Goal: Information Seeking & Learning: Check status

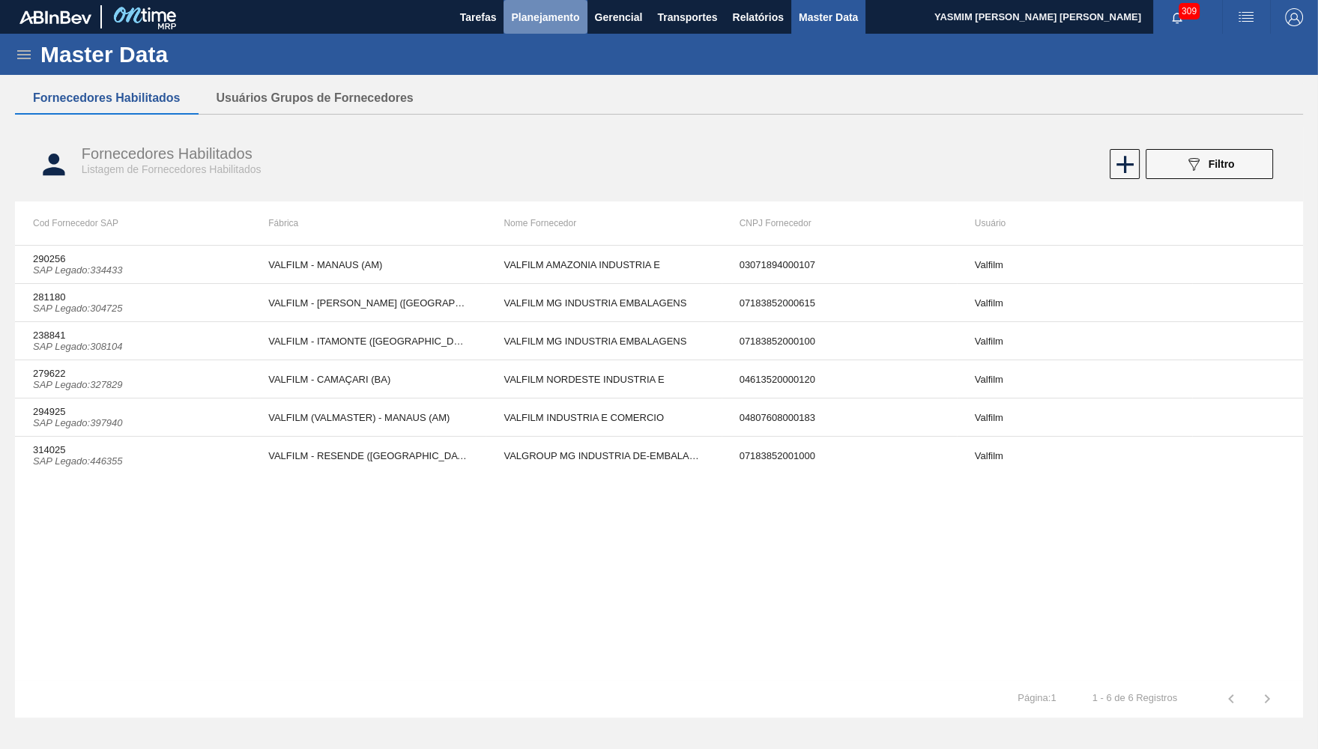
click at [520, 13] on span "Planejamento" at bounding box center [545, 17] width 68 height 18
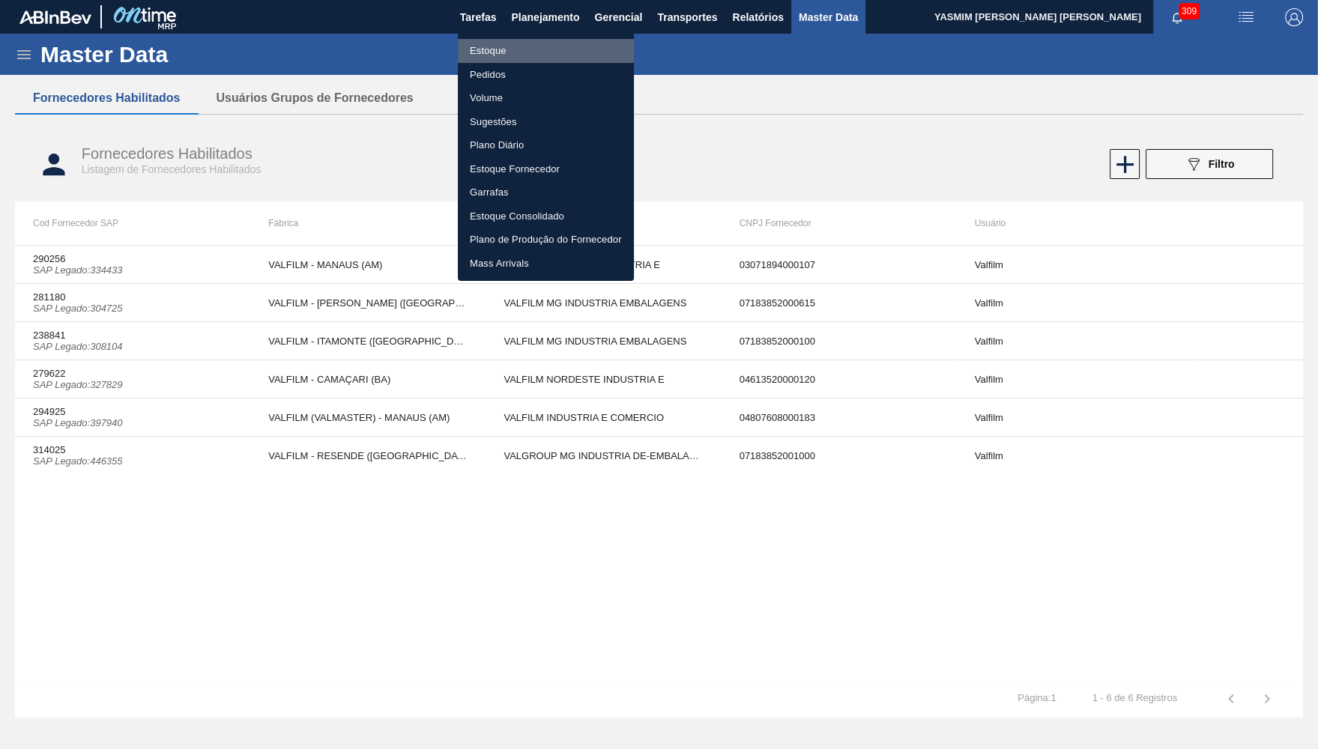
click at [484, 52] on li "Estoque" at bounding box center [546, 51] width 176 height 24
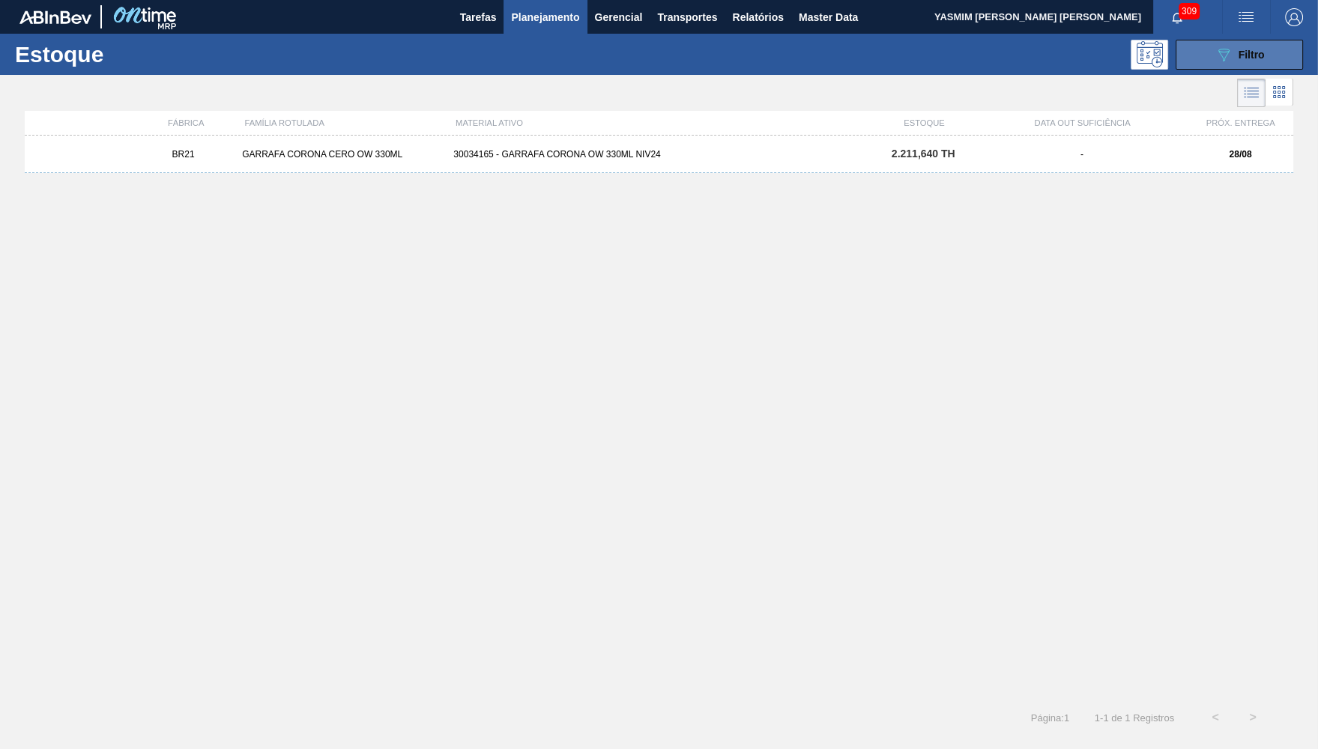
click at [1263, 62] on div "089F7B8B-B2A5-4AFE-B5C0-19BA573D28AC Filtro" at bounding box center [1240, 55] width 50 height 18
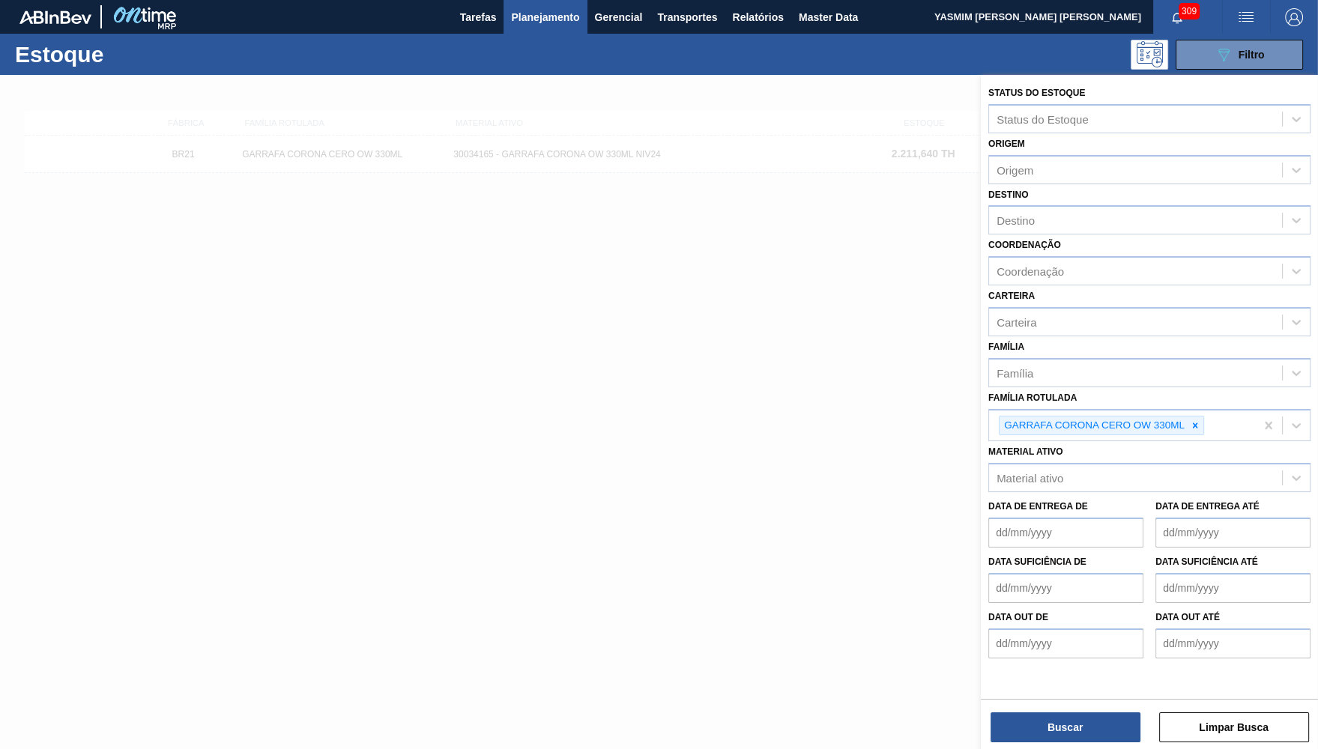
click at [770, 468] on div at bounding box center [659, 449] width 1318 height 749
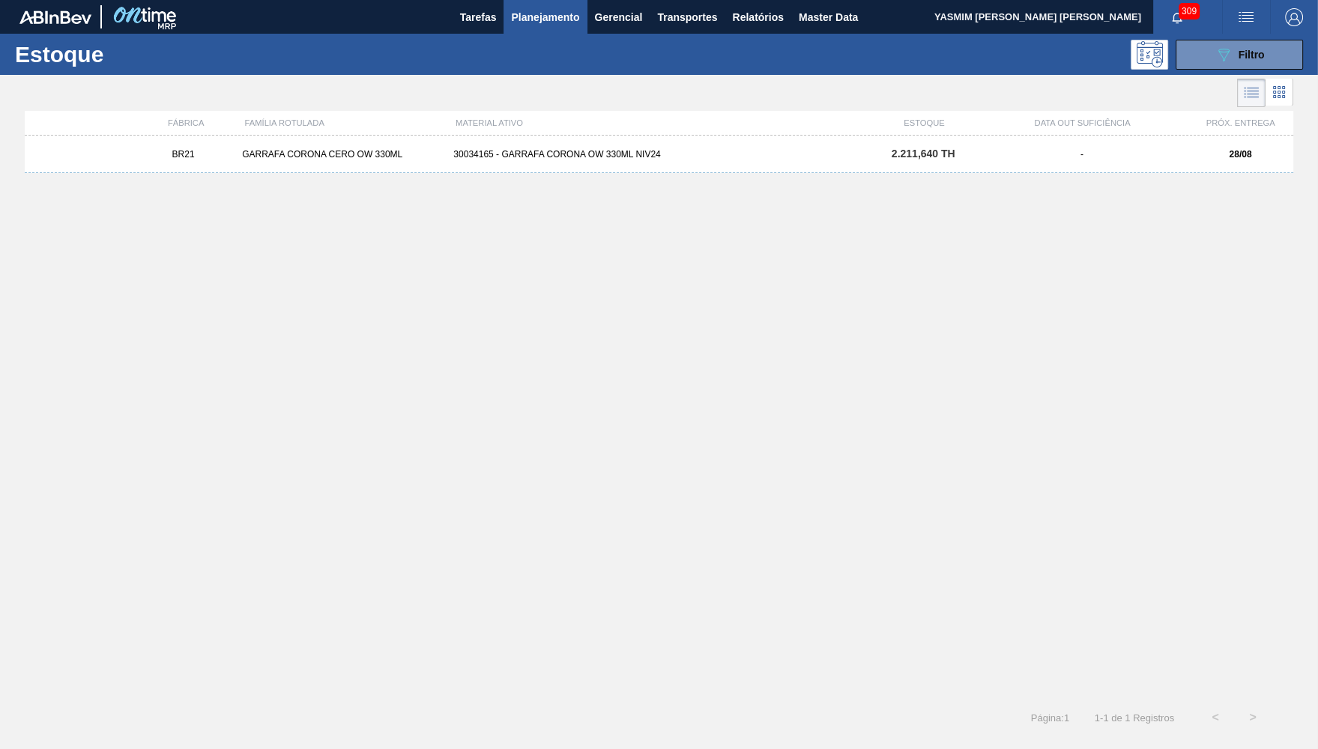
click at [578, 172] on div "BR21 GARRAFA CORONA CERO OW 330ML 30034165 - GARRAFA CORONA OW 330ML NIV24 2.21…" at bounding box center [659, 154] width 1269 height 37
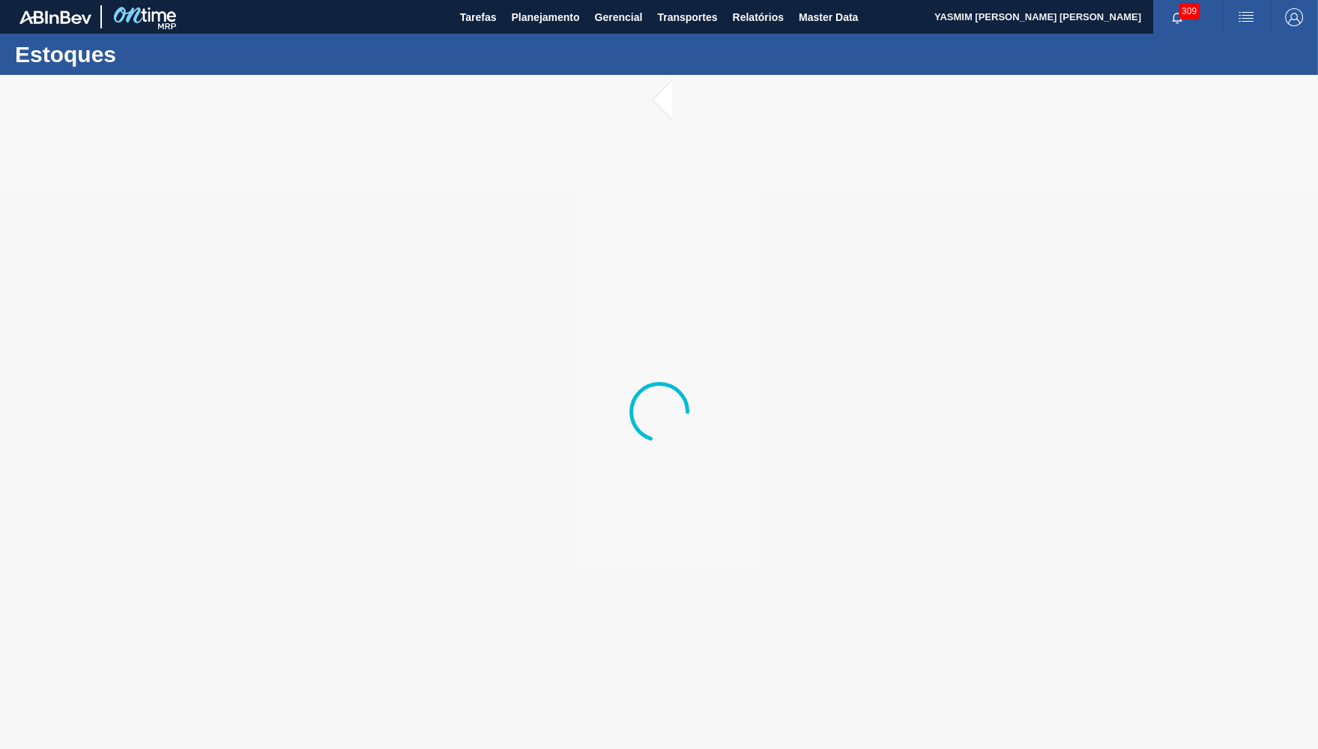
click at [563, 44] on main "Tarefas Planejamento Gerencial Transportes Relatórios Master Data YASMIM FERREI…" at bounding box center [659, 374] width 1318 height 749
click at [531, 19] on span "Planejamento" at bounding box center [545, 17] width 68 height 18
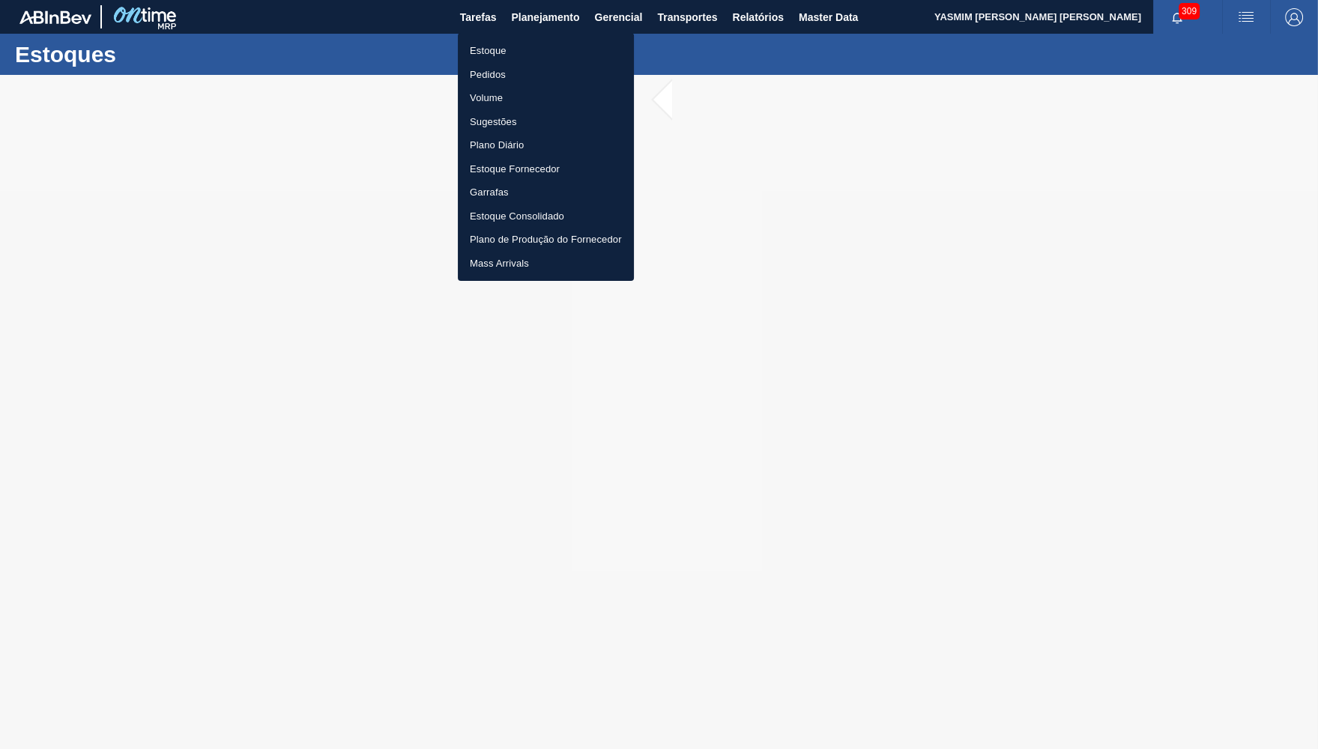
click at [519, 47] on li "Estoque" at bounding box center [546, 51] width 176 height 24
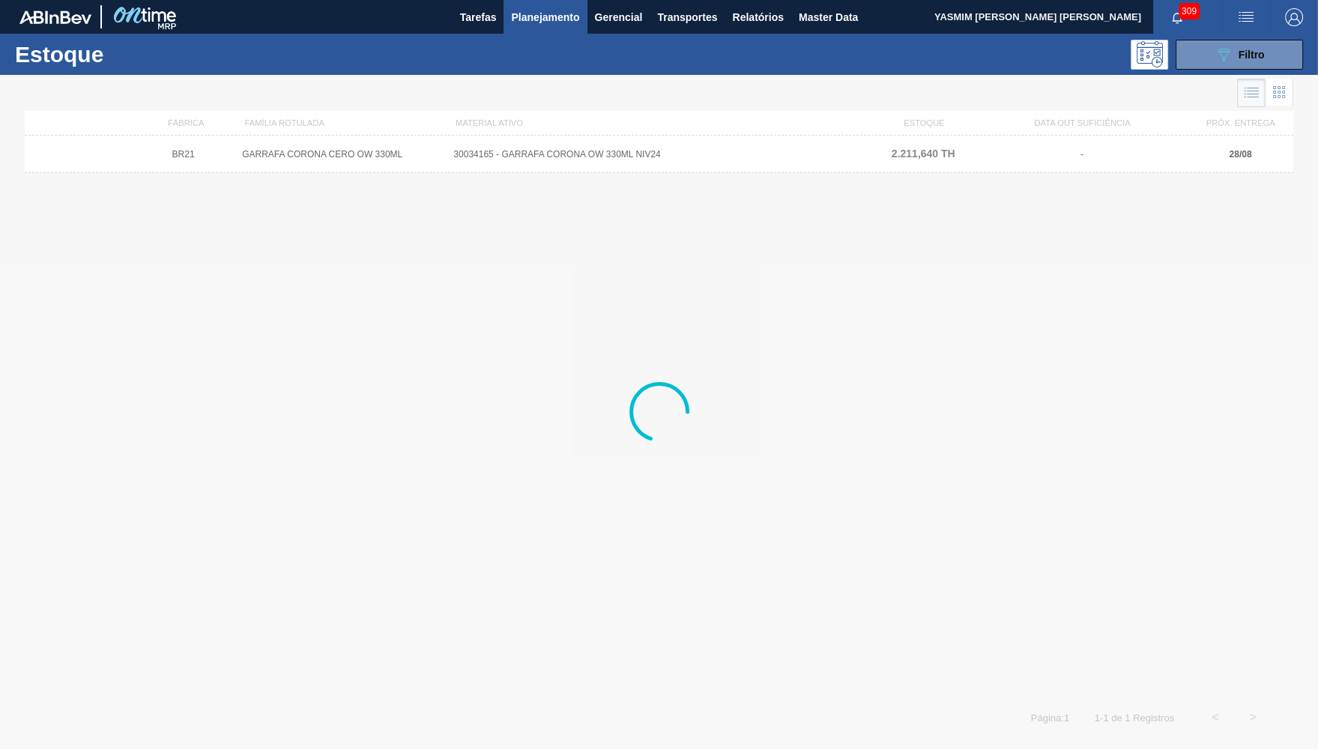
click at [1267, 61] on button "089F7B8B-B2A5-4AFE-B5C0-19BA573D28AC Filtro" at bounding box center [1239, 55] width 127 height 30
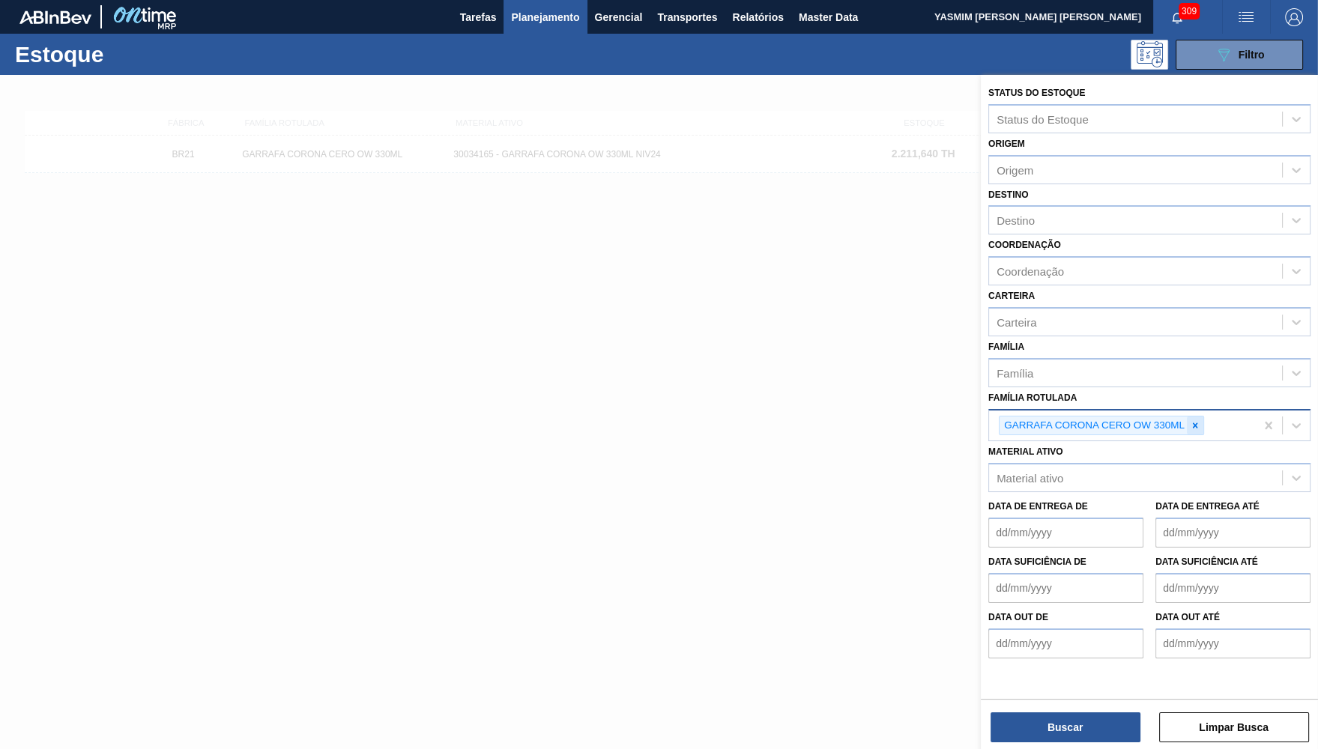
click at [1193, 420] on icon at bounding box center [1195, 425] width 10 height 10
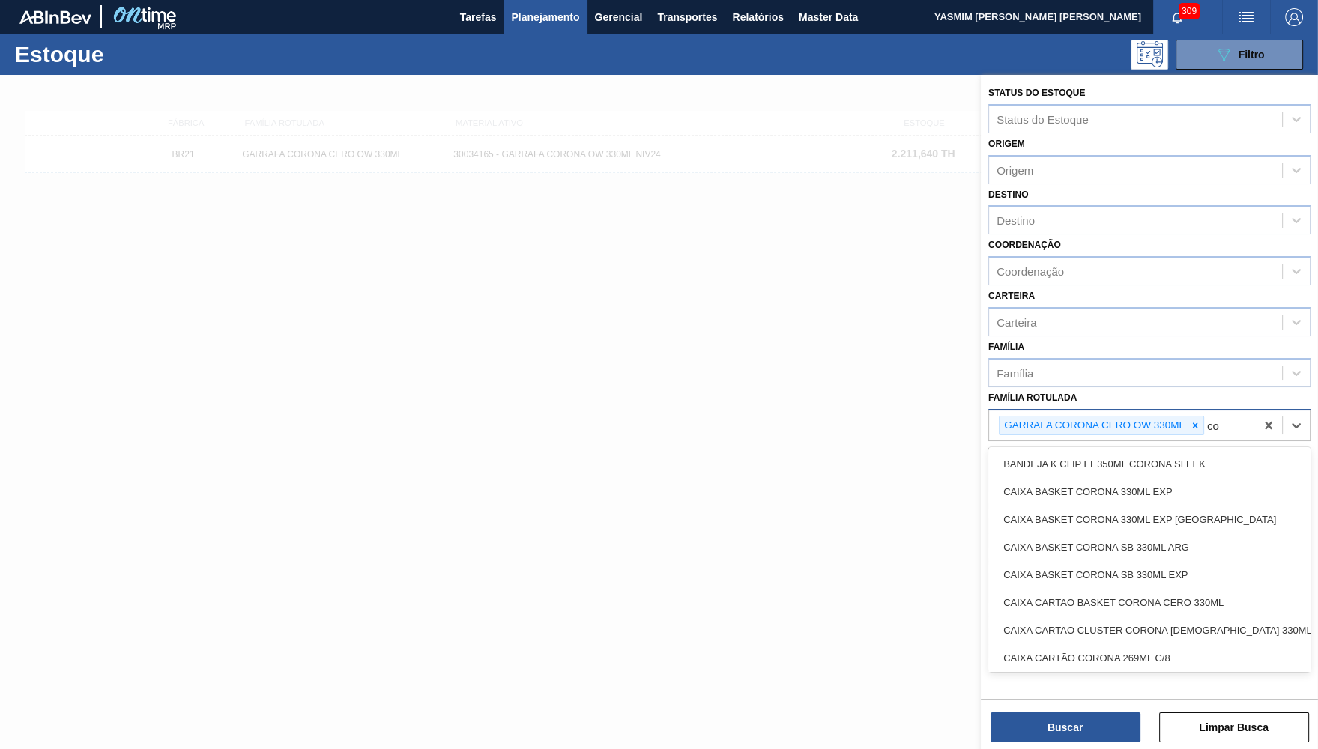
type Rotulada "c"
type Rotulada "corona"
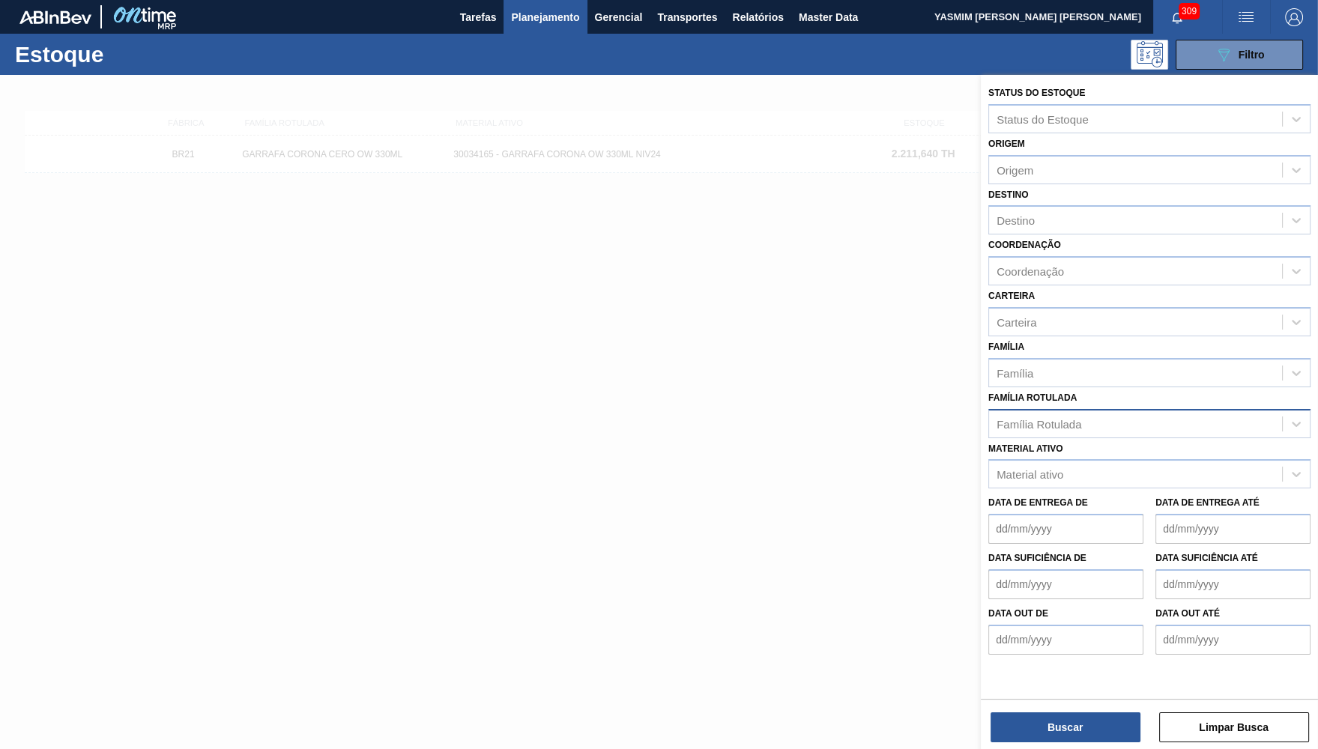
click at [1129, 438] on div "Material ativo Material ativo" at bounding box center [1149, 463] width 322 height 51
click at [1100, 413] on div "Família Rotulada" at bounding box center [1135, 424] width 293 height 22
click at [1138, 444] on div "Material ativo Material ativo" at bounding box center [1149, 463] width 322 height 51
click at [1138, 438] on div "Material ativo Material ativo" at bounding box center [1149, 463] width 322 height 51
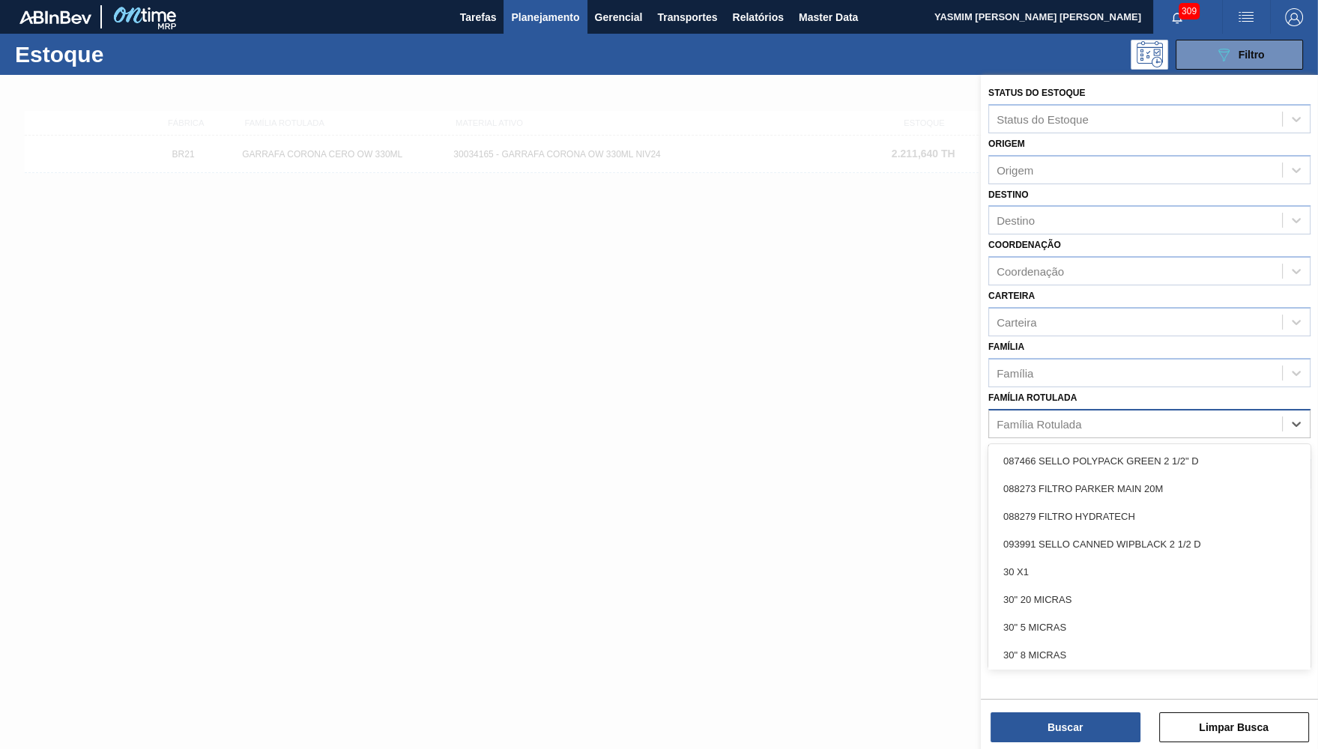
click at [1116, 415] on div "Família Rotulada" at bounding box center [1135, 424] width 293 height 22
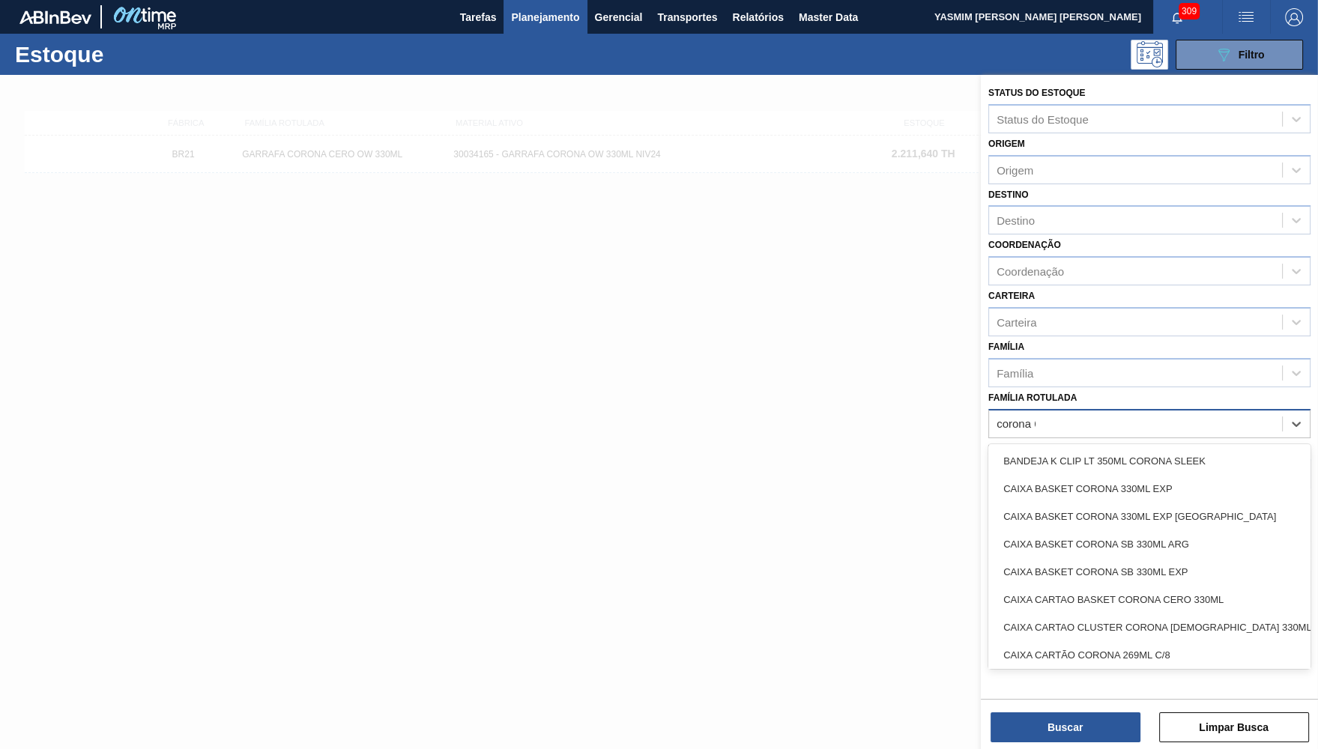
type Rotulada "corona 600"
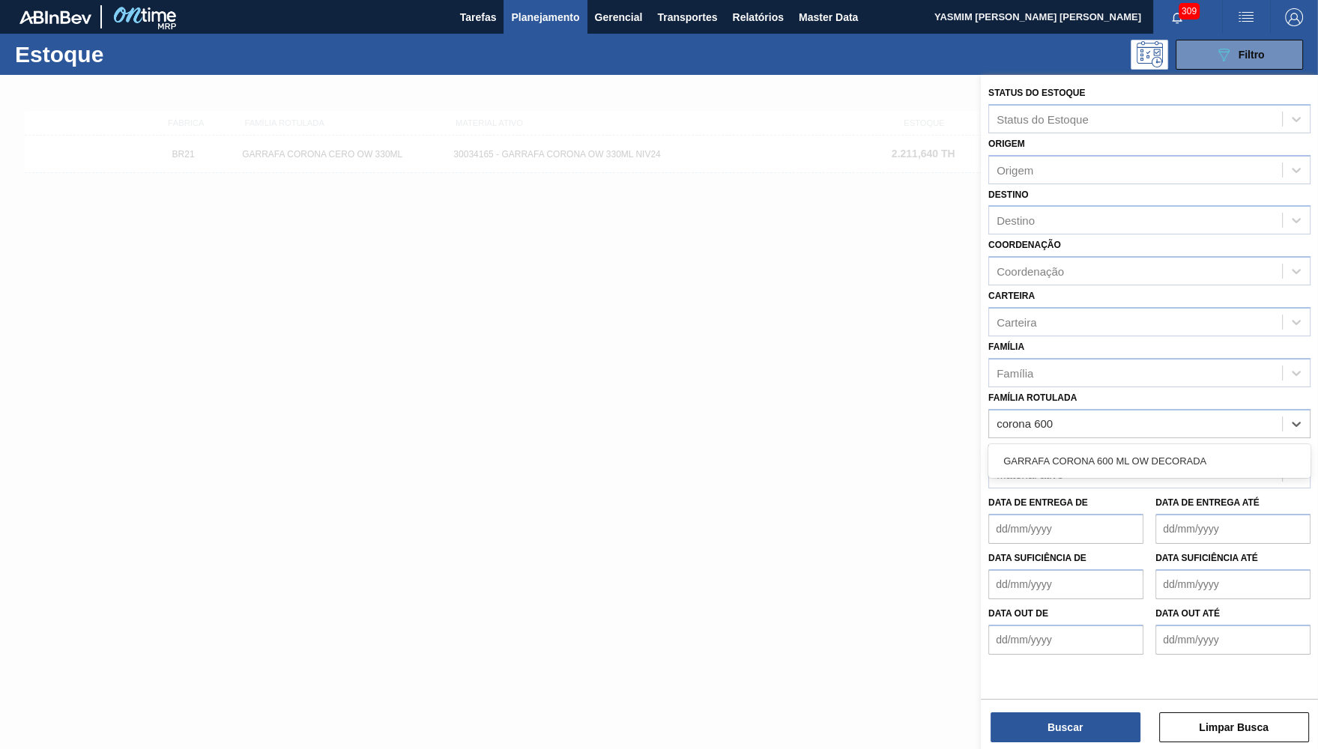
click at [1146, 447] on div "GARRAFA CORONA 600 ML OW DECORADA" at bounding box center [1149, 461] width 322 height 28
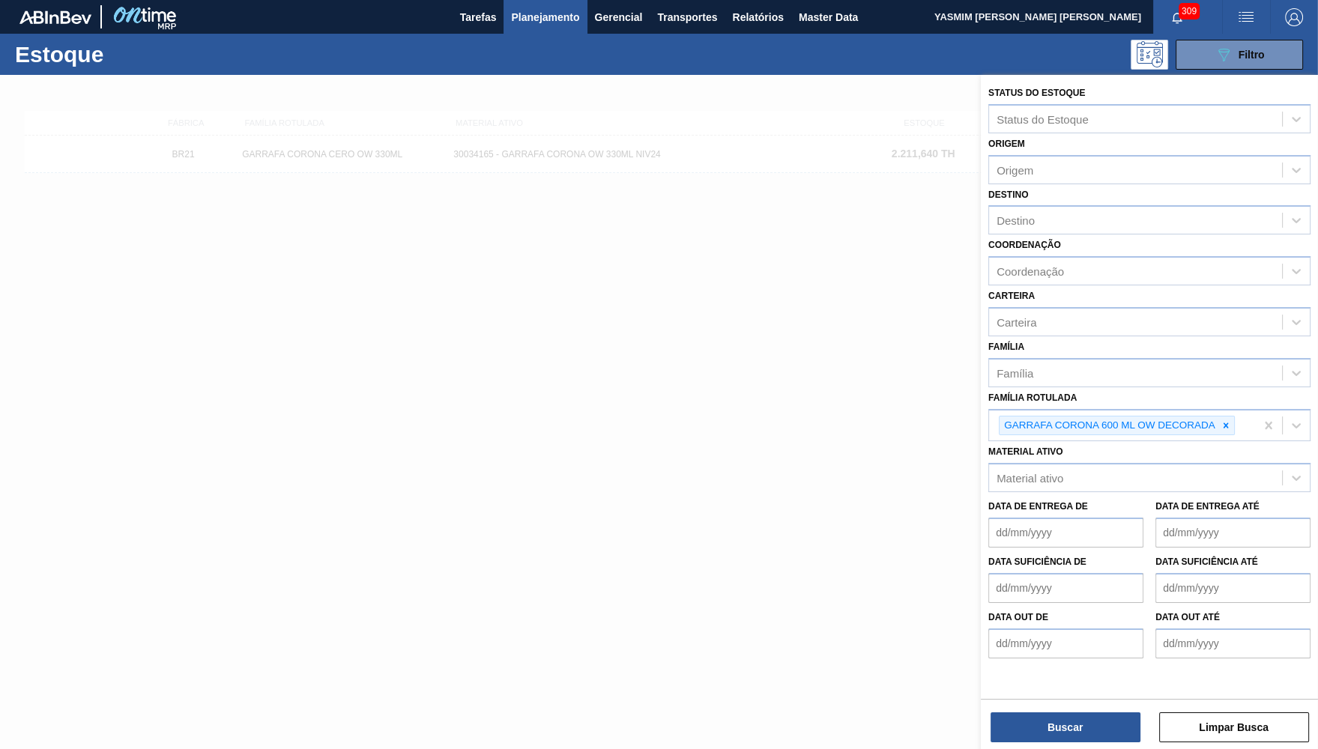
click at [1149, 444] on div "Material ativo Material ativo" at bounding box center [1149, 466] width 322 height 51
click at [1021, 712] on div "Buscar Limpar Busca" at bounding box center [1149, 720] width 337 height 42
click at [1053, 737] on button "Buscar" at bounding box center [1066, 728] width 150 height 30
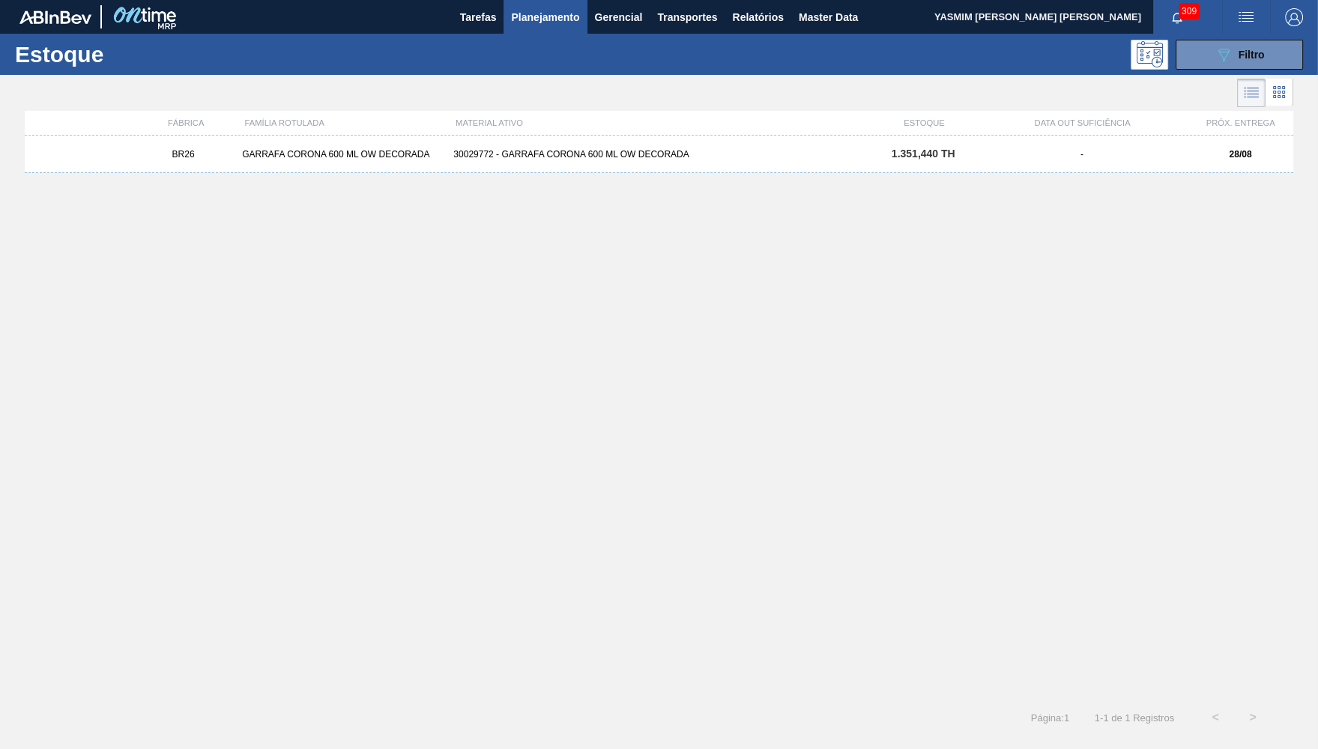
click at [638, 182] on div "BR26 GARRAFA CORONA 600 ML OW DECORADA 30029772 - GARRAFA CORONA 600 ML OW DECO…" at bounding box center [659, 413] width 1269 height 554
click at [631, 169] on div "BR26 GARRAFA CORONA 600 ML OW DECORADA 30029772 - GARRAFA CORONA 600 ML OW DECO…" at bounding box center [659, 154] width 1269 height 37
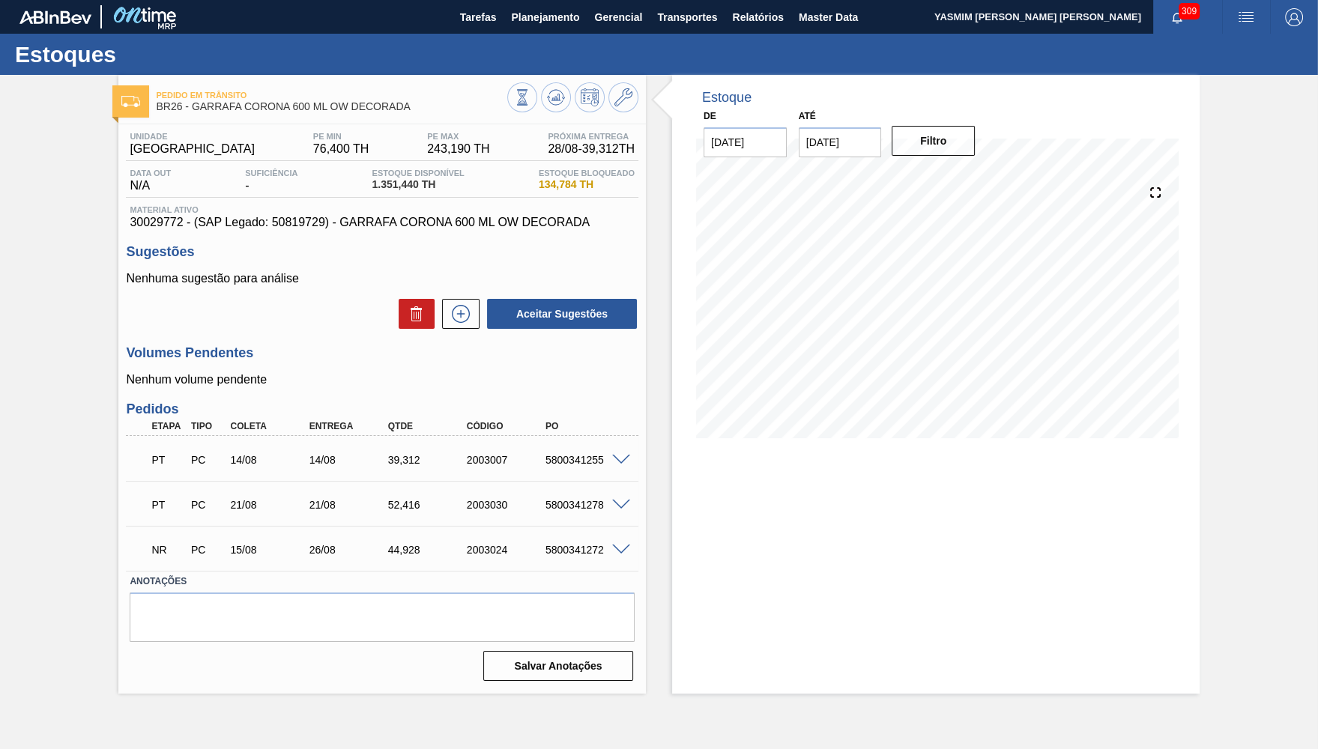
click at [378, 441] on div "PT PC 14/08 14/08 39,312 2003007 5800341255" at bounding box center [382, 458] width 513 height 37
click at [407, 502] on div "52,416" at bounding box center [428, 505] width 88 height 12
click at [479, 312] on button at bounding box center [460, 314] width 37 height 30
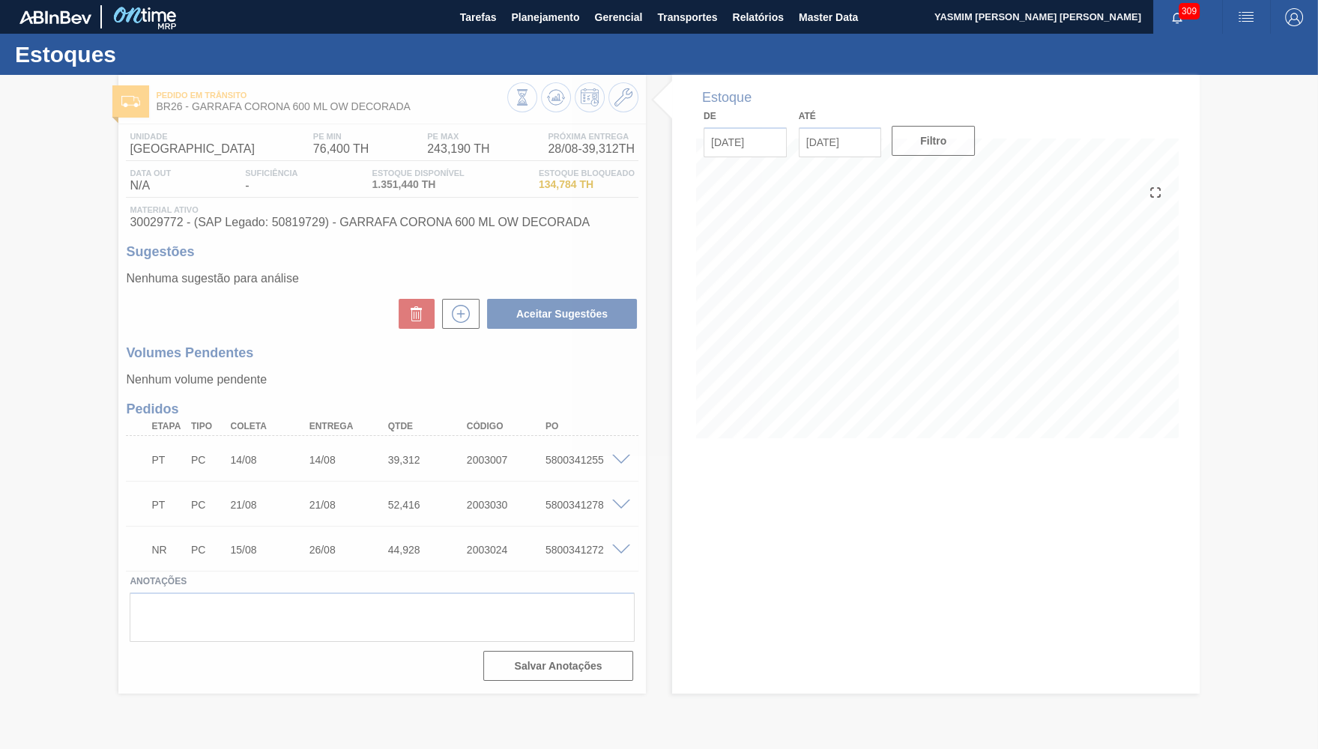
click at [585, 459] on div at bounding box center [659, 412] width 1318 height 674
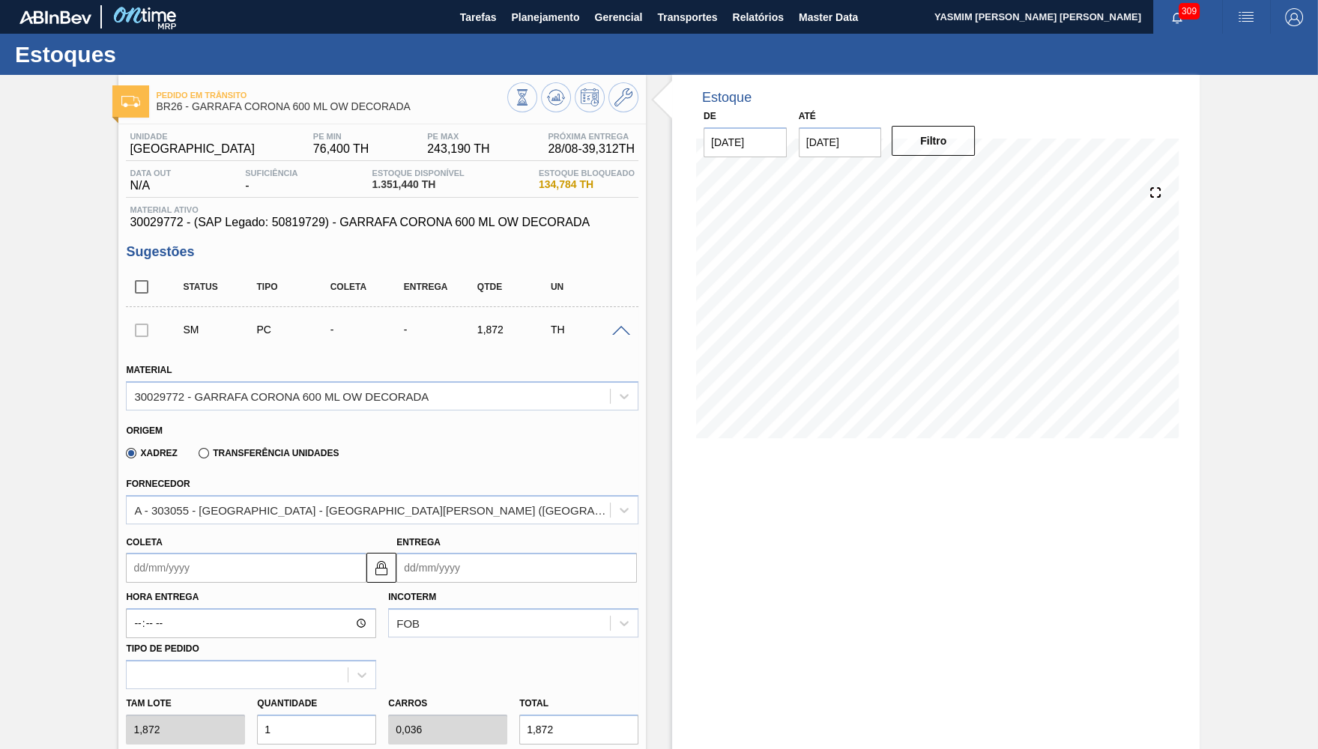
scroll to position [366, 0]
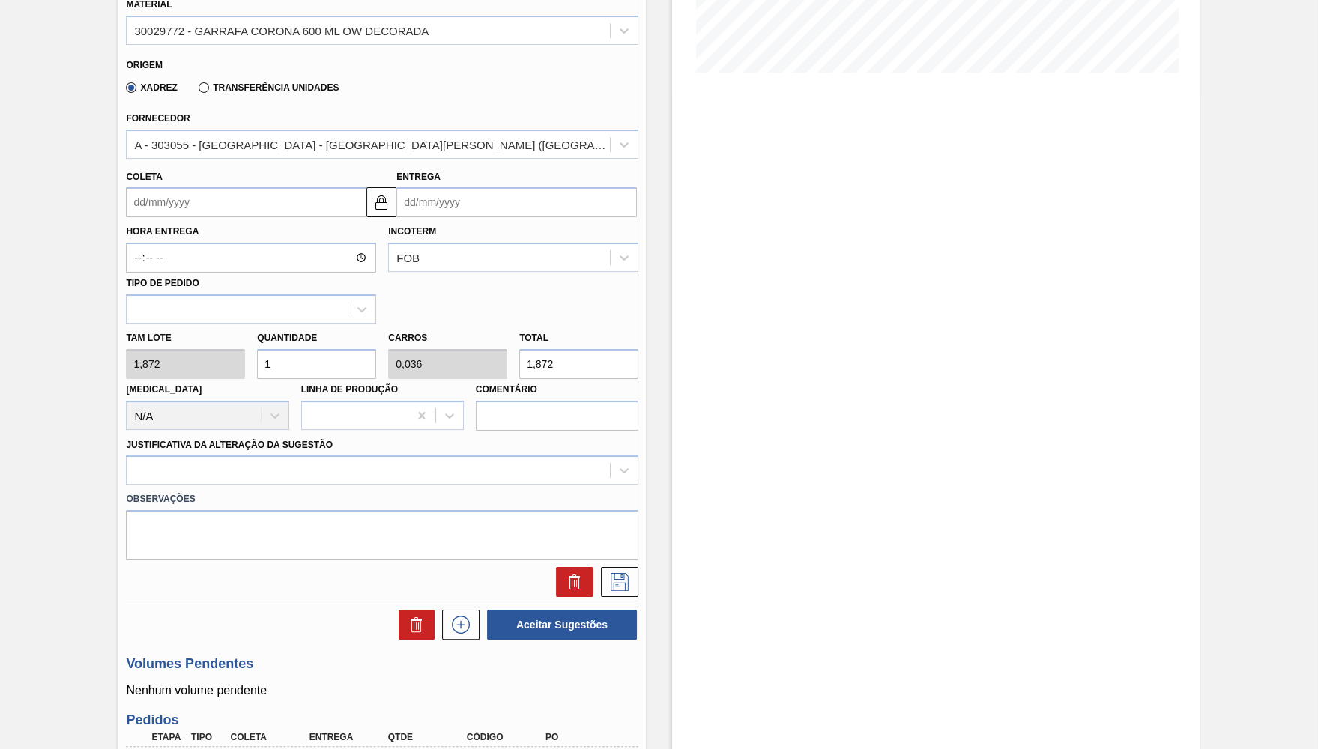
click at [348, 357] on input "1" at bounding box center [316, 364] width 119 height 30
type input "0"
type input "2"
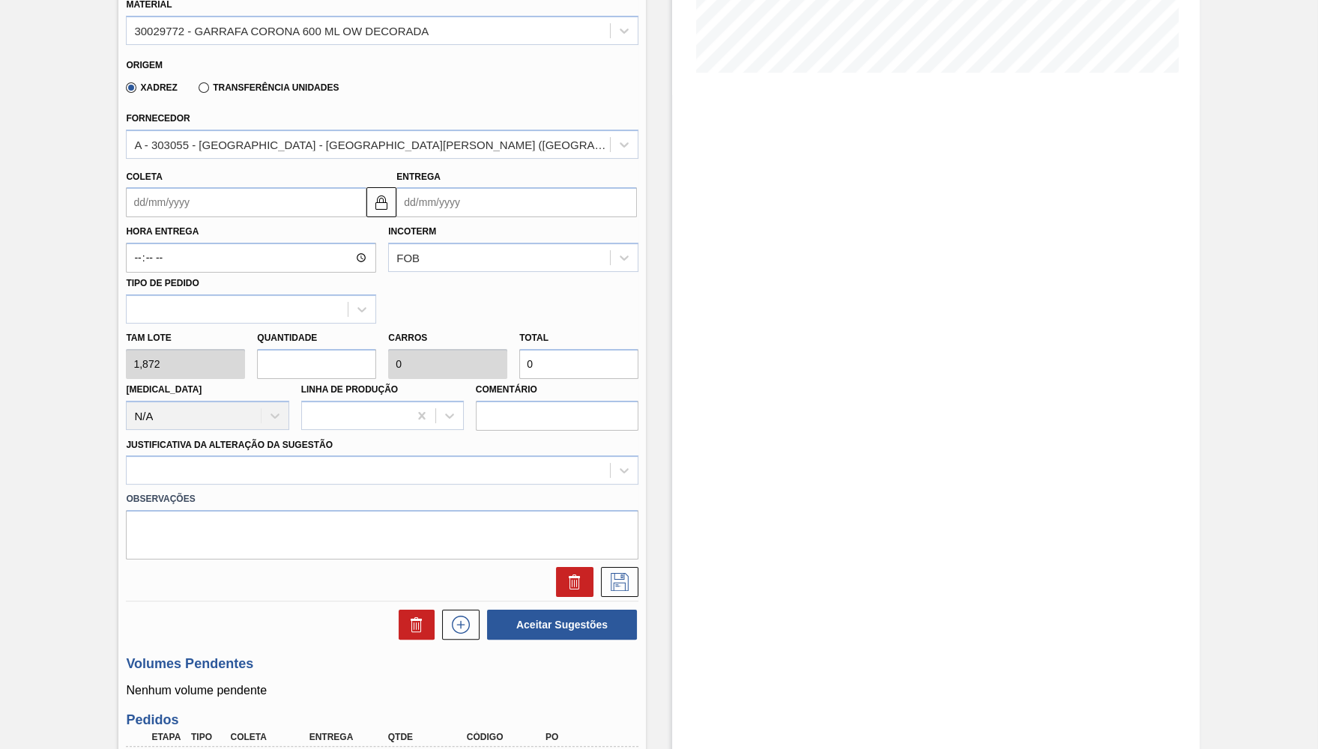
type input "0,071"
type input "3,744"
type input "27"
type input "0,964"
type input "50,544"
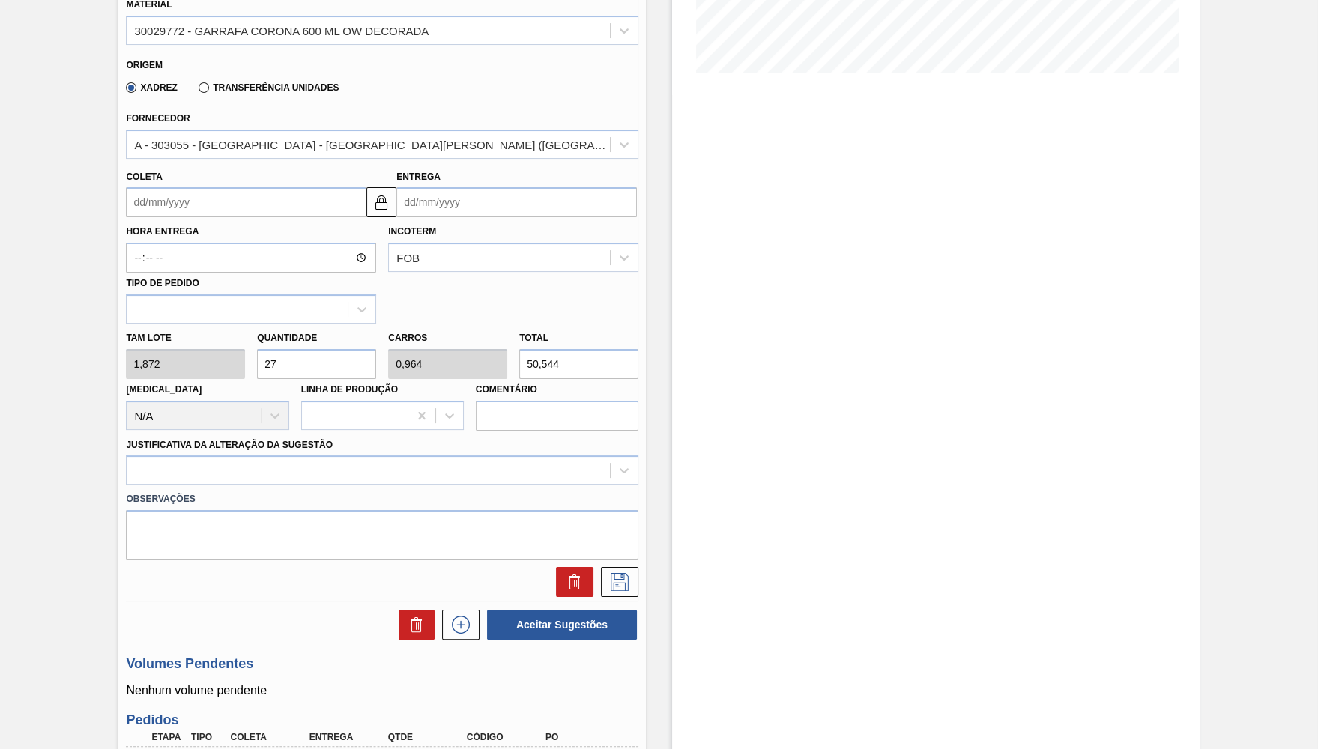
type input "2"
type input "0,071"
type input "3,744"
type input "28"
type input "1"
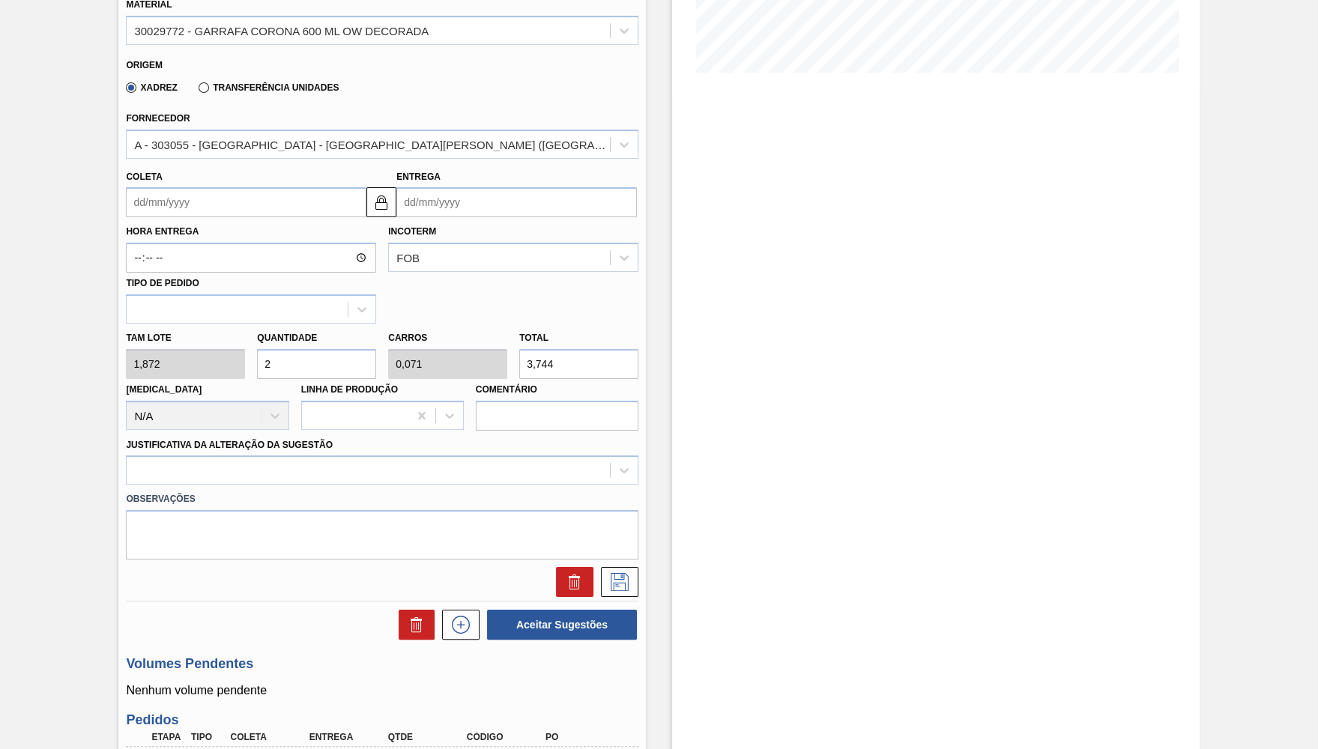
type input "52,416"
type input "28"
click at [588, 351] on input "52,416" at bounding box center [578, 364] width 119 height 30
drag, startPoint x: 588, startPoint y: 351, endPoint x: 298, endPoint y: 339, distance: 290.3
click at [519, 349] on input "52,416" at bounding box center [578, 364] width 119 height 30
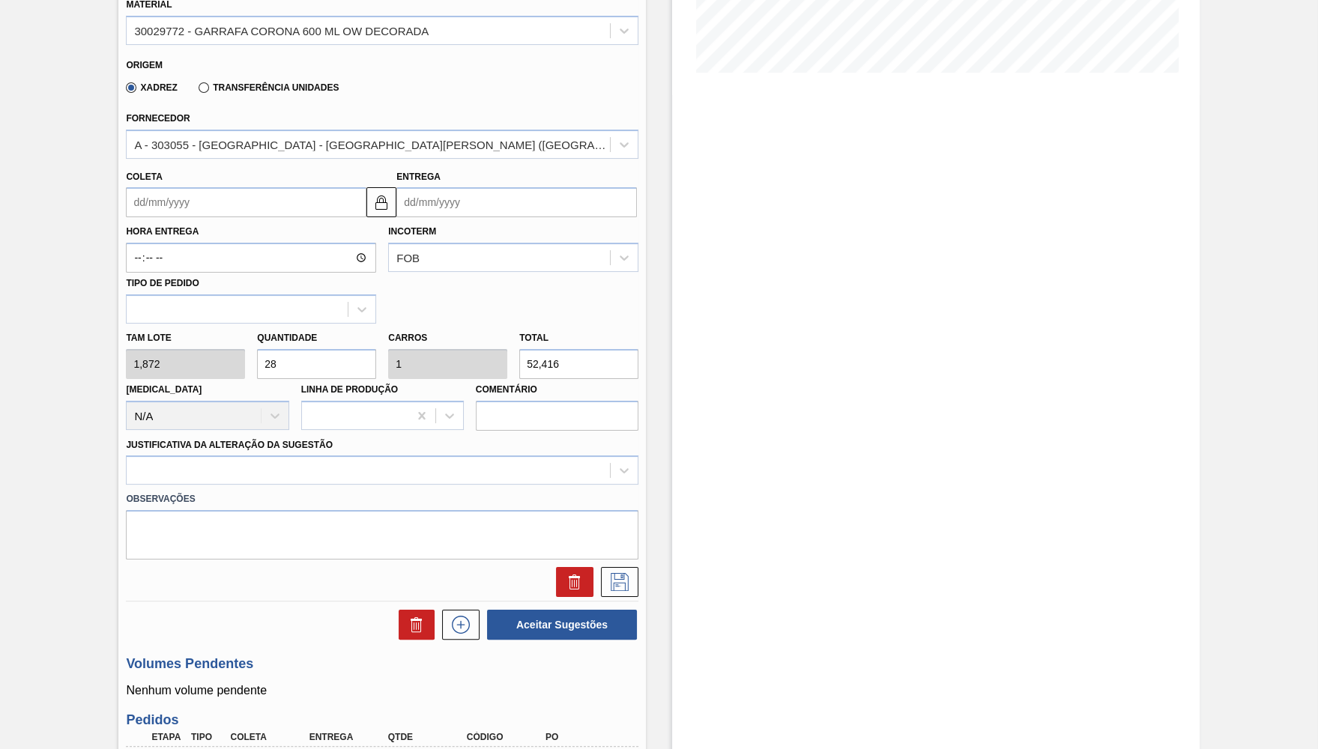
drag, startPoint x: 544, startPoint y: 362, endPoint x: 464, endPoint y: 376, distance: 81.4
click at [519, 376] on input "52,416" at bounding box center [578, 364] width 119 height 30
click at [527, 366] on input "52,416" at bounding box center [578, 364] width 119 height 30
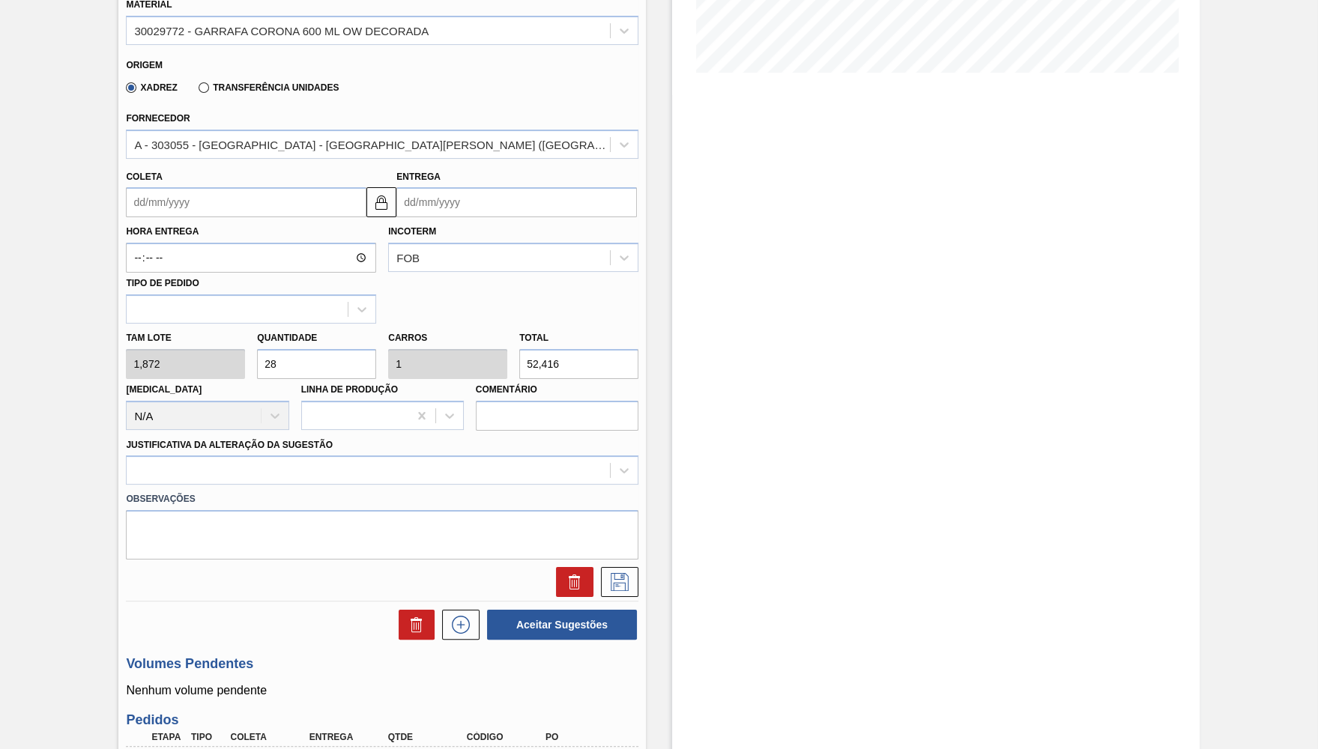
paste input "text"
type input "52,416"
type input "0"
click at [546, 366] on input "text" at bounding box center [578, 364] width 119 height 30
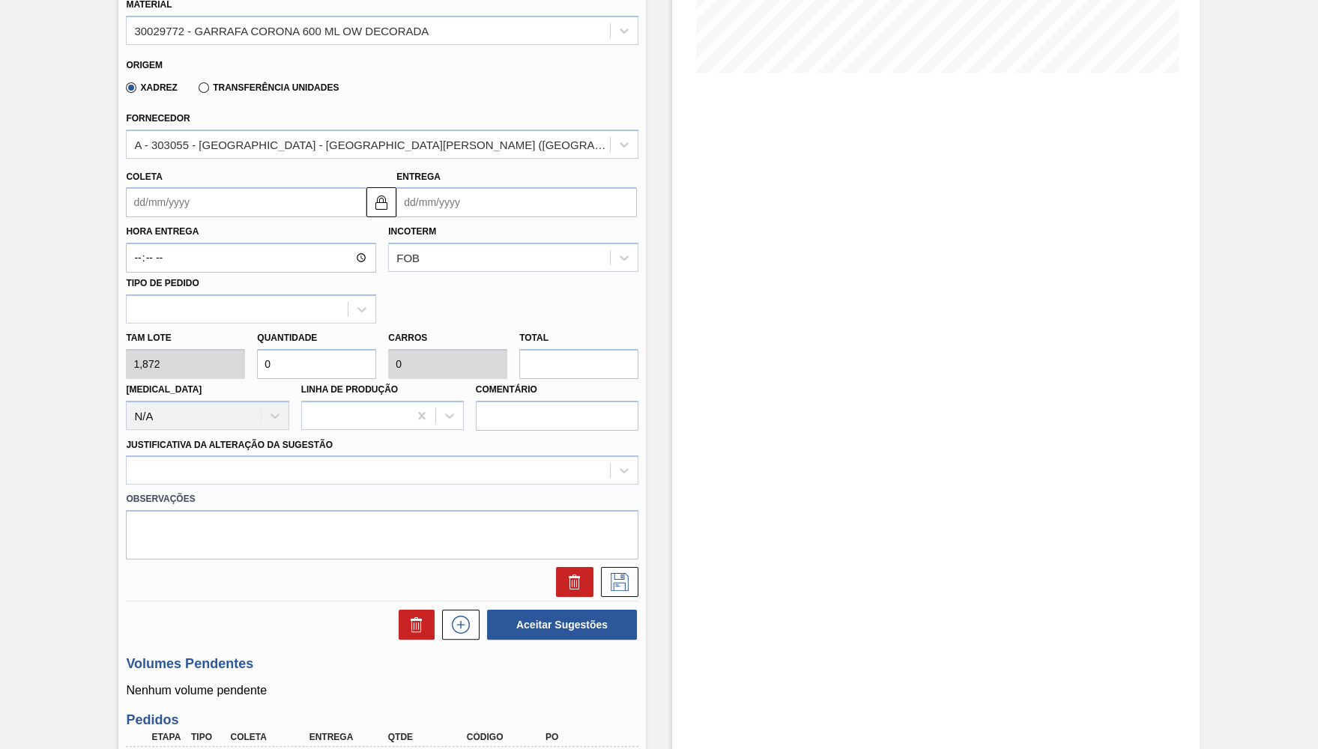
paste input "262,08"
type input "140"
type input "5"
type input "262,080"
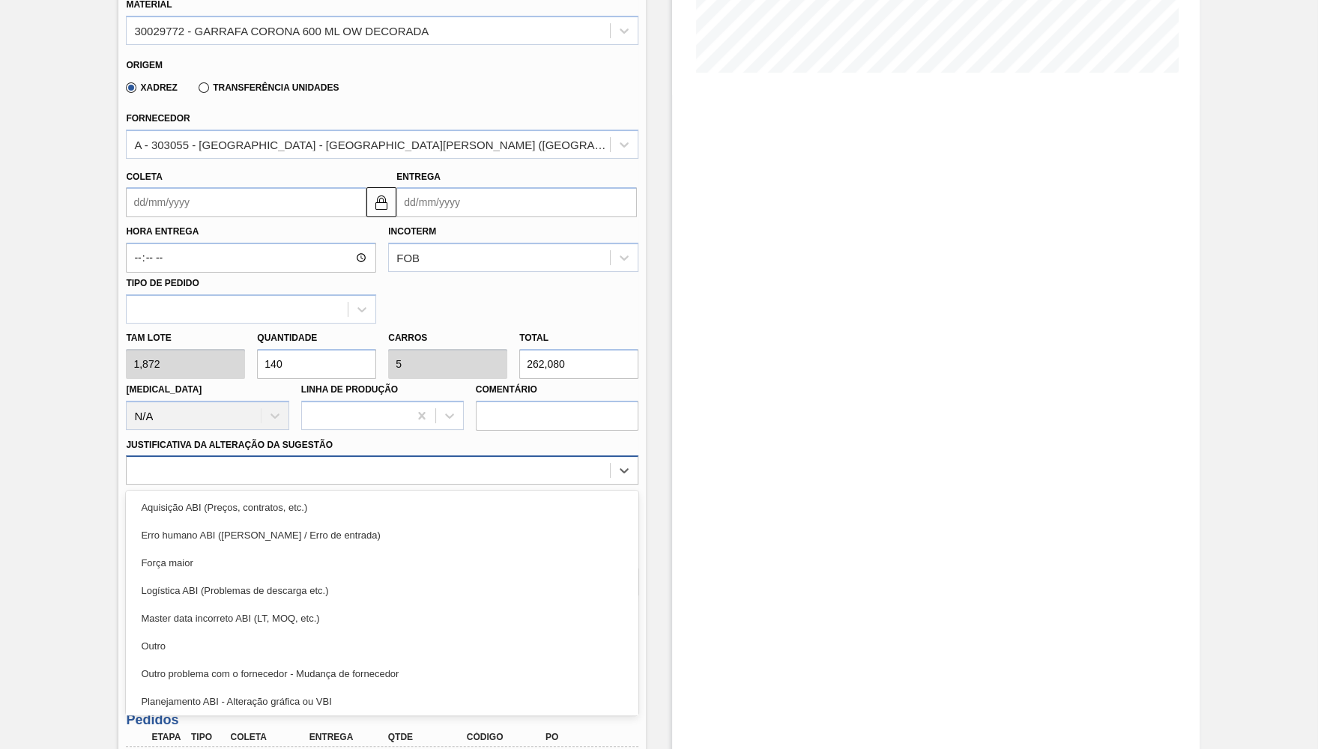
click at [286, 461] on div at bounding box center [368, 471] width 483 height 22
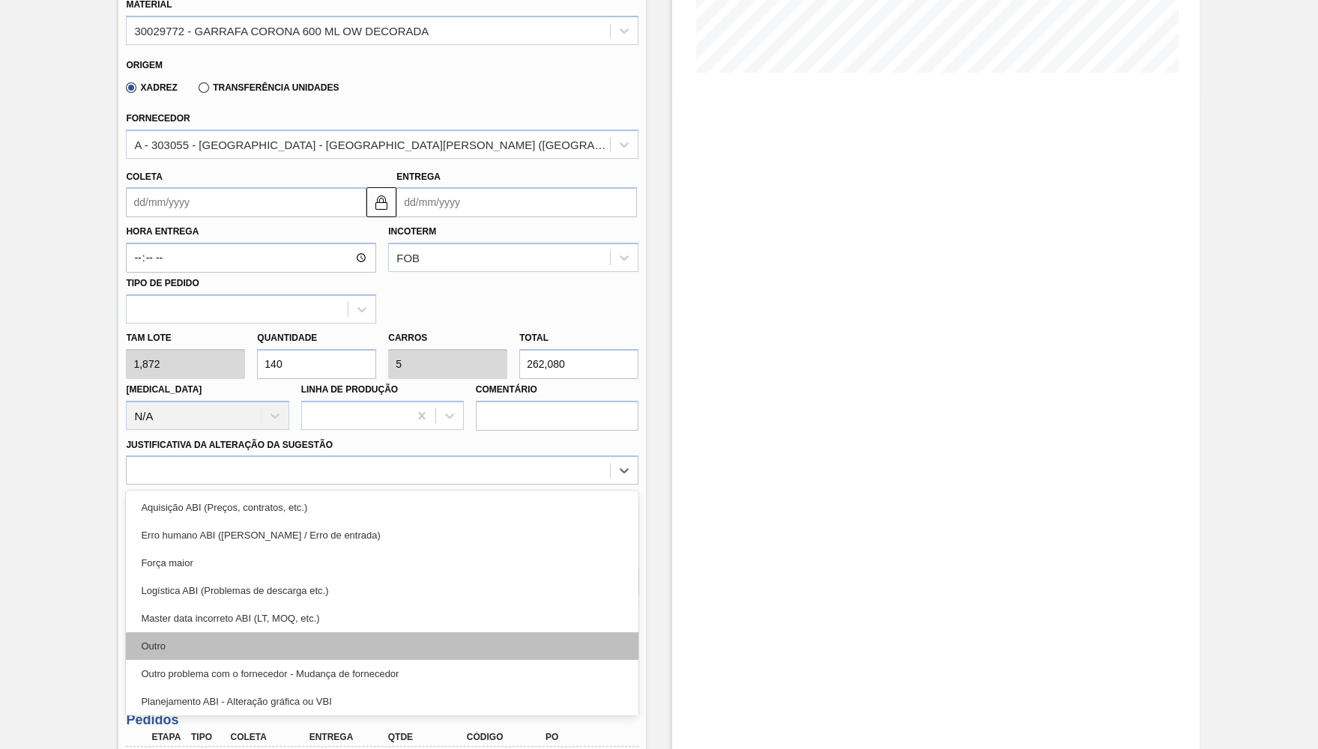
click at [230, 632] on div "Outro" at bounding box center [382, 646] width 513 height 28
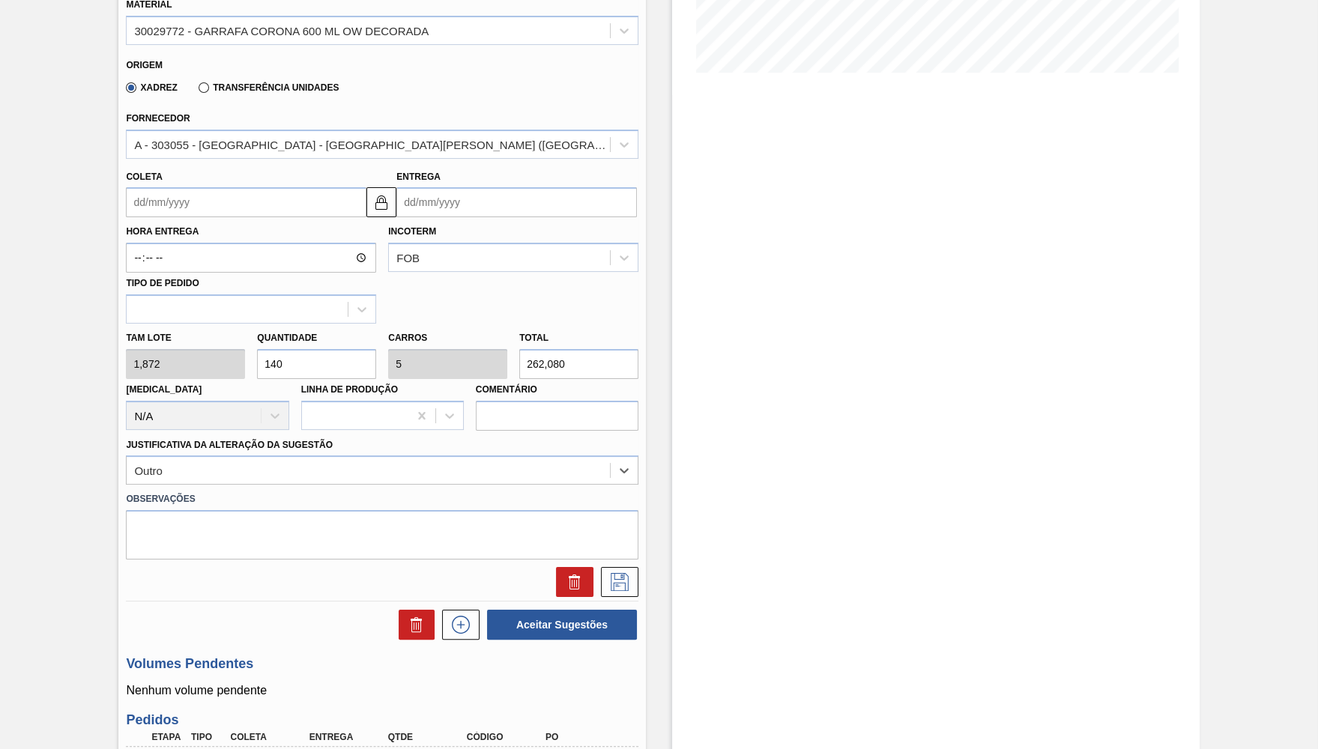
click at [324, 229] on label "Hora Entrega" at bounding box center [251, 232] width 250 height 22
click at [324, 243] on input "Hora Entrega" at bounding box center [251, 258] width 250 height 30
click at [283, 189] on input "Coleta" at bounding box center [246, 202] width 241 height 30
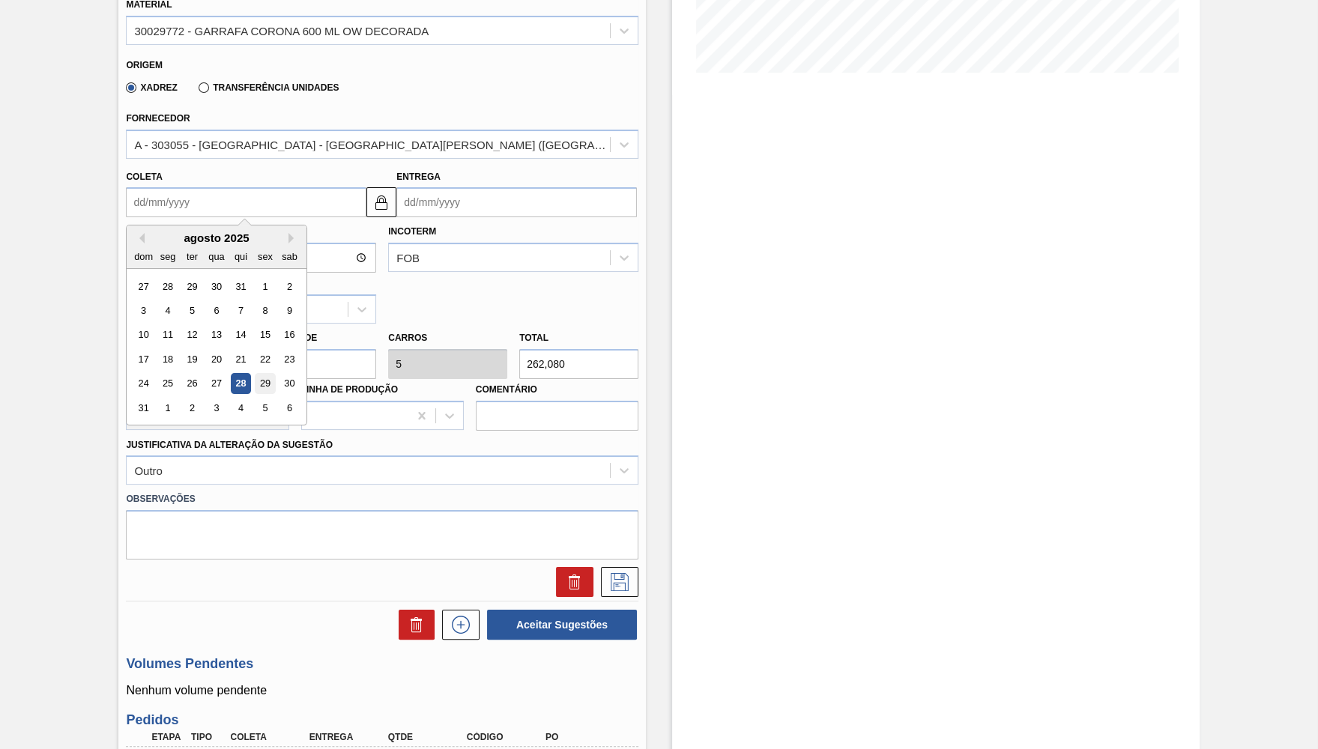
click at [258, 374] on div "29" at bounding box center [266, 384] width 20 height 20
type input "29/08/2025"
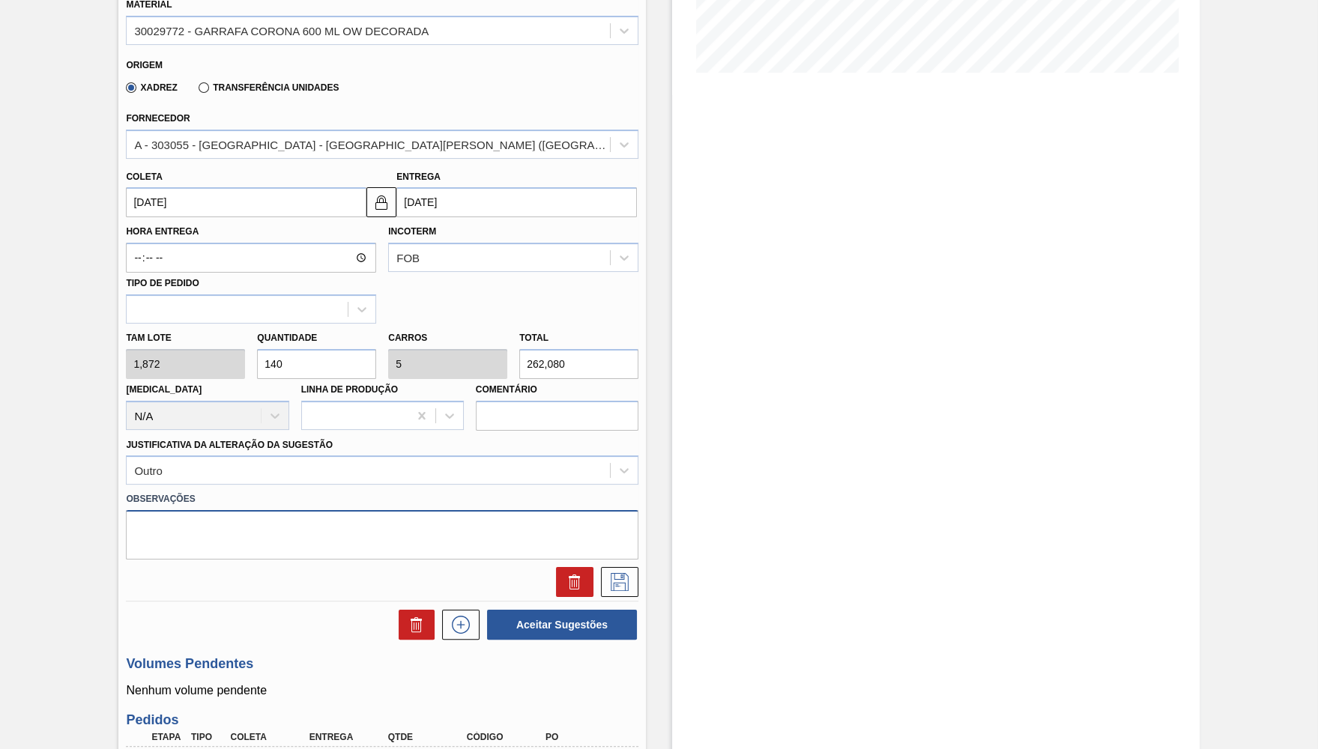
click at [249, 539] on textarea at bounding box center [382, 534] width 513 height 49
click at [634, 575] on button at bounding box center [619, 582] width 37 height 30
click at [626, 580] on icon at bounding box center [620, 582] width 18 height 18
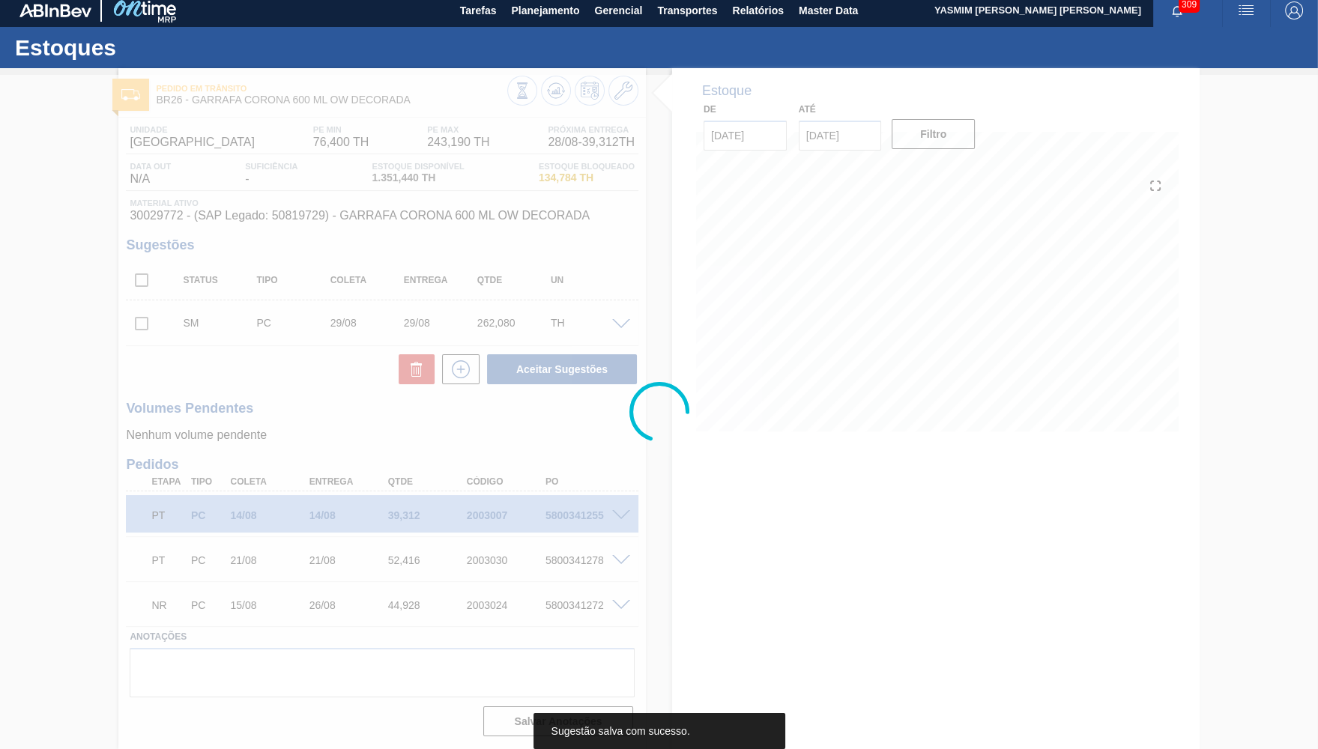
scroll to position [7, 0]
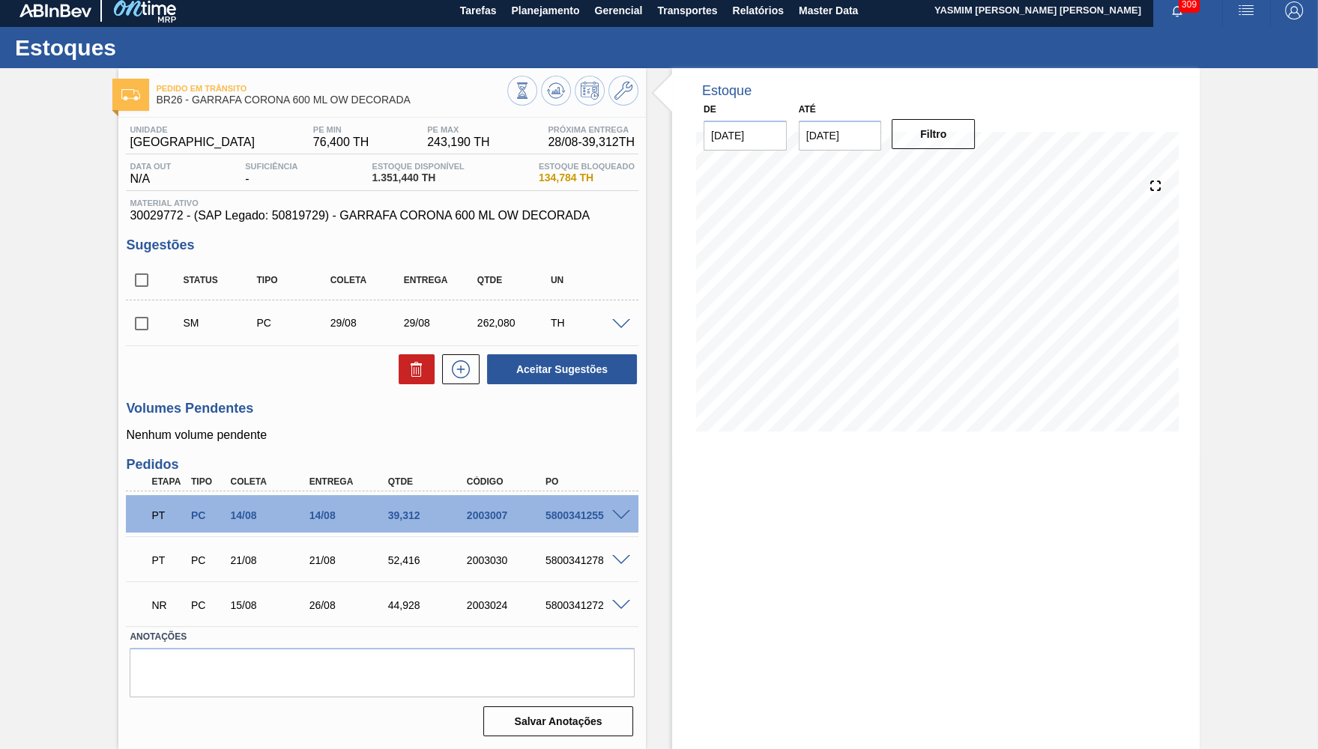
click at [151, 317] on input "checkbox" at bounding box center [141, 323] width 31 height 31
click at [523, 372] on button "Aceitar Sugestões" at bounding box center [562, 369] width 150 height 30
checkbox input "false"
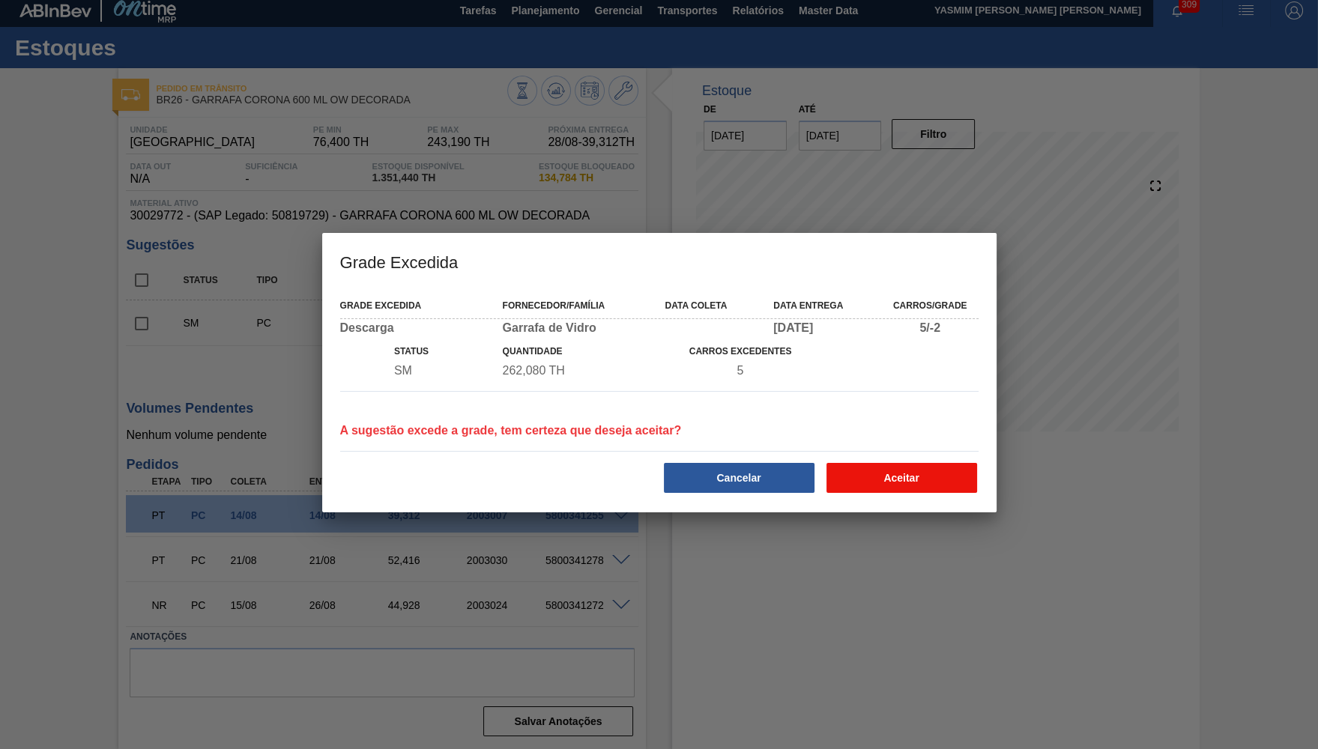
click at [890, 484] on button "Aceitar" at bounding box center [901, 478] width 151 height 30
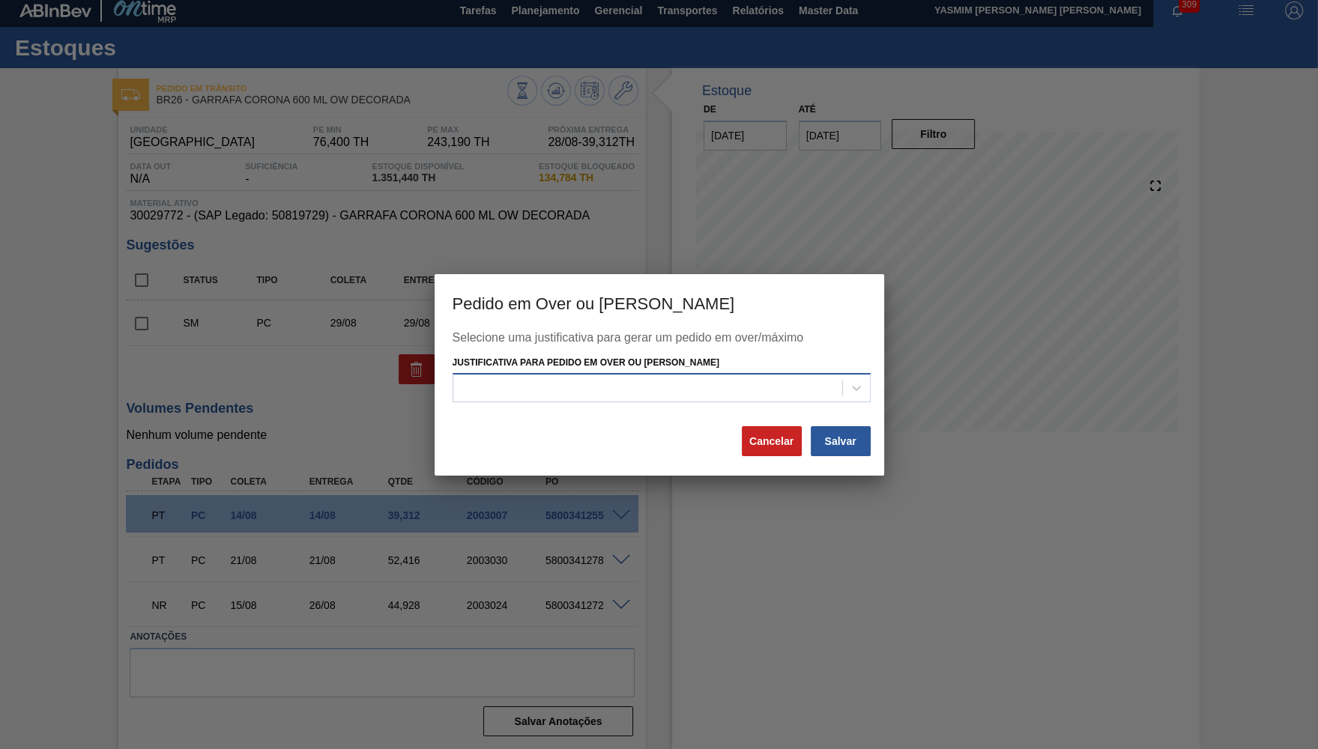
click at [818, 378] on div at bounding box center [647, 389] width 389 height 22
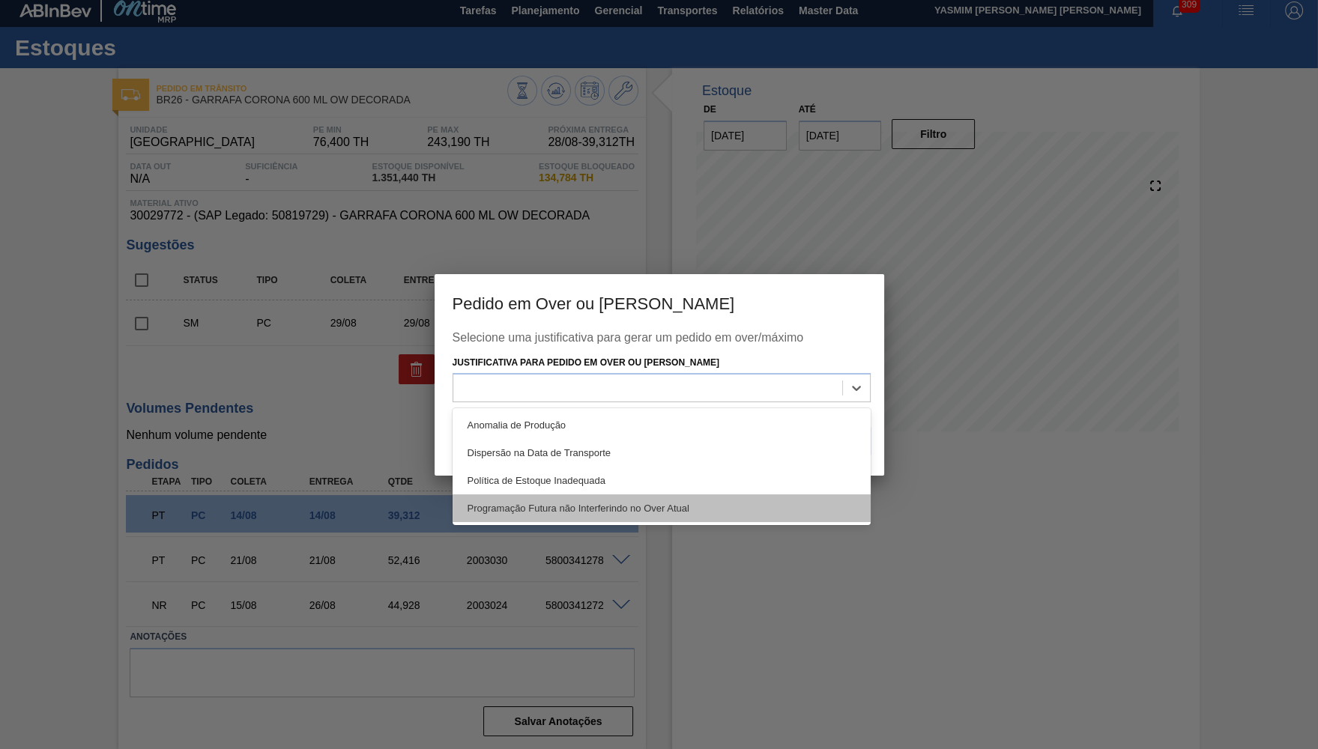
click at [569, 510] on div "Programação Futura não Interferindo no Over Atual" at bounding box center [662, 509] width 418 height 28
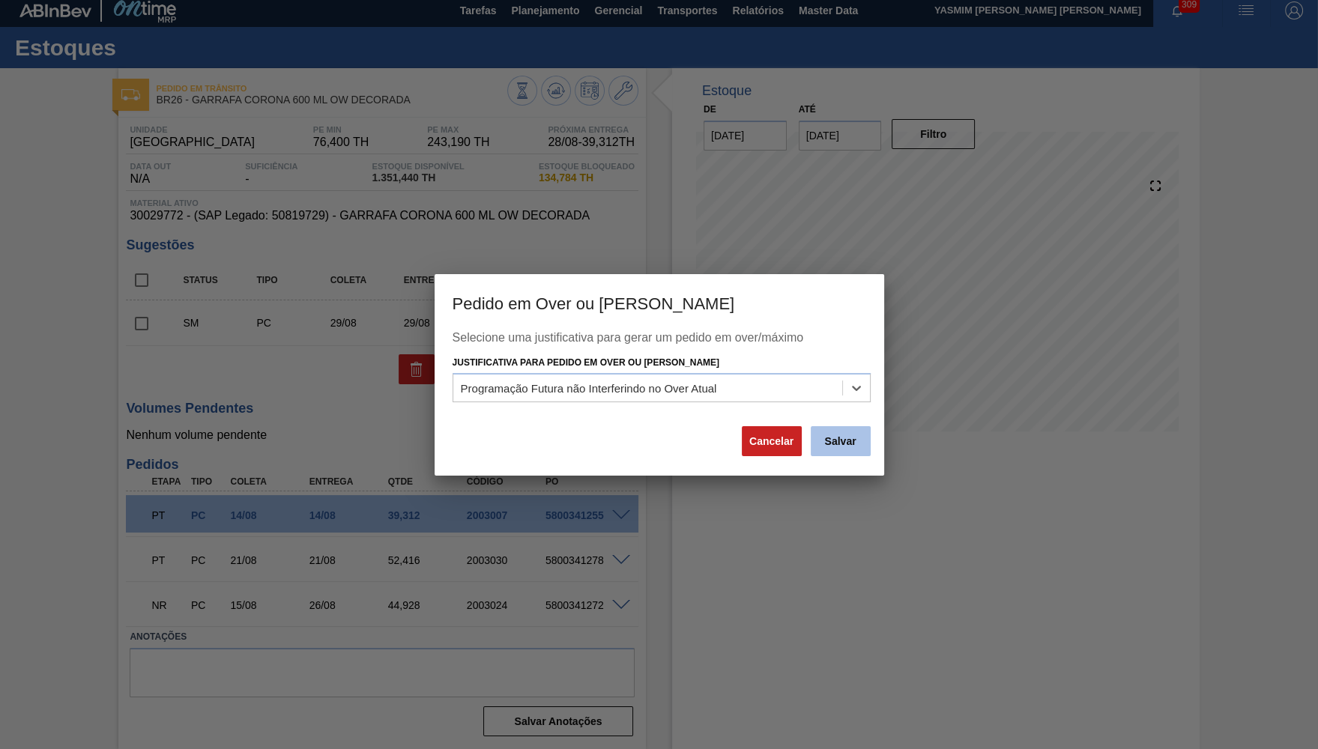
click at [837, 448] on button "Salvar" at bounding box center [841, 441] width 60 height 30
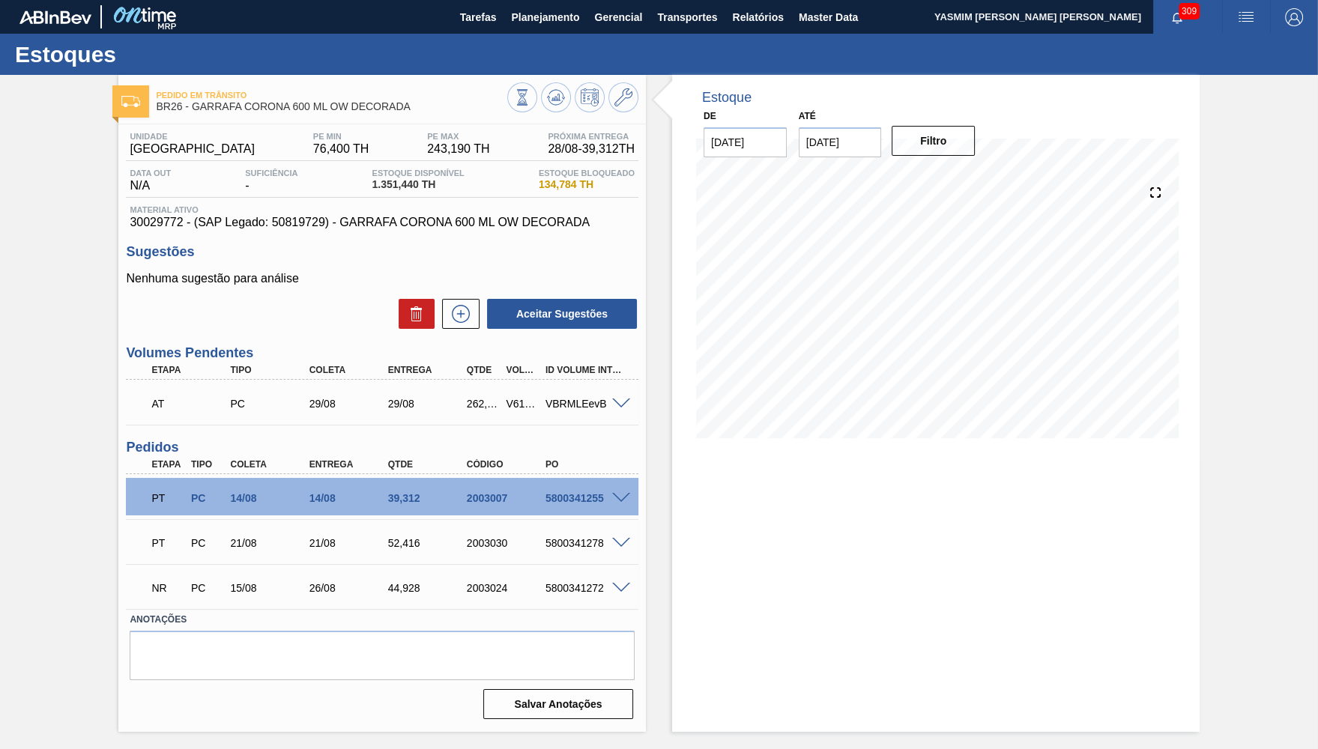
scroll to position [0, 0]
click at [555, 402] on div "VBRMLEevB" at bounding box center [586, 404] width 88 height 12
click at [531, 5] on button "Planejamento" at bounding box center [545, 17] width 83 height 34
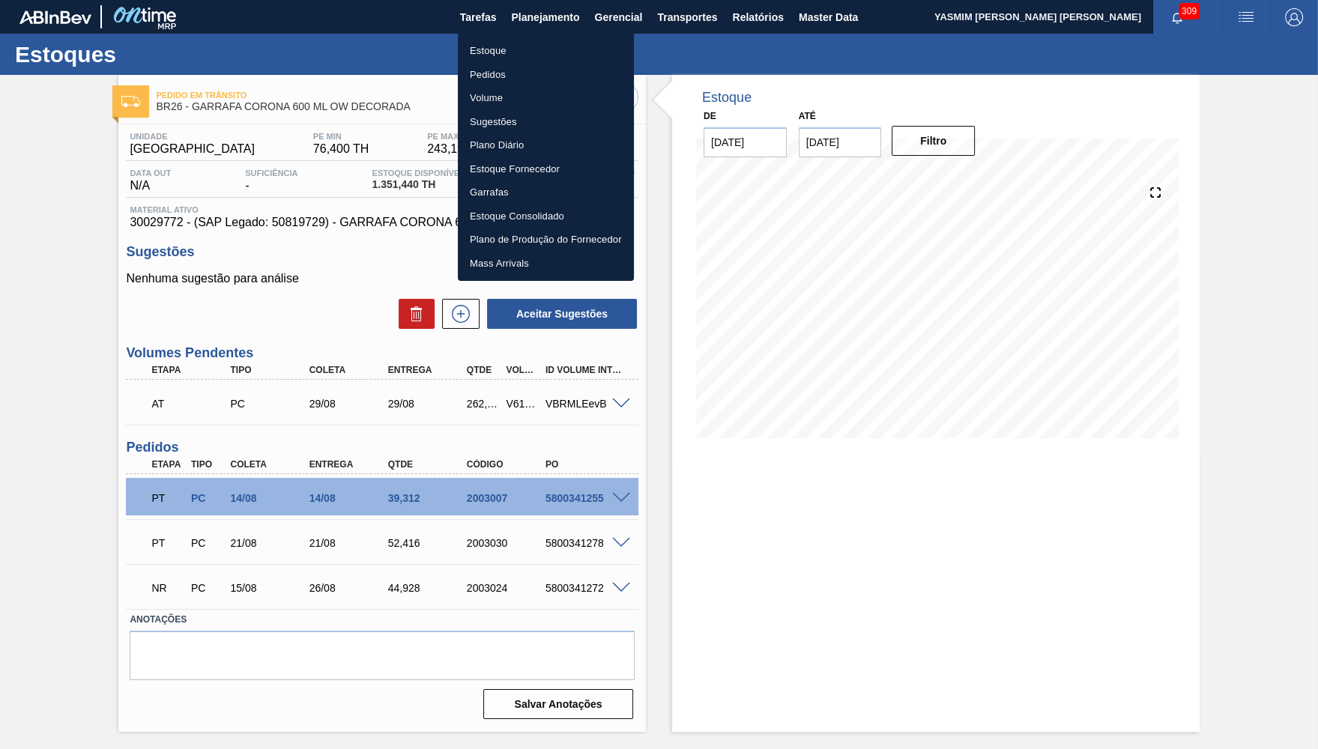
click at [684, 37] on div at bounding box center [659, 374] width 1318 height 749
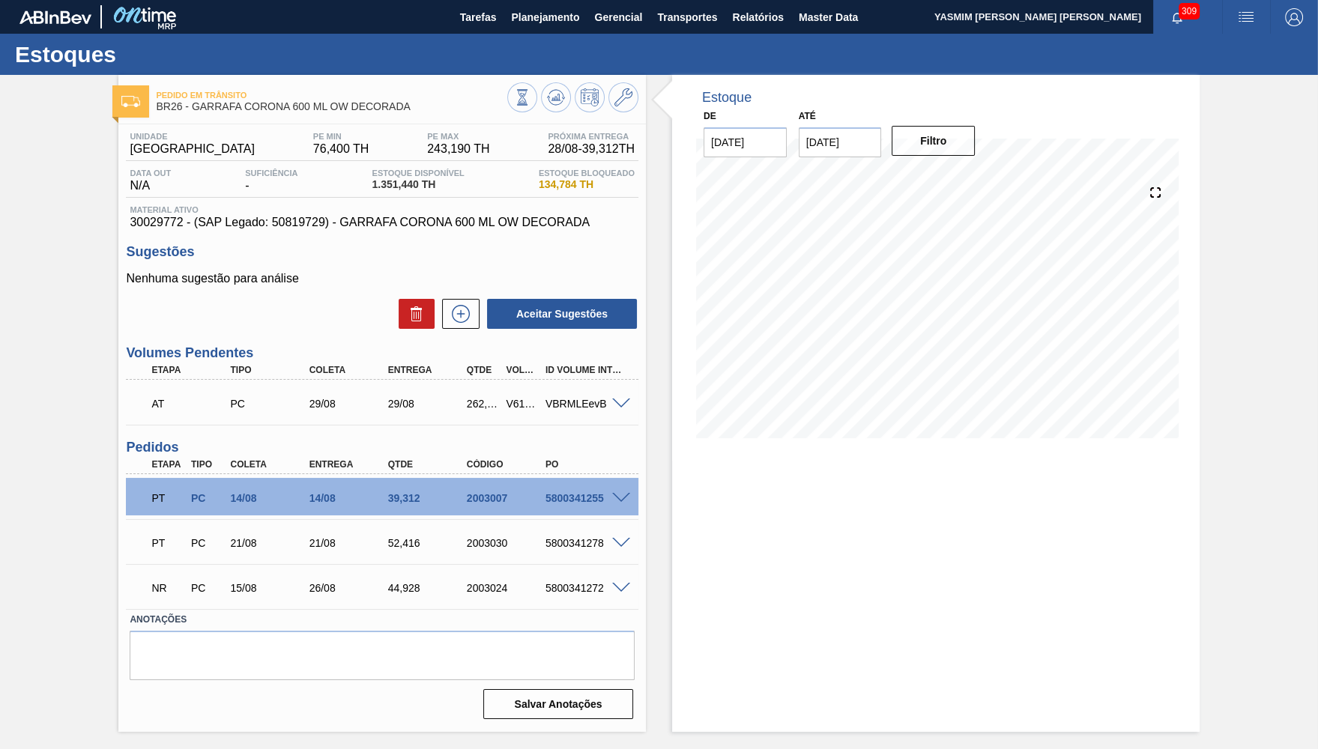
click at [687, 25] on div "Estoque Pedidos Volume Sugestões Plano Diário Estoque Fornecedor Garrafas Estoq…" at bounding box center [659, 374] width 1318 height 749
click at [677, 11] on span "Transportes" at bounding box center [687, 17] width 60 height 18
click at [675, 73] on li "Otimização de Carga" at bounding box center [687, 75] width 123 height 24
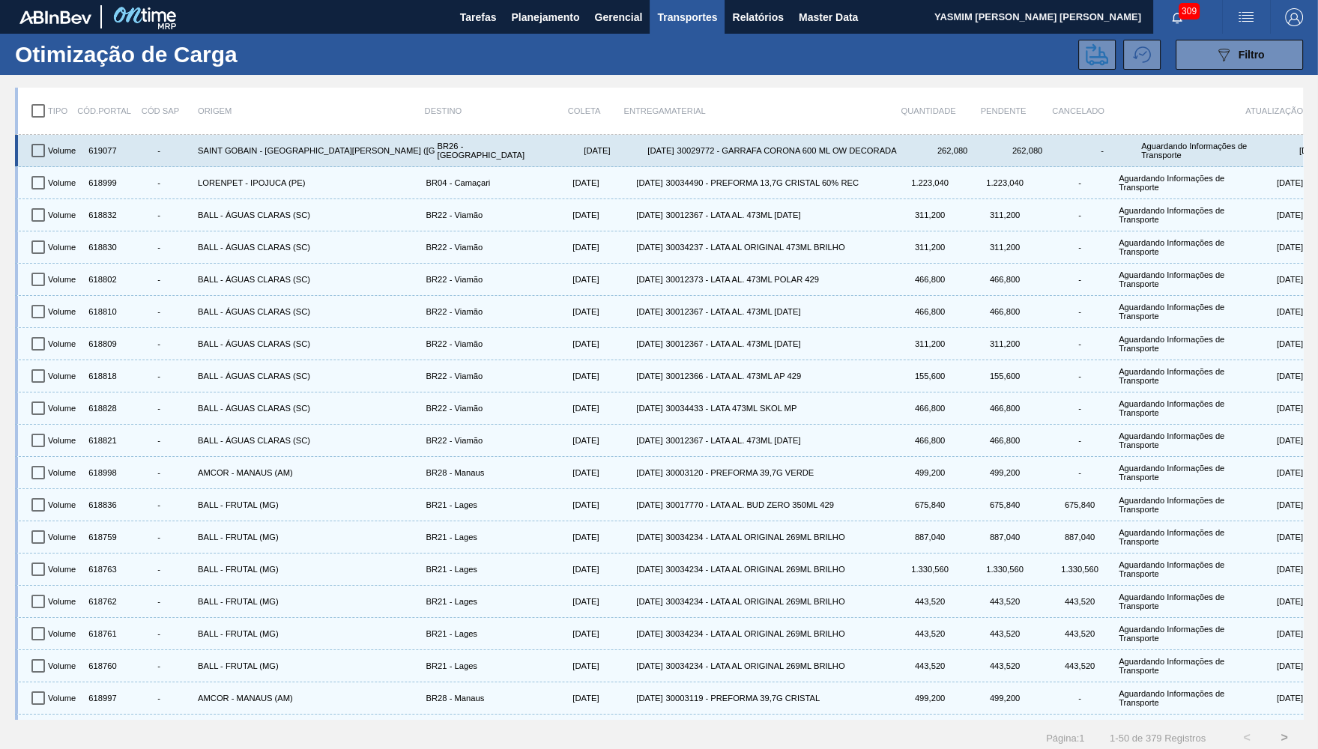
click at [37, 160] on input "checkbox" at bounding box center [37, 150] width 31 height 31
checkbox input "true"
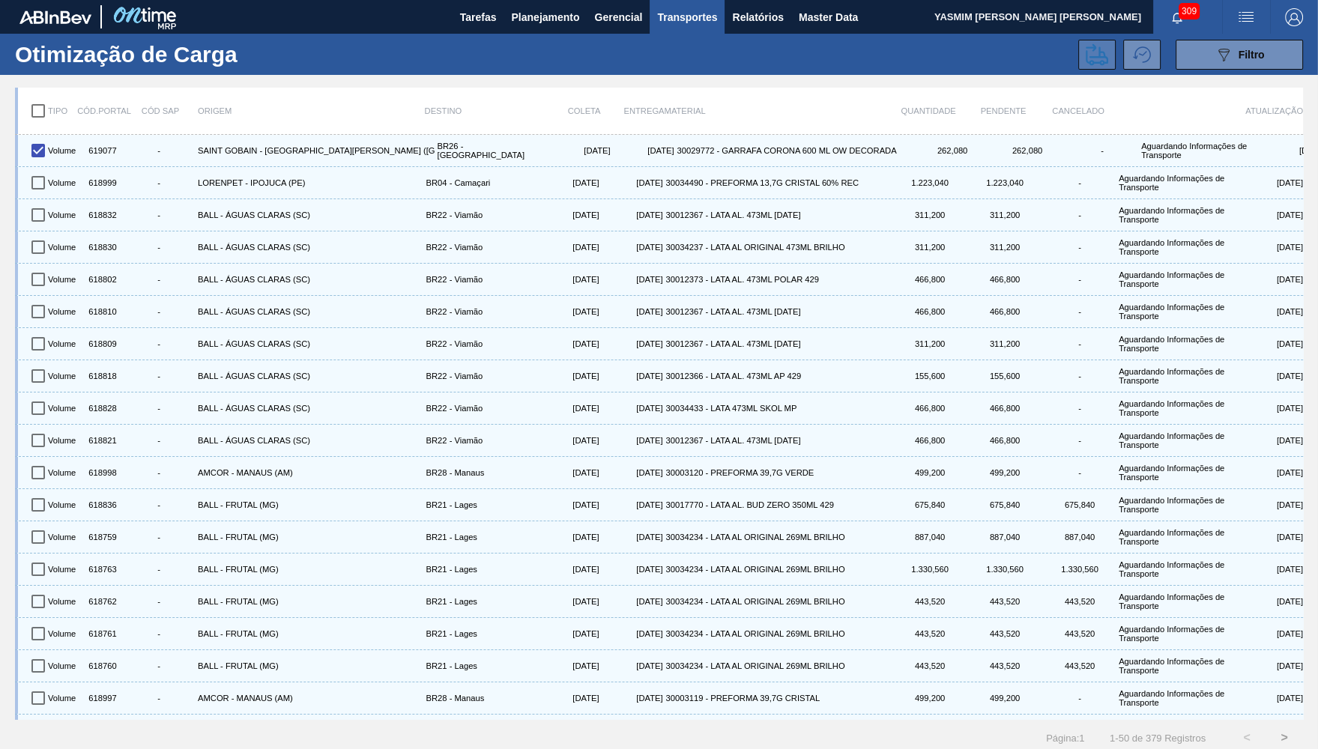
click at [1110, 64] on button at bounding box center [1096, 55] width 37 height 30
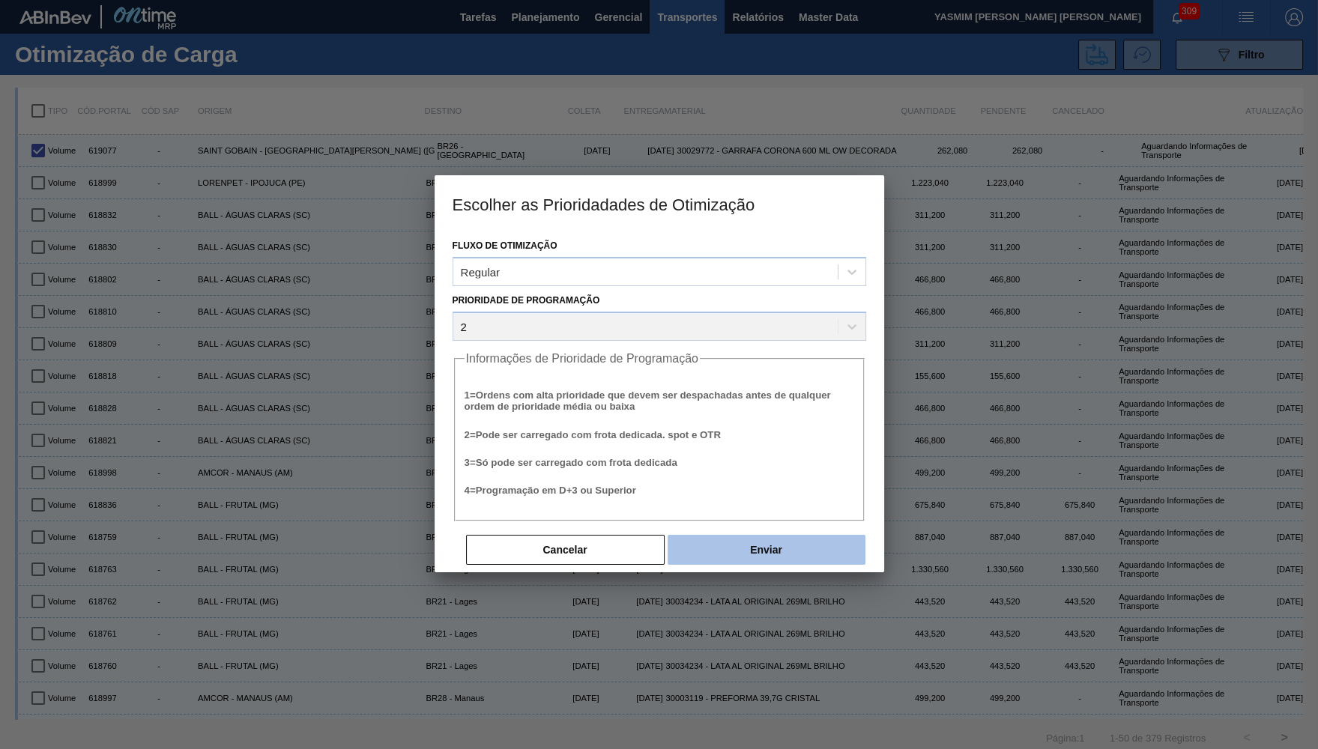
click at [759, 554] on button "Enviar" at bounding box center [767, 550] width 198 height 30
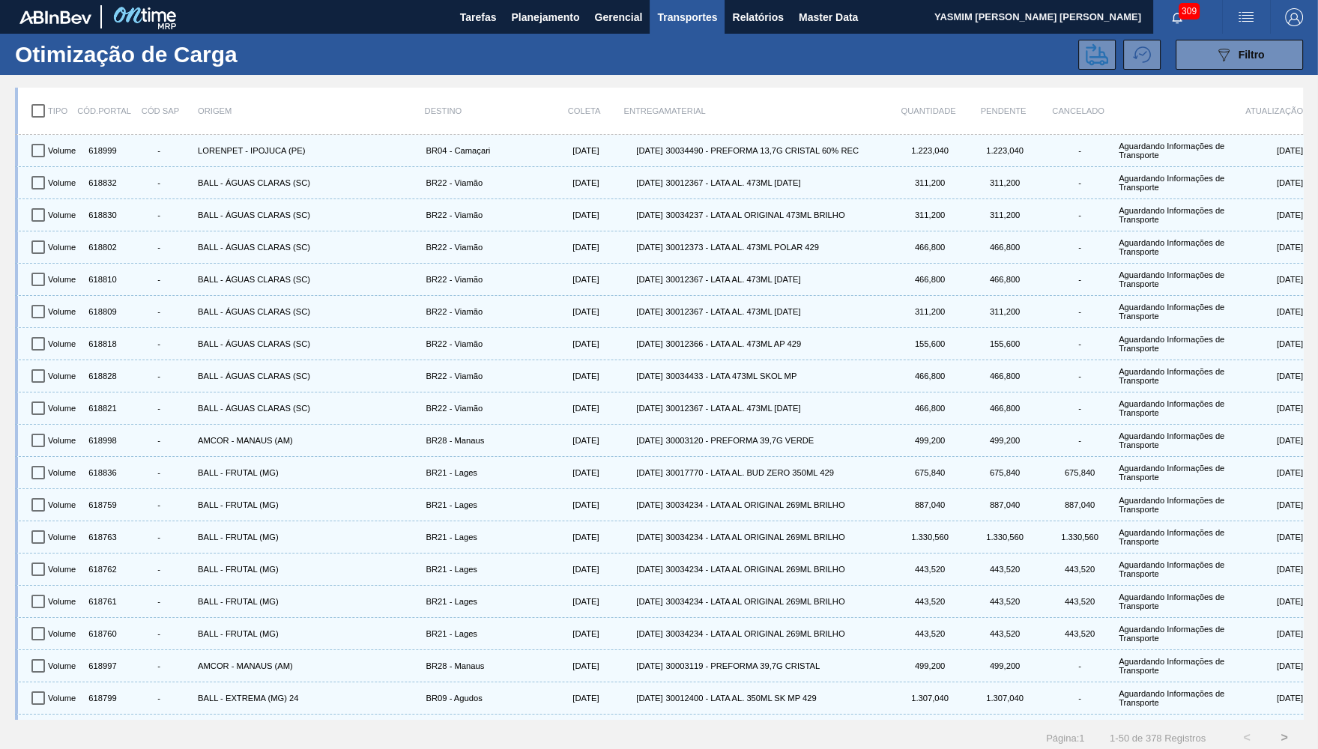
click at [568, 35] on div "Otimização de Carga 089F7B8B-B2A5-4AFE-B5C0-19BA573D28AC Filtro" at bounding box center [659, 54] width 1318 height 41
click at [557, 25] on span "Planejamento" at bounding box center [545, 17] width 68 height 18
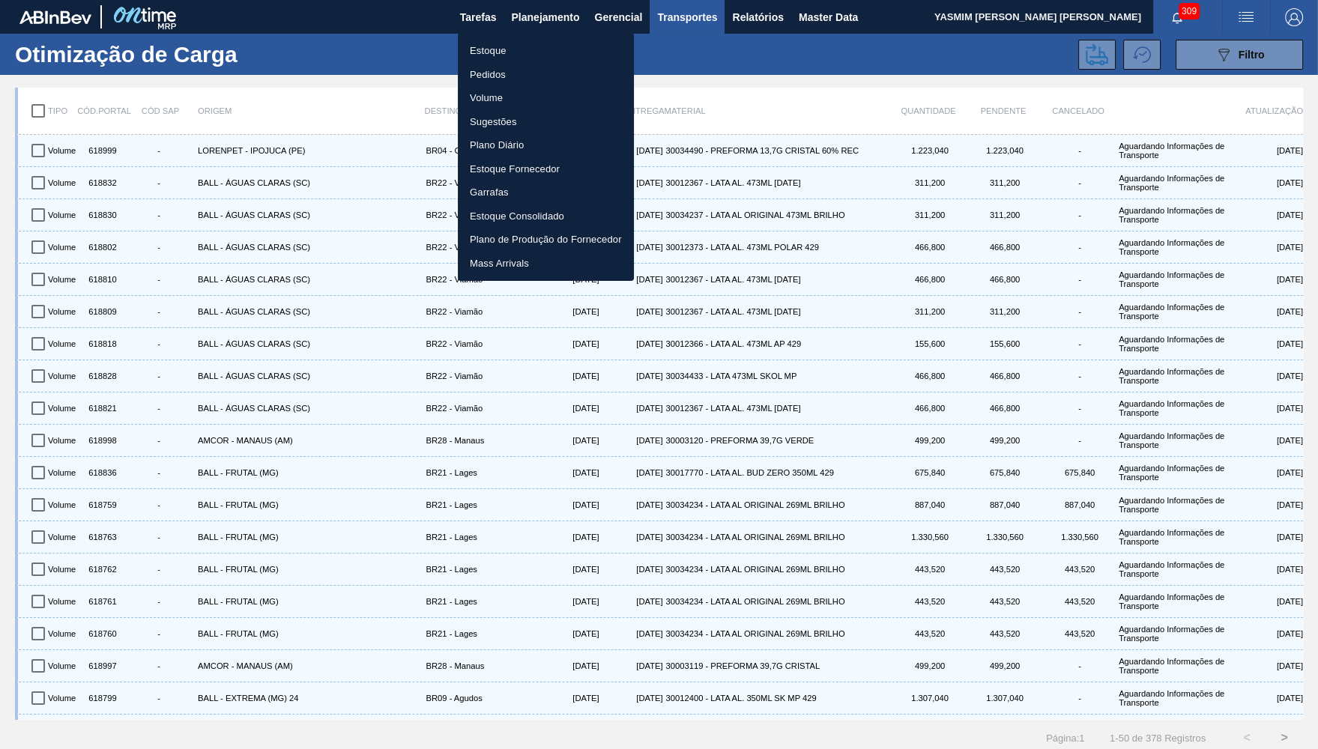
click at [504, 55] on li "Estoque" at bounding box center [546, 51] width 176 height 24
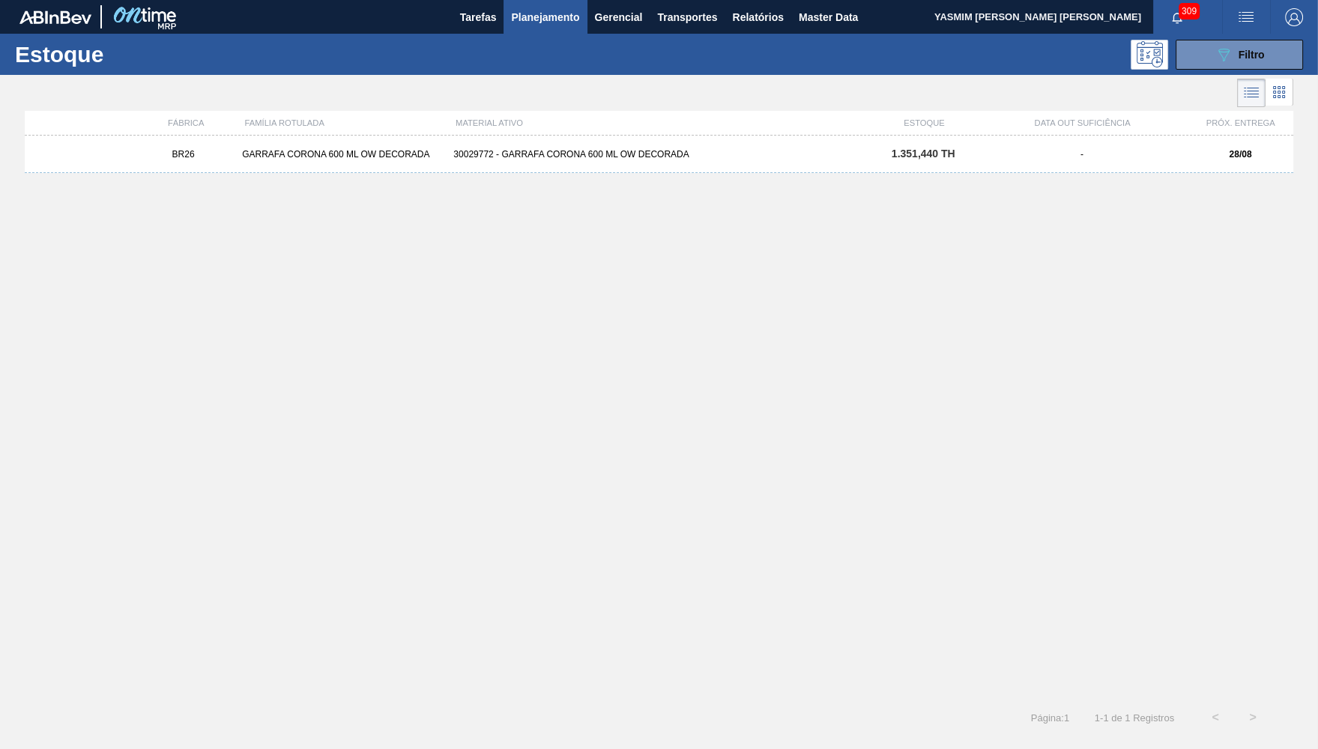
click at [925, 142] on div "BR26 GARRAFA CORONA 600 ML OW DECORADA 30029772 - GARRAFA CORONA 600 ML OW DECO…" at bounding box center [659, 154] width 1269 height 37
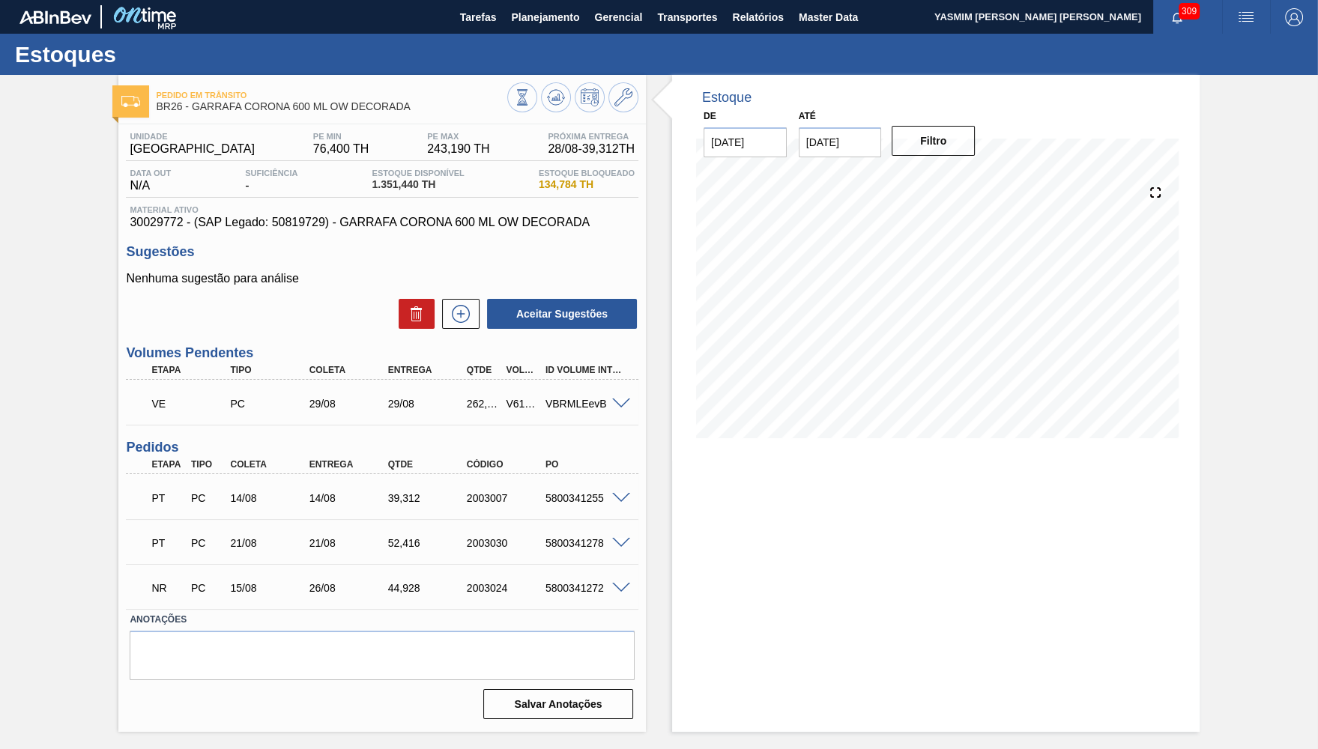
click at [595, 387] on div "VE PC 29/08 29/08 262,080 V619077 VBRMLEevB" at bounding box center [382, 402] width 513 height 37
click at [557, 431] on div "Unidade Uberlândia PE MIN 76,400 TH PE MAX 243,190 TH Próxima Entrega 28/08 - 3…" at bounding box center [382, 424] width 528 height 600
click at [562, 399] on div "VE PC 29/08 29/08 262,080 V619077 VBRMLEevB" at bounding box center [378, 402] width 473 height 30
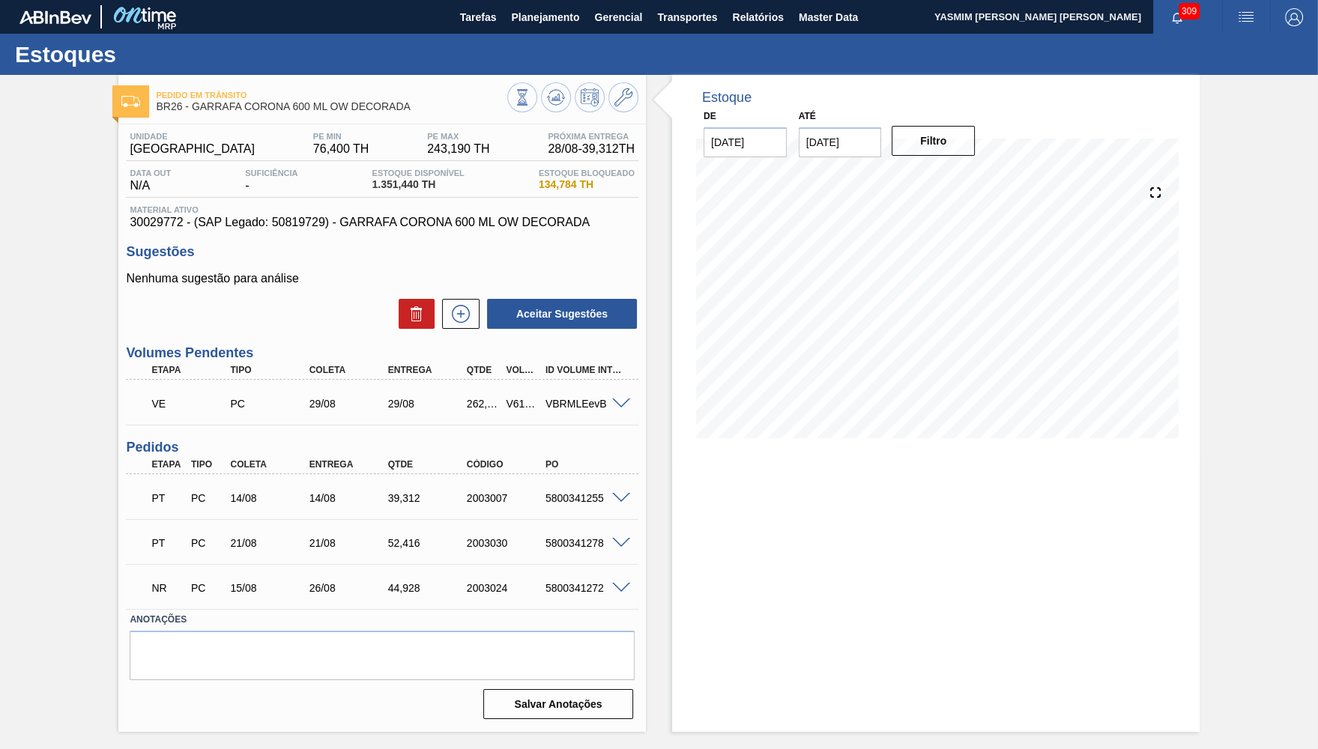
click at [545, 41] on div "Estoques" at bounding box center [659, 54] width 1318 height 41
click at [530, 14] on span "Planejamento" at bounding box center [545, 17] width 68 height 18
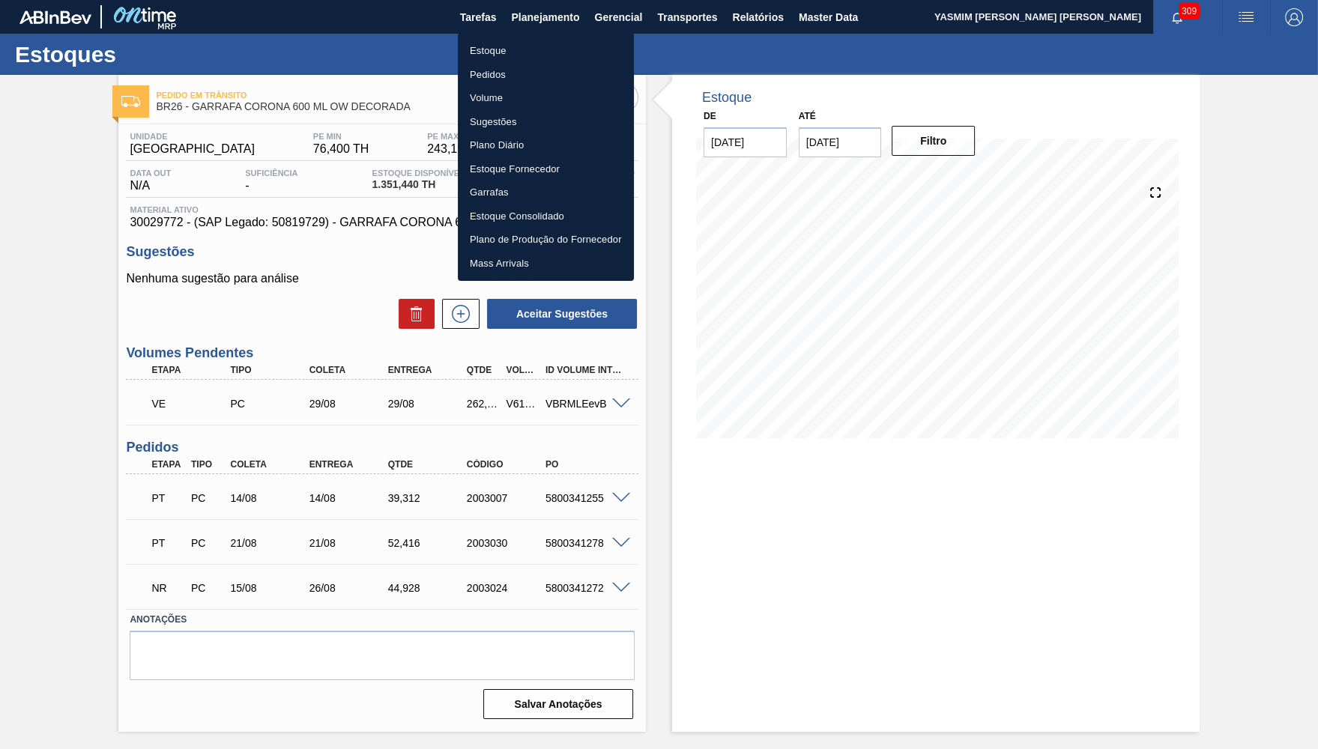
click at [504, 40] on li "Estoque" at bounding box center [546, 51] width 176 height 24
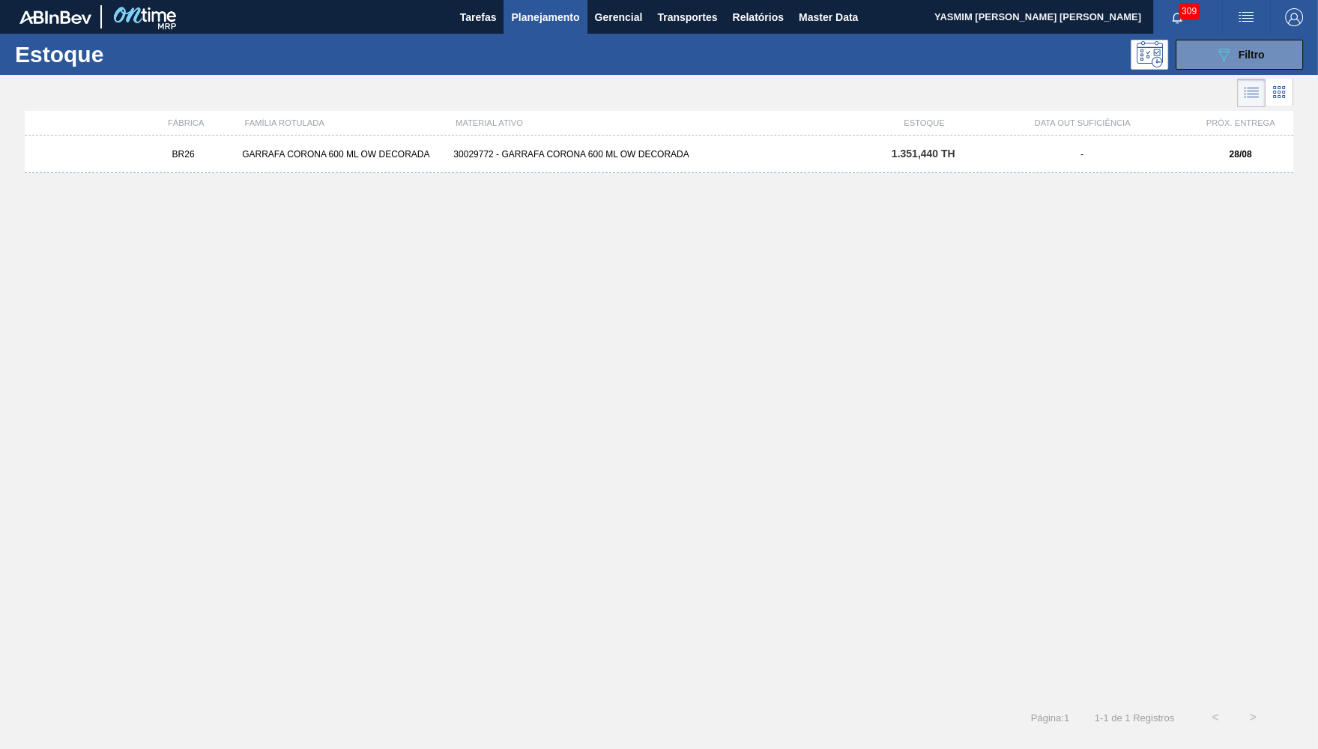
click at [942, 156] on span "1.351,440 TH" at bounding box center [924, 154] width 64 height 12
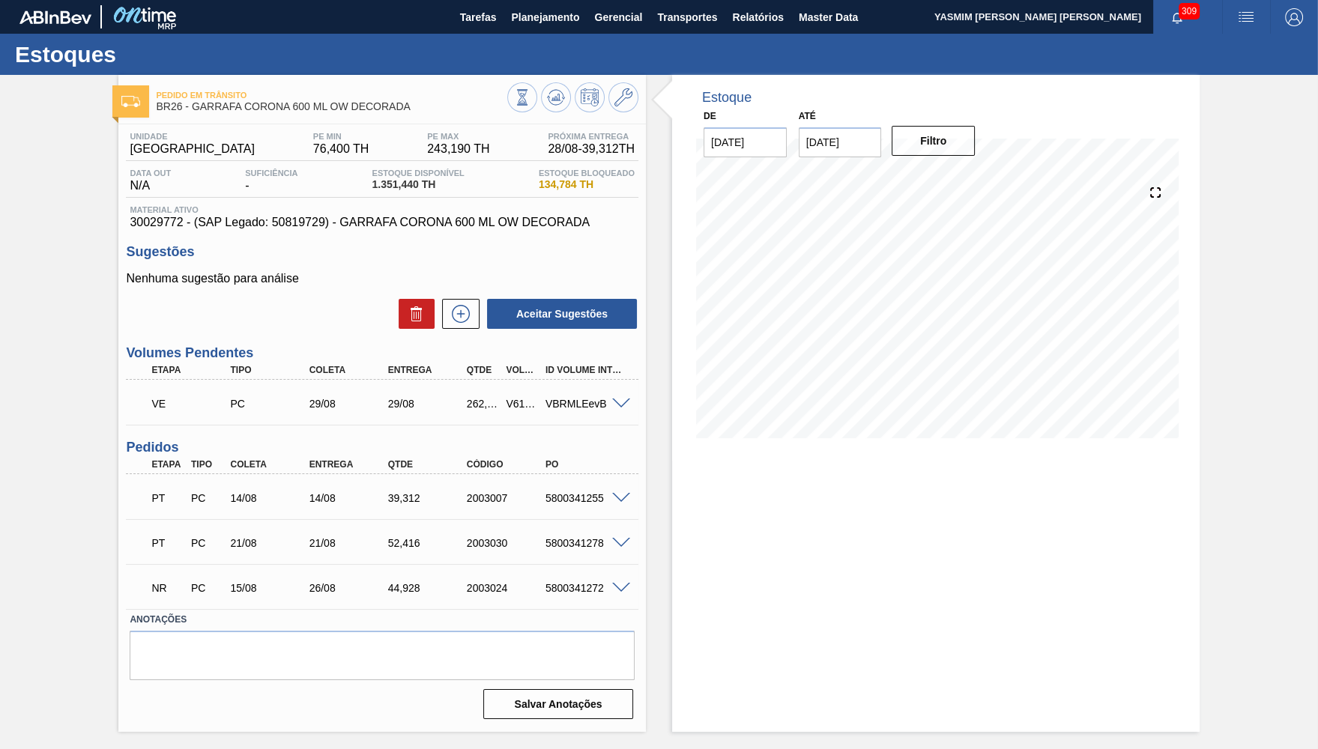
click at [409, 190] on span "1.351,440 TH" at bounding box center [418, 184] width 92 height 11
drag, startPoint x: 375, startPoint y: 398, endPoint x: 426, endPoint y: 407, distance: 52.5
click at [426, 407] on div "VE PC 29/08 29/08 262,080 V619077 VBRMLEevB" at bounding box center [378, 402] width 473 height 30
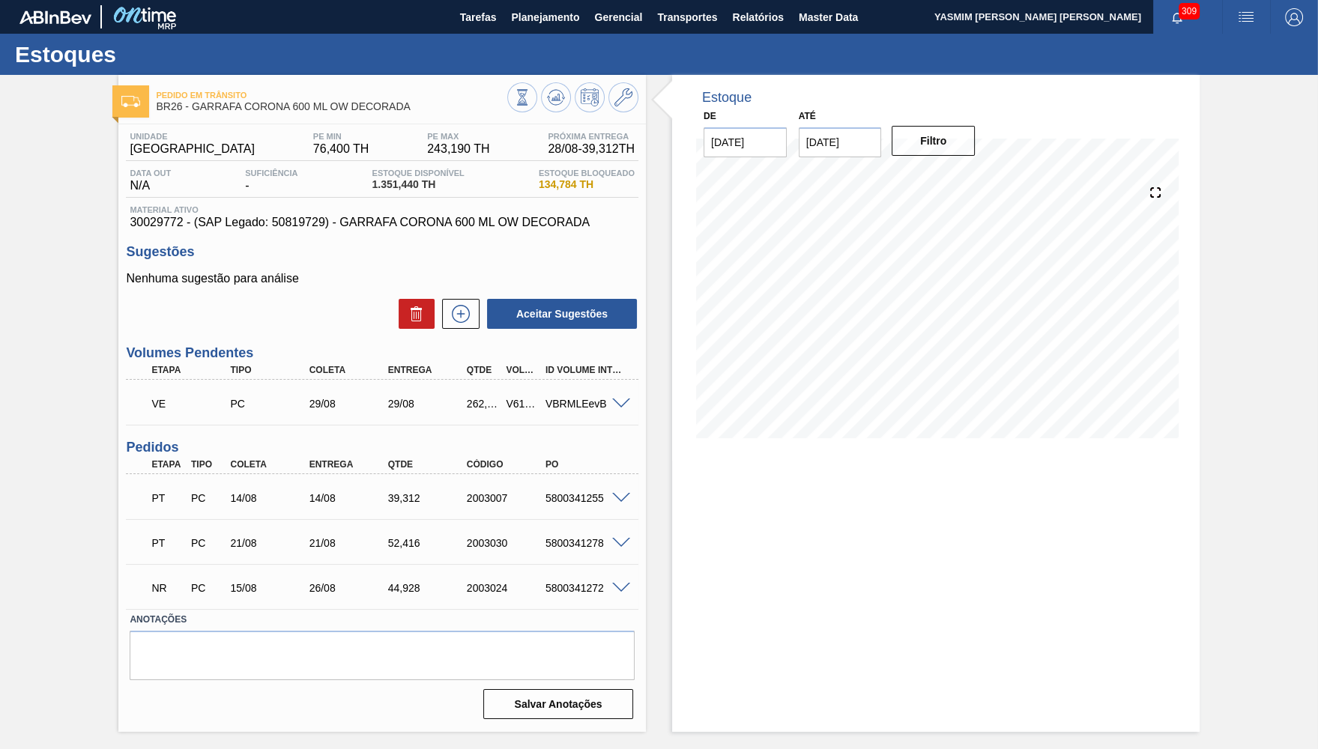
click at [554, 82] on div "Pedido em Trânsito BR26 - GARRAFA CORONA 600 ML OW DECORADA" at bounding box center [382, 95] width 528 height 41
click at [551, 112] on div at bounding box center [572, 99] width 131 height 34
click at [551, 110] on button at bounding box center [556, 97] width 30 height 30
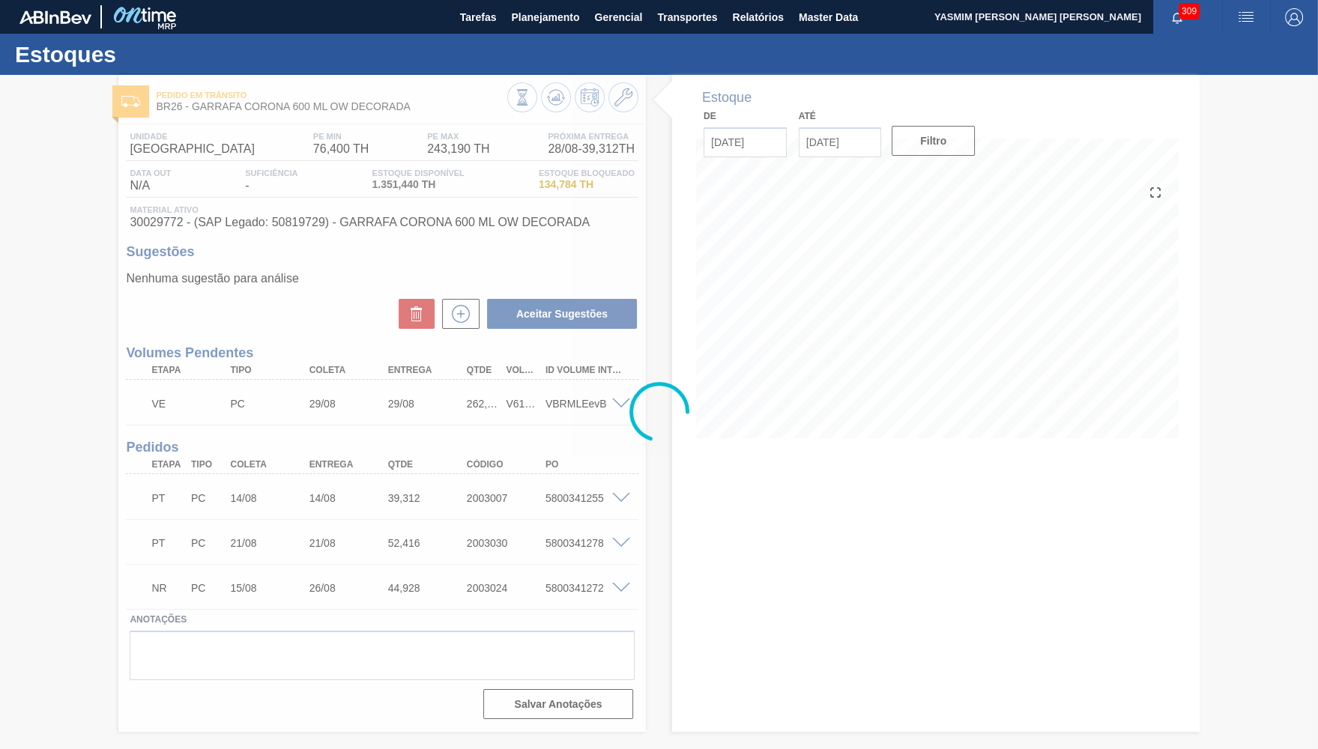
click at [776, 458] on div "Estoques Pedido em Trânsito BR26 - GARRAFA CORONA 600 ML OW DECORADA Unidade Ub…" at bounding box center [659, 383] width 1318 height 698
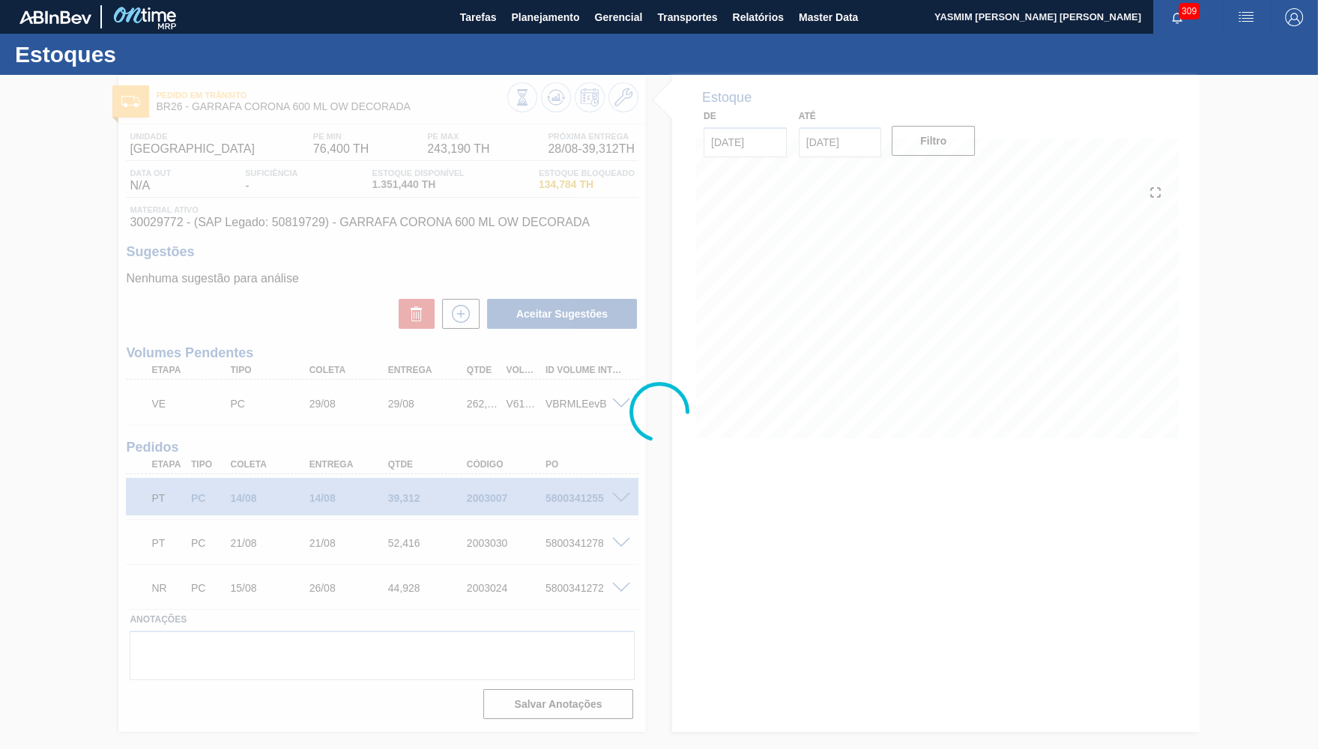
click at [193, 626] on div at bounding box center [659, 412] width 1318 height 674
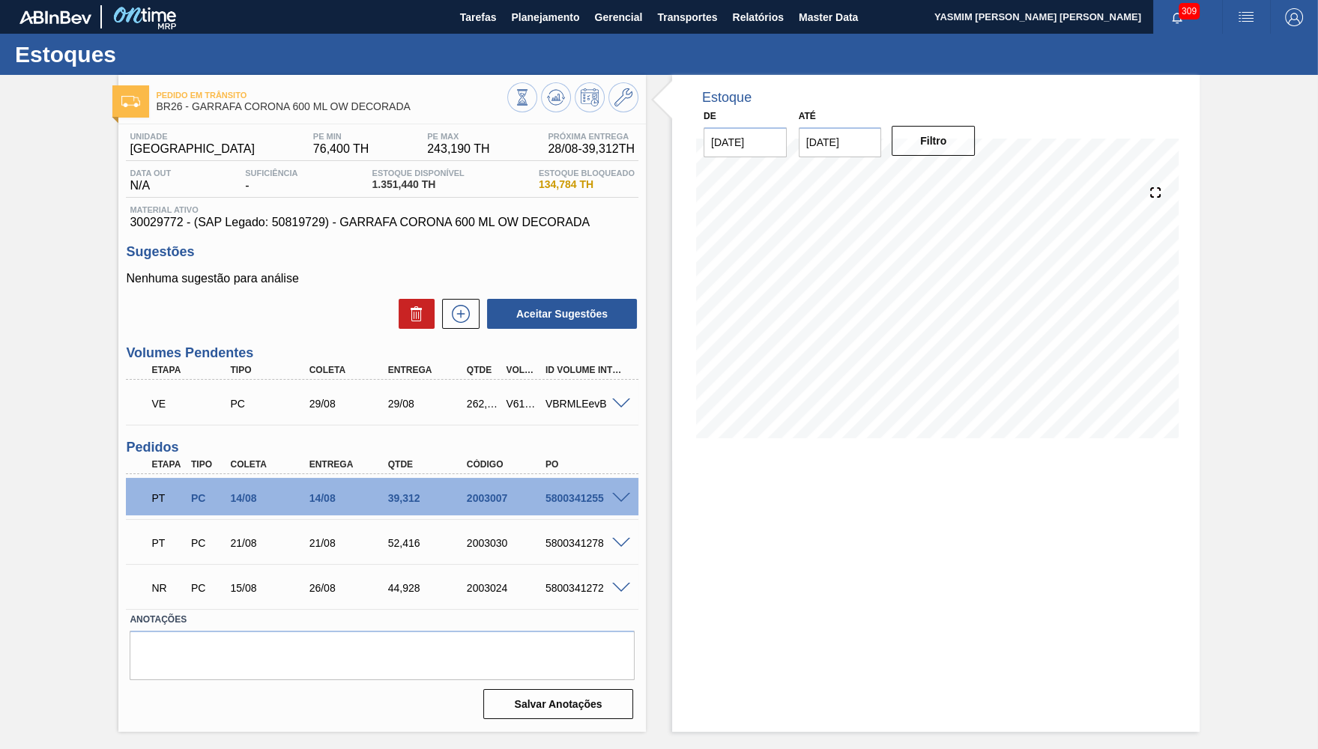
click at [633, 503] on div at bounding box center [623, 497] width 30 height 11
click at [623, 498] on span at bounding box center [621, 498] width 18 height 11
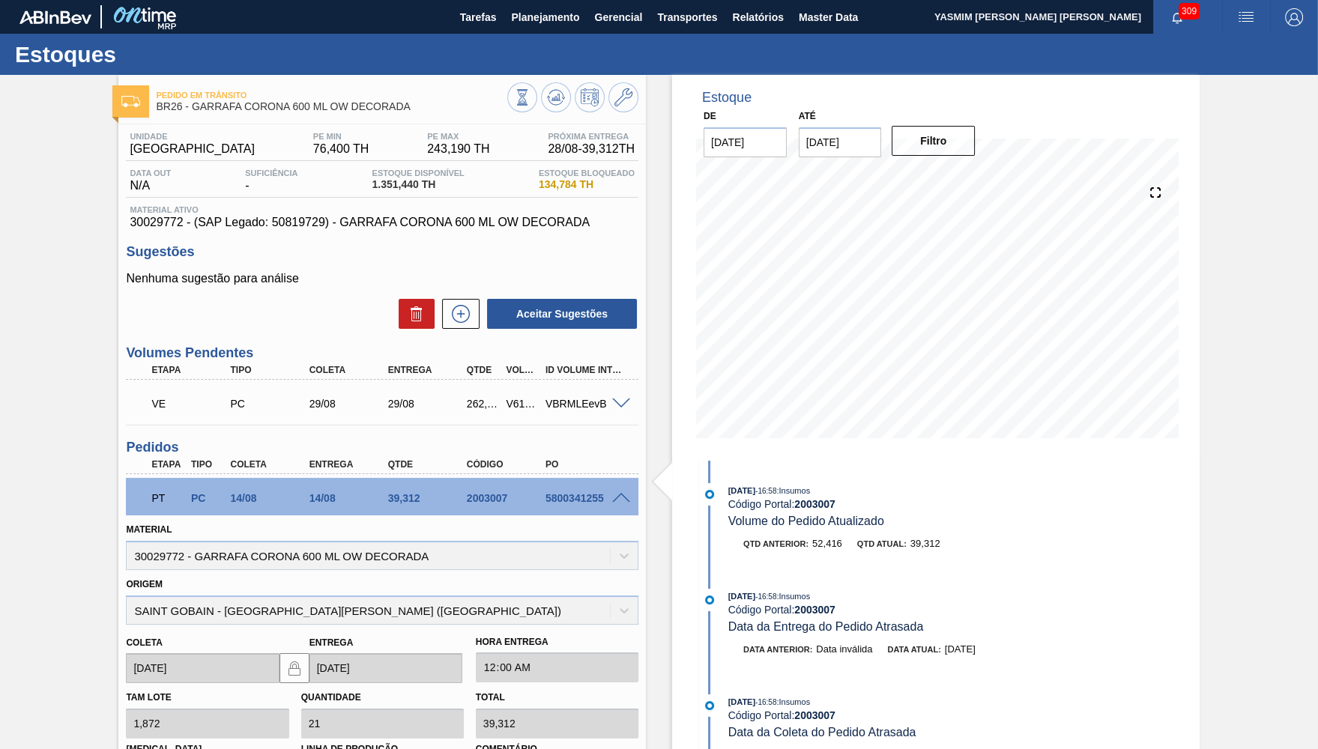
click at [360, 223] on span "30029772 - (SAP Legado: 50819729) - GARRAFA CORONA 600 ML OW DECORADA" at bounding box center [382, 222] width 505 height 13
click at [548, 30] on button "Planejamento" at bounding box center [545, 17] width 83 height 34
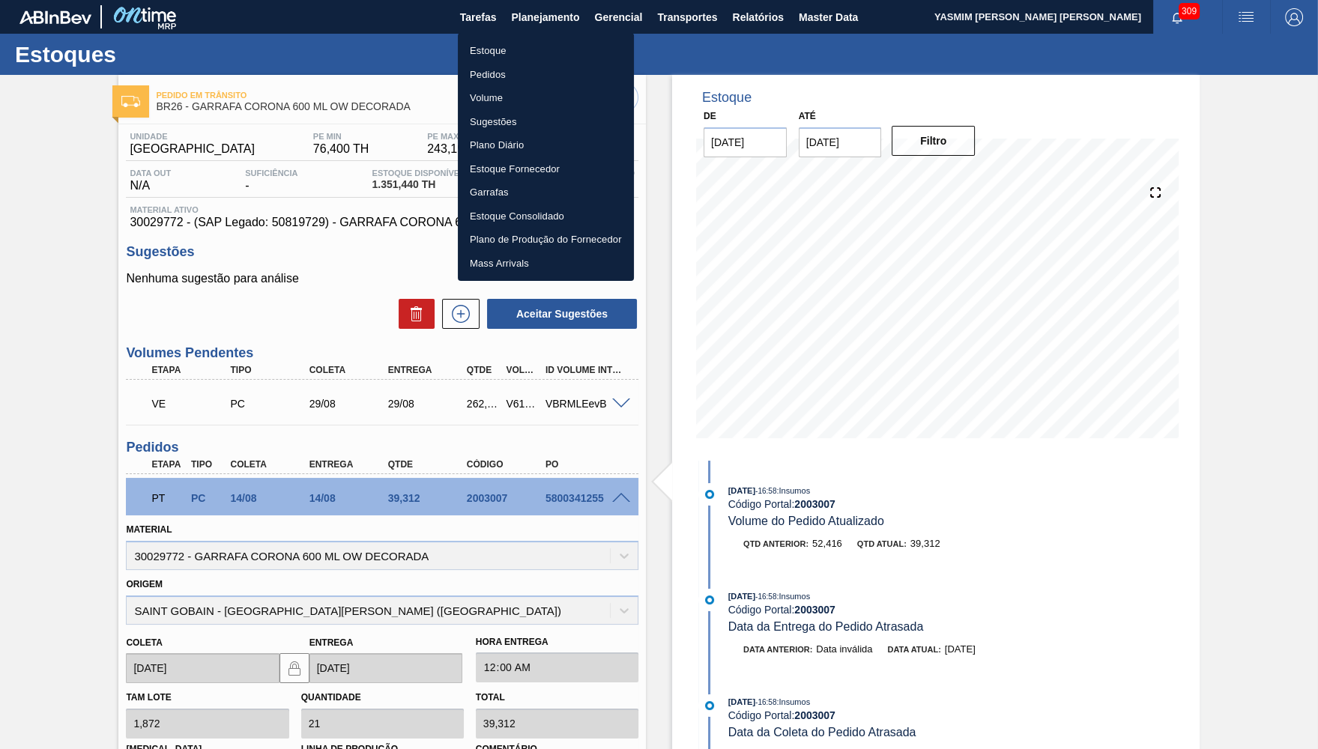
click at [544, 25] on div at bounding box center [659, 374] width 1318 height 749
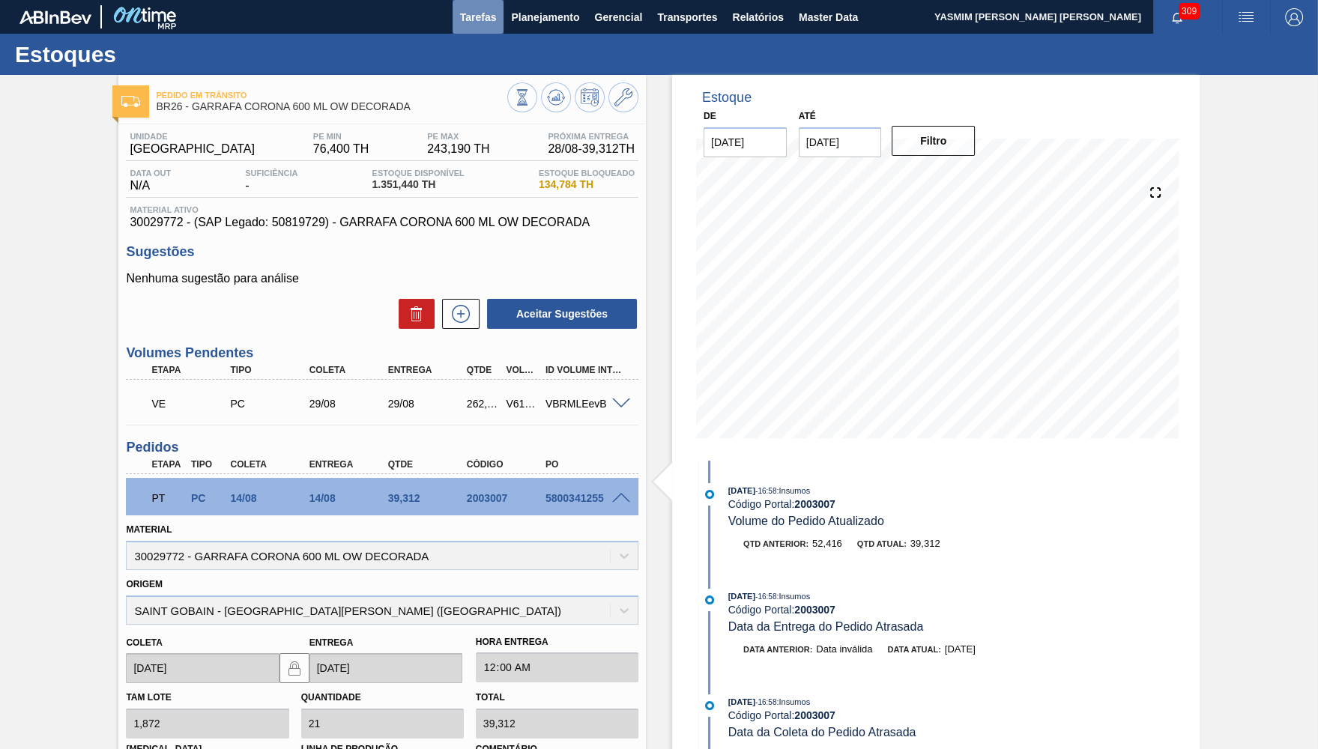
click at [501, 33] on button "Tarefas" at bounding box center [479, 17] width 52 height 34
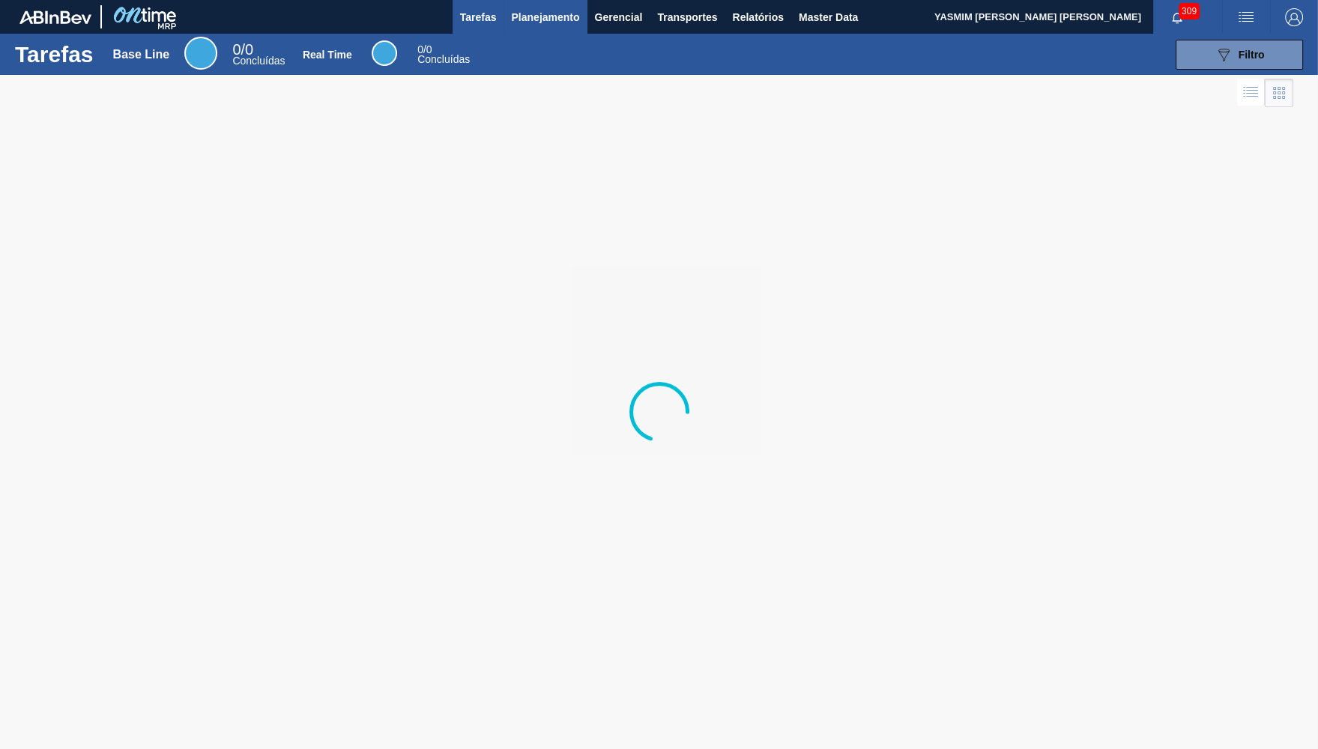
click at [526, 30] on button "Planejamento" at bounding box center [545, 17] width 83 height 34
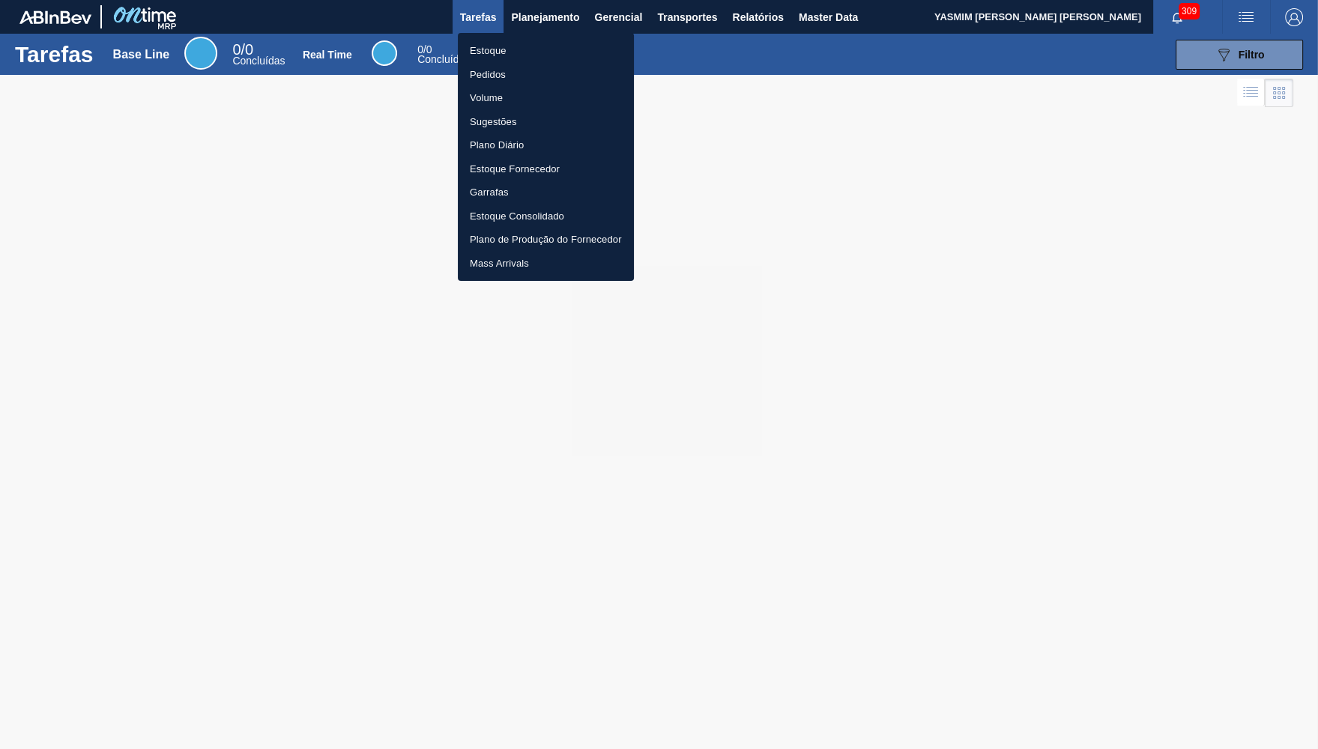
click at [537, 45] on li "Estoque" at bounding box center [546, 51] width 176 height 24
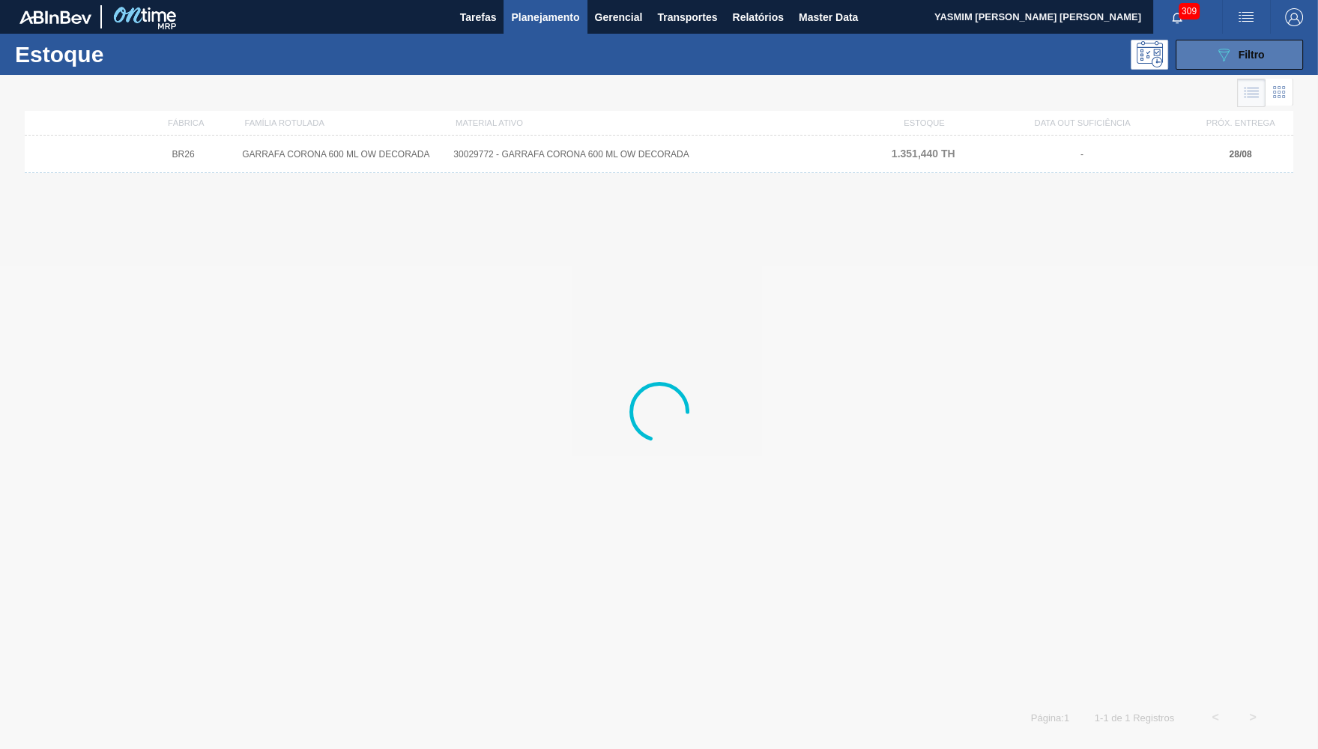
click at [1254, 54] on span "Filtro" at bounding box center [1252, 55] width 26 height 12
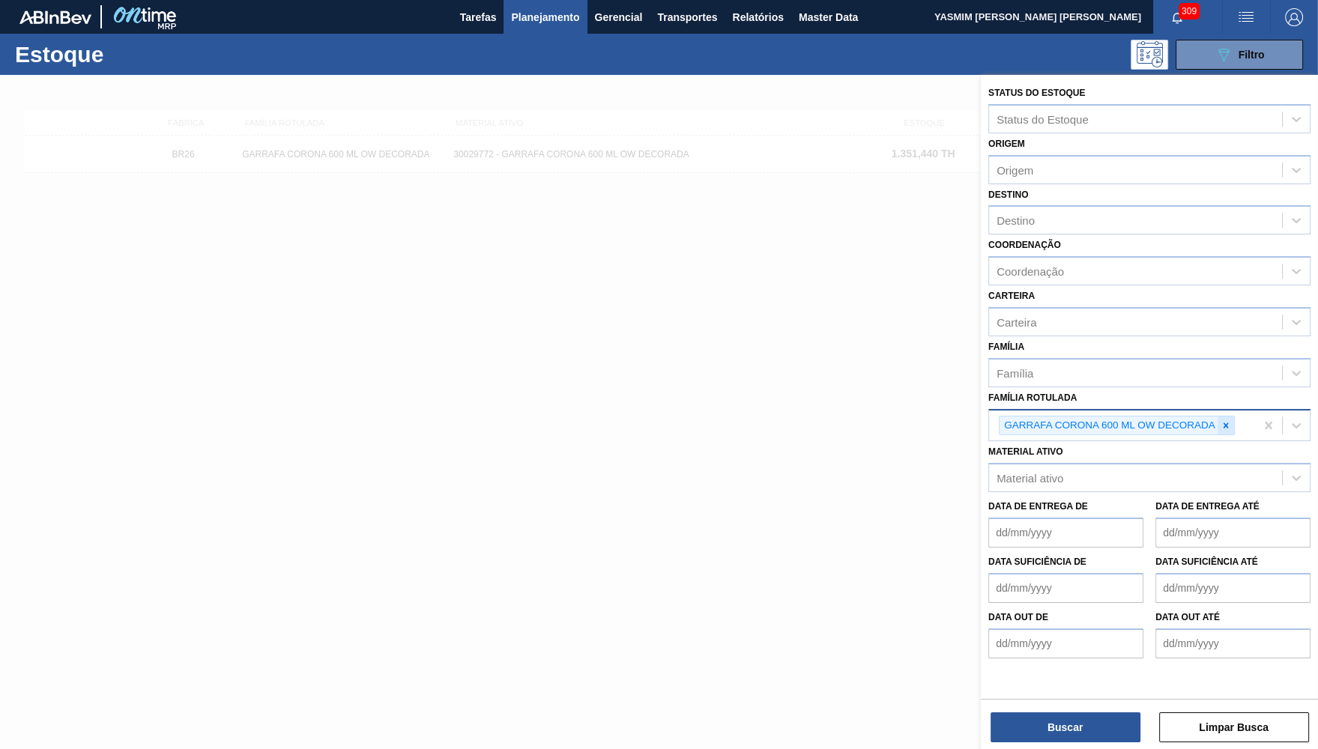
click at [1230, 420] on icon at bounding box center [1226, 425] width 10 height 10
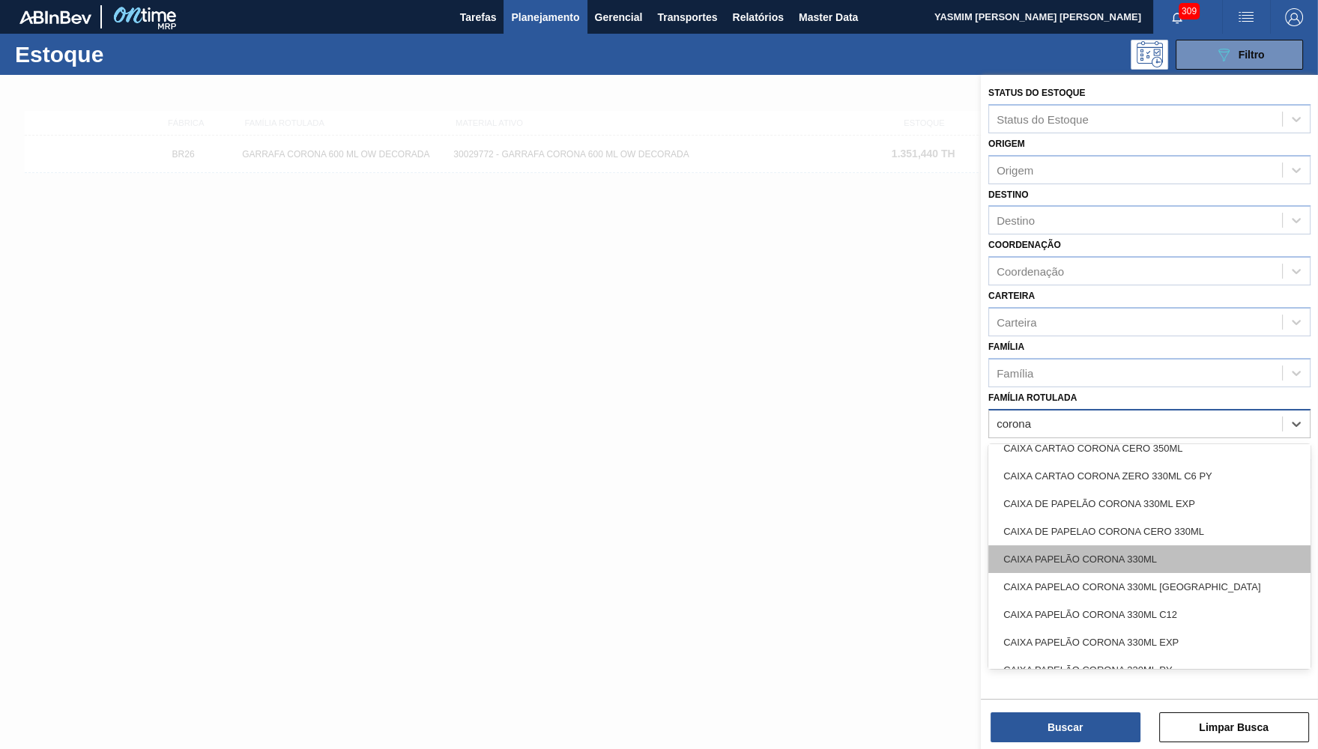
scroll to position [584, 0]
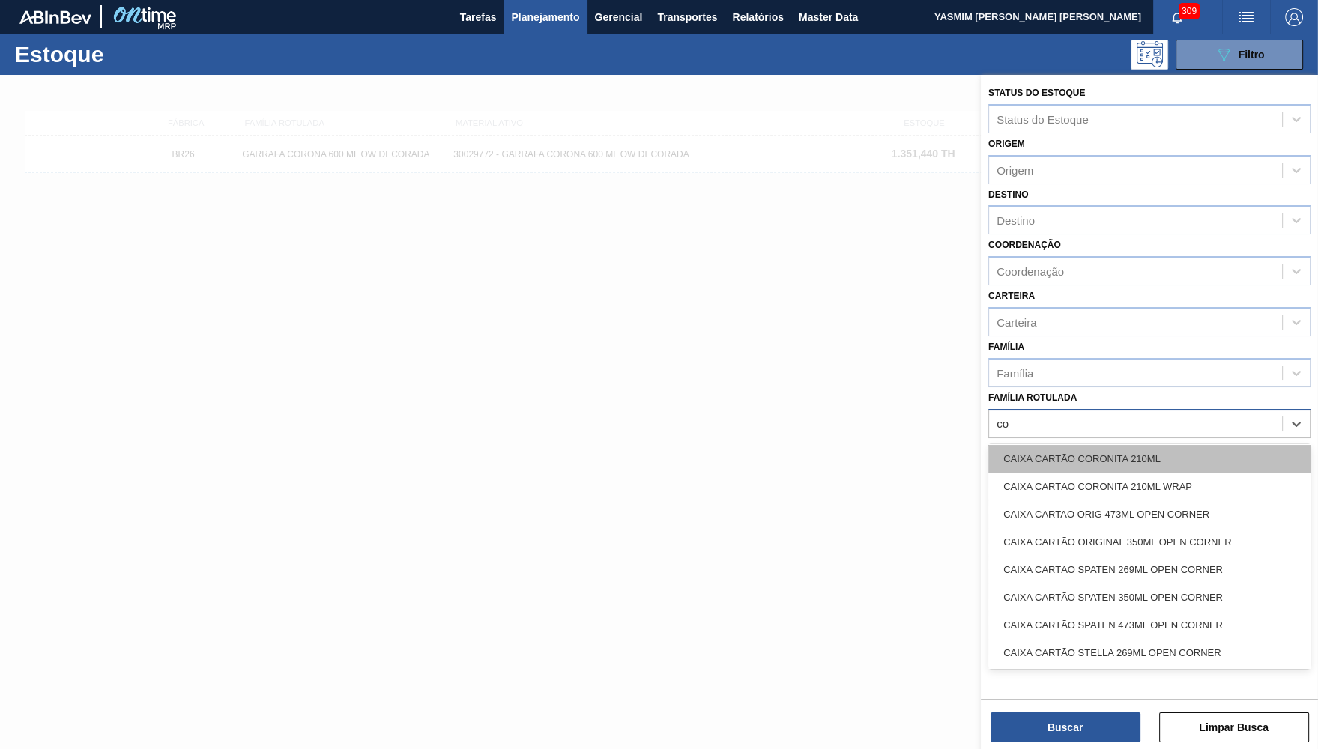
type Rotulada "c"
type Rotulada "cero"
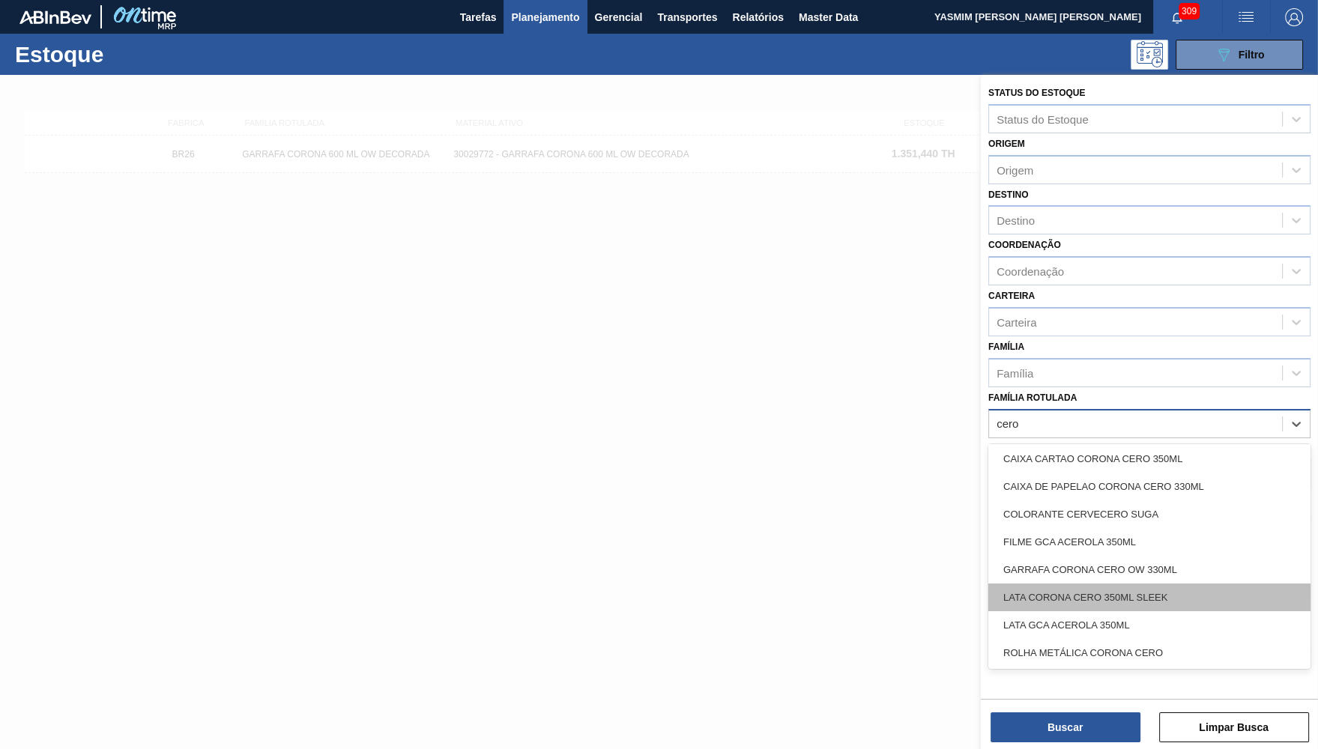
scroll to position [0, 0]
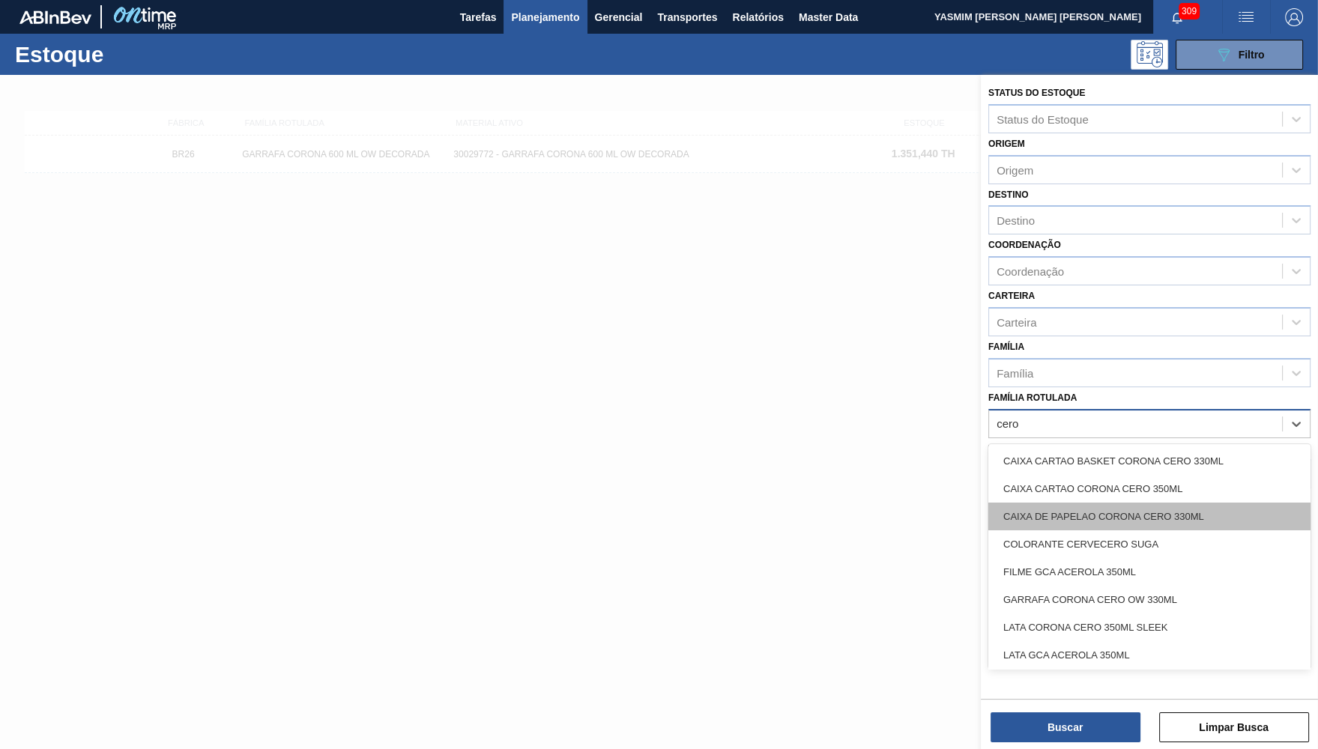
click at [1132, 503] on div "CAIXA DE PAPELAO CORONA CERO 330ML" at bounding box center [1149, 517] width 322 height 28
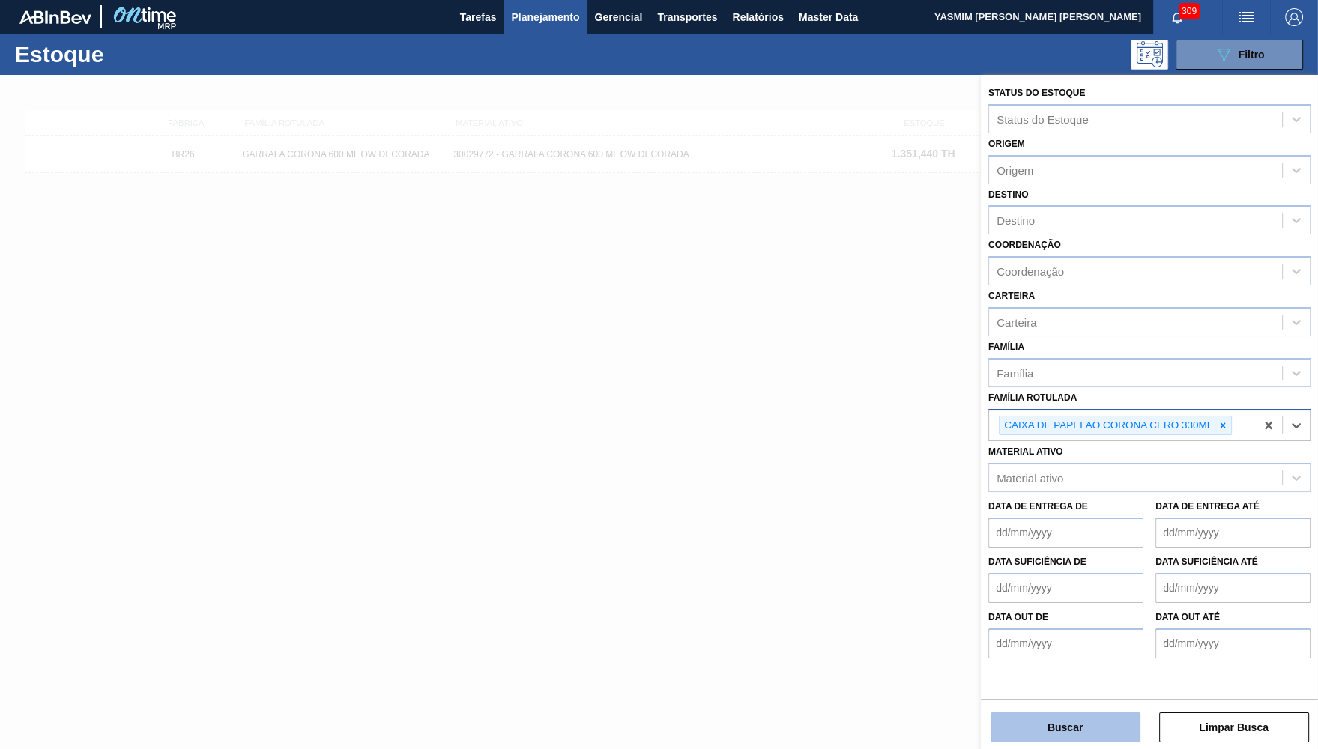
click at [1044, 739] on button "Buscar" at bounding box center [1066, 728] width 150 height 30
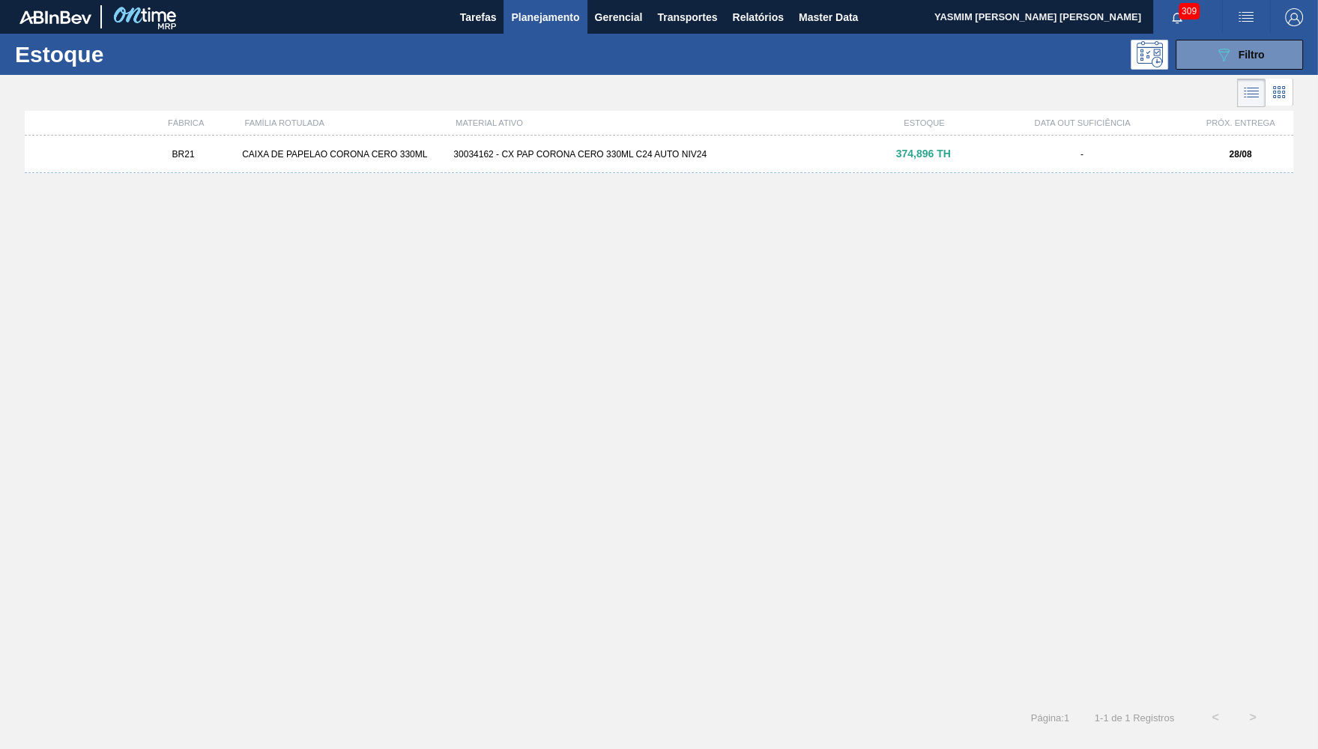
click at [599, 193] on div "BR21 CAIXA DE PAPELAO CORONA CERO 330ML 30034162 - CX PAP CORONA CERO 330ML C24…" at bounding box center [659, 413] width 1269 height 554
click at [560, 153] on div "30034162 - CX PAP CORONA CERO 330ML C24 AUTO NIV24" at bounding box center [658, 154] width 423 height 10
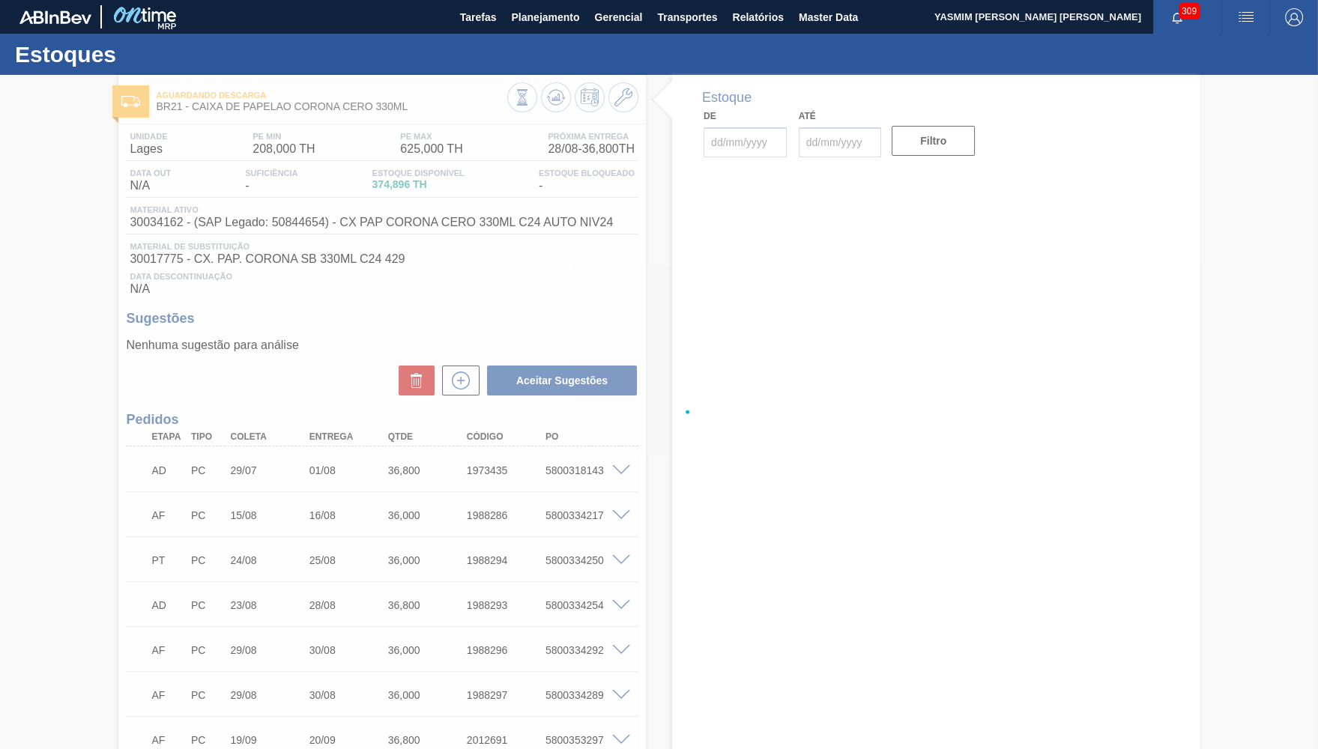
type input "[DATE]"
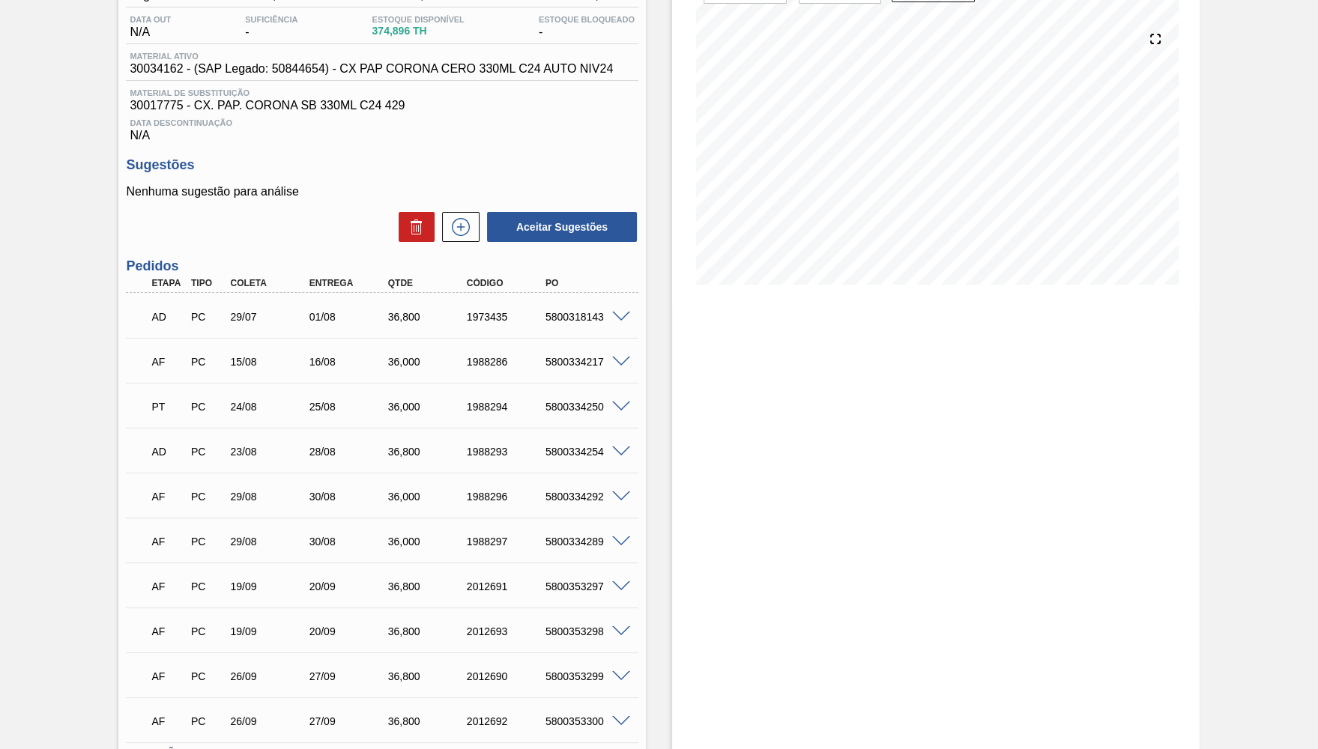
scroll to position [219, 0]
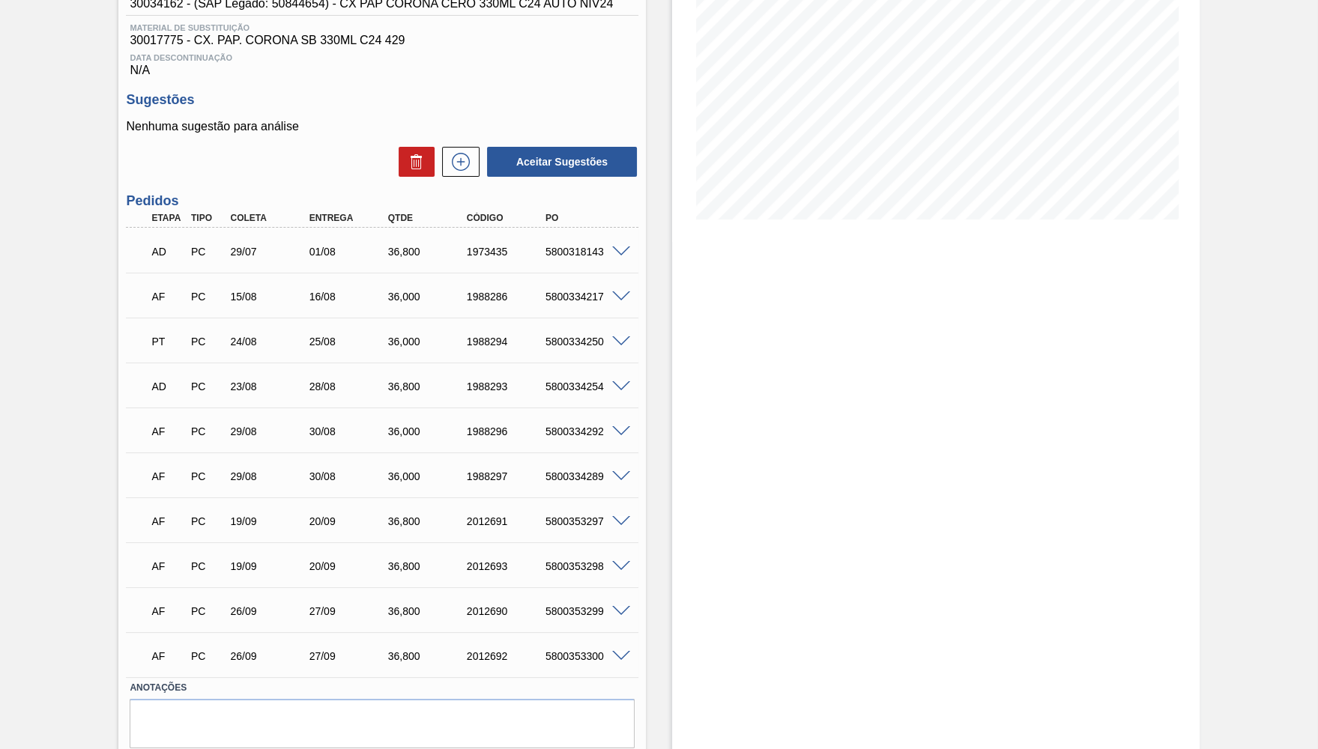
click at [773, 317] on div "Estoque De 28/08/2025 Até 11/09/2025 Filtro 29/08 Projeção de Estoque 520.496 N…" at bounding box center [936, 328] width 528 height 944
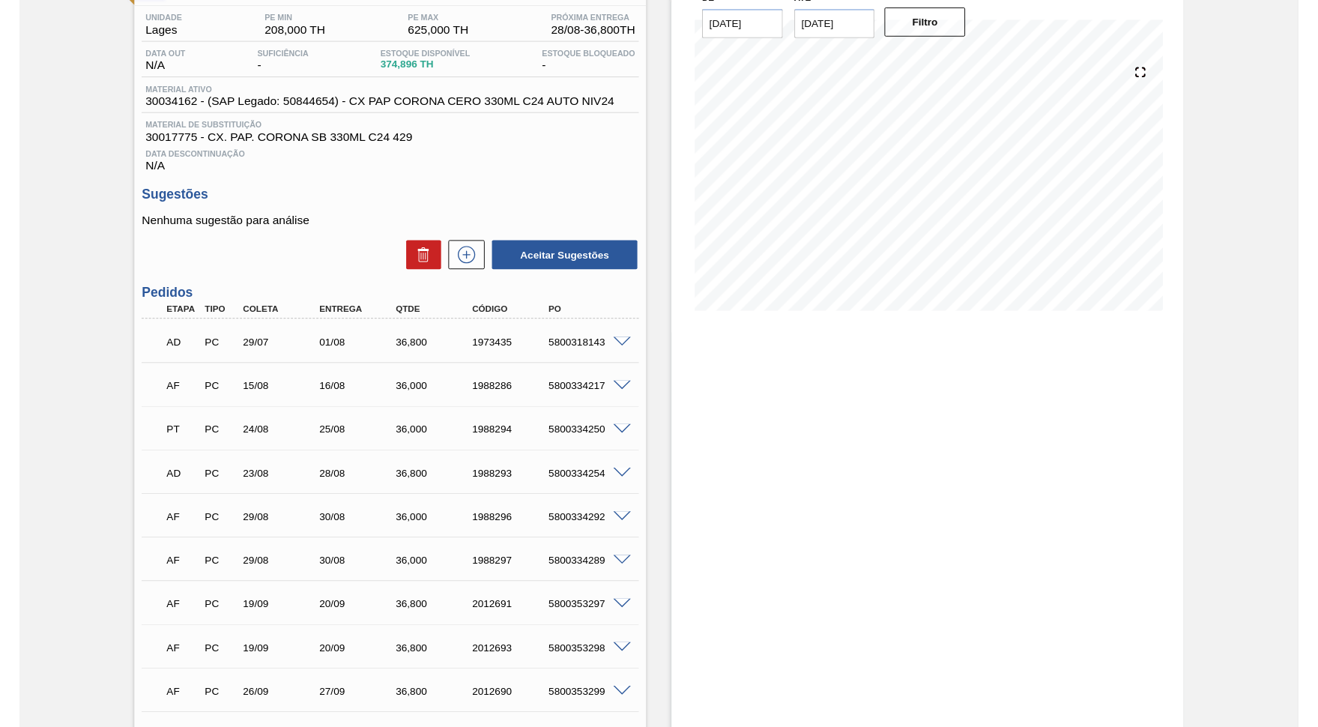
scroll to position [0, 0]
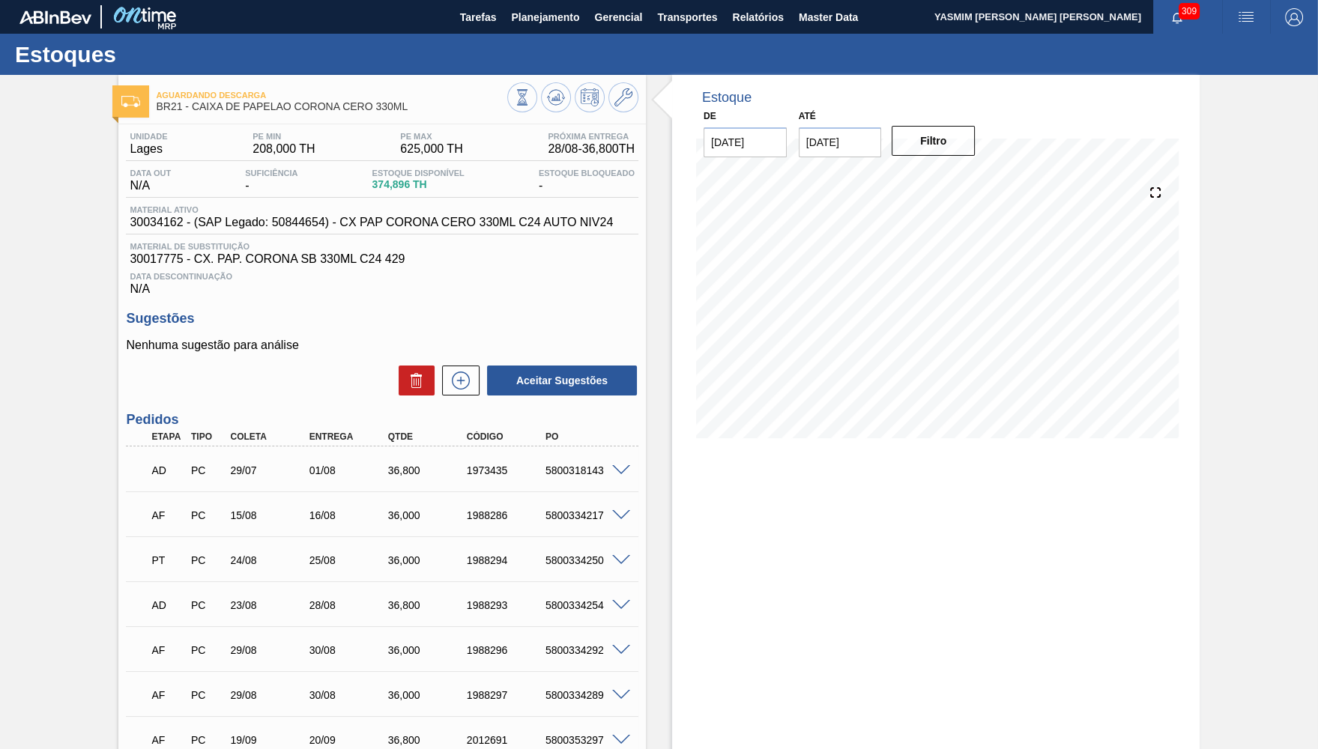
click at [551, 42] on div "Estoques" at bounding box center [659, 54] width 1318 height 41
click at [537, 15] on button "Planejamento" at bounding box center [545, 17] width 83 height 34
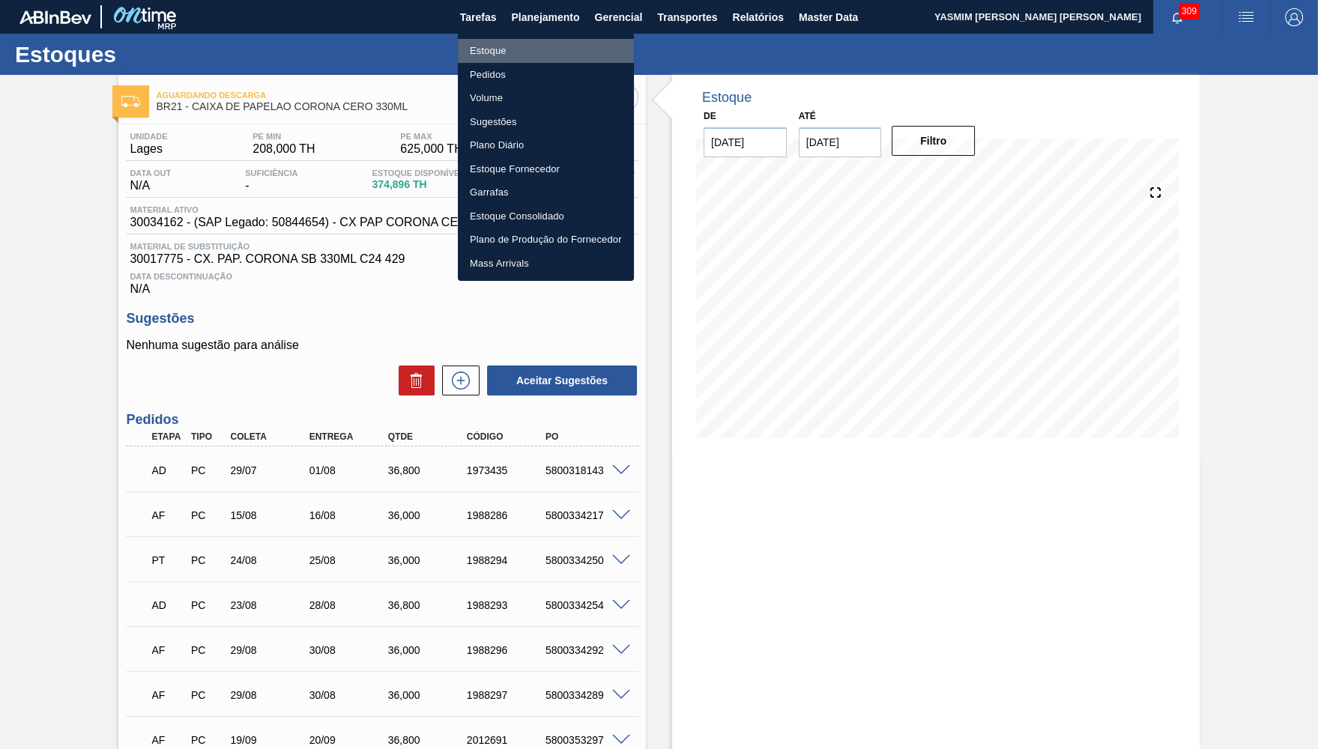
click at [507, 57] on li "Estoque" at bounding box center [546, 51] width 176 height 24
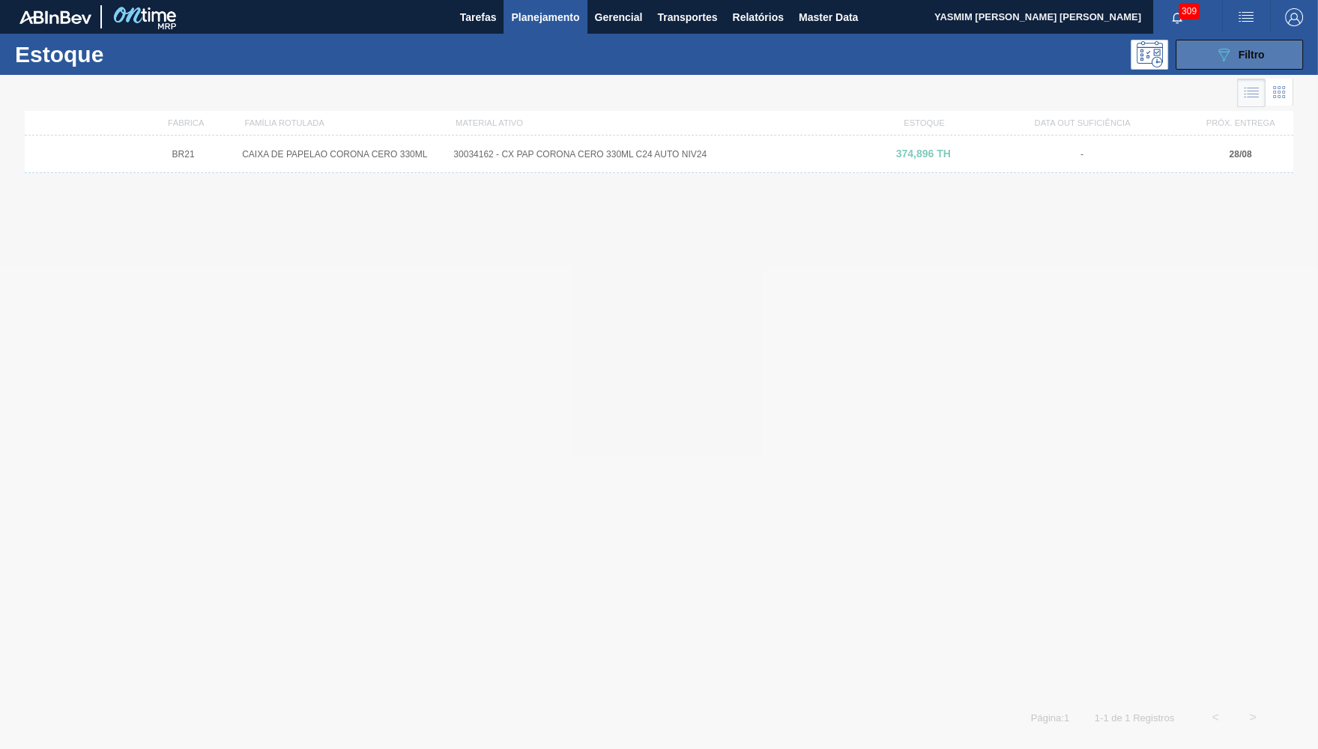
click at [1231, 51] on icon "089F7B8B-B2A5-4AFE-B5C0-19BA573D28AC" at bounding box center [1224, 55] width 18 height 18
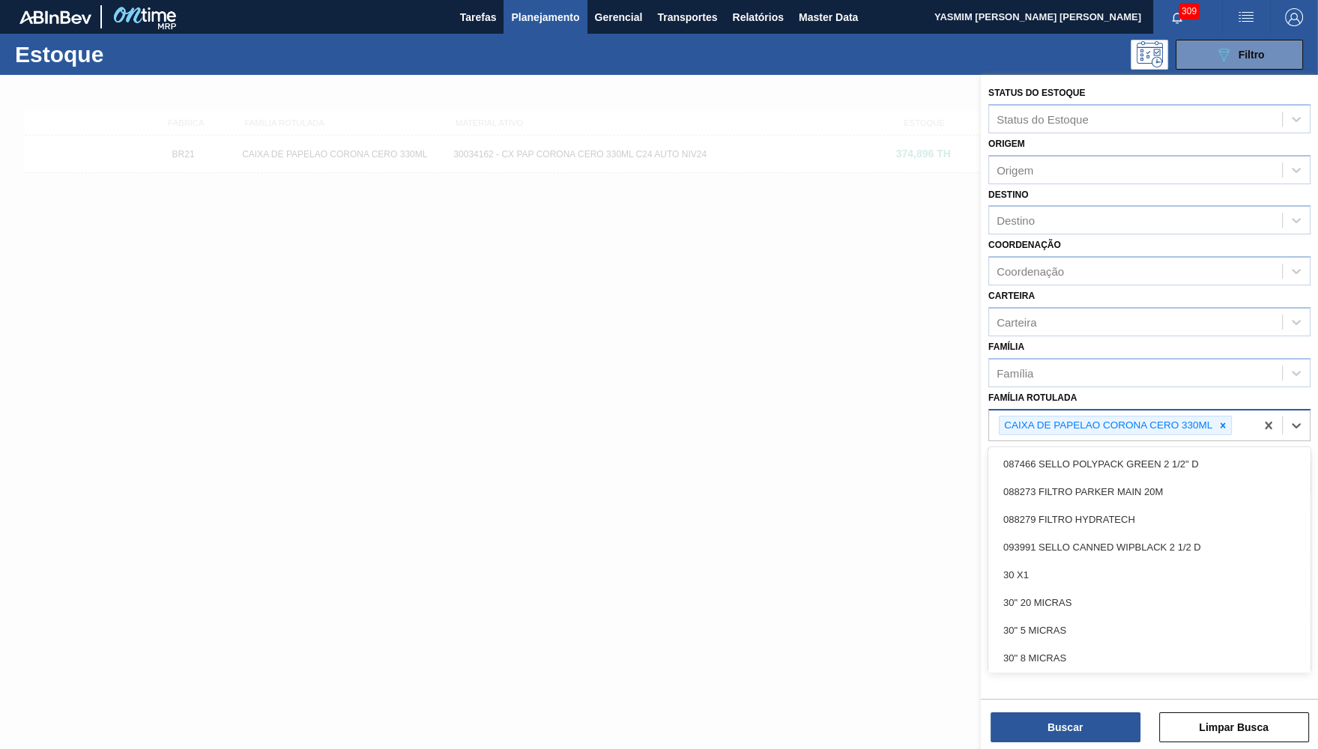
click at [1233, 411] on div "CAIXA DE PAPELAO CORONA CERO 330ML" at bounding box center [1122, 426] width 266 height 31
click at [1222, 420] on icon at bounding box center [1223, 425] width 10 height 10
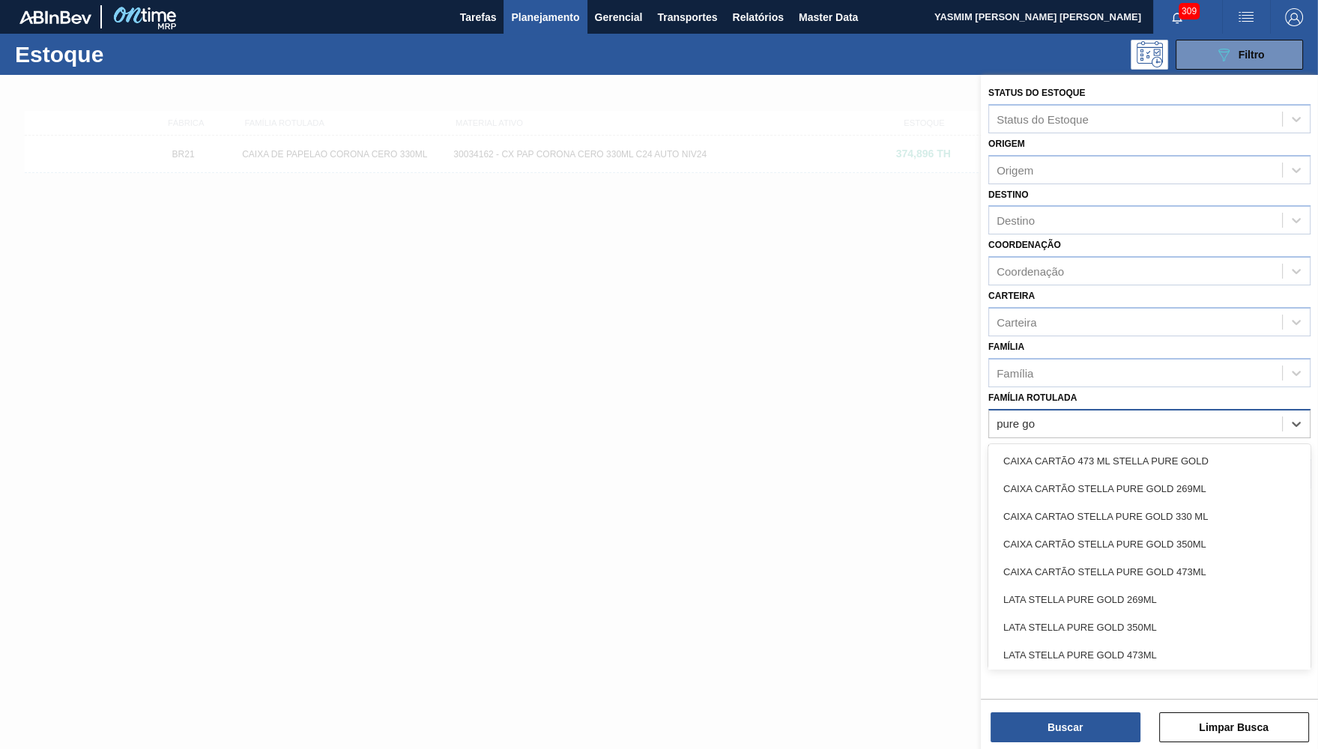
type Rotulada "pure gol"
click at [1245, 532] on div "CAIXA CARTÃO STELLA PURE GOLD 350ML" at bounding box center [1149, 545] width 322 height 28
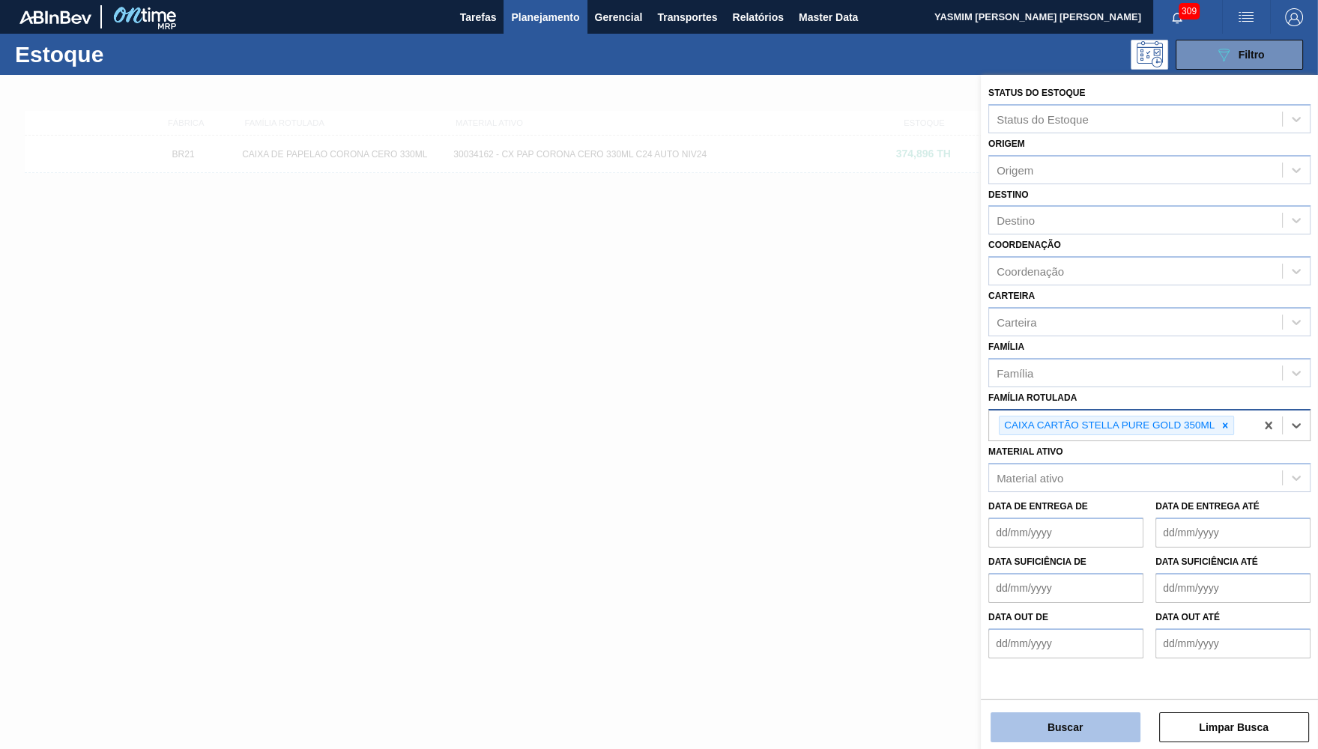
click at [1066, 718] on button "Buscar" at bounding box center [1066, 728] width 150 height 30
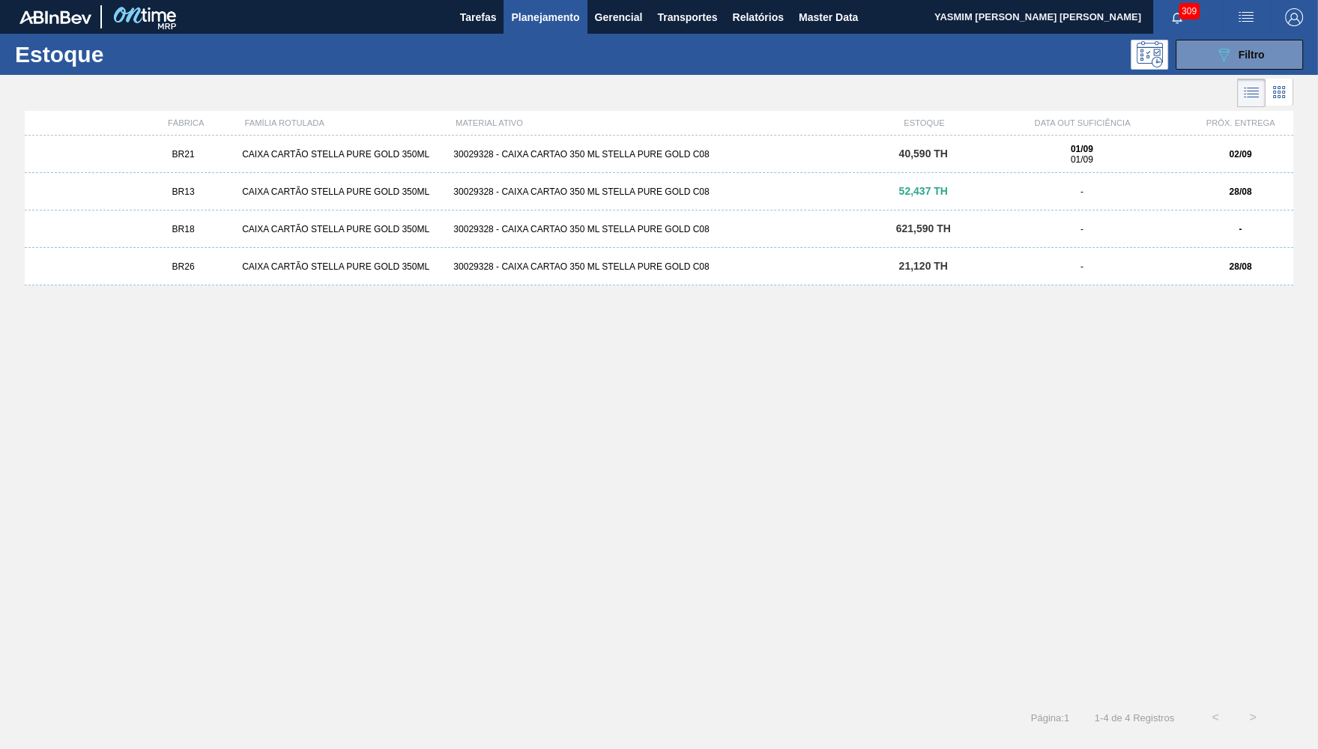
click at [400, 160] on div "BR21 CAIXA CARTÃO STELLA PURE GOLD 350ML 30029328 - CAIXA CARTAO 350 ML STELLA …" at bounding box center [659, 154] width 1269 height 37
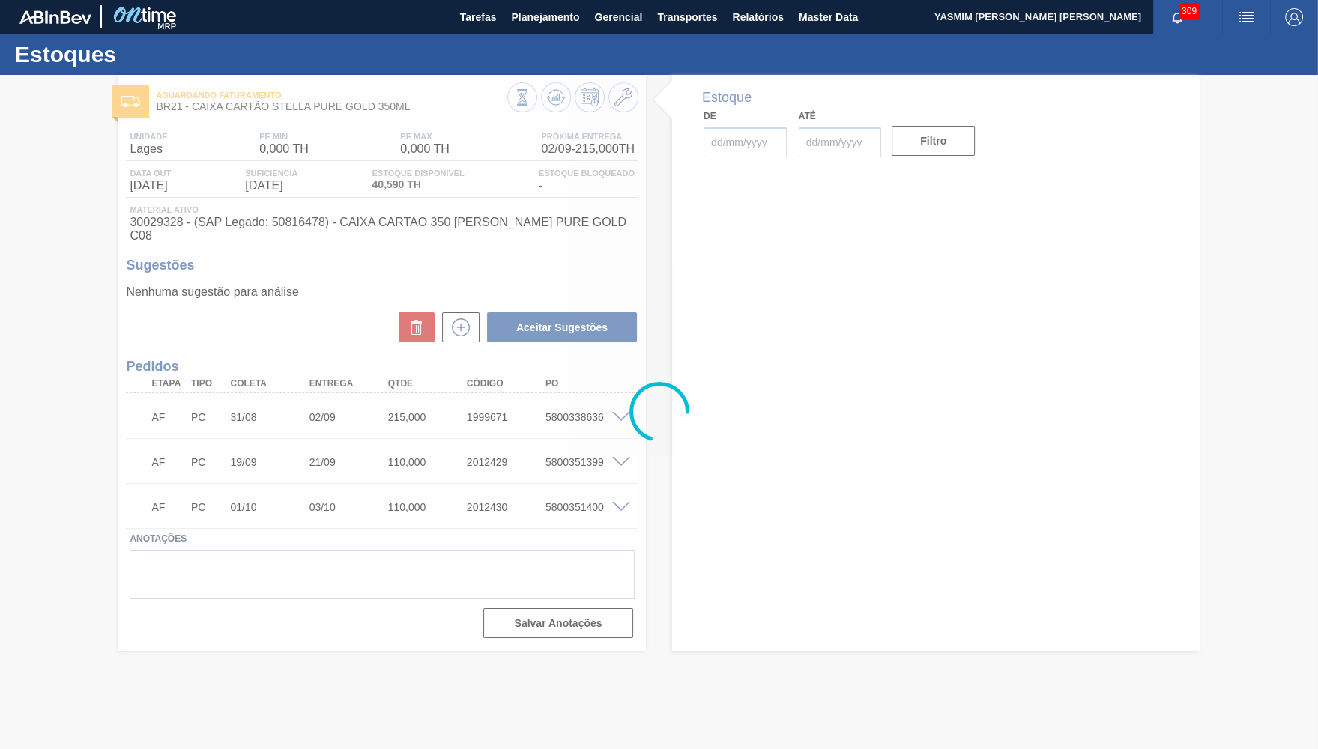
type input "[DATE]"
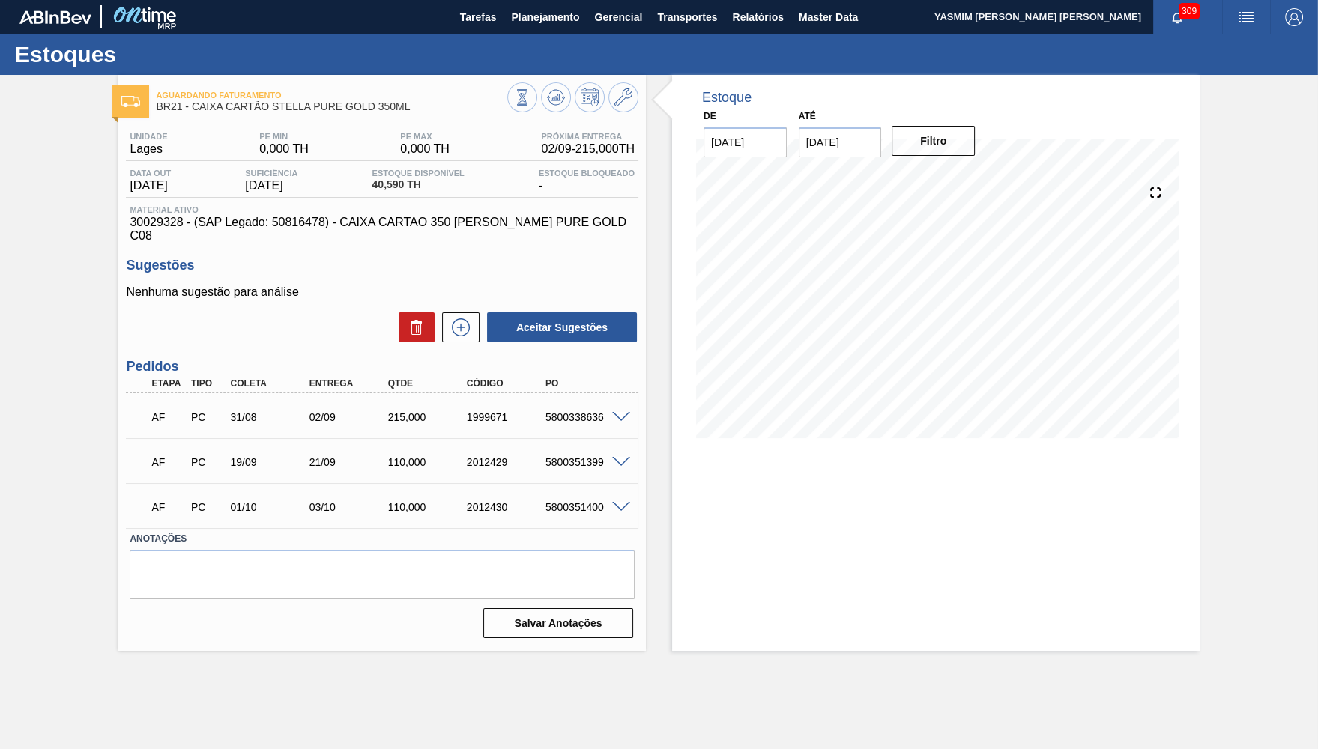
click at [615, 412] on span at bounding box center [621, 417] width 18 height 11
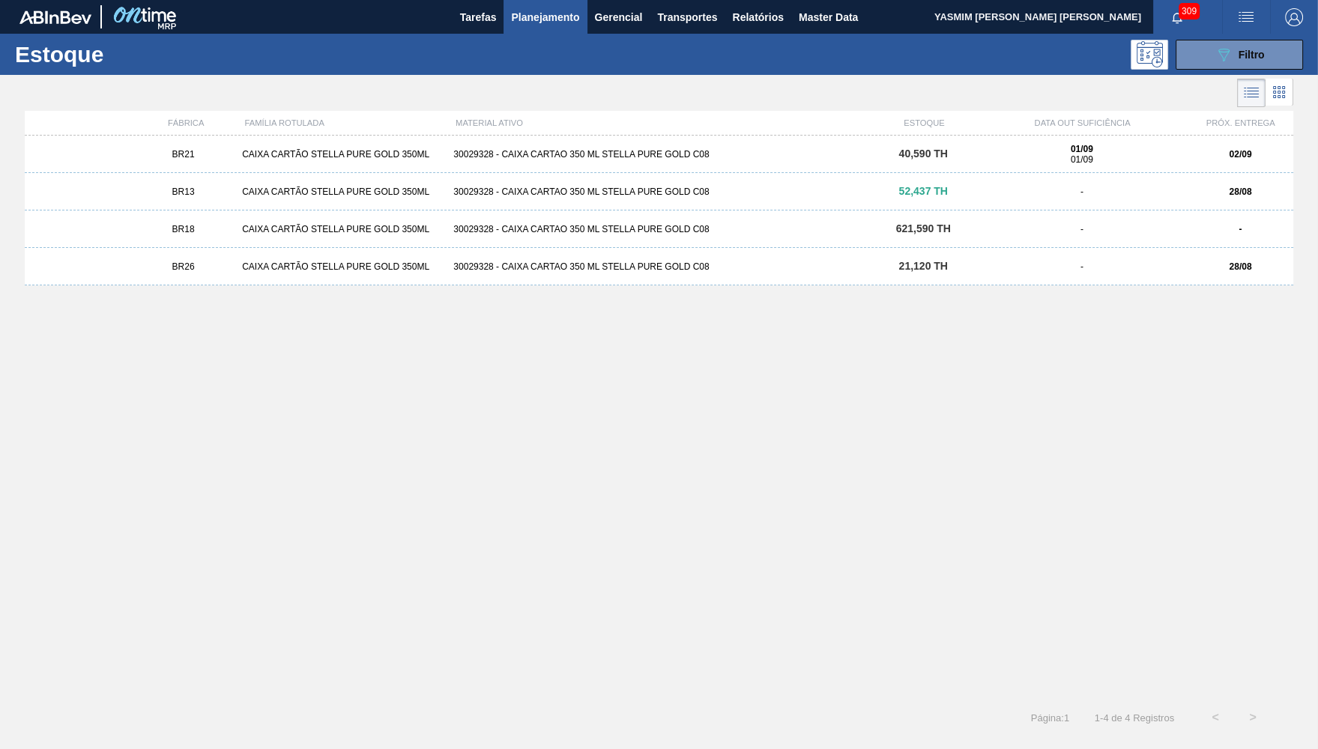
click at [268, 146] on div "BR21 CAIXA CARTÃO STELLA PURE GOLD 350ML 30029328 - CAIXA CARTAO 350 ML STELLA …" at bounding box center [659, 154] width 1269 height 37
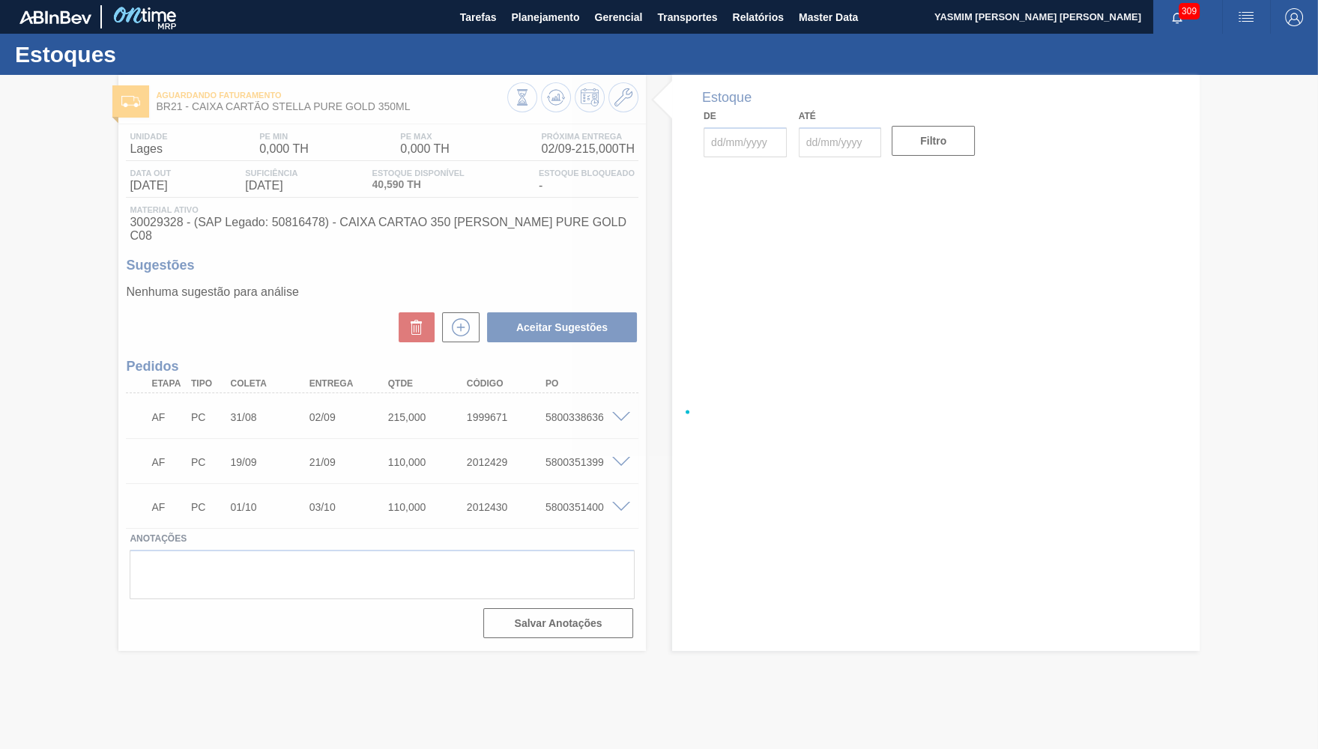
type input "[DATE]"
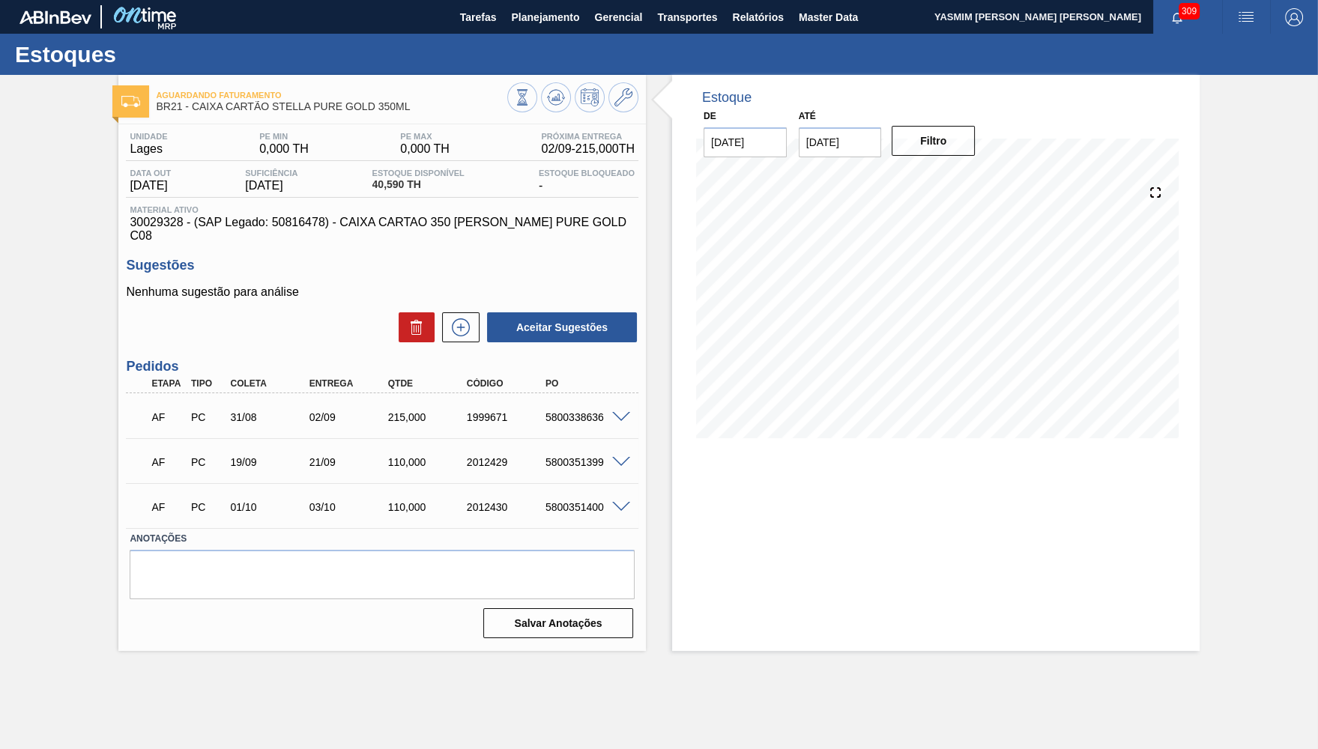
click at [281, 201] on div "Unidade Lages PE MIN 0,000 TH PE MAX 0,000 TH Próxima Entrega 02/09 - 215,000 T…" at bounding box center [382, 187] width 513 height 111
drag, startPoint x: 380, startPoint y: 246, endPoint x: 400, endPoint y: 255, distance: 22.1
click at [400, 258] on h3 "Sugestões" at bounding box center [382, 266] width 513 height 16
drag, startPoint x: 298, startPoint y: 414, endPoint x: 359, endPoint y: 405, distance: 61.4
click at [359, 405] on div "AF PC 31/08 02/09 215,000 1999671 5800338636" at bounding box center [378, 416] width 473 height 30
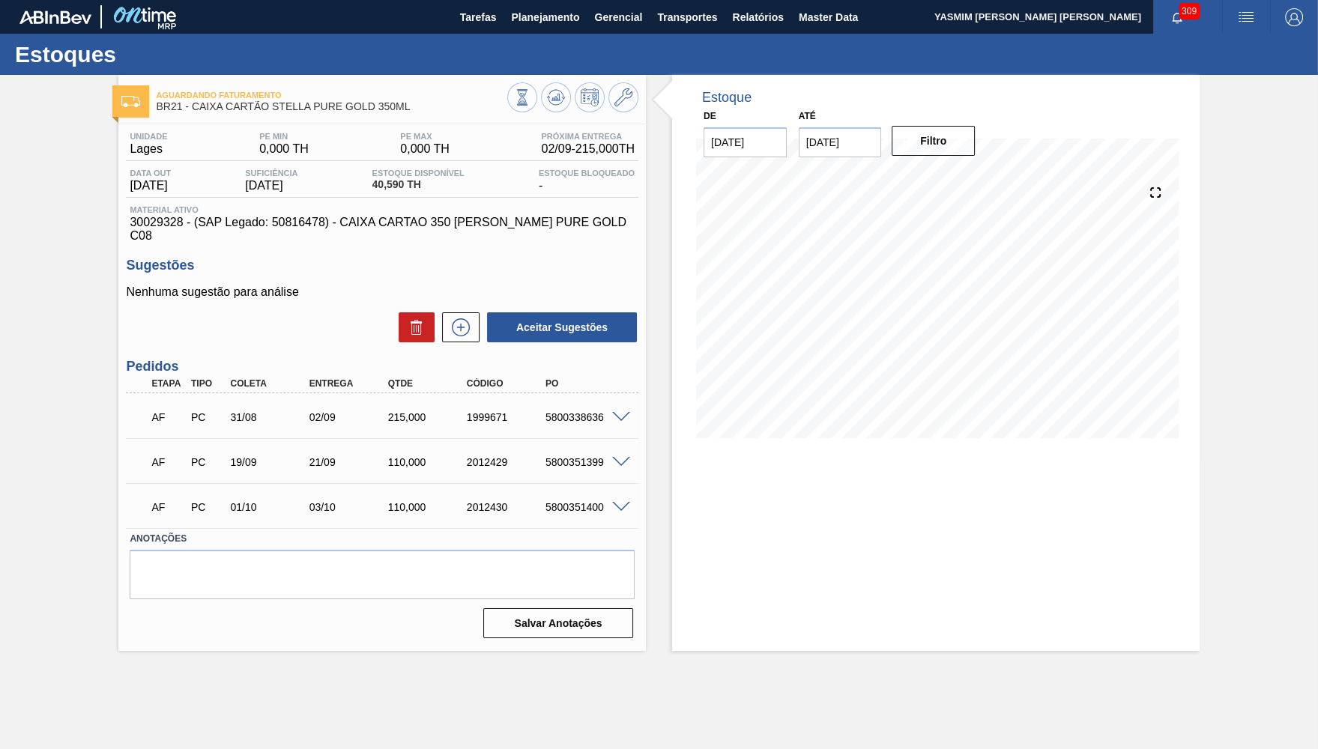
click at [584, 411] on div "5800338636" at bounding box center [586, 417] width 88 height 12
click at [433, 240] on div "Unidade Lages PE MIN 0,000 TH PE MAX 0,000 TH Próxima Entrega 02/09 - 215,000 T…" at bounding box center [382, 383] width 528 height 519
click at [419, 207] on span "Material ativo" at bounding box center [382, 209] width 505 height 9
drag, startPoint x: 419, startPoint y: 207, endPoint x: 447, endPoint y: 220, distance: 31.2
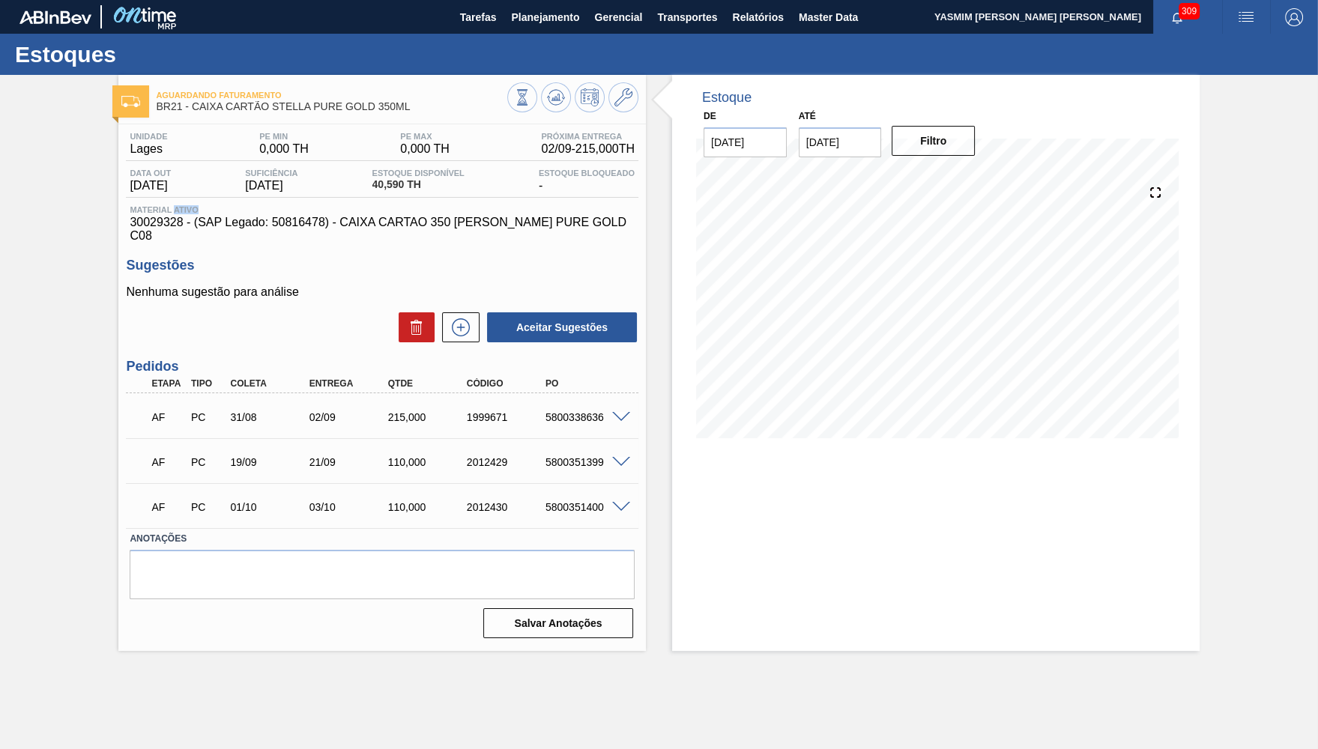
click at [429, 211] on span "Material ativo" at bounding box center [382, 209] width 505 height 9
click at [450, 223] on span "30029328 - (SAP Legado: 50816478) - CAIXA CARTAO 350 [PERSON_NAME] PURE GOLD C08" at bounding box center [382, 229] width 505 height 27
click at [197, 315] on div "Aceitar Sugestões" at bounding box center [382, 327] width 513 height 33
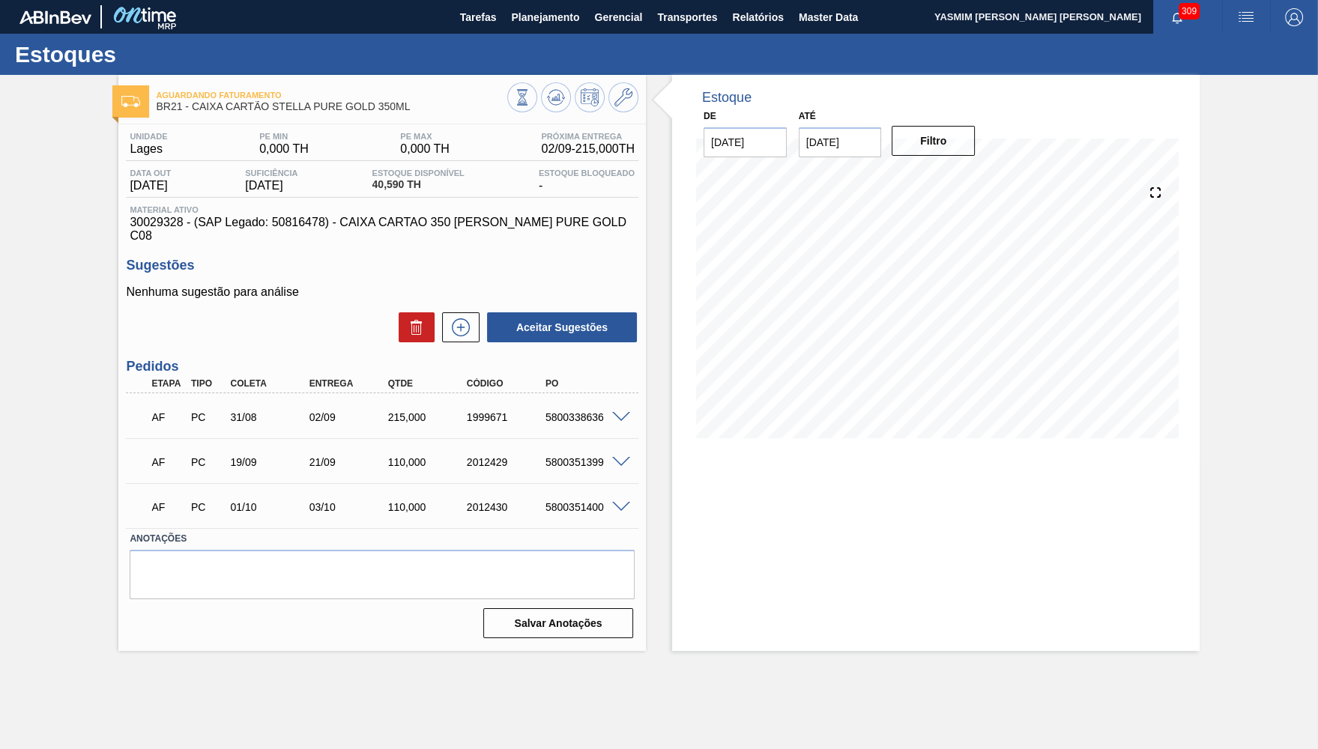
click at [238, 200] on div "Unidade Lages PE MIN 0,000 TH PE MAX 0,000 TH Próxima Entrega 02/09 - 215,000 T…" at bounding box center [382, 187] width 513 height 111
click at [243, 226] on span "30029328 - (SAP Legado: 50816478) - CAIXA CARTAO 350 [PERSON_NAME] PURE GOLD C08" at bounding box center [382, 229] width 505 height 27
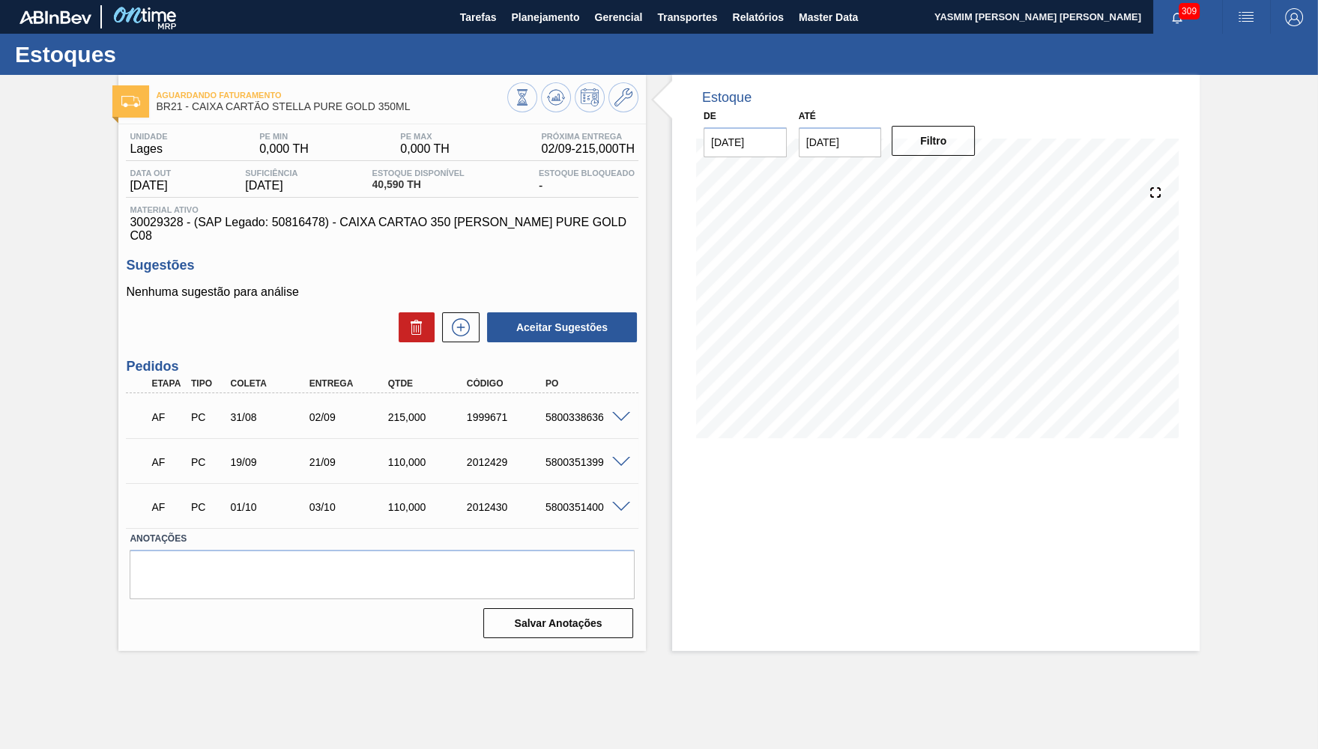
click at [526, 401] on div "AF PC 31/08 02/09 215,000 1999671 5800338636" at bounding box center [378, 416] width 473 height 30
click at [554, 411] on div "5800338636" at bounding box center [586, 417] width 88 height 12
click at [625, 412] on span at bounding box center [621, 417] width 18 height 11
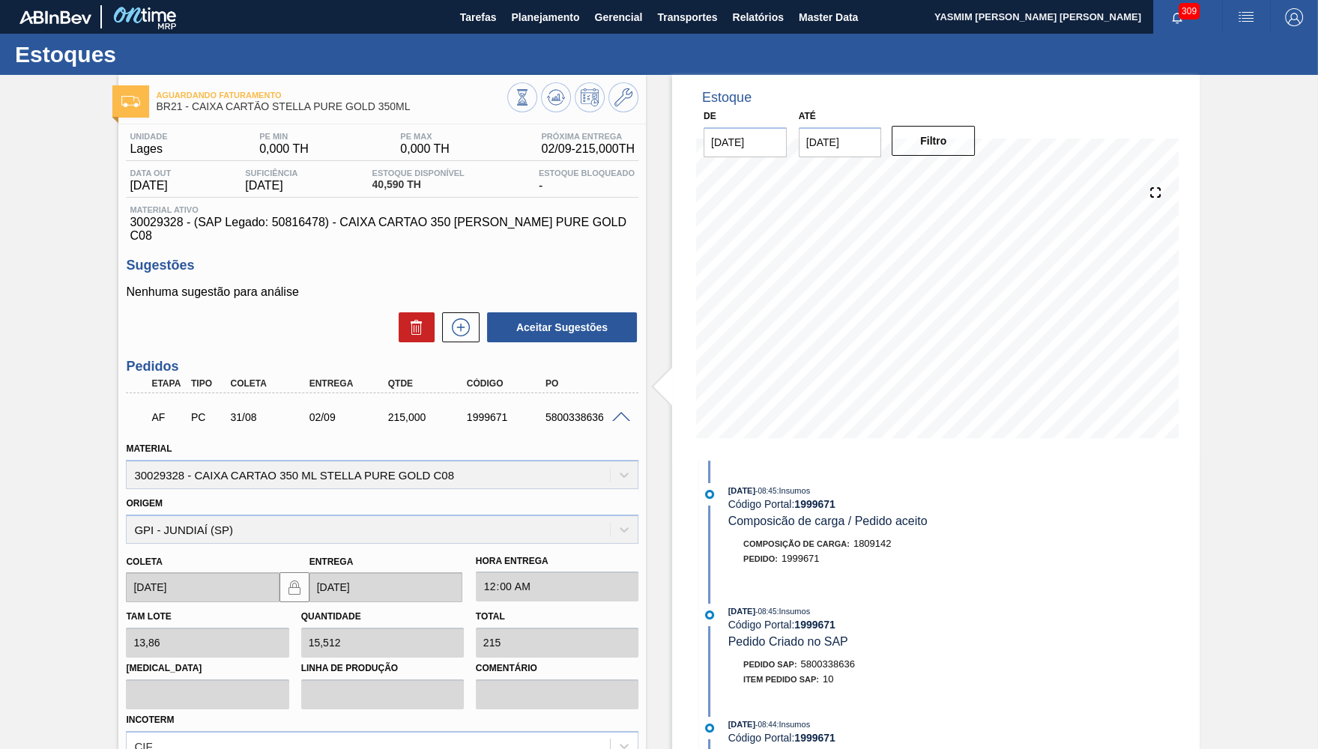
click at [157, 225] on span "30029328 - (SAP Legado: 50816478) - CAIXA CARTAO 350 [PERSON_NAME] PURE GOLD C08" at bounding box center [382, 229] width 505 height 27
copy span "30029328"
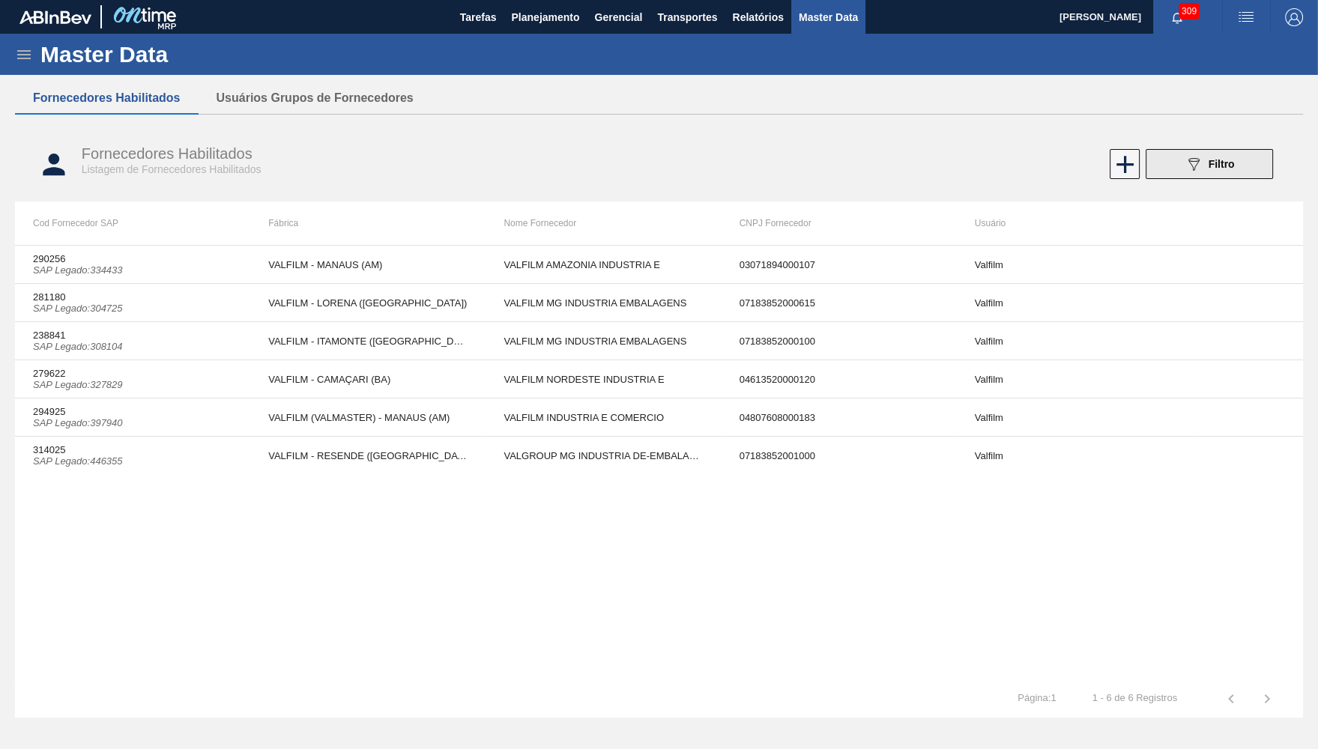
click at [1248, 159] on button "089F7B8B-B2A5-4AFE-B5C0-19BA573D28AC Filtro" at bounding box center [1209, 164] width 127 height 30
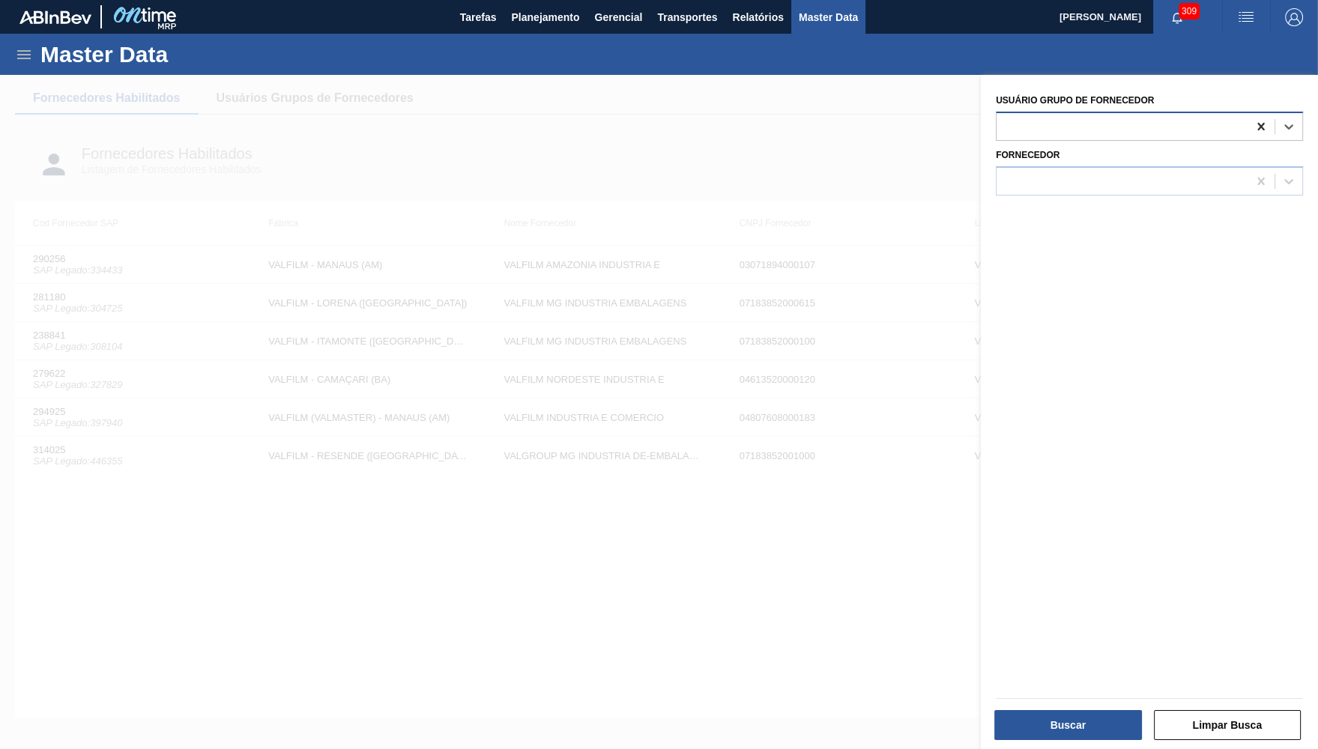
click at [1260, 129] on icon at bounding box center [1261, 126] width 15 height 15
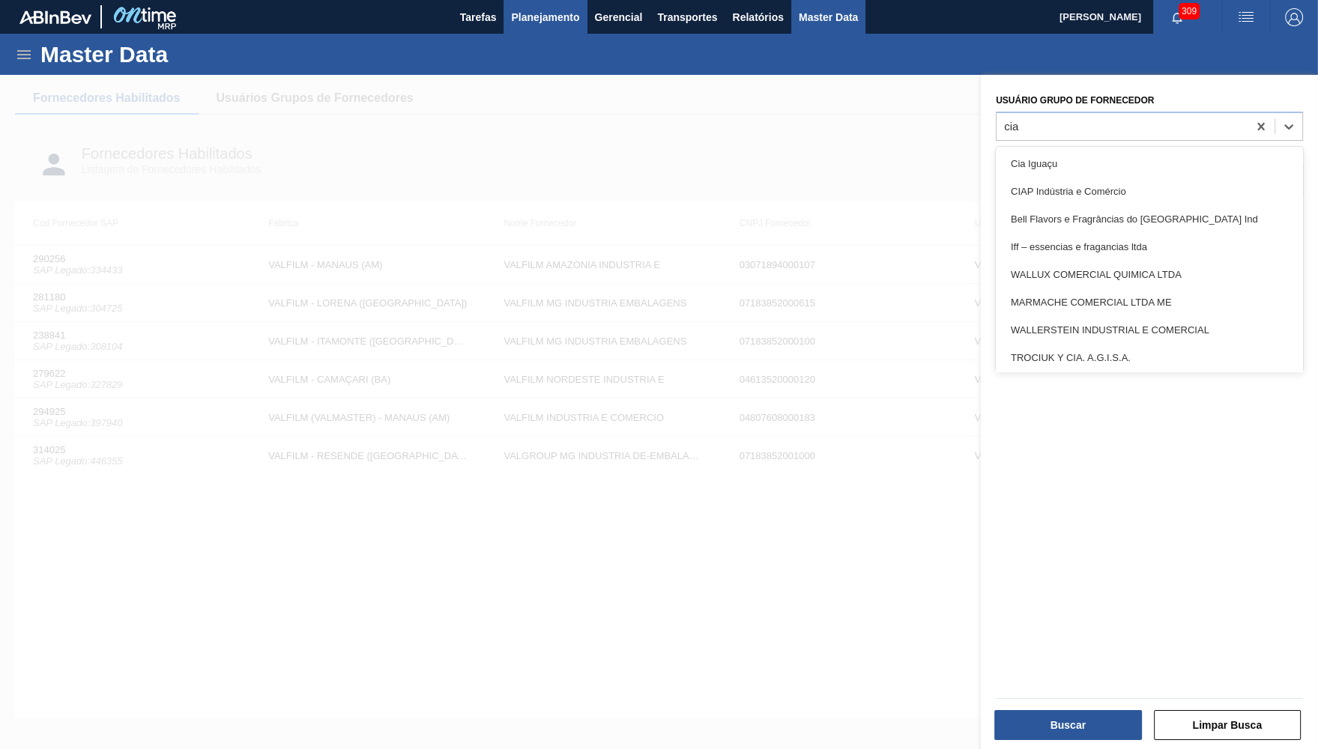
type Fornecedor "cia"
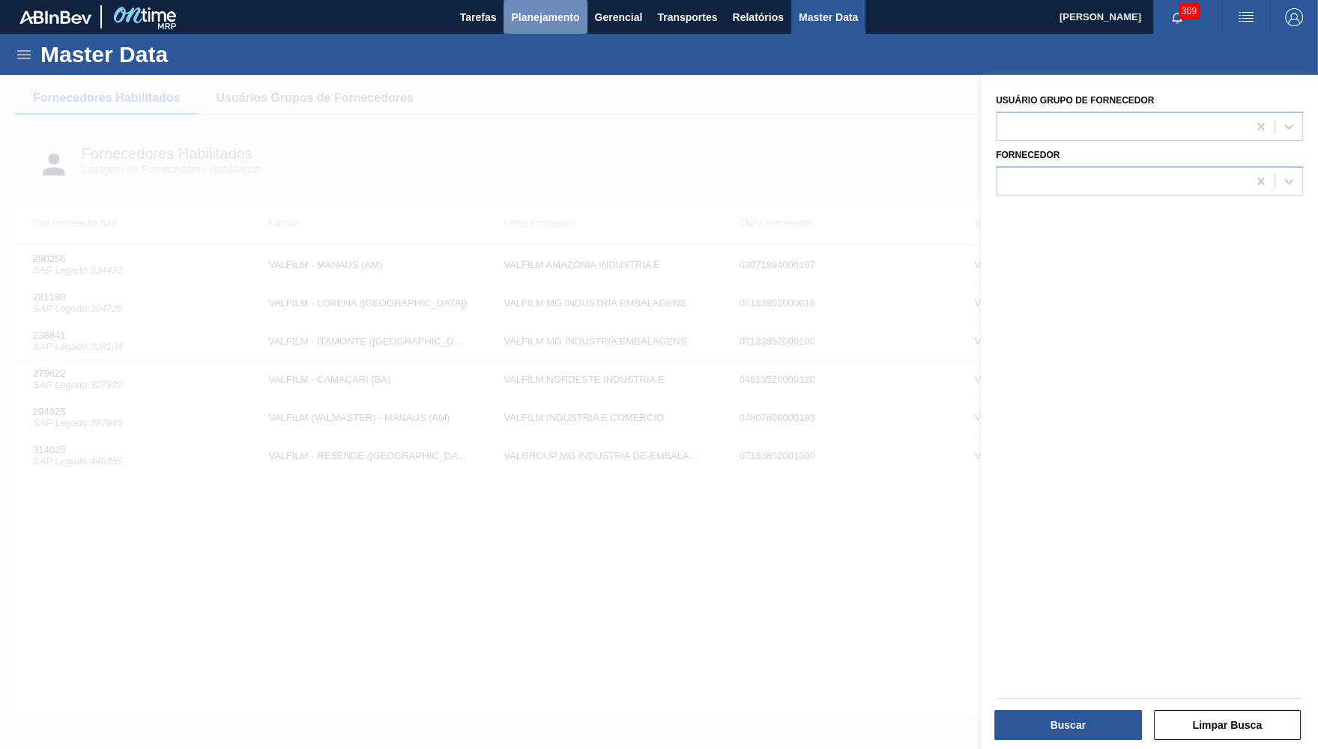
click at [531, 19] on span "Planejamento" at bounding box center [545, 17] width 68 height 18
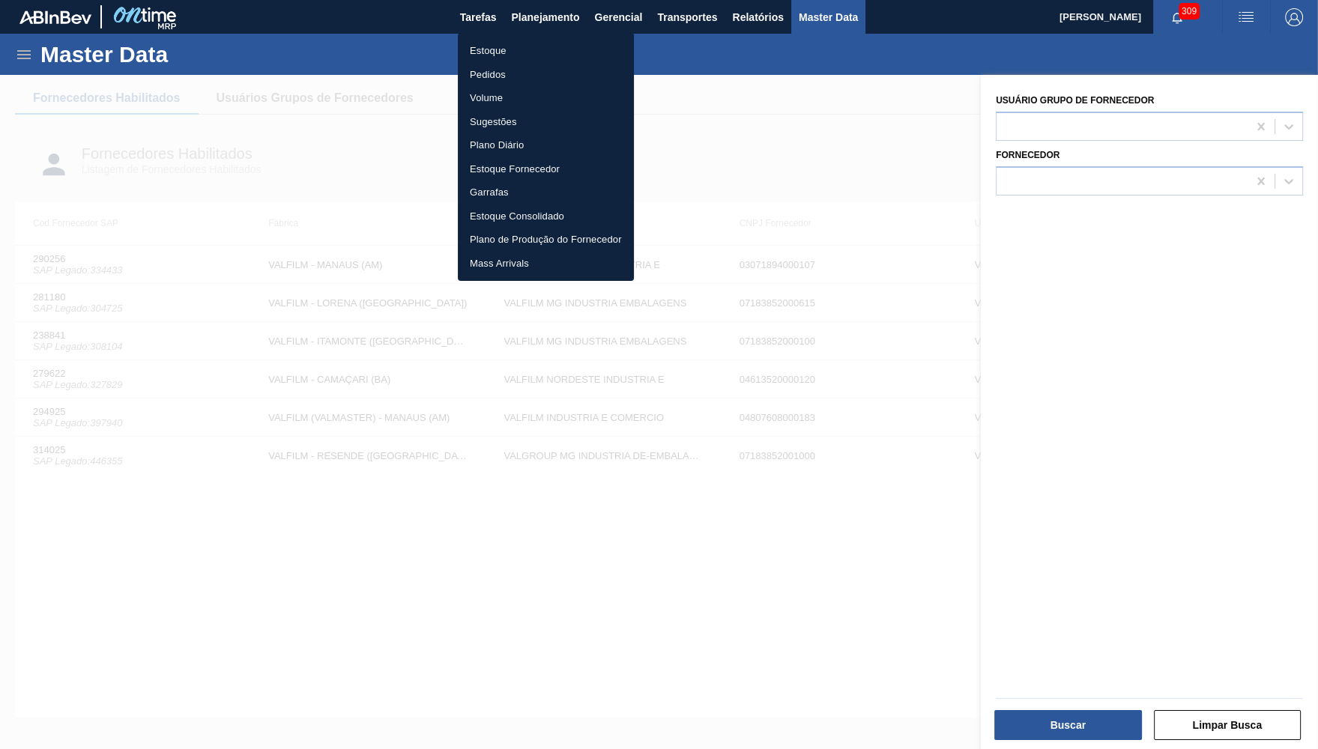
click at [517, 52] on li "Estoque" at bounding box center [546, 51] width 176 height 24
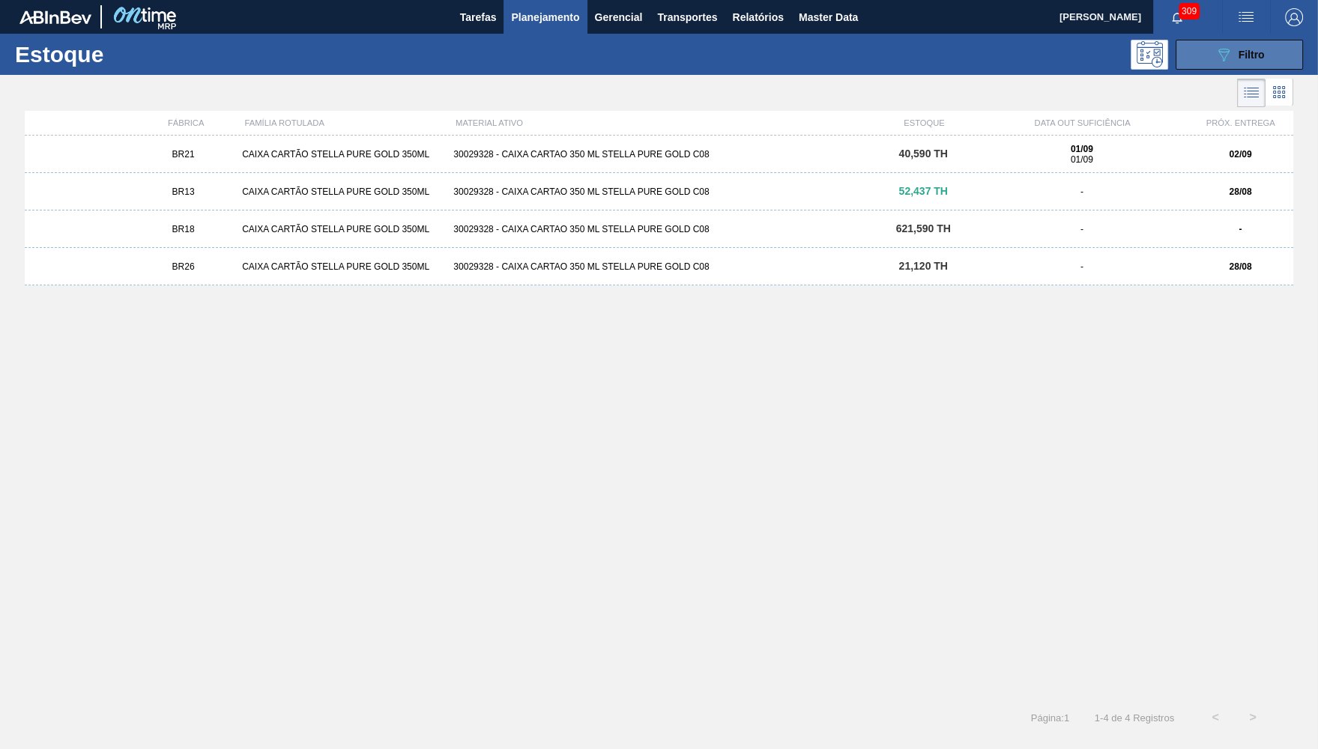
click at [1215, 61] on icon "089F7B8B-B2A5-4AFE-B5C0-19BA573D28AC" at bounding box center [1224, 55] width 18 height 18
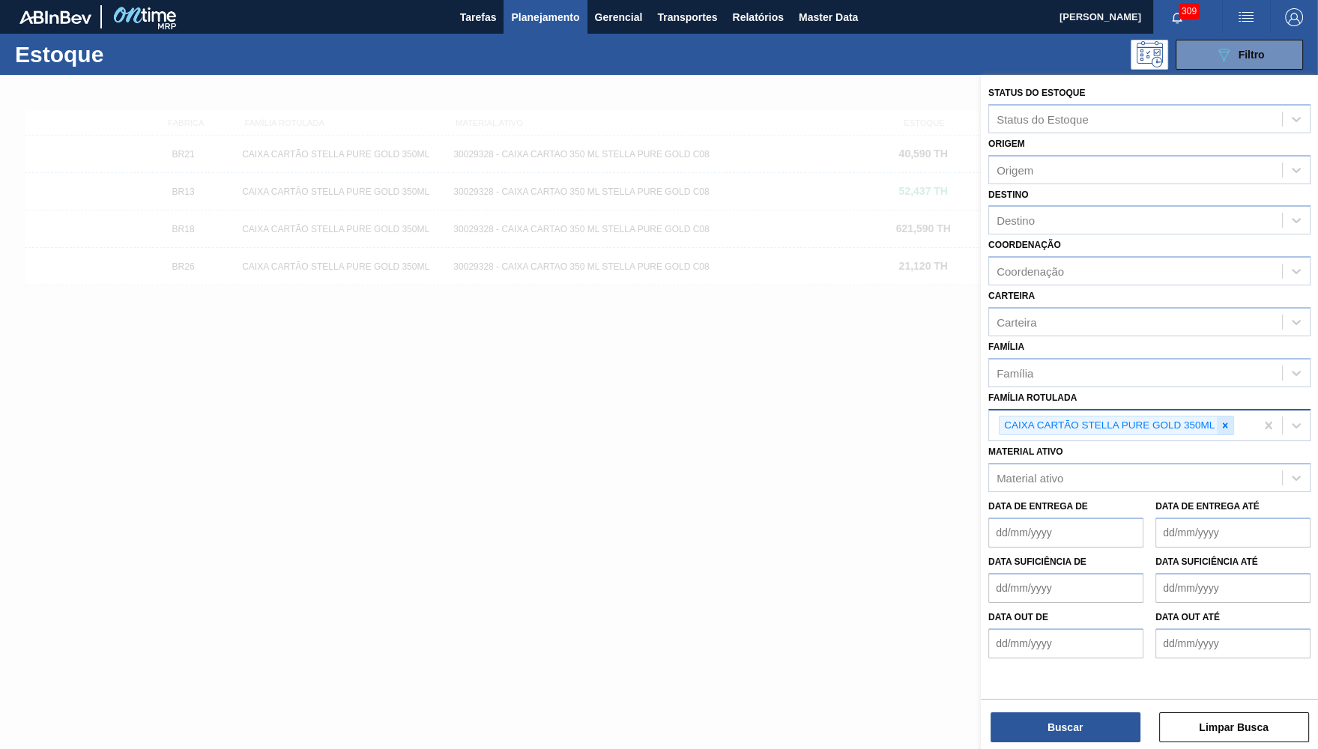
click at [1223, 420] on icon at bounding box center [1225, 425] width 10 height 10
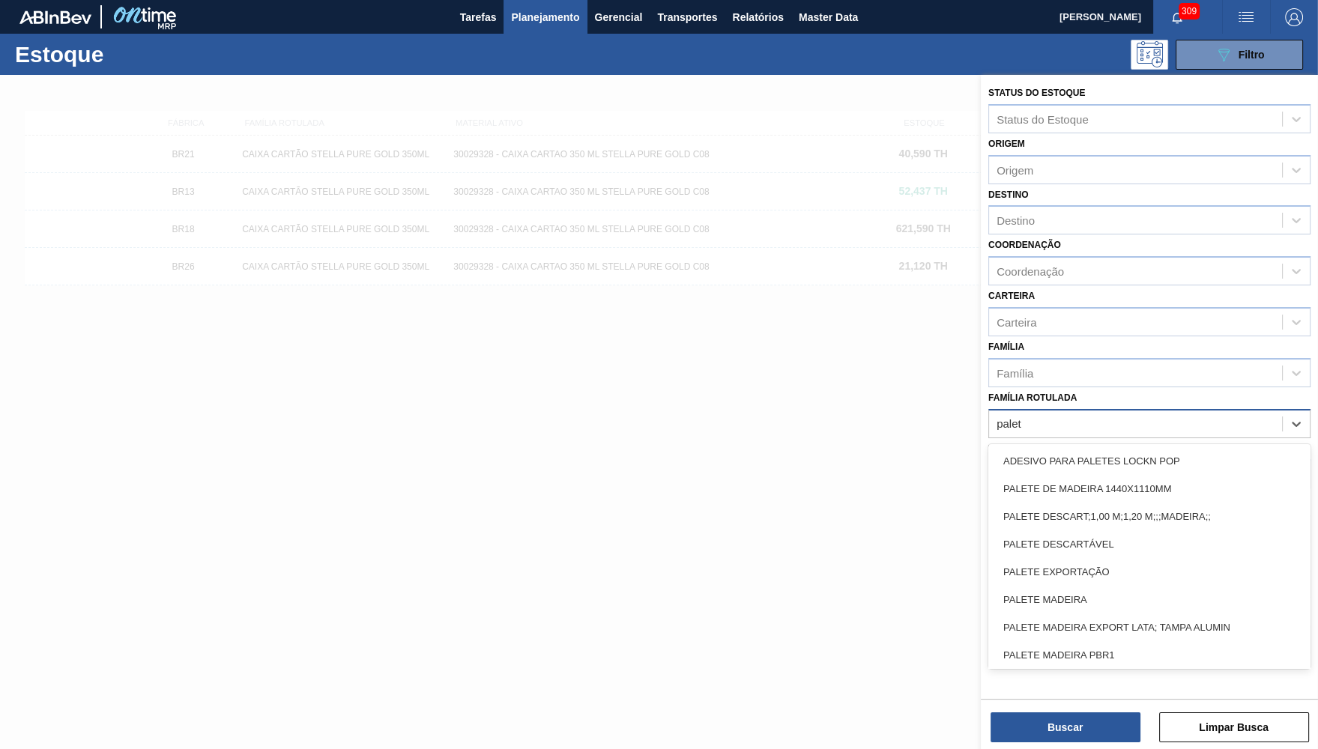
type Rotulada "palete"
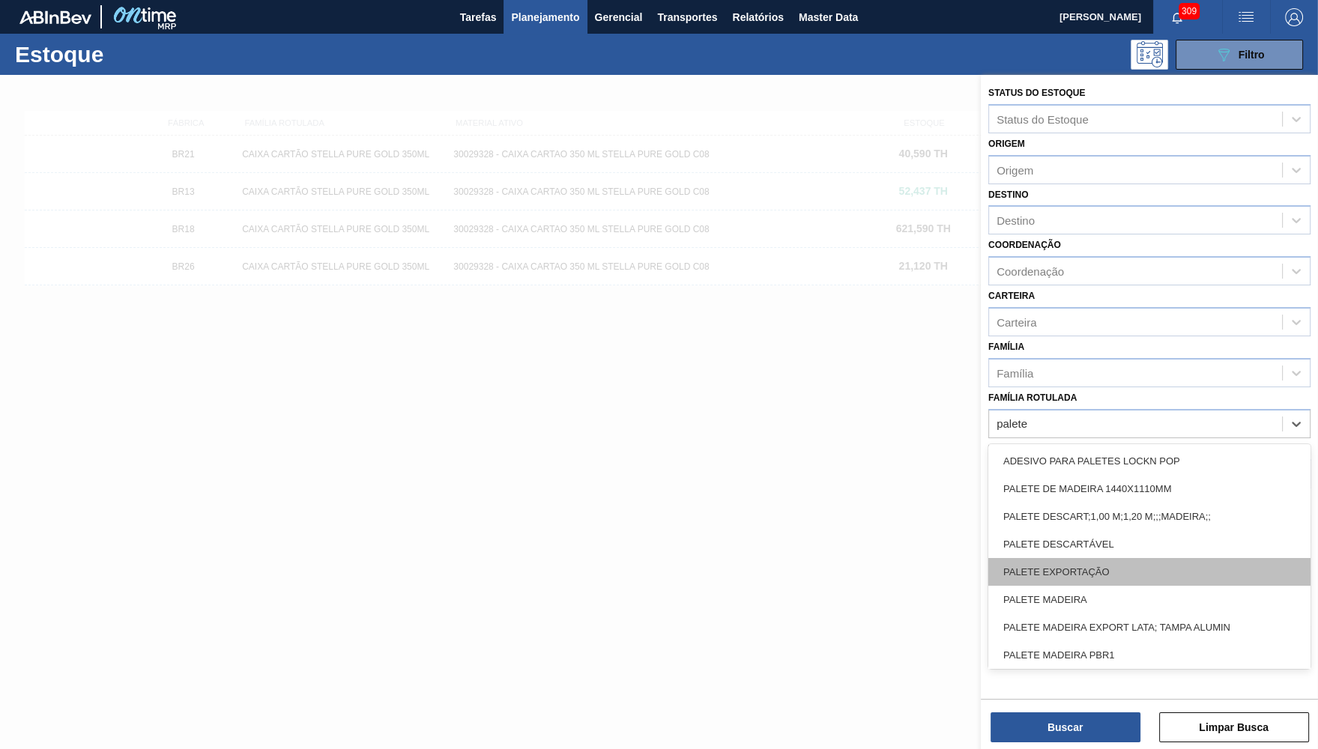
click at [1130, 558] on div "PALETE EXPORTAÇÃO" at bounding box center [1149, 572] width 322 height 28
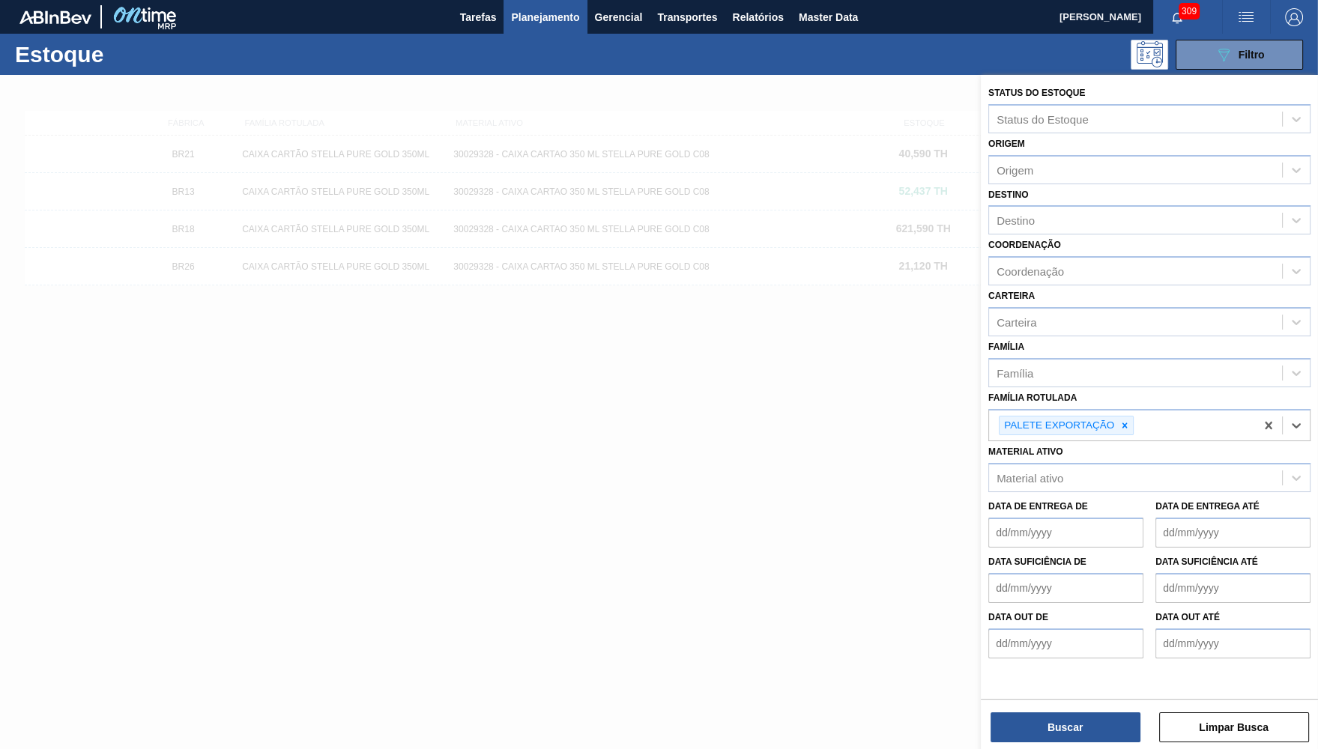
click at [1055, 749] on div "Status do Estoque Status do Estoque Origem Origem Destino Destino Coordenação C…" at bounding box center [1149, 413] width 337 height 677
click at [1052, 743] on div "Status do Estoque Status do Estoque Origem Origem Destino Destino Coordenação C…" at bounding box center [1149, 413] width 337 height 677
click at [1068, 730] on button "Buscar" at bounding box center [1066, 728] width 150 height 30
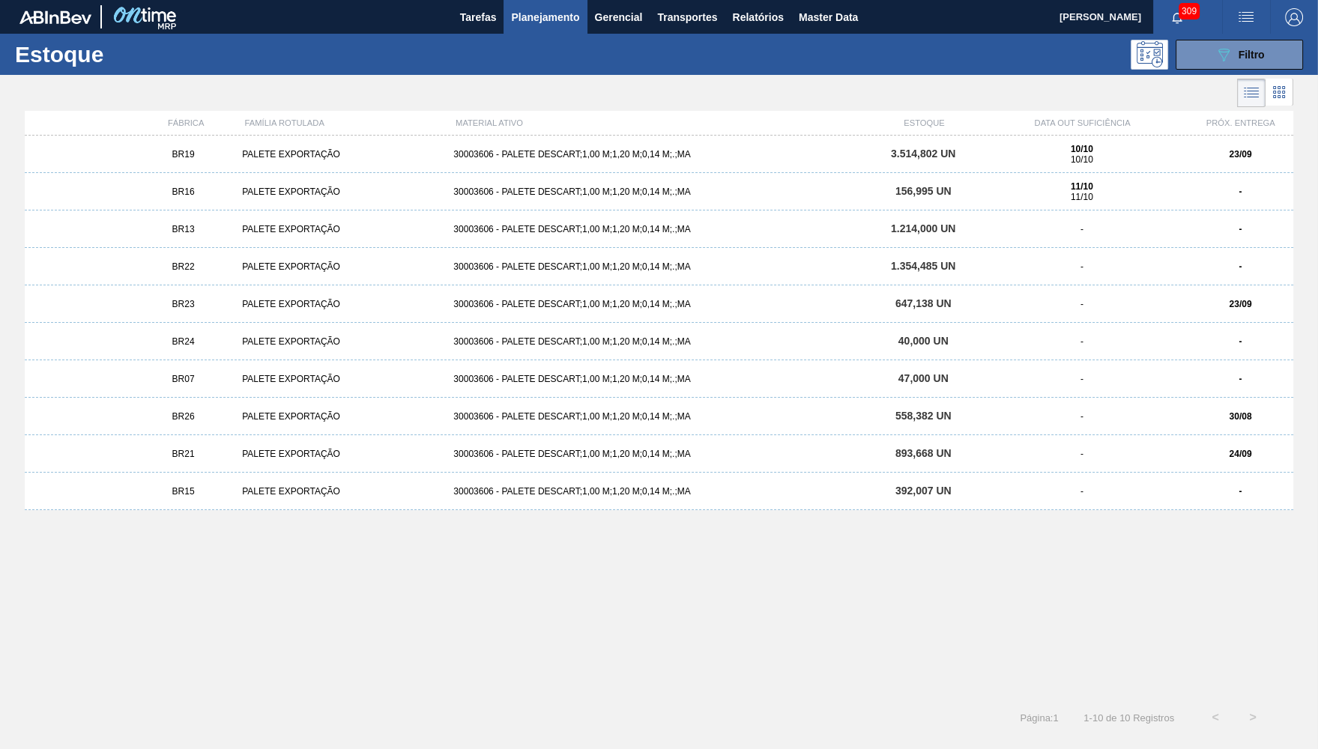
click at [235, 425] on div "BR26 PALETE EXPORTAÇÃO 30003606 - PALETE DESCART;1,00 M;1,20 M;0,14 M;.;MA 558,…" at bounding box center [659, 416] width 1269 height 37
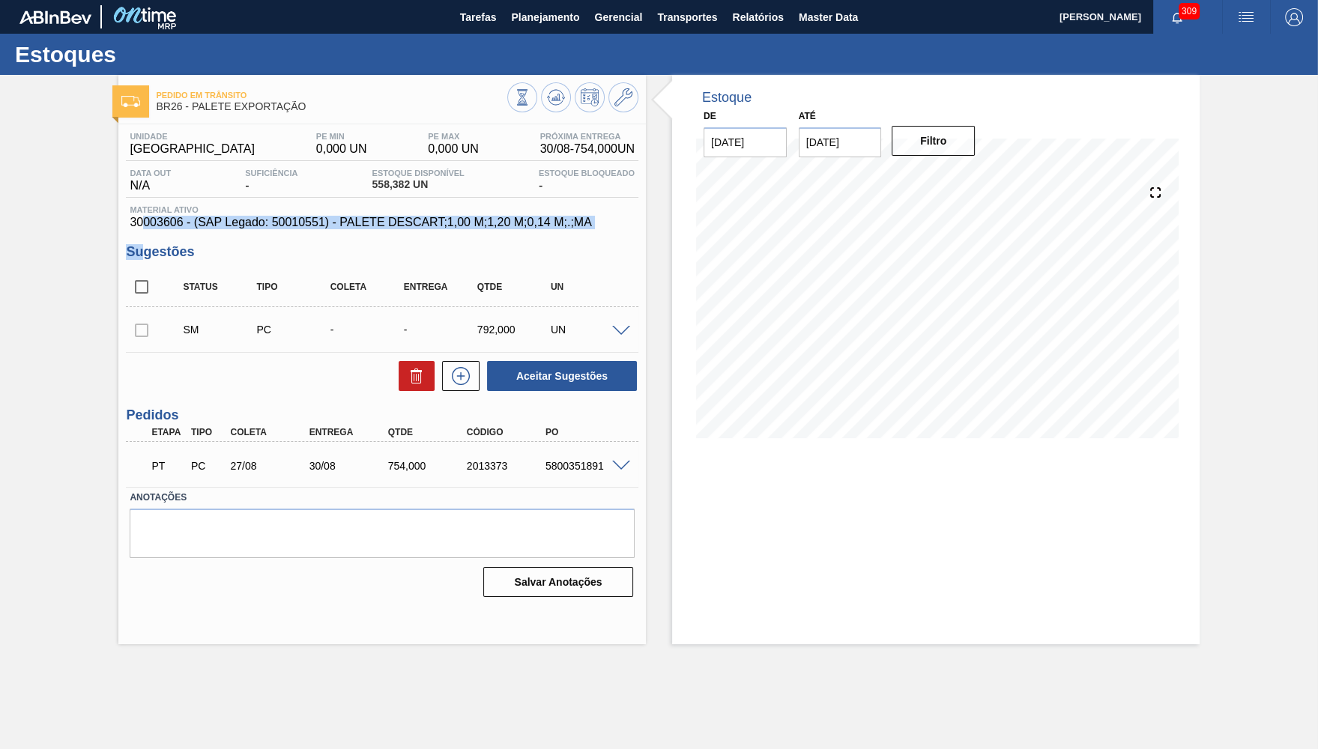
drag, startPoint x: 145, startPoint y: 222, endPoint x: 143, endPoint y: 250, distance: 27.8
click at [147, 253] on div "Unidade Uberlândia PE MIN 0,000 UN PE MAX 0,000 UN Próxima Entrega 30/08 - 754,…" at bounding box center [382, 363] width 528 height 478
click at [147, 213] on span "Material ativo" at bounding box center [382, 209] width 505 height 9
click at [163, 222] on span "30003606 - (SAP Legado: 50010551) - PALETE DESCART;1,00 M;1,20 M;0,14 M;.;MA" at bounding box center [382, 222] width 505 height 13
click at [166, 226] on span "30003606 - (SAP Legado: 50010551) - PALETE DESCART;1,00 M;1,20 M;0,14 M;.;MA" at bounding box center [382, 222] width 505 height 13
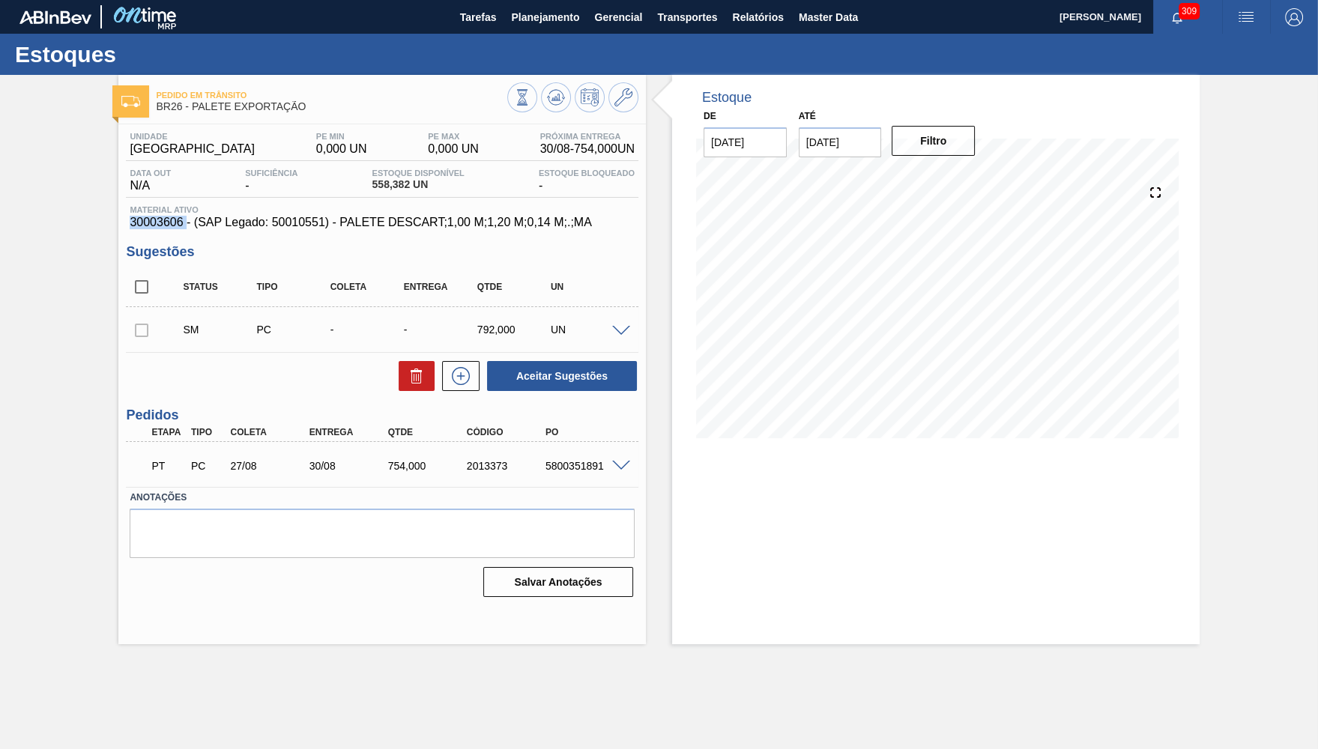
copy span "30003606"
click at [53, 261] on div "Pedido em Trânsito BR26 - PALETE EXPORTAÇÃO Unidade Uberlândia PE MIN 0,000 UN …" at bounding box center [659, 359] width 1318 height 569
click at [621, 465] on span at bounding box center [621, 466] width 18 height 11
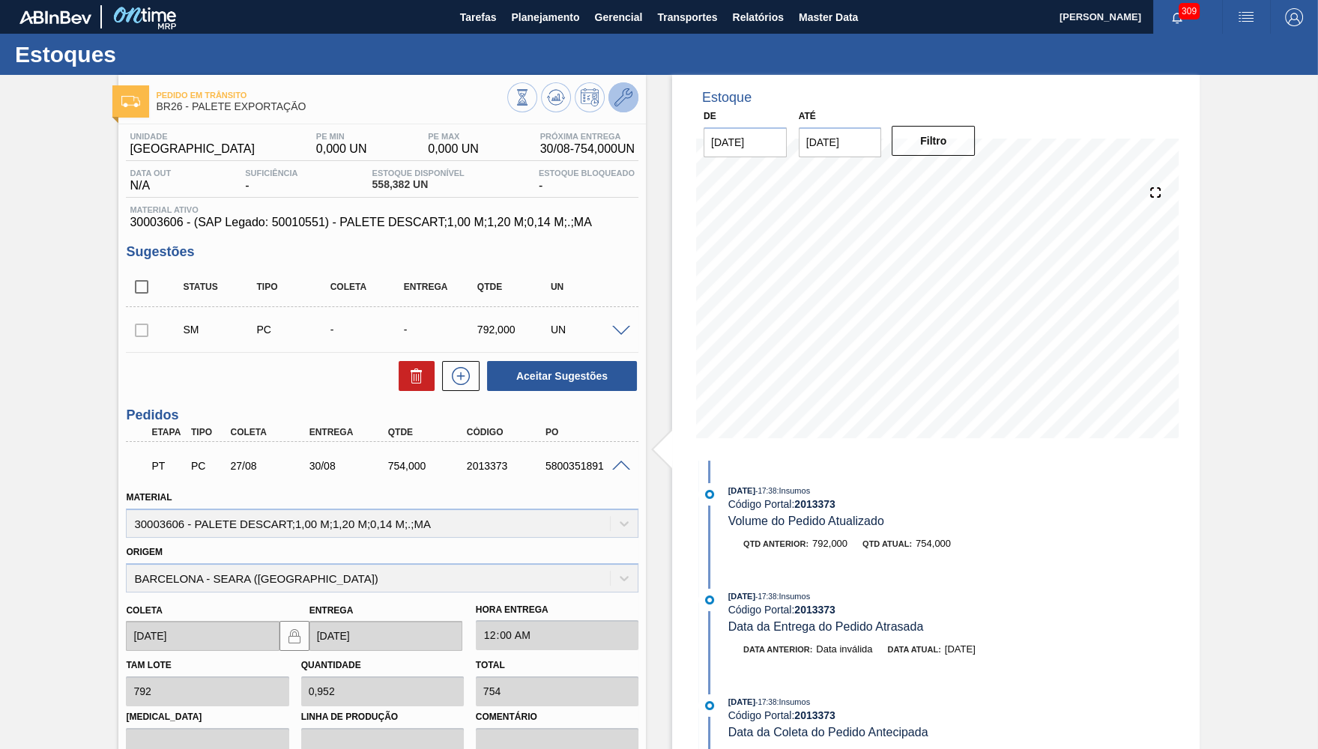
click at [626, 103] on icon at bounding box center [623, 97] width 18 height 18
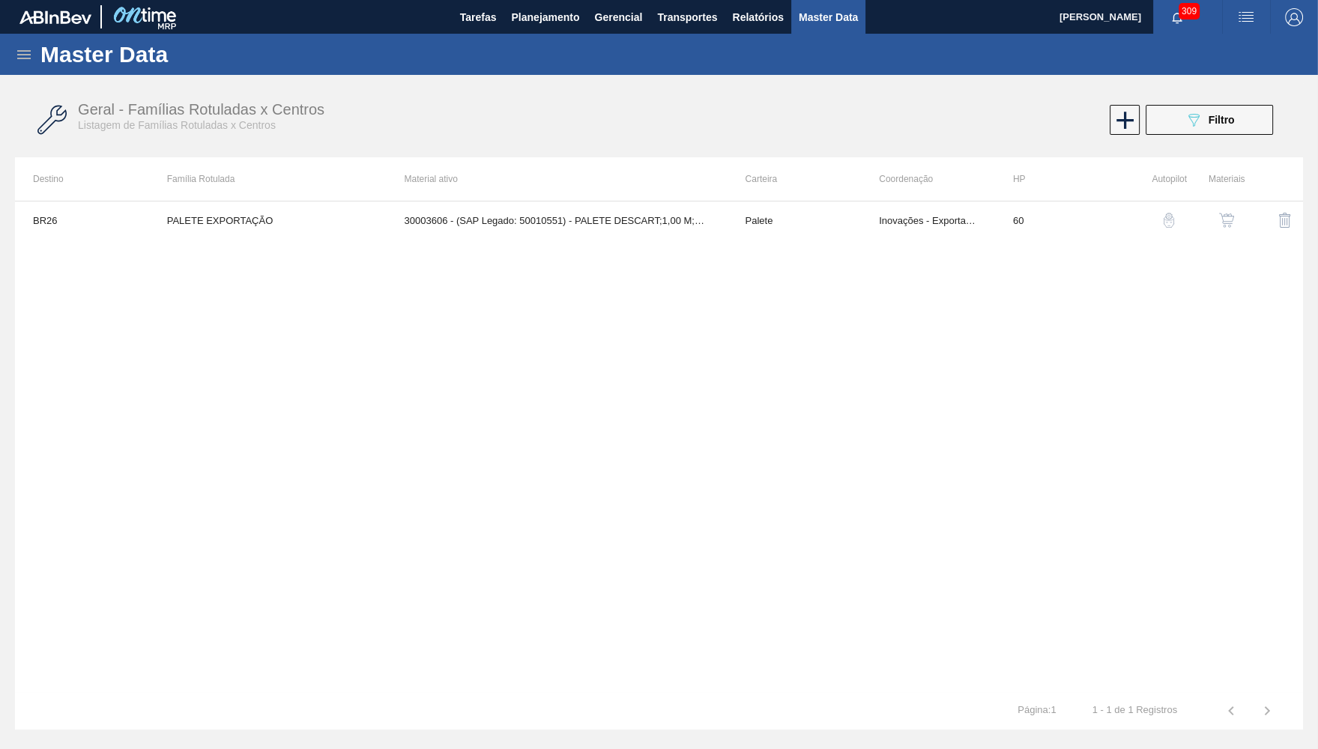
click at [324, 195] on th "Família Rotulada" at bounding box center [268, 178] width 238 height 43
click at [339, 217] on td "PALETE EXPORTAÇÃO" at bounding box center [268, 220] width 238 height 37
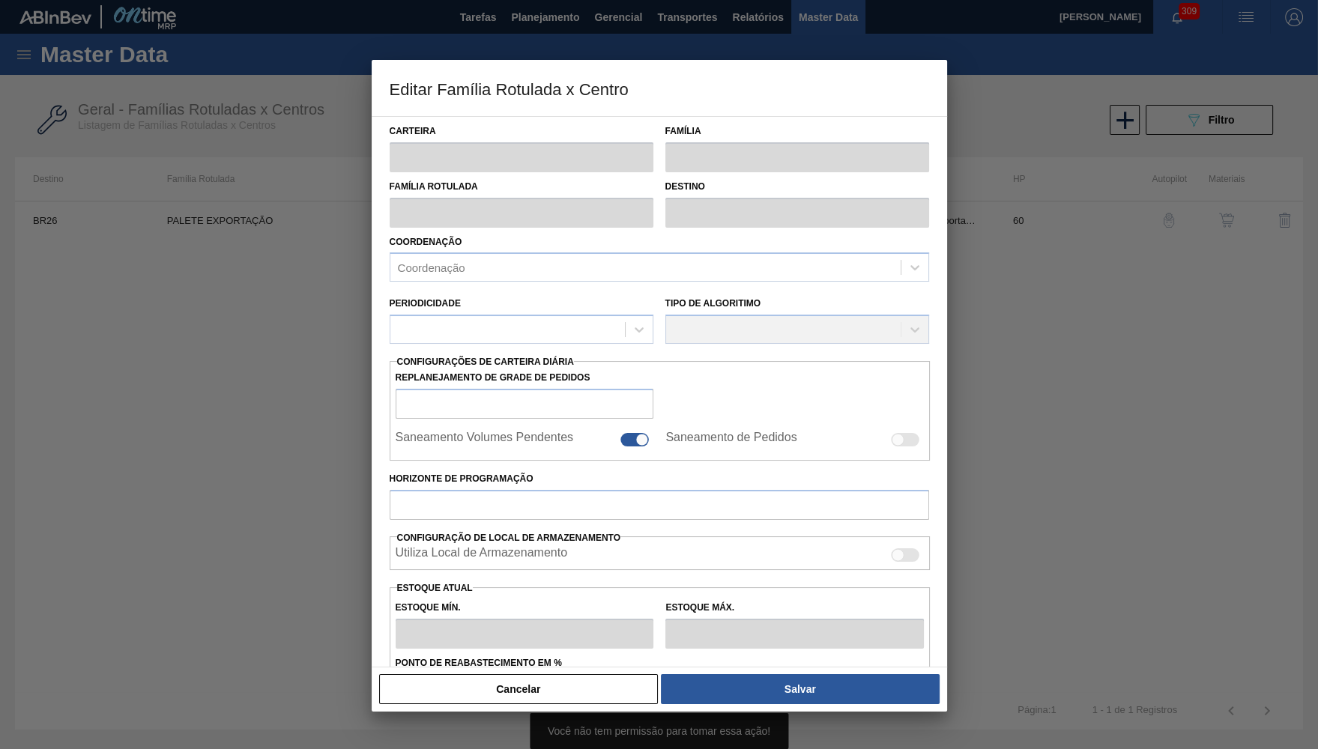
type input "Palete"
type input "PALETE EXPORTAÇÃO"
type input "BR26 - Uberlândia"
type input "60"
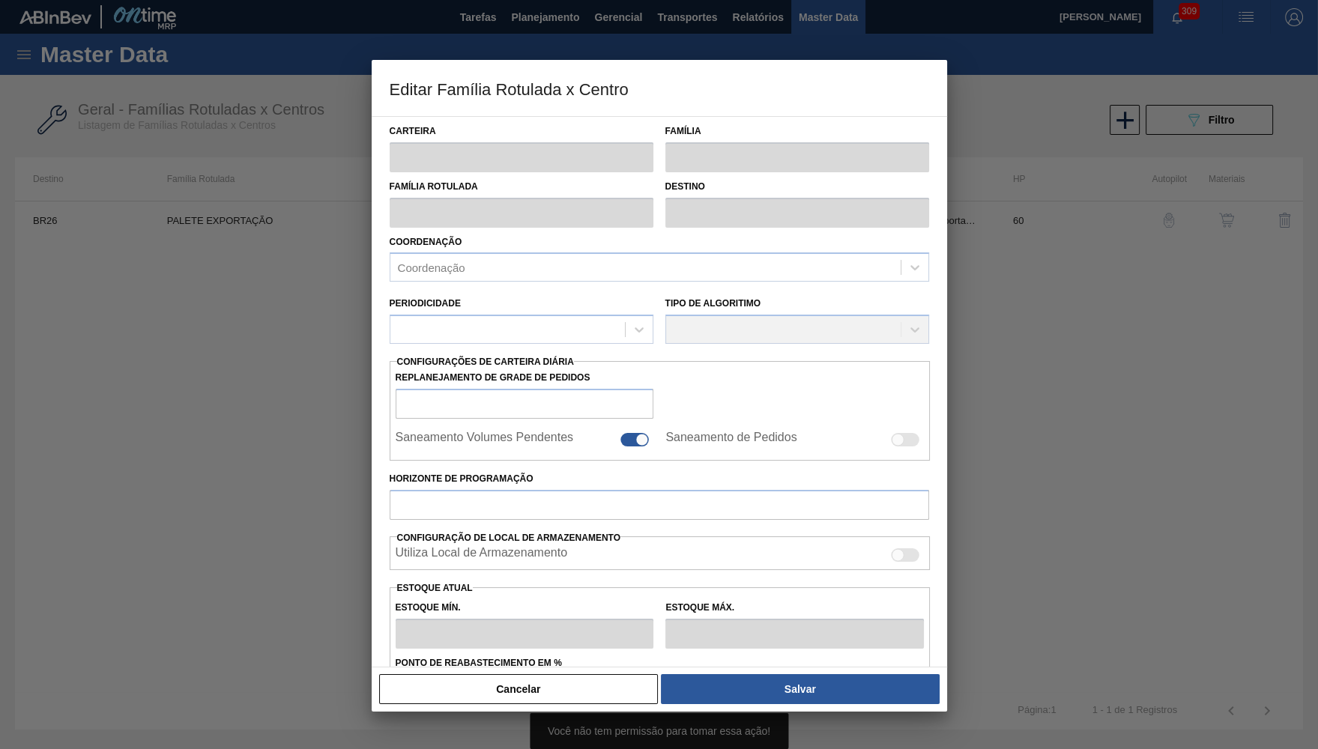
type input "0"
type input "100"
type input "0,000"
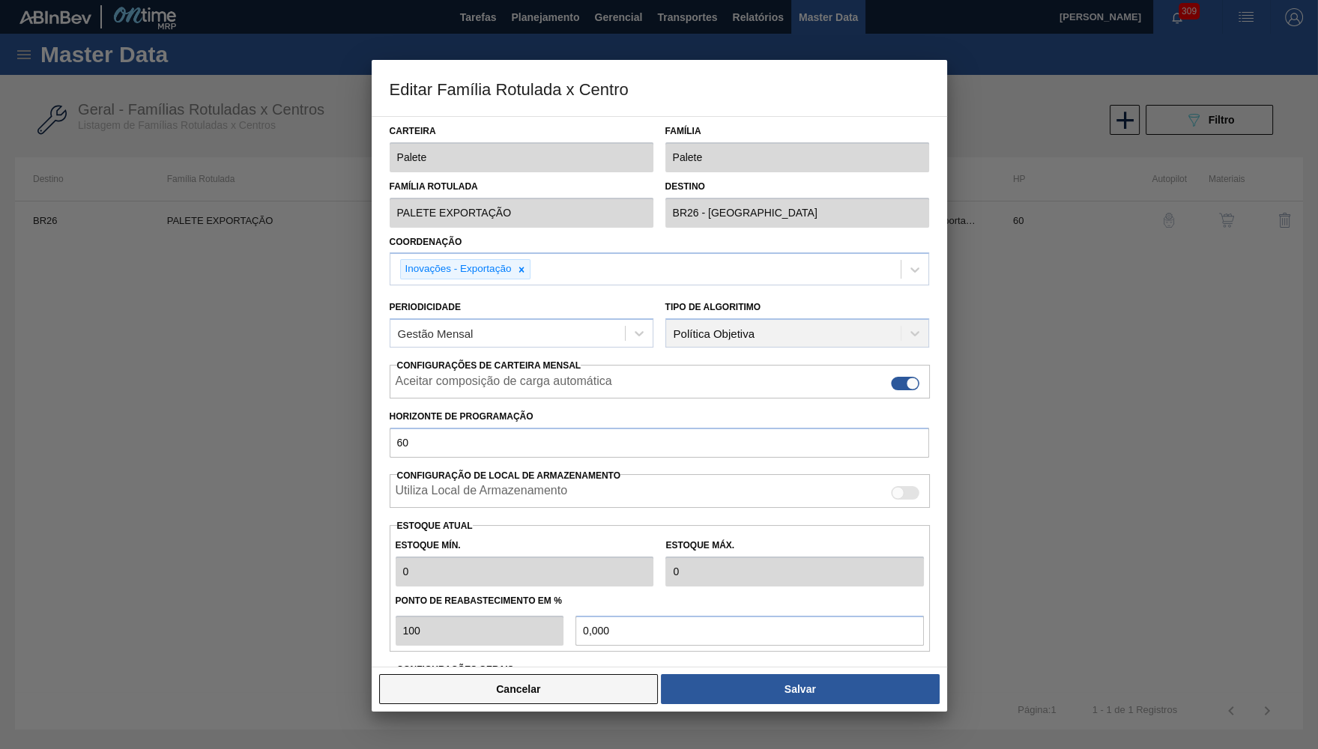
click at [527, 689] on button "Cancelar" at bounding box center [518, 689] width 279 height 30
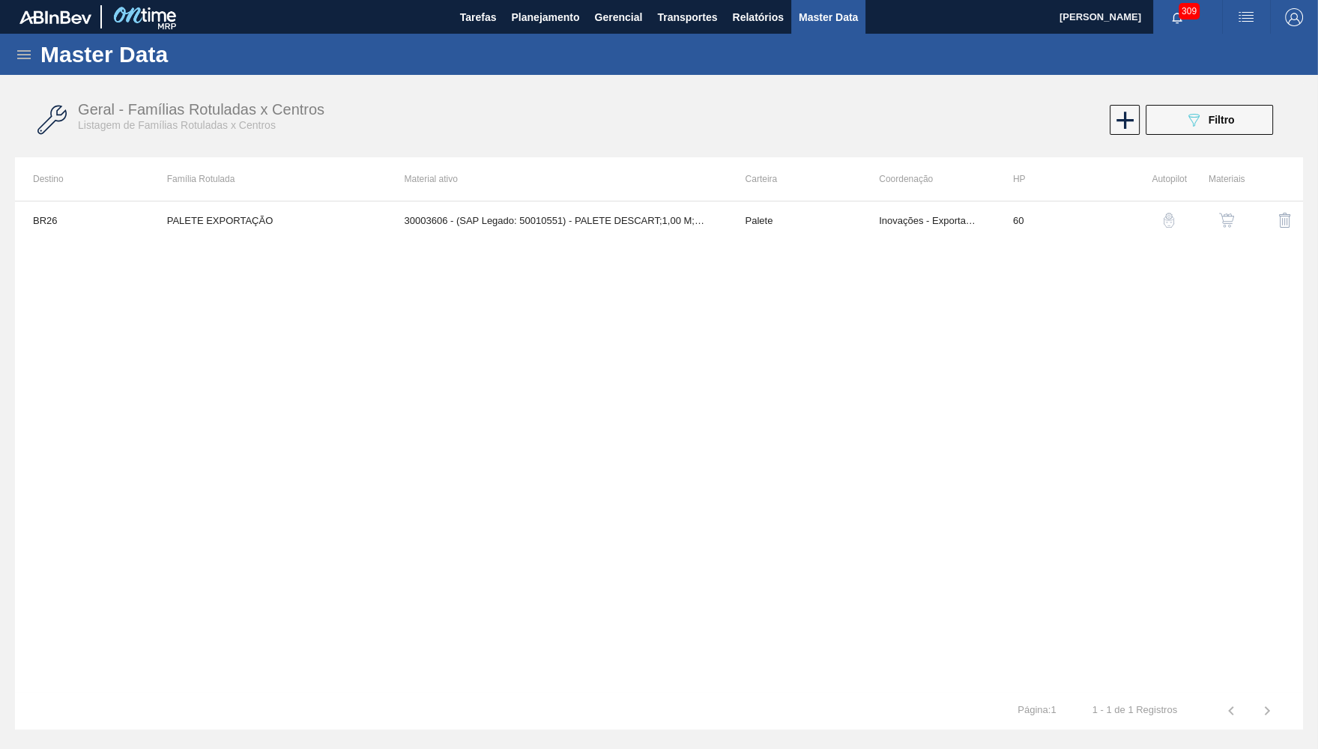
click at [530, 36] on div "Master Data" at bounding box center [659, 54] width 1318 height 41
click at [516, 18] on span "Planejamento" at bounding box center [545, 17] width 68 height 18
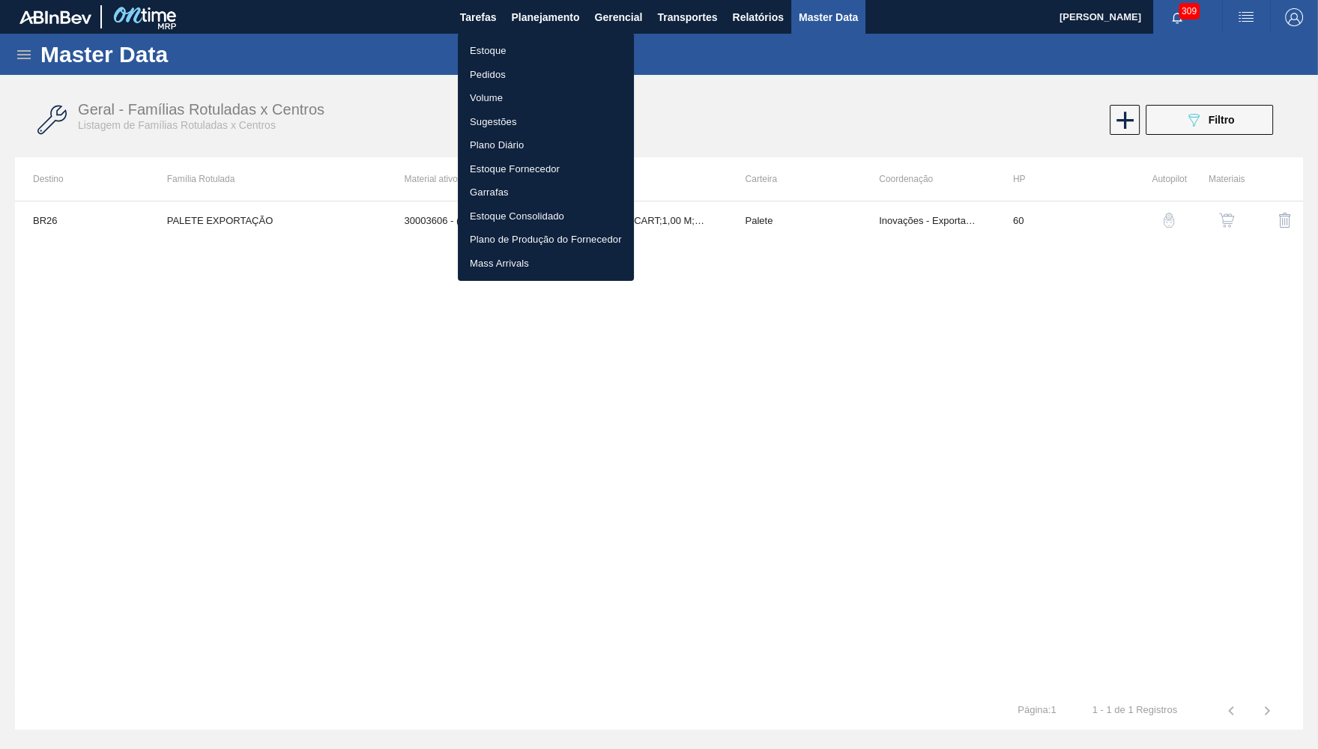
click at [499, 48] on li "Estoque" at bounding box center [546, 51] width 176 height 24
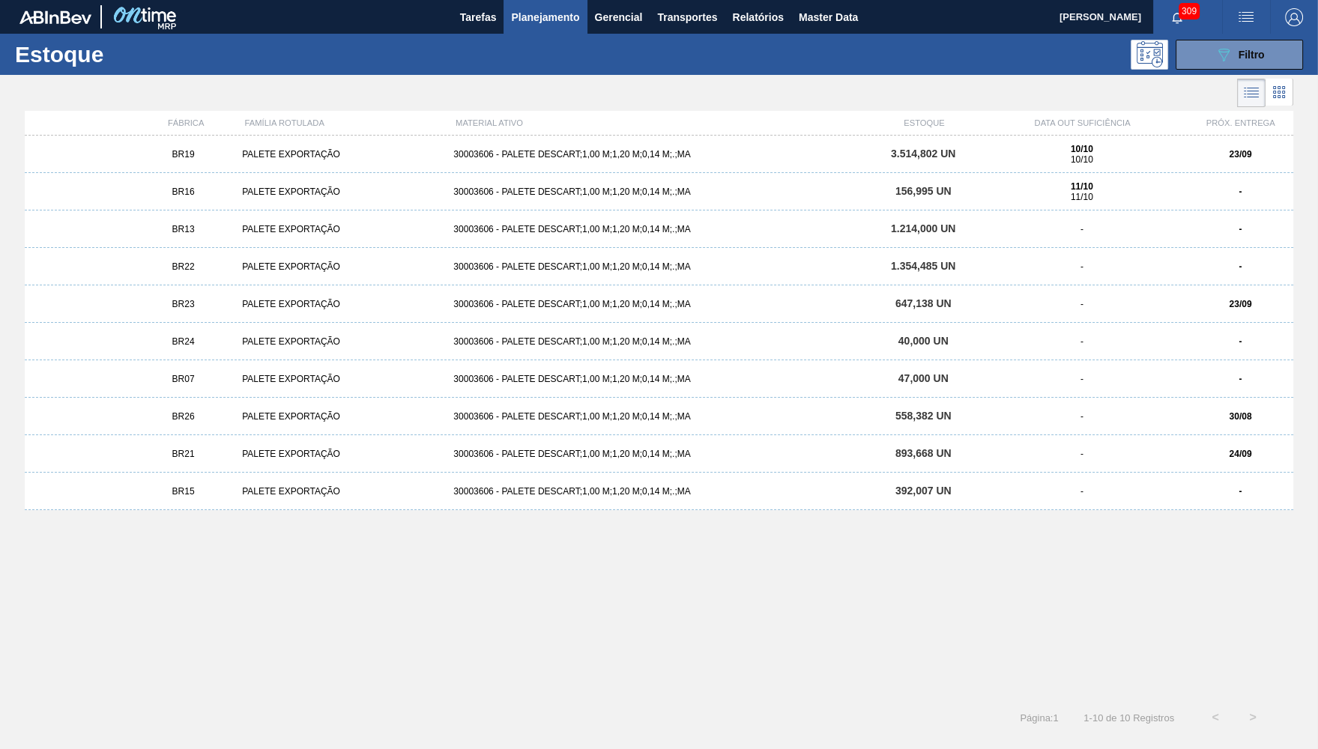
click at [665, 142] on div "BR19 PALETE EXPORTAÇÃO 30003606 - PALETE DESCART;1,00 M;1,20 M;0,14 M;.;MA 3.51…" at bounding box center [659, 154] width 1269 height 37
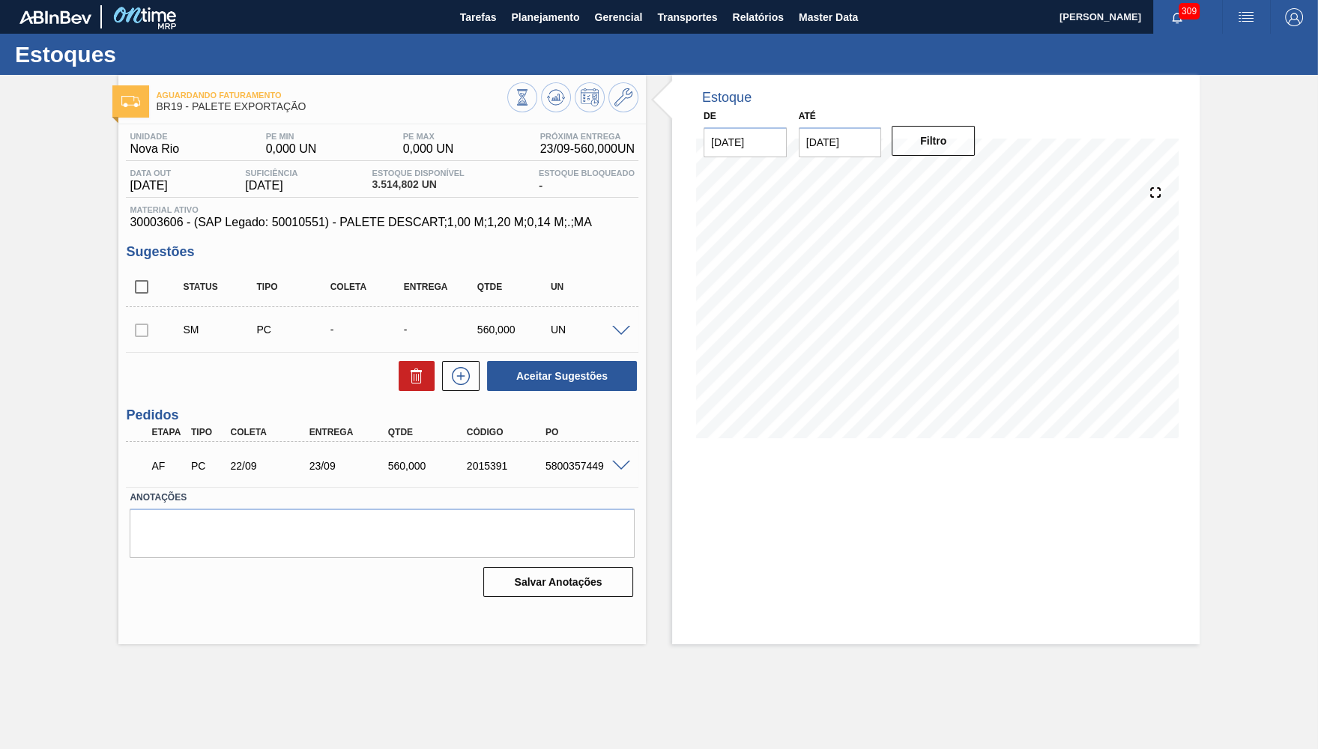
click at [428, 227] on span "30003606 - (SAP Legado: 50010551) - PALETE DESCART;1,00 M;1,20 M;0,14 M;.;MA" at bounding box center [382, 222] width 505 height 13
click at [769, 25] on span "Relatórios" at bounding box center [757, 17] width 51 height 18
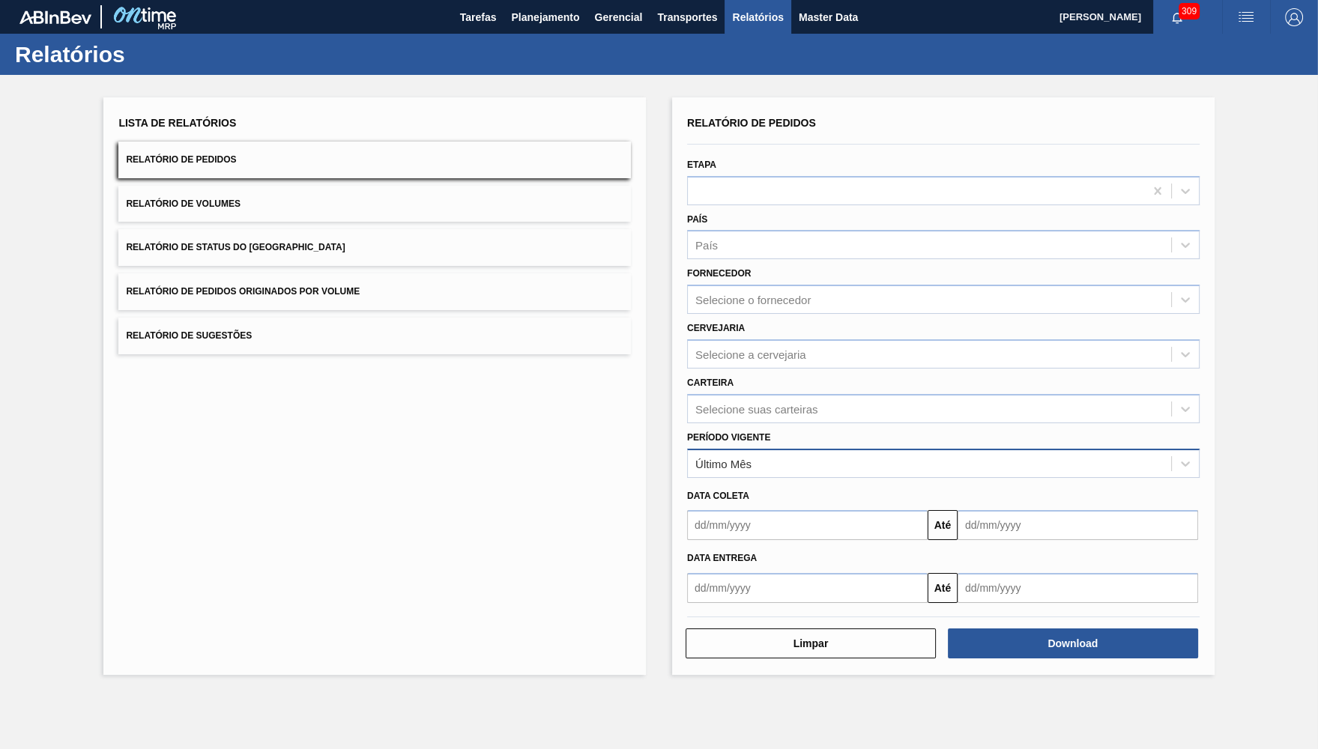
click at [731, 457] on div "Último Mês" at bounding box center [723, 463] width 56 height 13
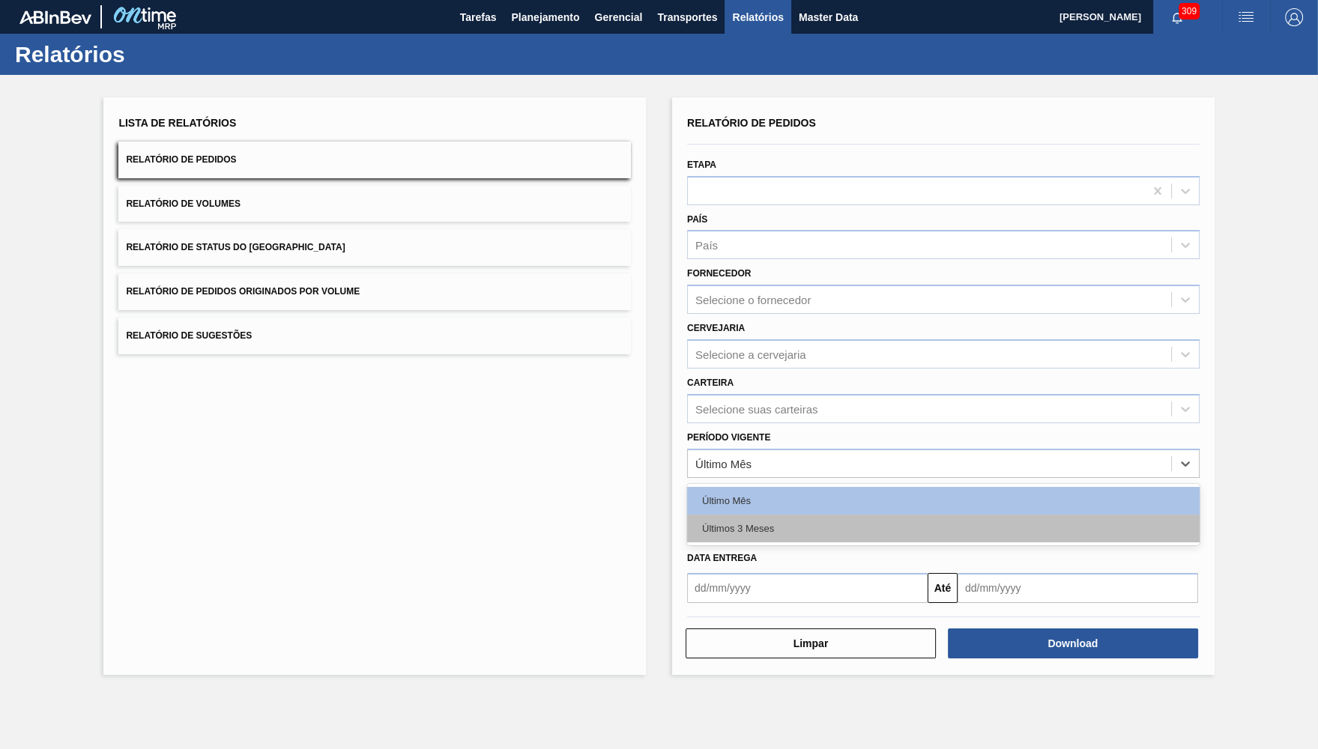
click at [744, 515] on div "Últimos 3 Meses" at bounding box center [943, 529] width 513 height 28
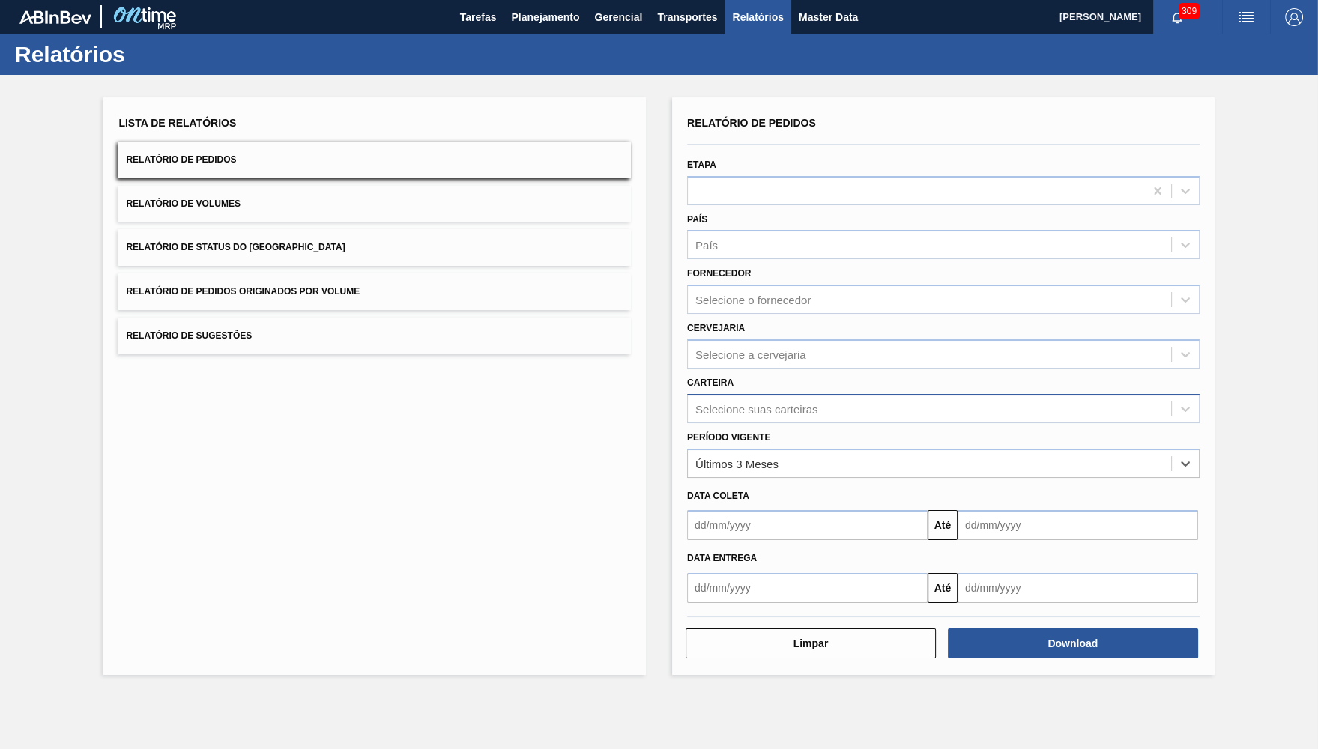
click at [740, 402] on div "Selecione suas carteiras" at bounding box center [756, 408] width 122 height 13
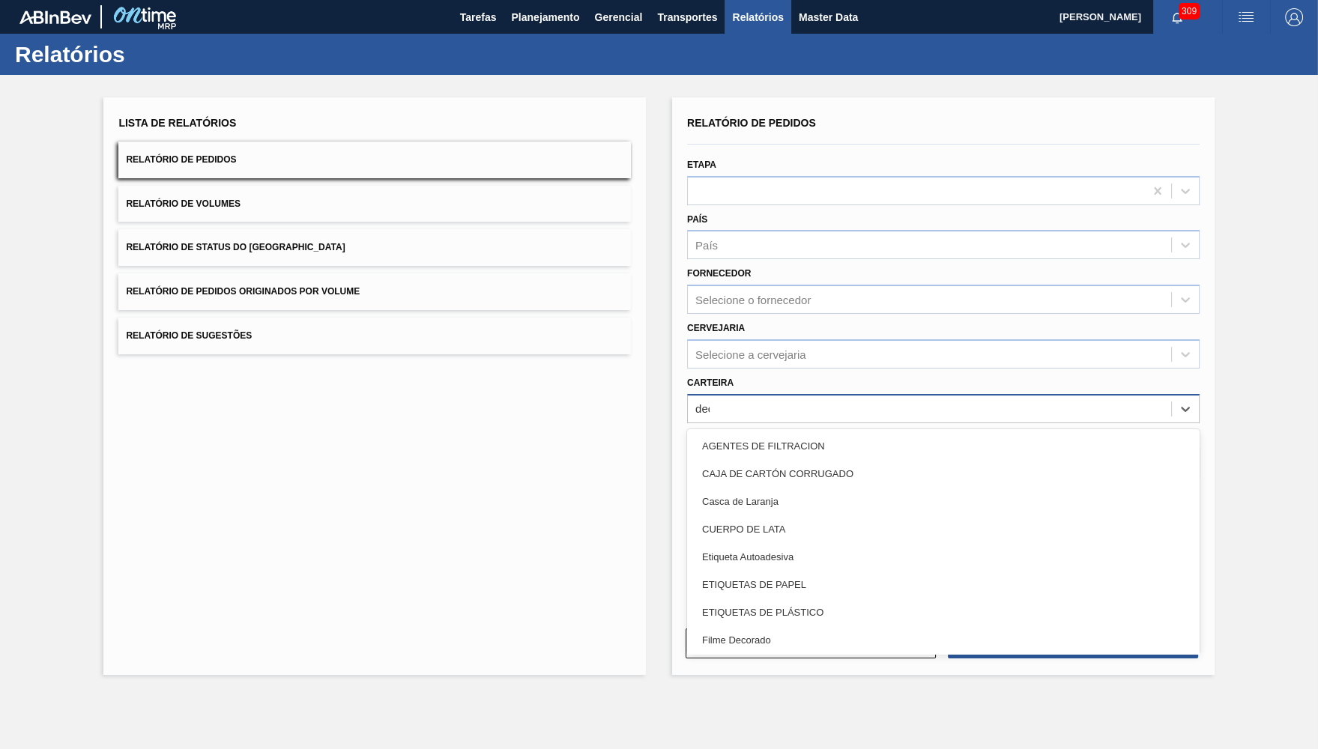
type input "deco"
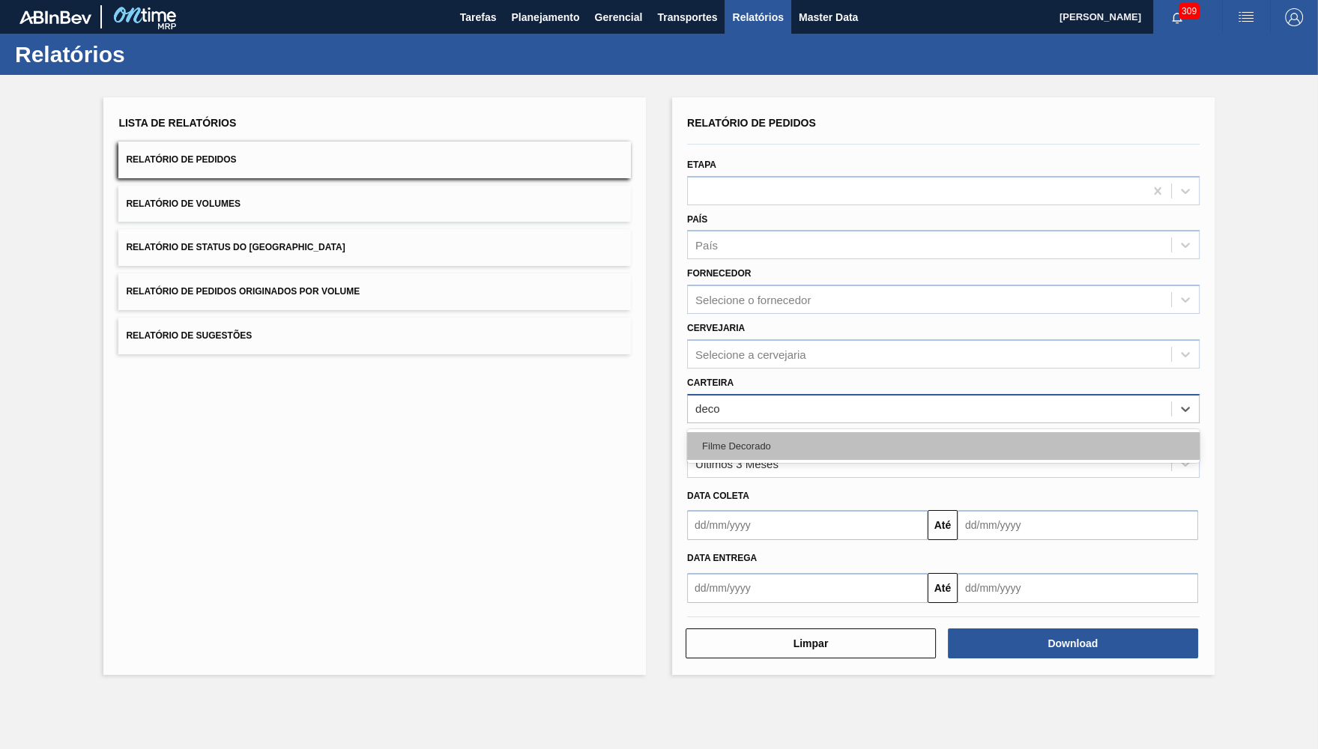
click at [843, 443] on div "Filme Decorado" at bounding box center [943, 446] width 513 height 28
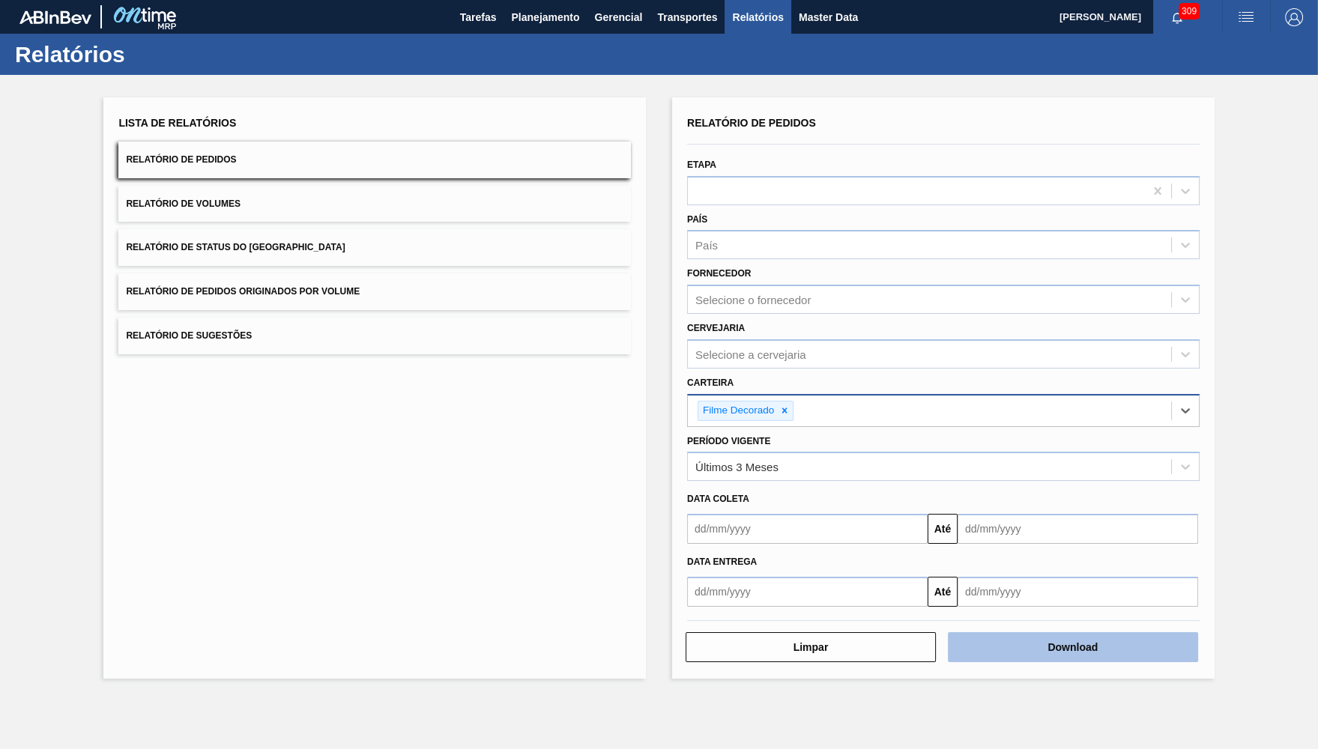
click at [1187, 632] on button "Download" at bounding box center [1073, 647] width 250 height 30
click at [782, 405] on icon at bounding box center [784, 410] width 10 height 10
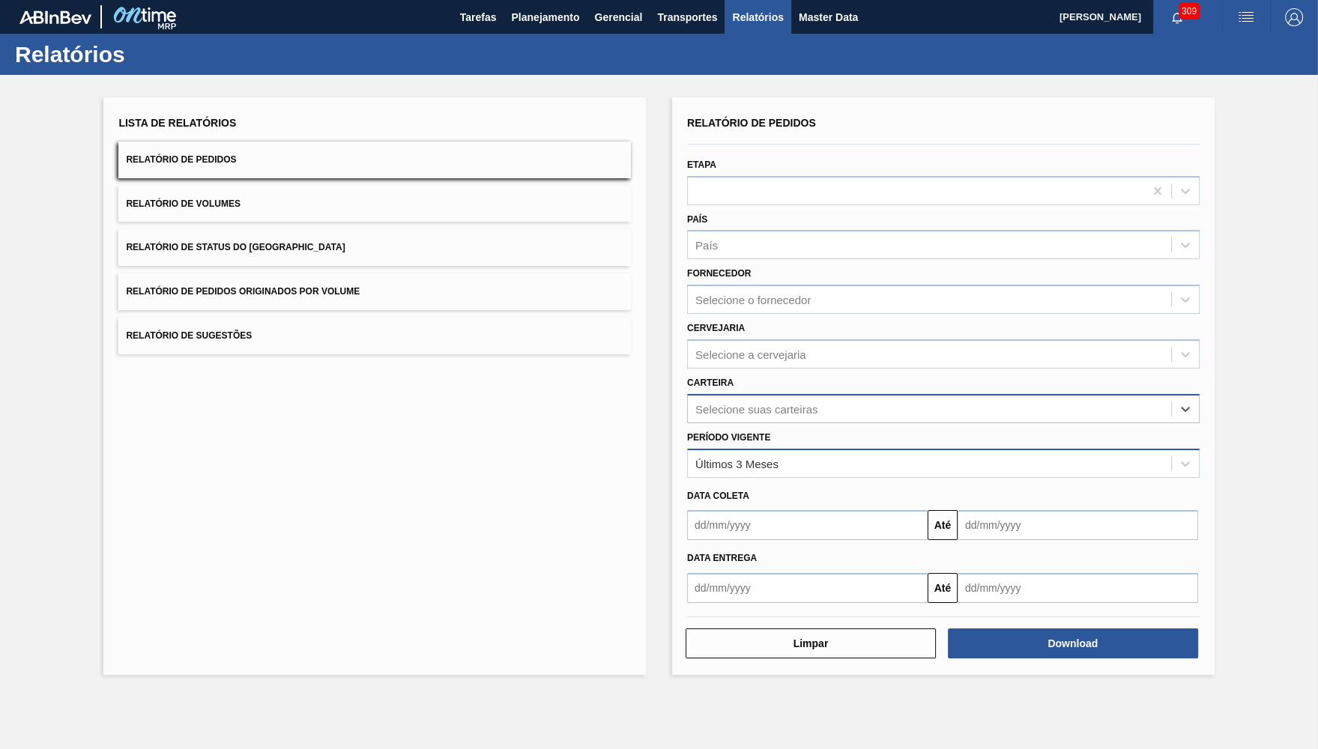
click at [803, 453] on div "Últimos 3 Meses" at bounding box center [929, 464] width 483 height 22
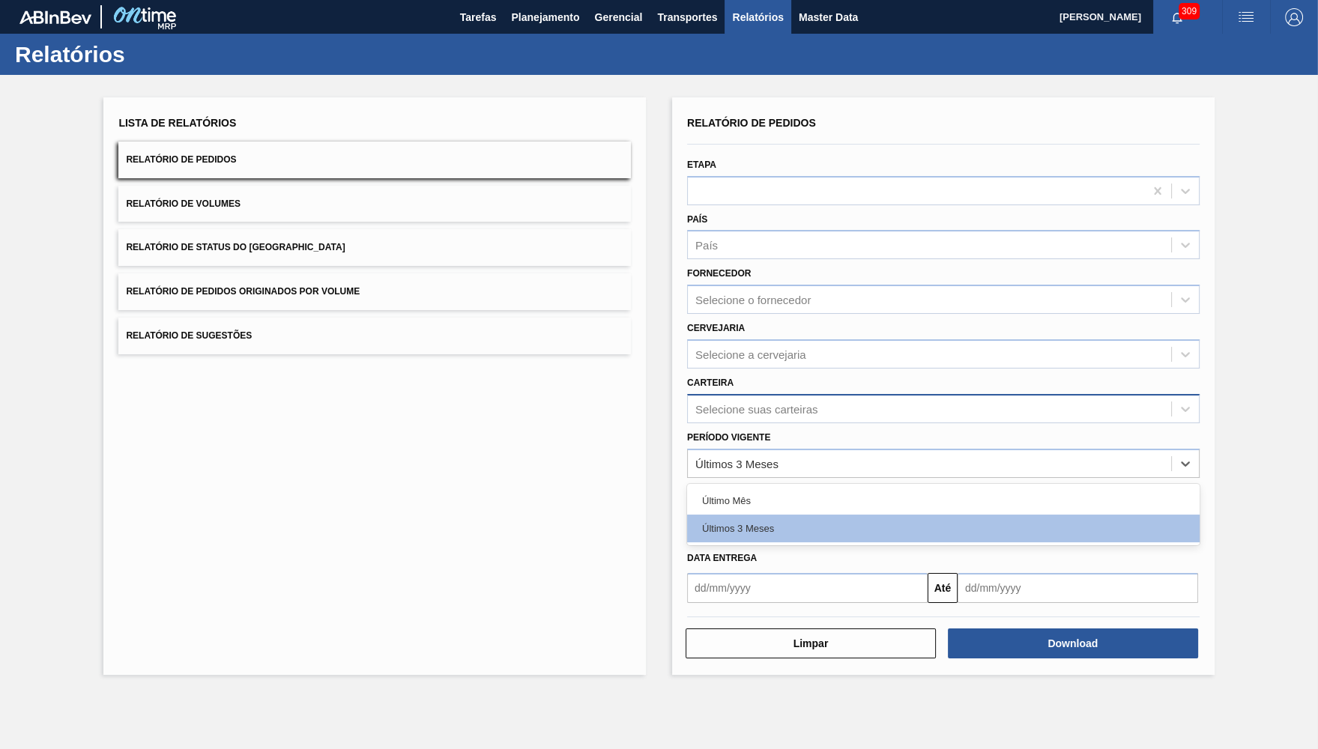
click at [766, 369] on div "Carteira Selecione suas carteiras" at bounding box center [943, 396] width 525 height 55
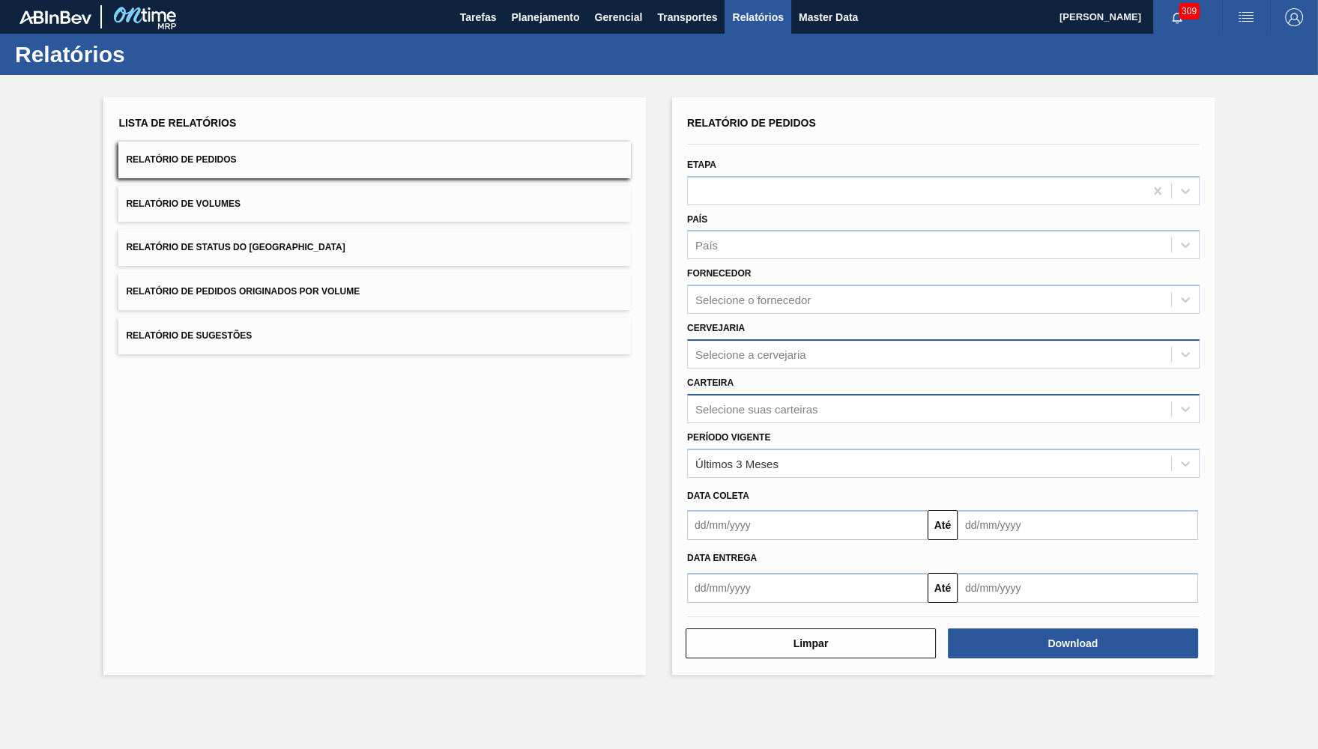
click at [755, 339] on div "Selecione a cervejaria" at bounding box center [943, 353] width 513 height 29
type input "br21"
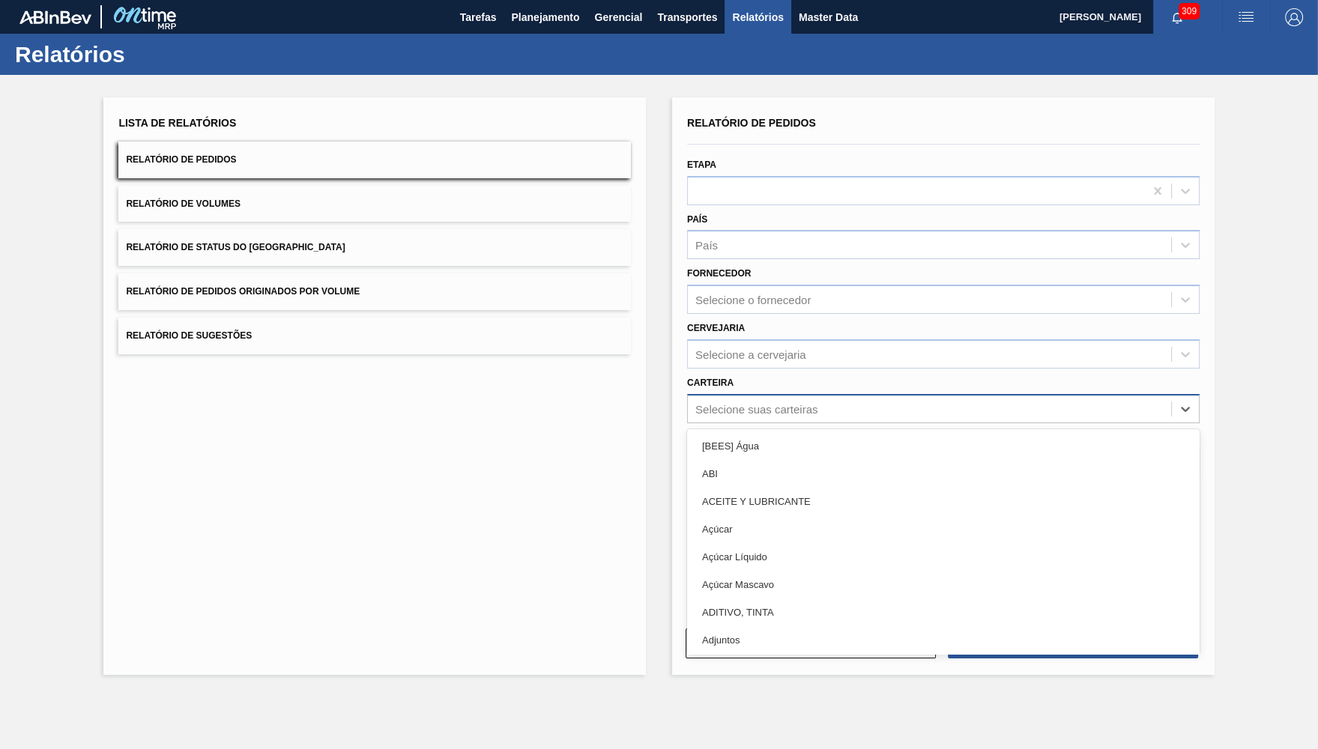
click at [758, 402] on div "Selecione suas carteiras" at bounding box center [756, 408] width 122 height 13
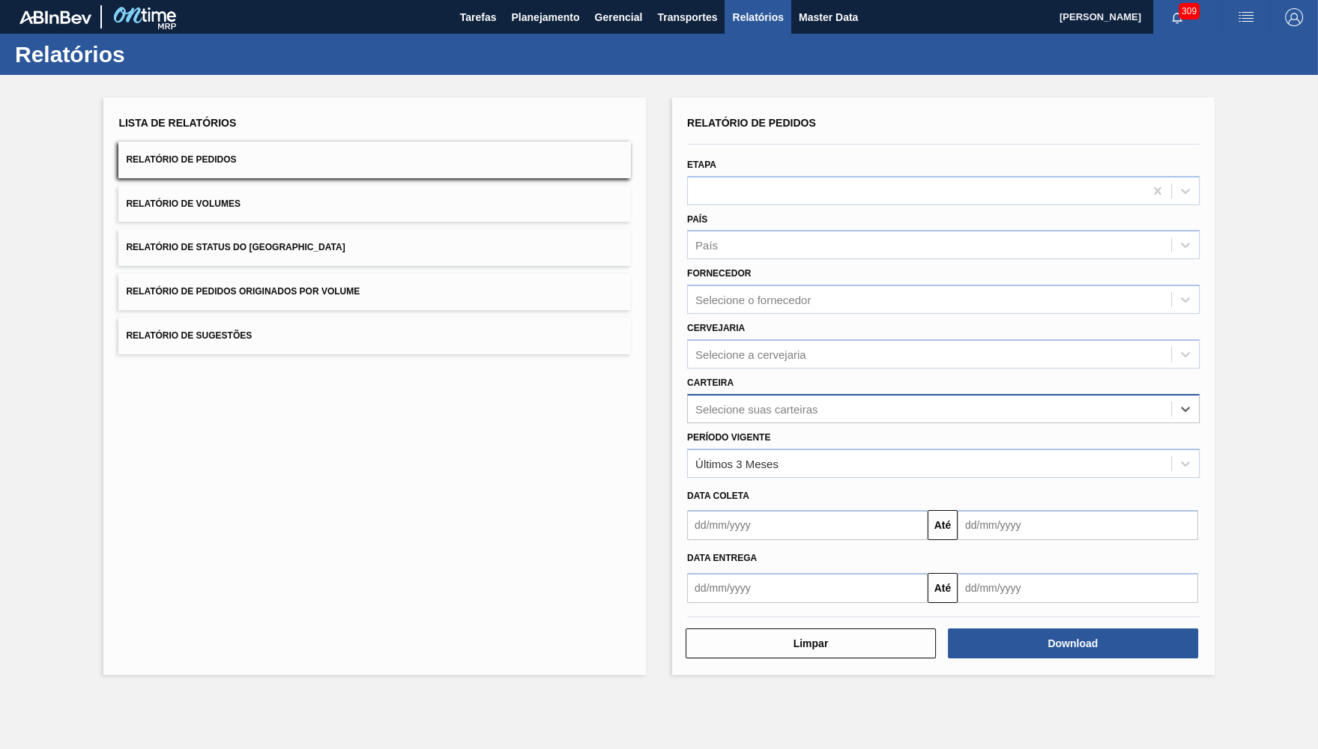
click at [753, 394] on div "Selecione suas carteiras" at bounding box center [943, 408] width 513 height 29
click at [740, 348] on div "Selecione a cervejaria" at bounding box center [750, 354] width 111 height 13
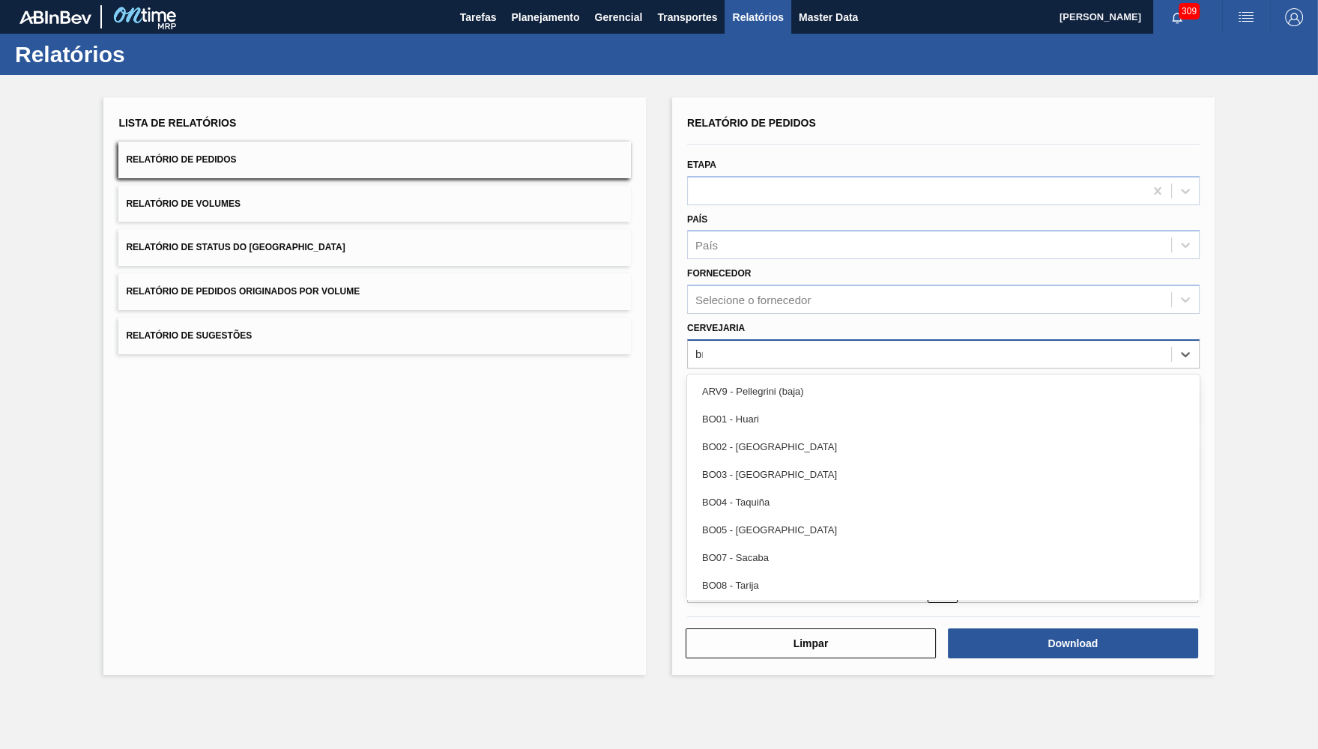
type input "br21"
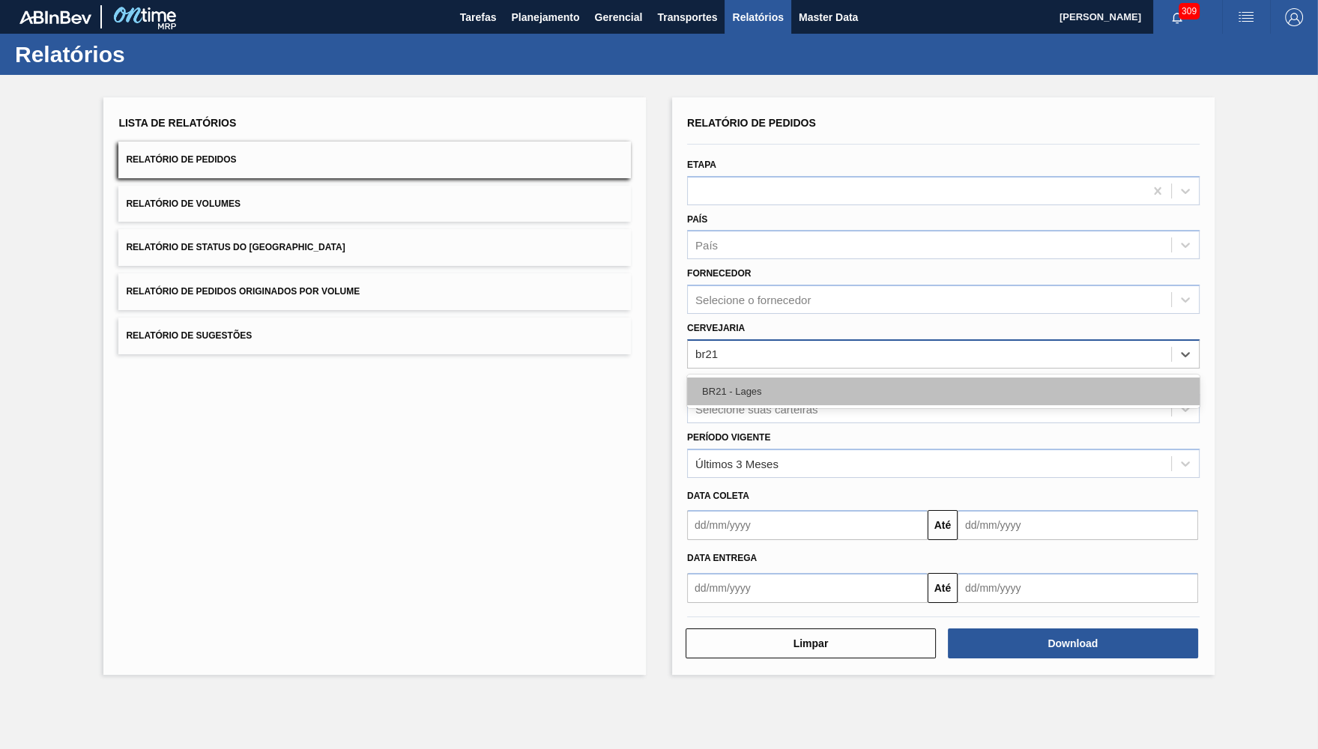
click at [746, 378] on div "BR21 - Lages" at bounding box center [943, 392] width 513 height 28
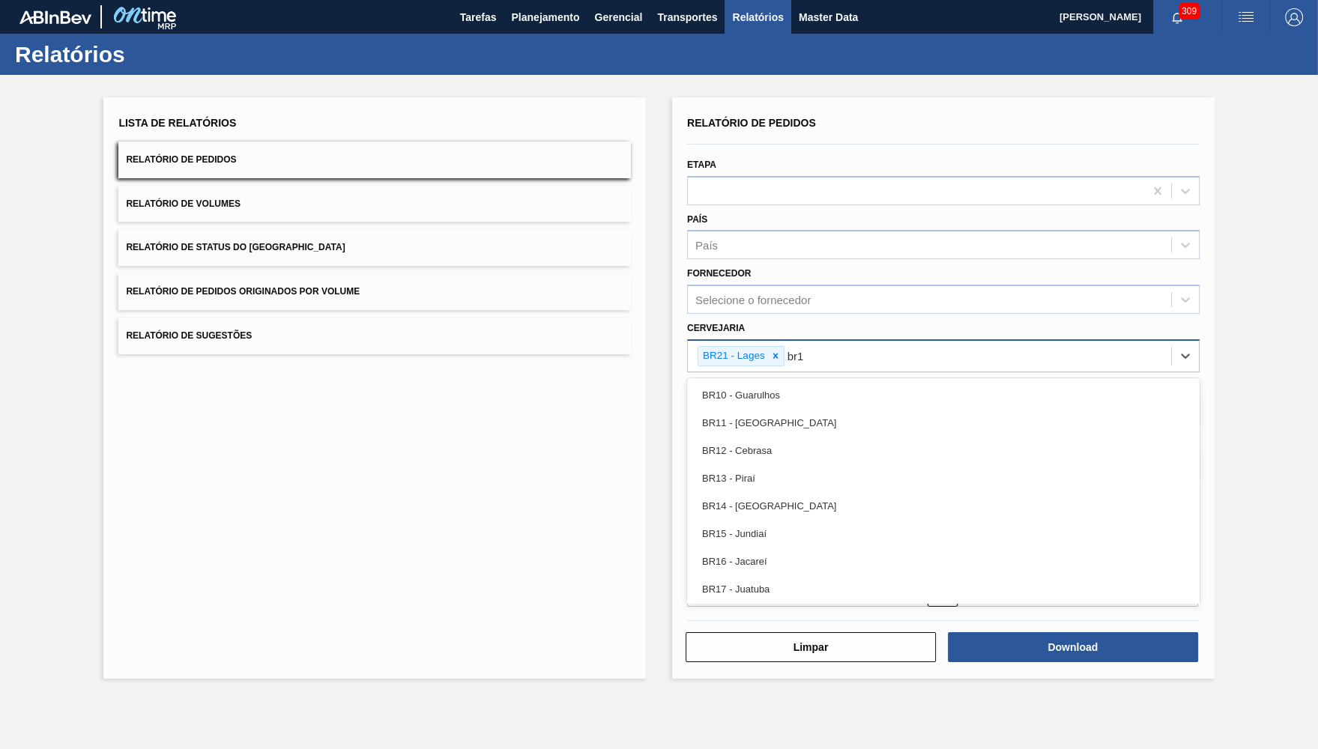
type input "br18"
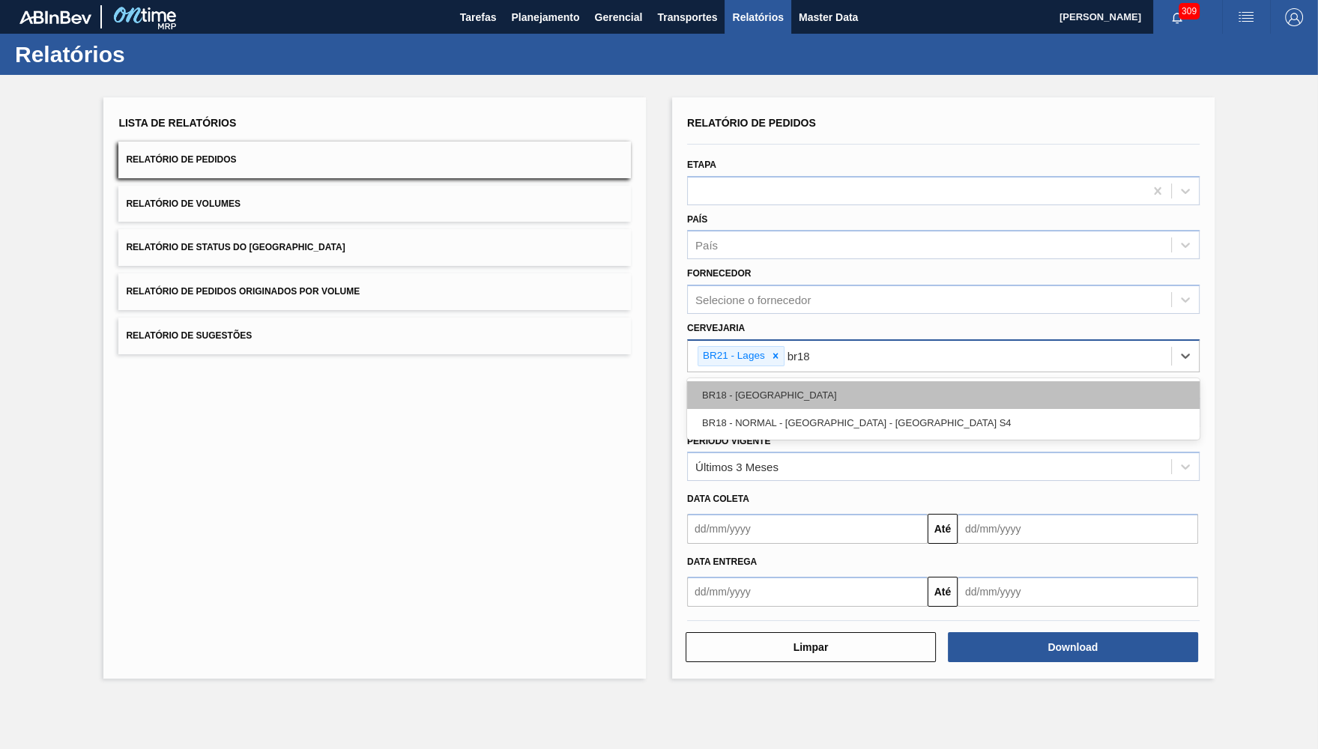
click at [823, 393] on div "BR18 - Pernambuco" at bounding box center [943, 395] width 513 height 28
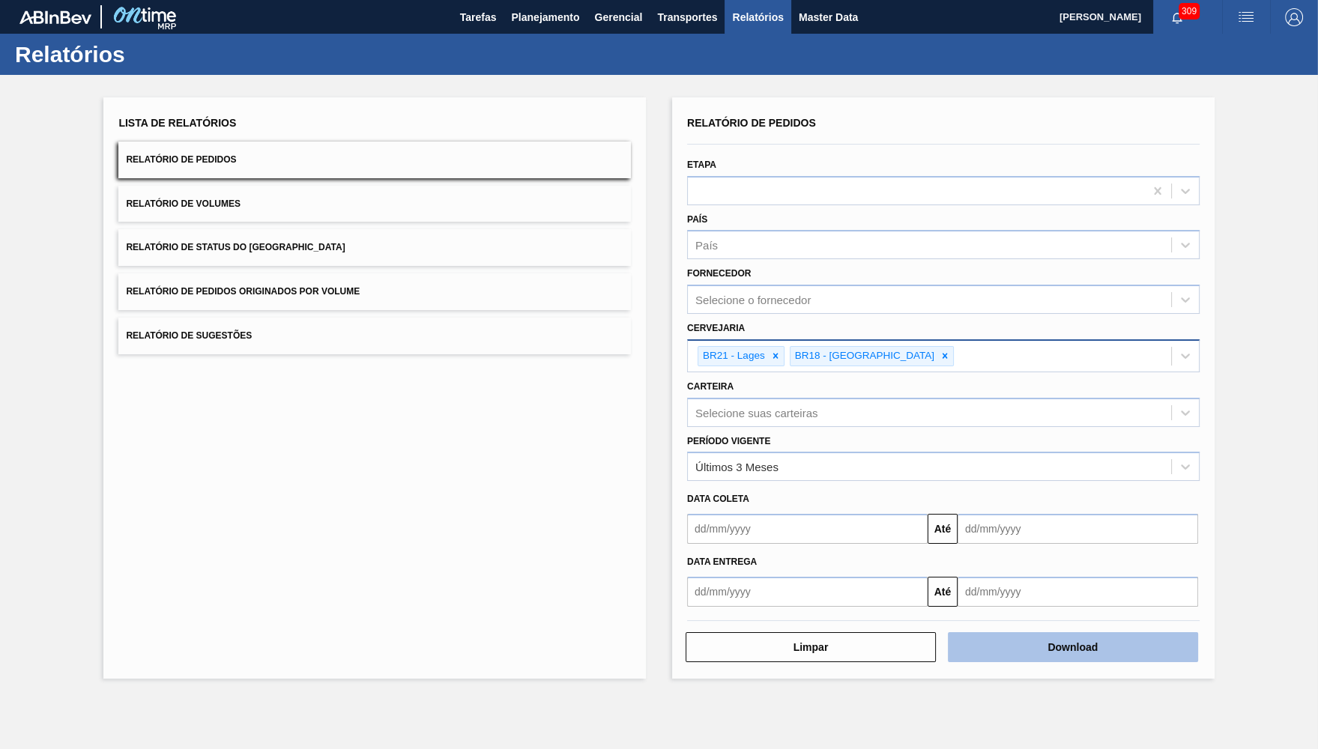
click at [1161, 632] on button "Download" at bounding box center [1073, 647] width 250 height 30
click at [302, 247] on button "Relatório de Status do Estoque" at bounding box center [374, 247] width 513 height 37
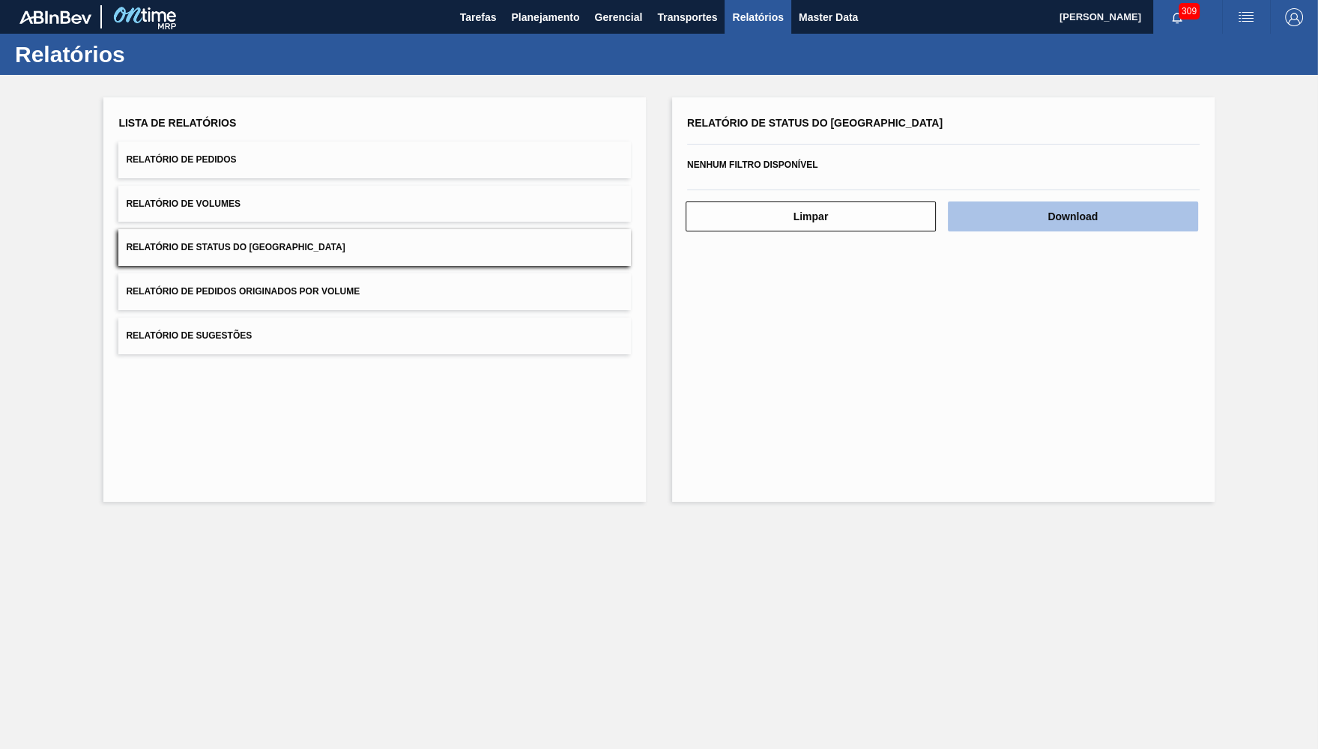
click at [1158, 203] on button "Download" at bounding box center [1073, 217] width 250 height 30
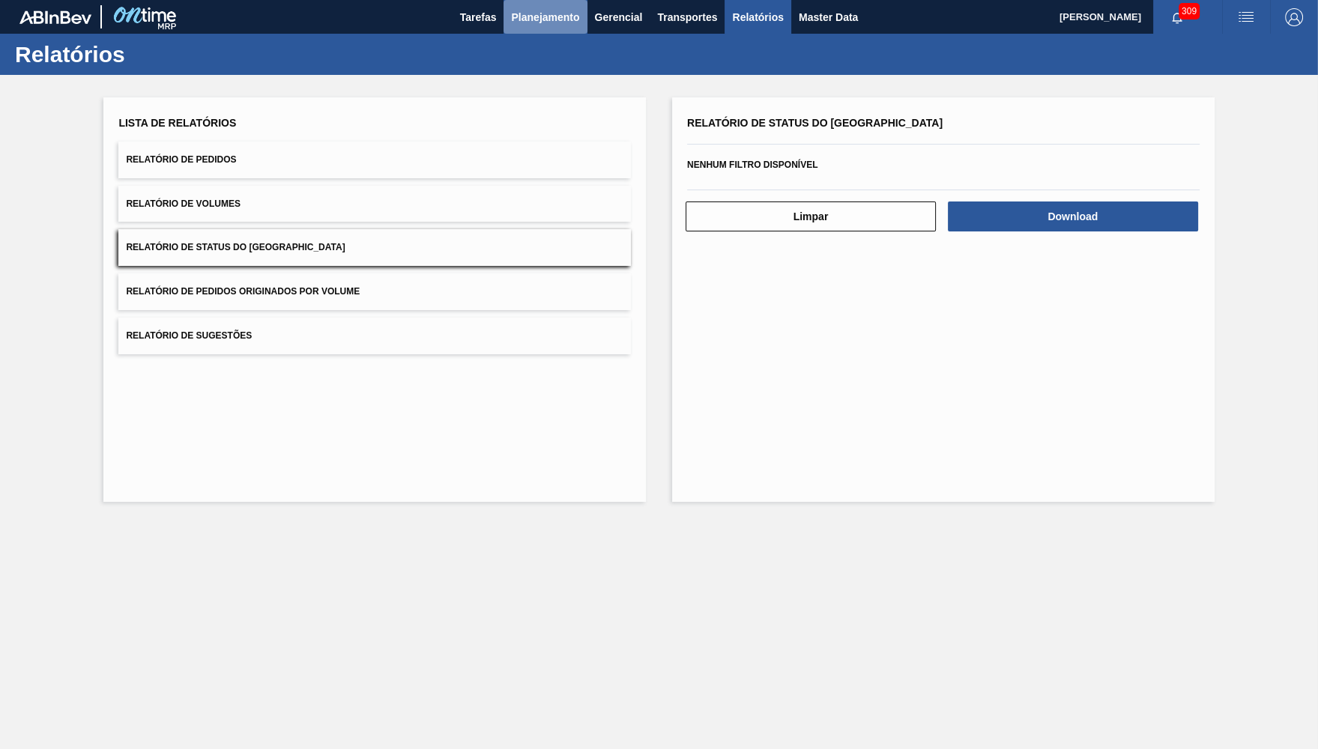
click at [534, 27] on button "Planejamento" at bounding box center [545, 17] width 83 height 34
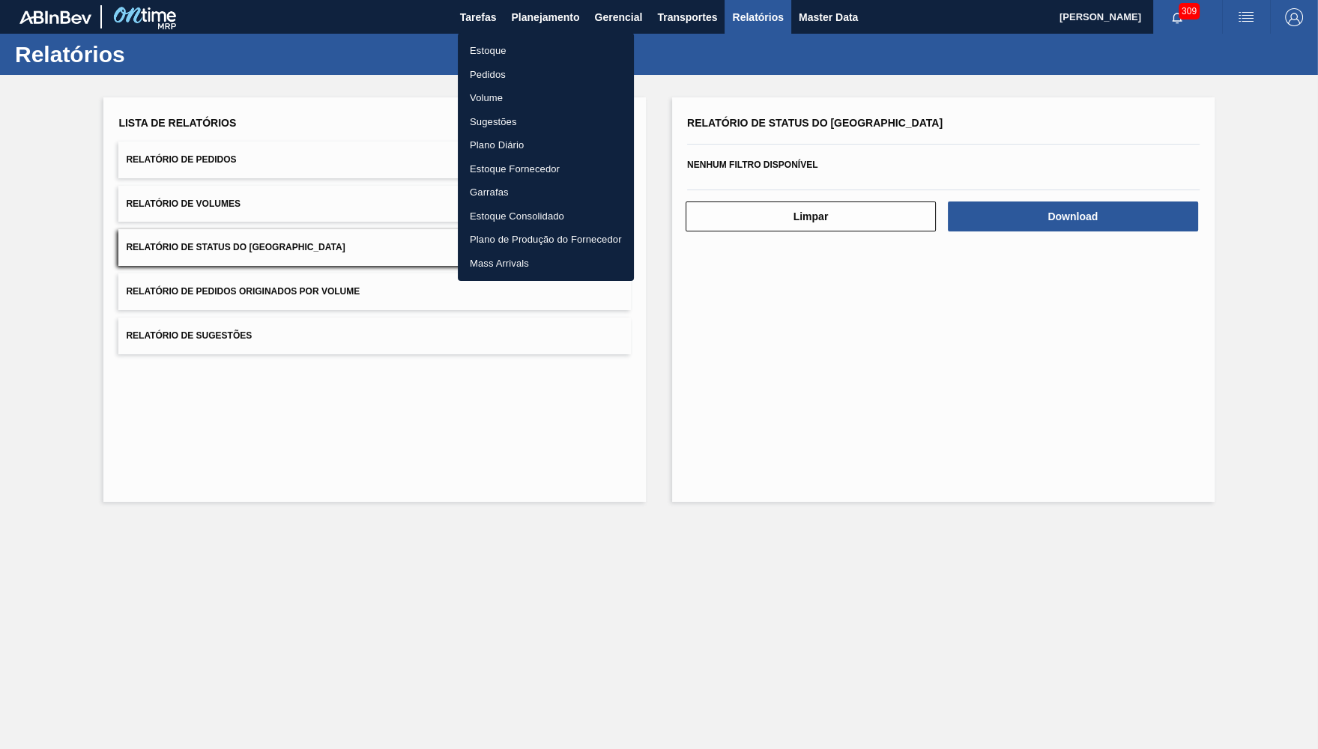
click at [510, 61] on li "Estoque" at bounding box center [546, 51] width 176 height 24
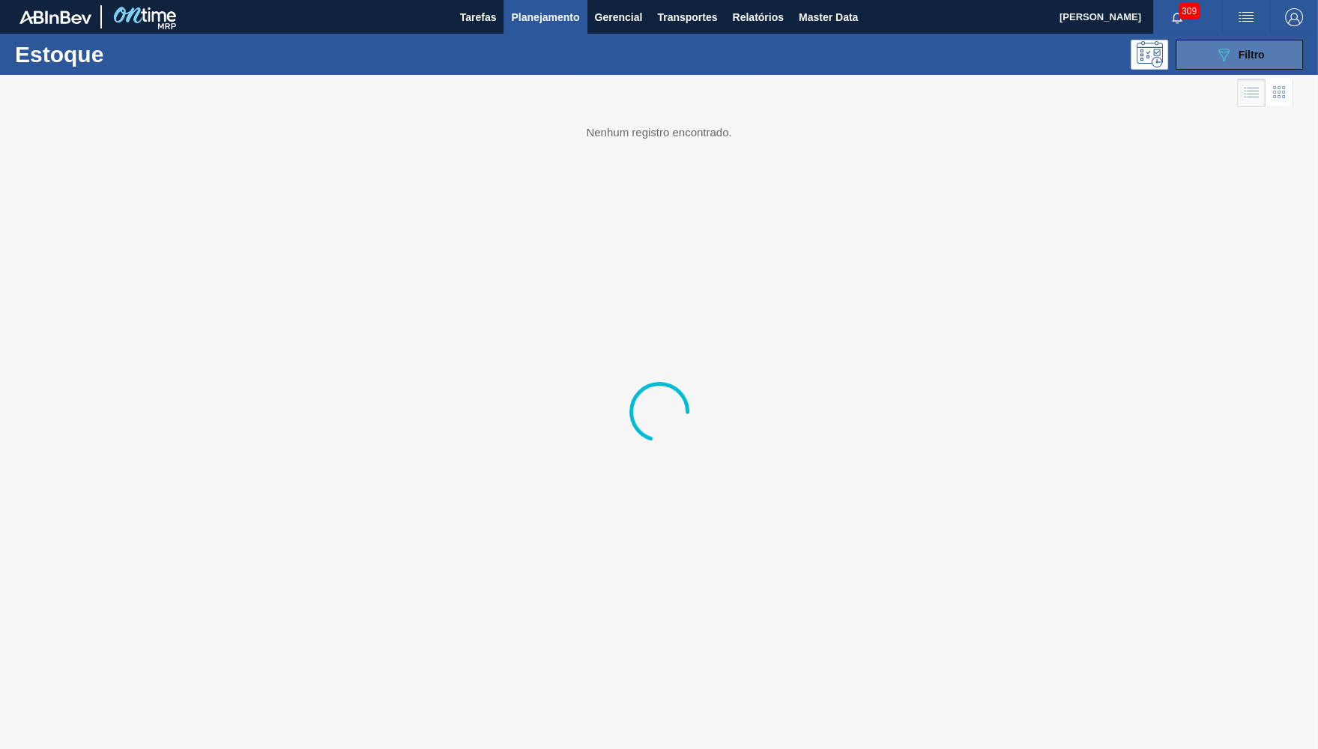
click at [1210, 62] on button "089F7B8B-B2A5-4AFE-B5C0-19BA573D28AC Filtro" at bounding box center [1239, 55] width 127 height 30
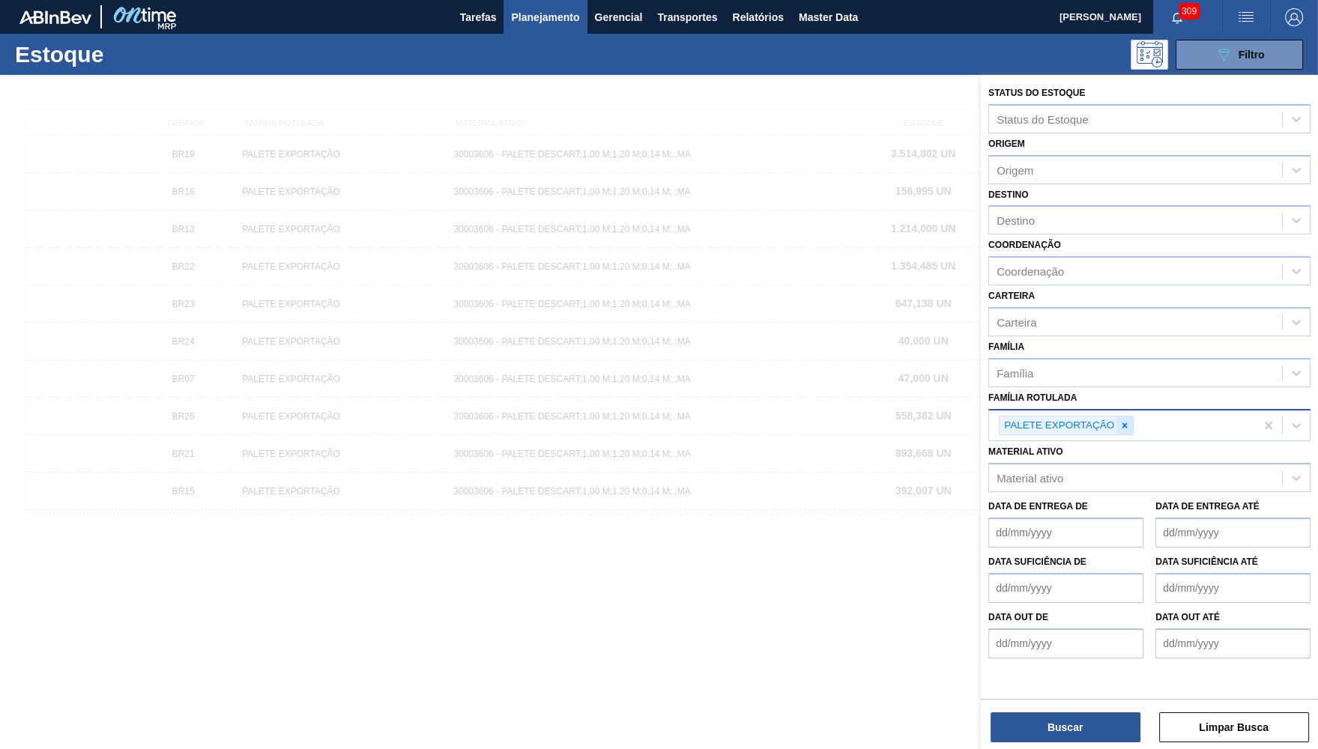
click at [1131, 411] on div "PALETE EXPORTAÇÃO" at bounding box center [1122, 426] width 266 height 31
drag, startPoint x: 1122, startPoint y: 417, endPoint x: 1131, endPoint y: 414, distance: 9.7
click at [1125, 417] on div at bounding box center [1124, 426] width 16 height 19
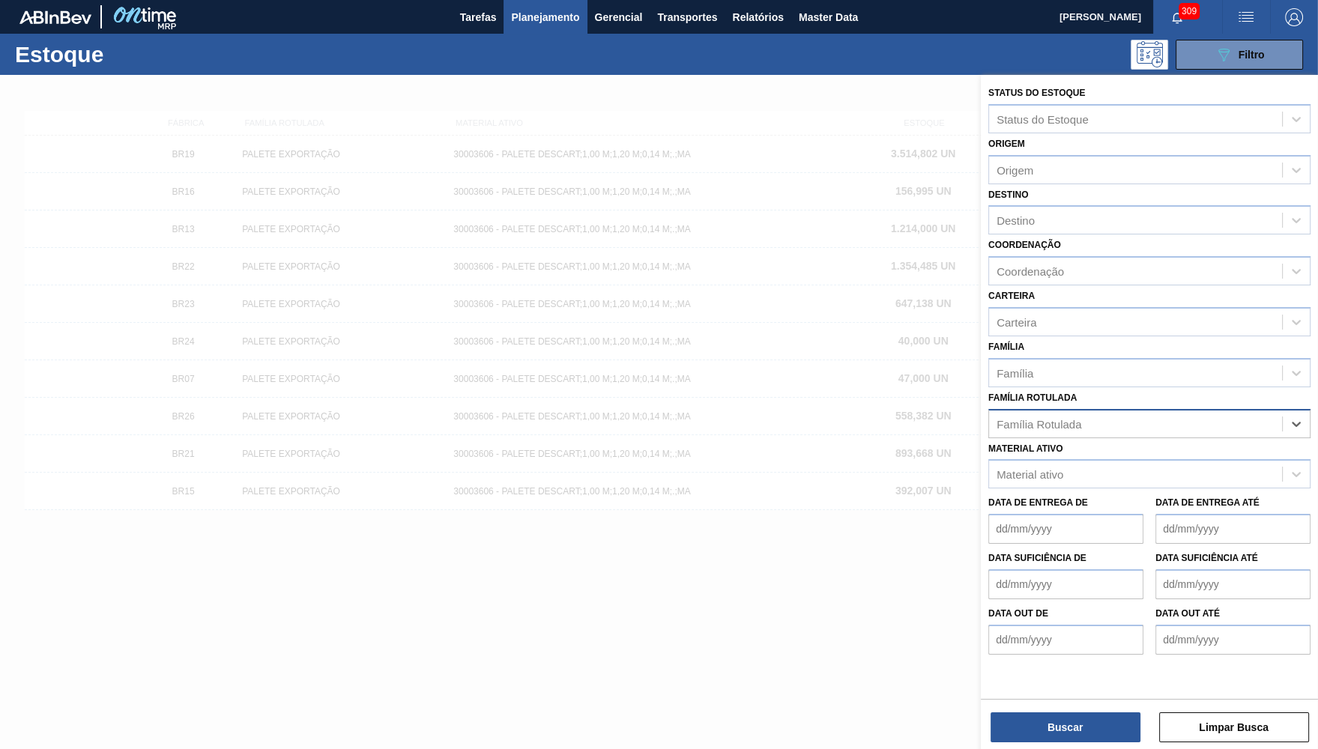
click at [1135, 413] on div "Família Rotulada" at bounding box center [1135, 424] width 293 height 22
paste Rotulada "AROMA NAT OPTIMIZER FLAVOR 128837"
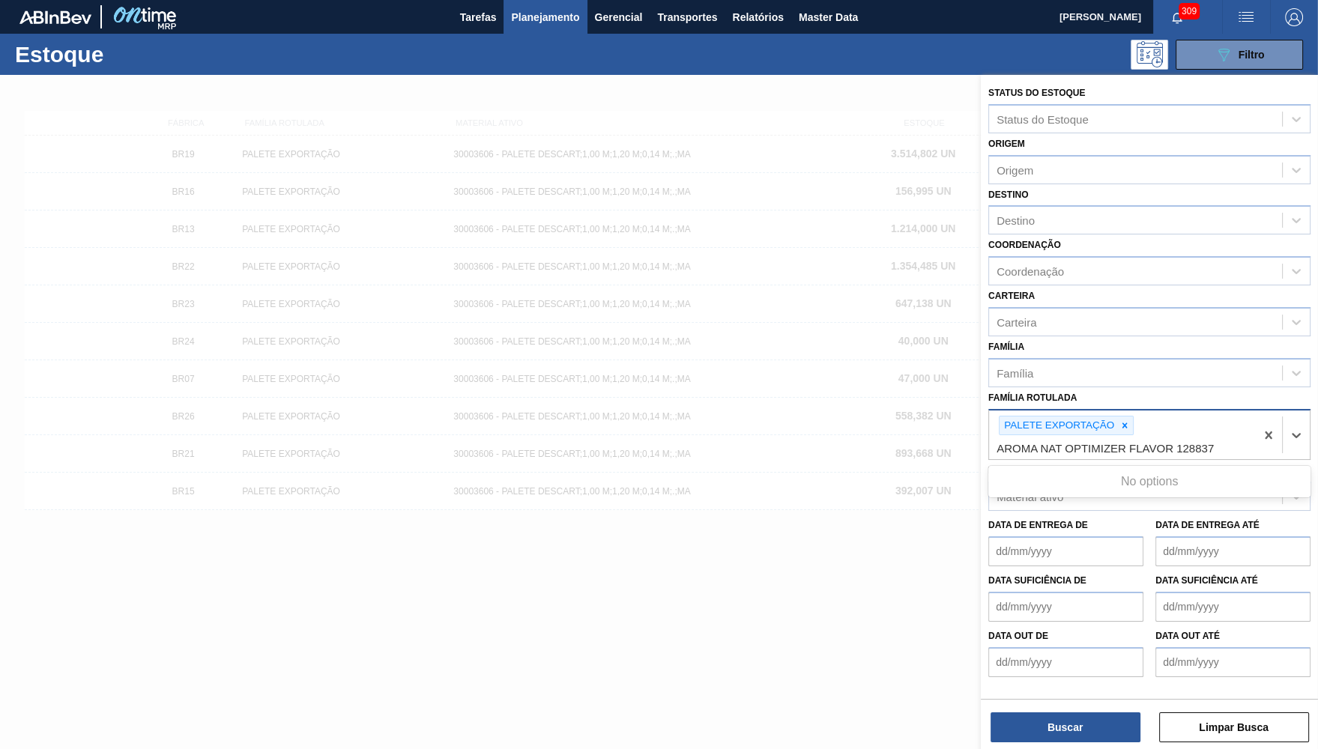
type Rotulada "AROMA NAT OPTIMIZER FLAVOR 128837"
click at [1128, 469] on div "AROMA NAT OPTIMIZER FLAVOR 128837" at bounding box center [1149, 483] width 322 height 28
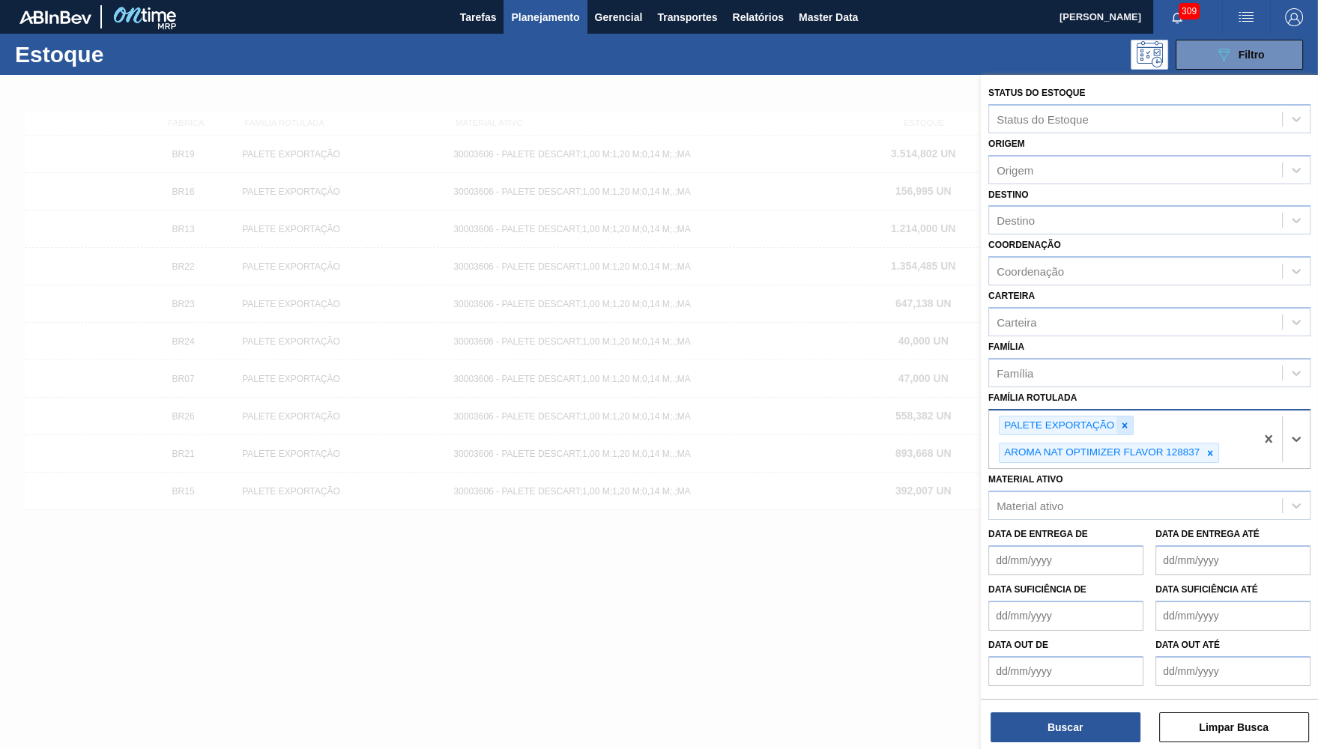
click at [1127, 420] on icon at bounding box center [1124, 425] width 10 height 10
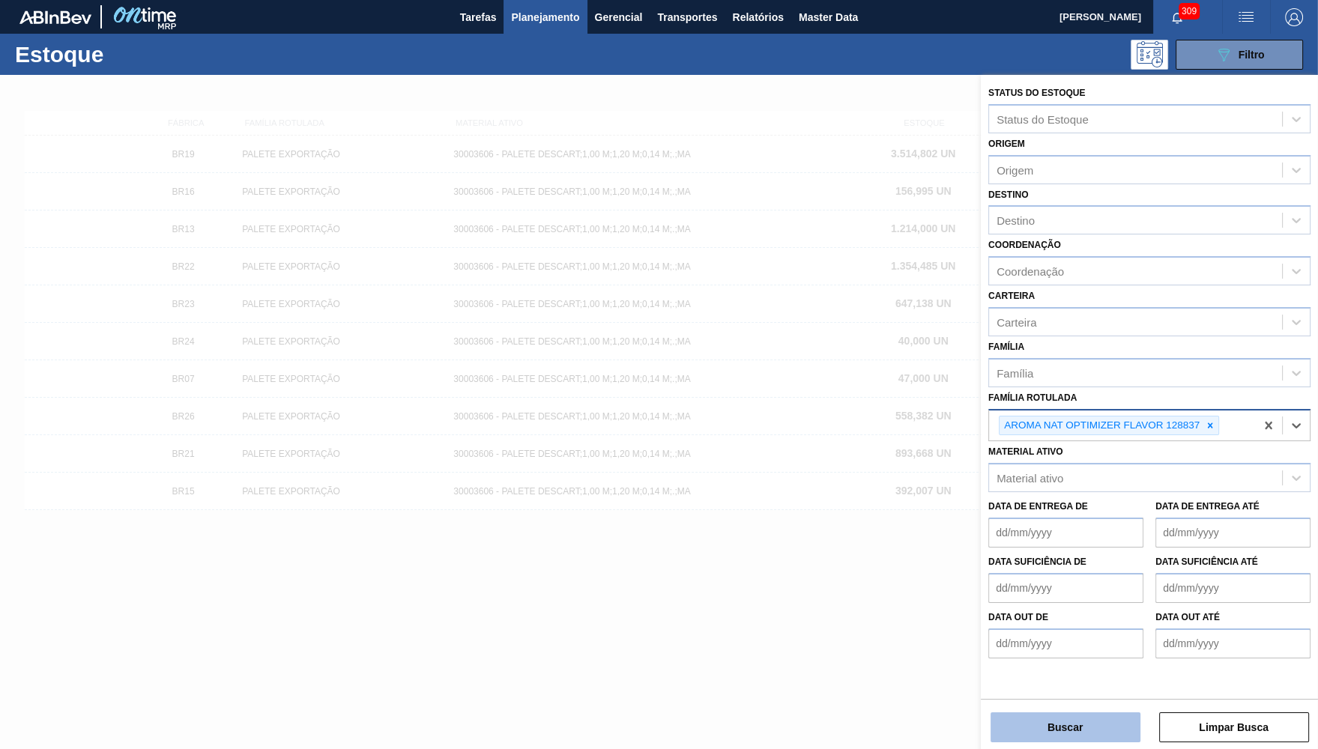
click at [1075, 725] on button "Buscar" at bounding box center [1066, 728] width 150 height 30
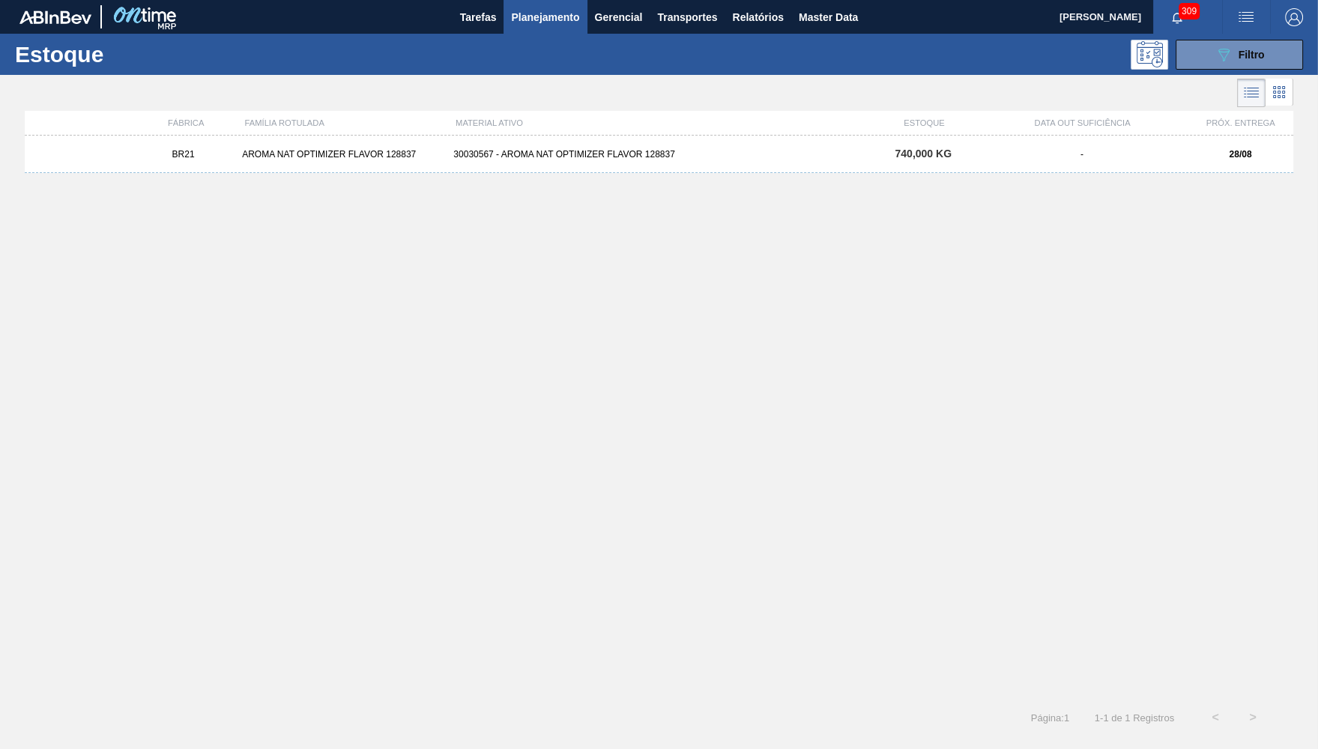
click at [382, 164] on div "BR21 AROMA NAT OPTIMIZER FLAVOR 128837 30030567 - AROMA NAT OPTIMIZER FLAVOR 12…" at bounding box center [659, 154] width 1269 height 37
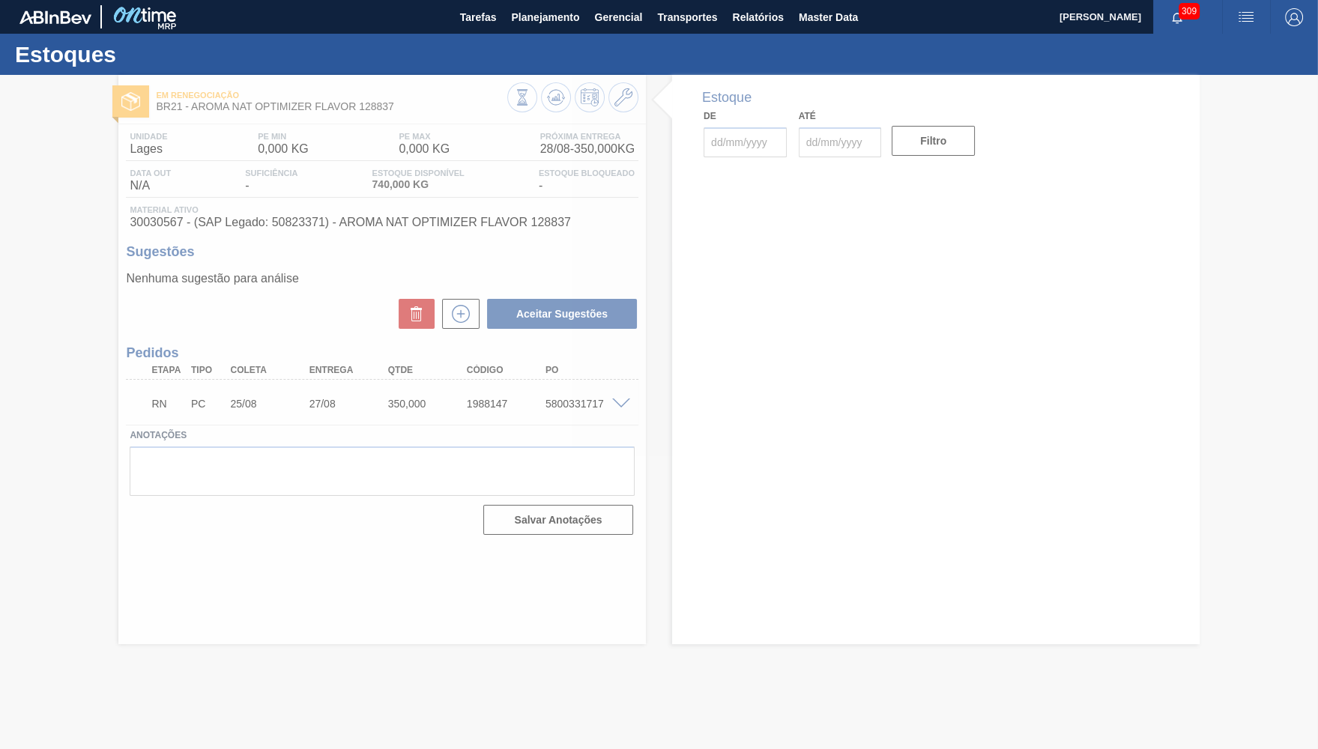
type input "[DATE]"
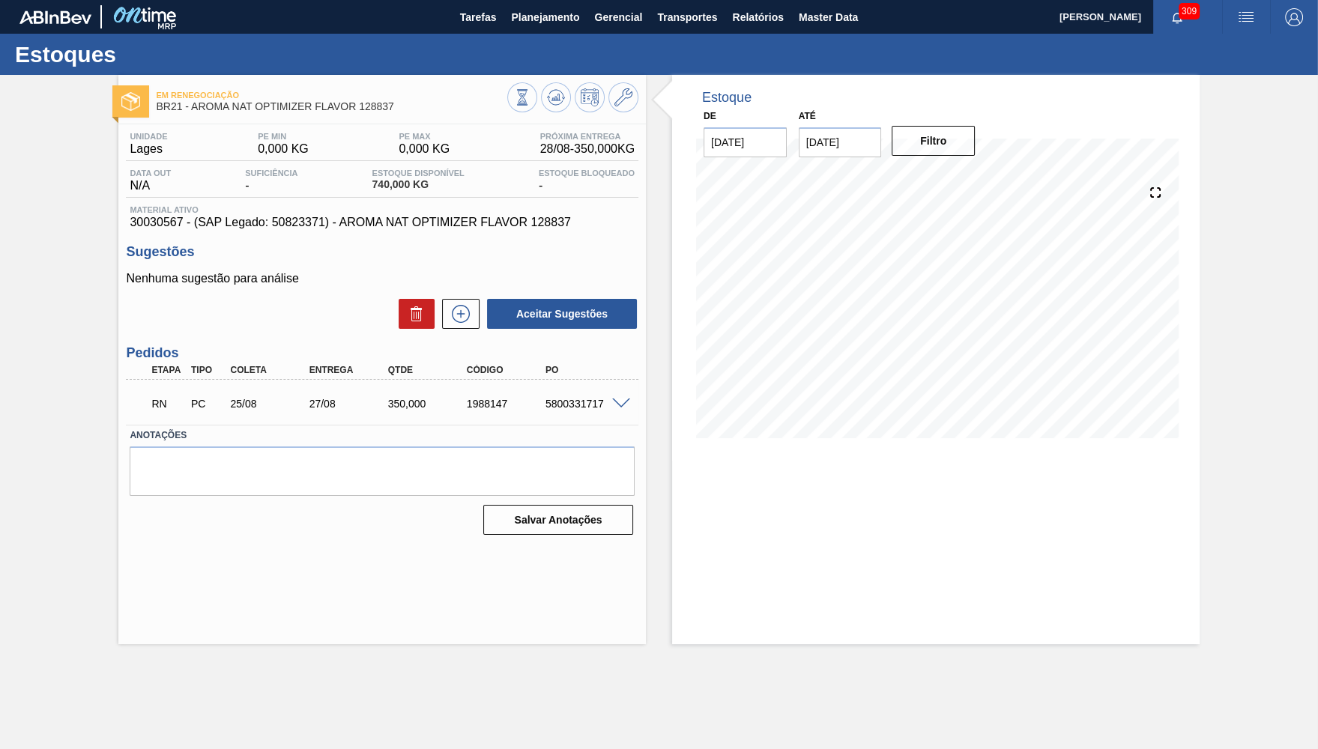
click at [623, 398] on div at bounding box center [623, 402] width 30 height 11
click at [626, 399] on span at bounding box center [621, 404] width 18 height 11
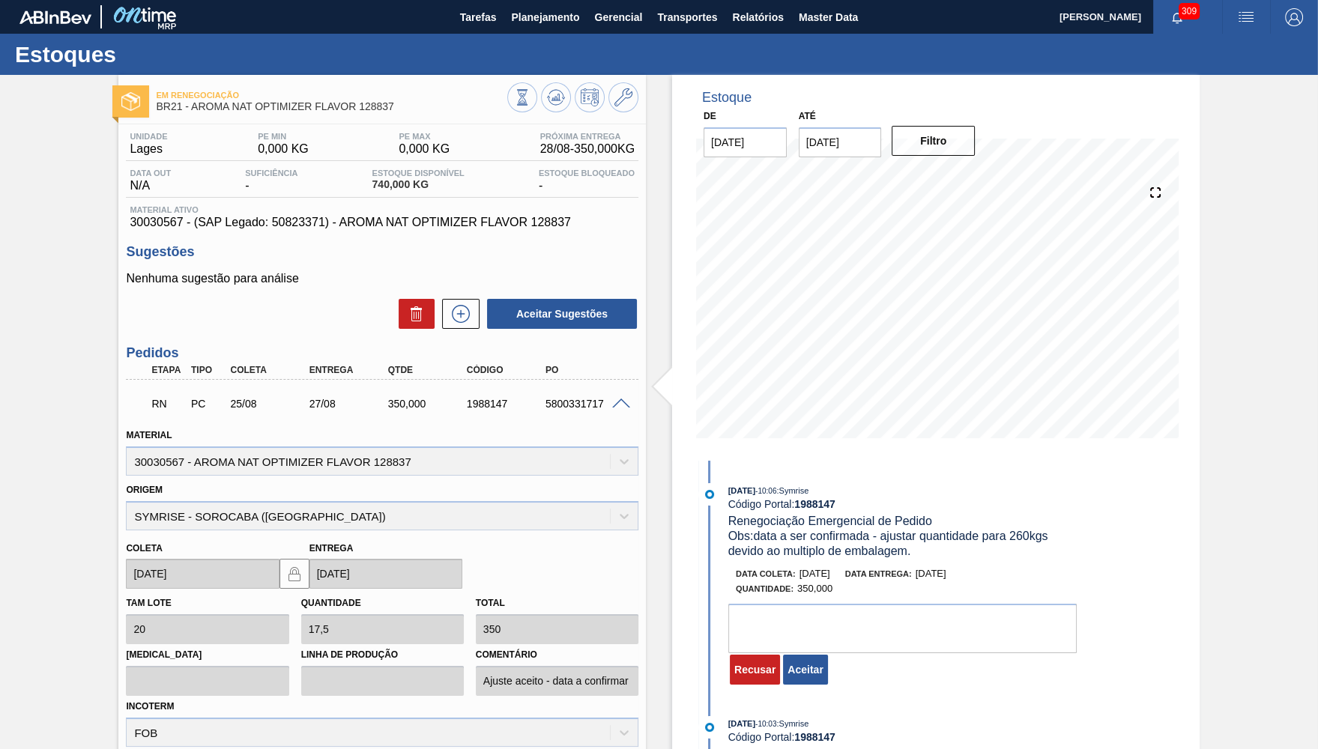
click at [809, 563] on div "21/08/2025 - 10:06 : Symrise Código Portal: 1988147 Renegociação Emergencial de…" at bounding box center [891, 588] width 386 height 211
click at [809, 548] on span "Obs: data a ser confirmada - ajustar quantidade para 260kgs devido ao multiplo …" at bounding box center [889, 544] width 323 height 28
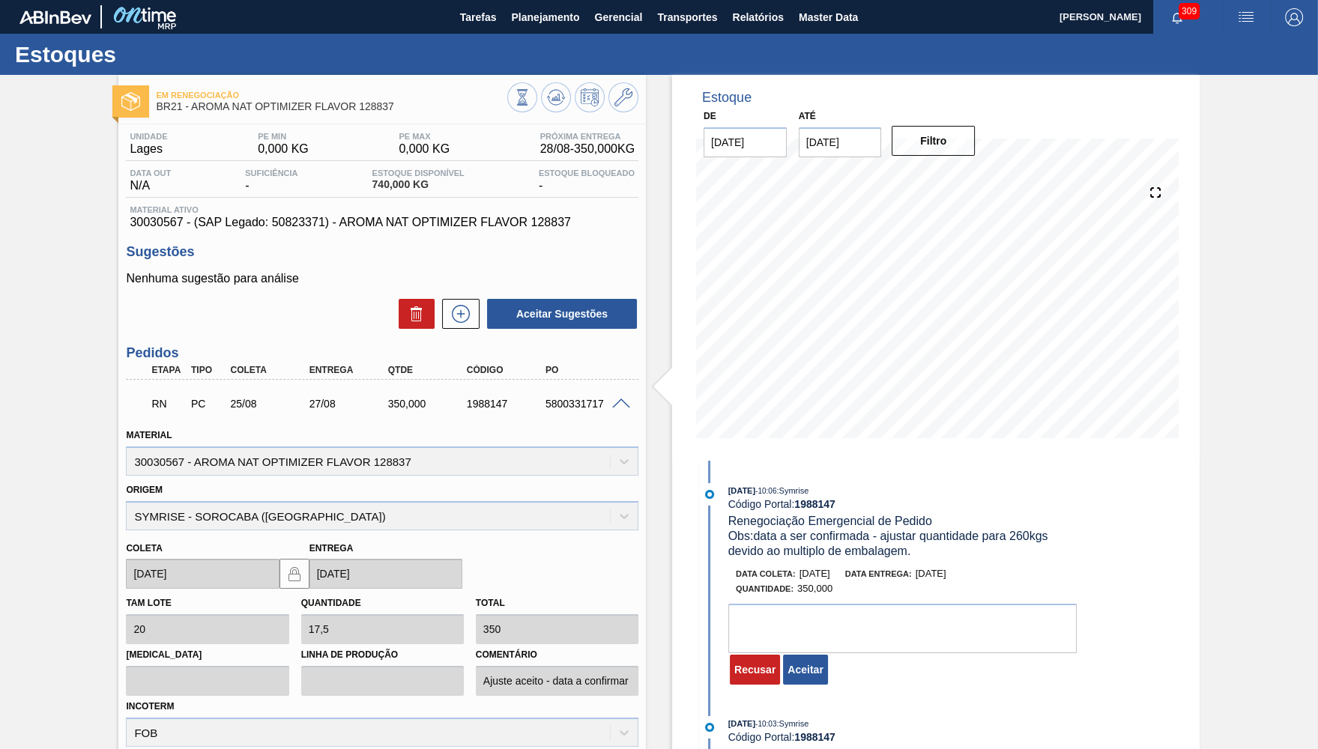
click at [809, 548] on span "Obs: data a ser confirmada - ajustar quantidade para 260kgs devido ao multiplo …" at bounding box center [889, 544] width 323 height 28
click at [369, 229] on span "30030567 - (SAP Legado: 50823371) - AROMA NAT OPTIMIZER FLAVOR 128837" at bounding box center [382, 222] width 505 height 13
click at [121, 376] on div "Unidade Lages PE MIN 0,000 KG PE MAX 0,000 KG Próxima Entrega 28/08 - 350,000 K…" at bounding box center [382, 513] width 528 height 779
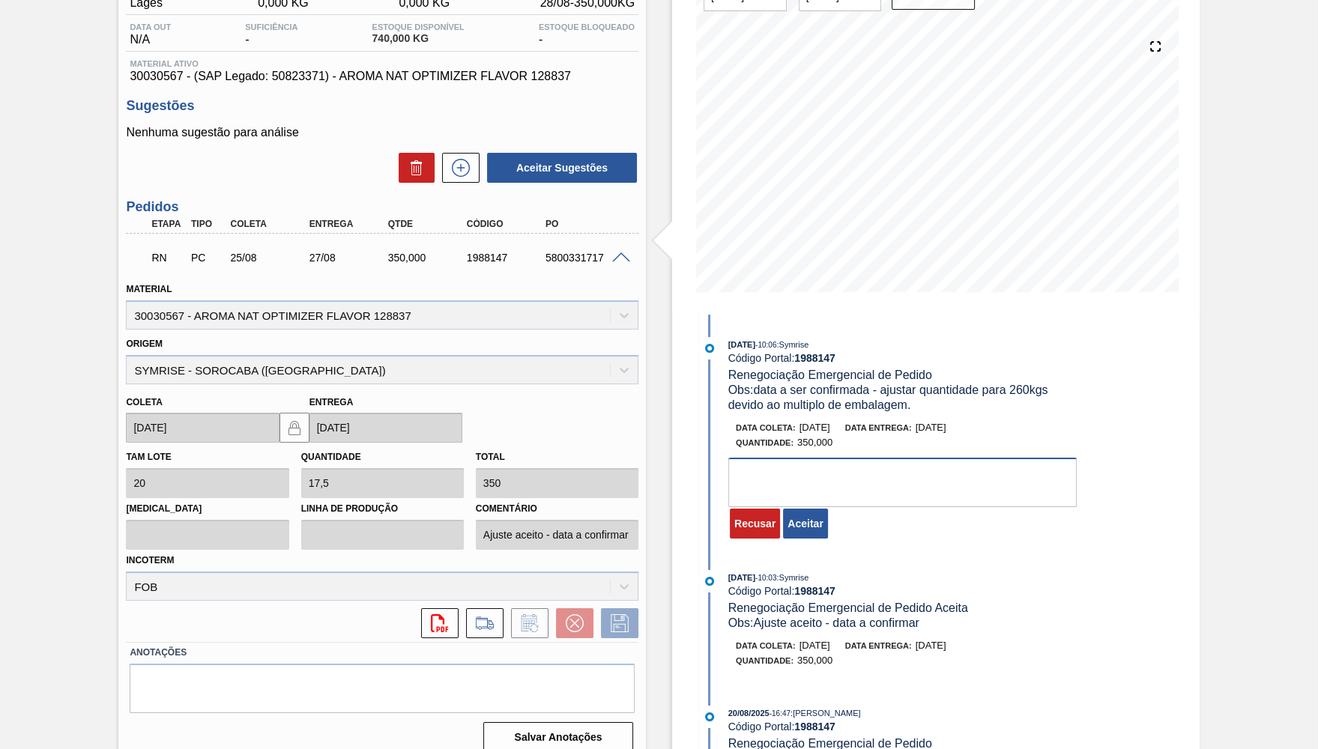
click at [847, 492] on textarea at bounding box center [902, 482] width 348 height 49
click at [811, 530] on button "Aceitar" at bounding box center [805, 524] width 44 height 30
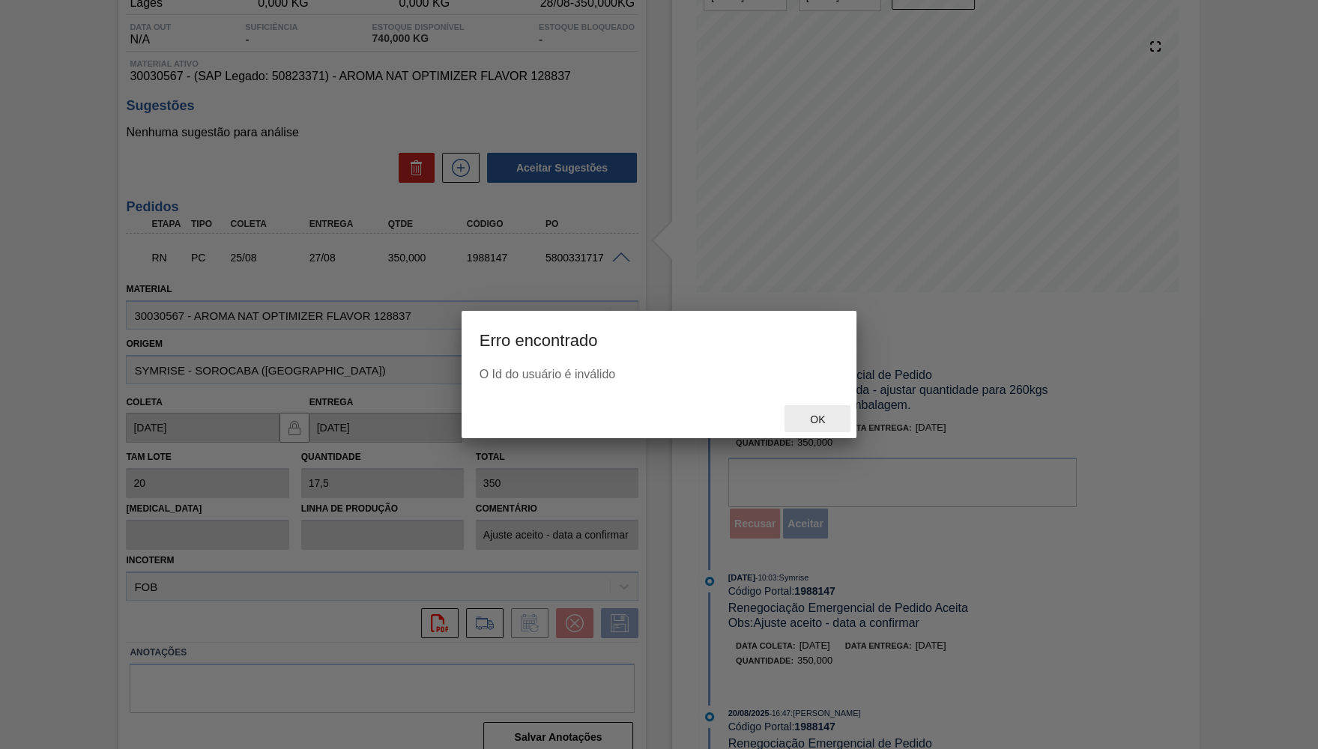
click at [833, 426] on div "Ok" at bounding box center [818, 419] width 66 height 28
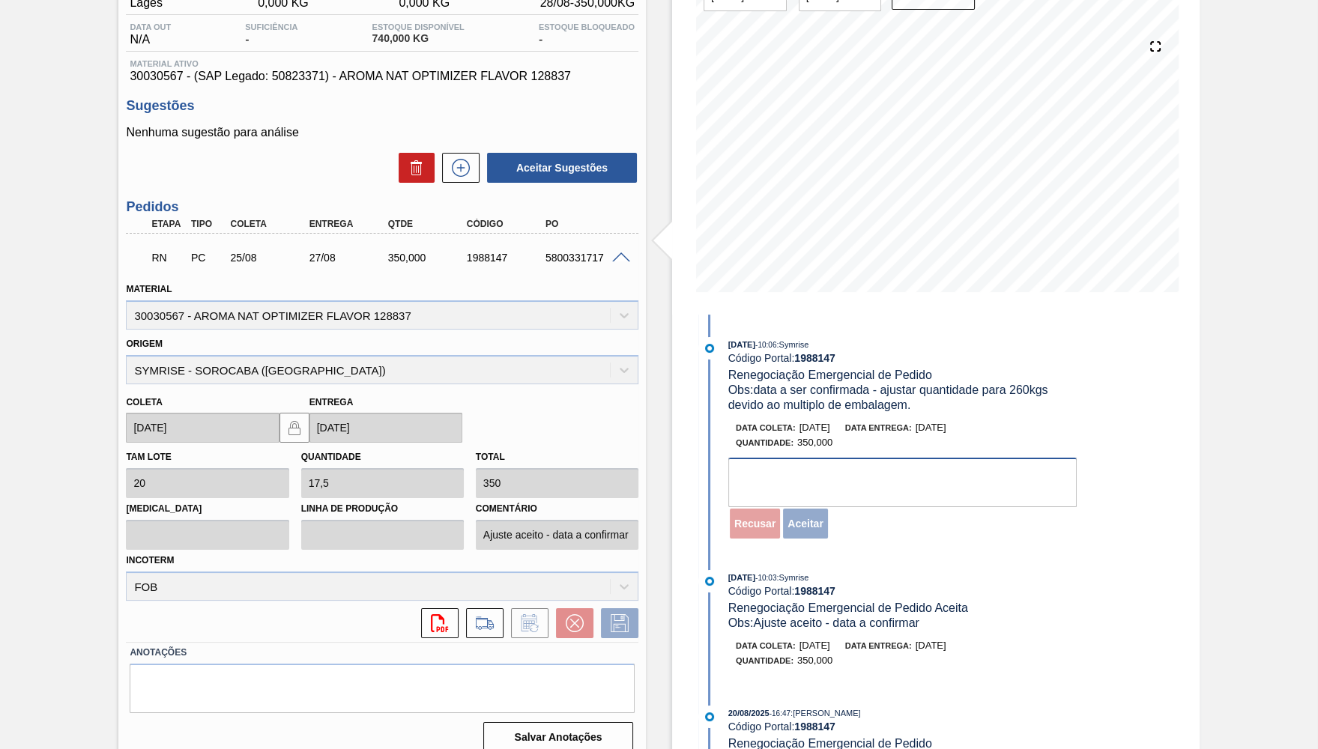
click at [811, 484] on textarea at bounding box center [902, 482] width 348 height 49
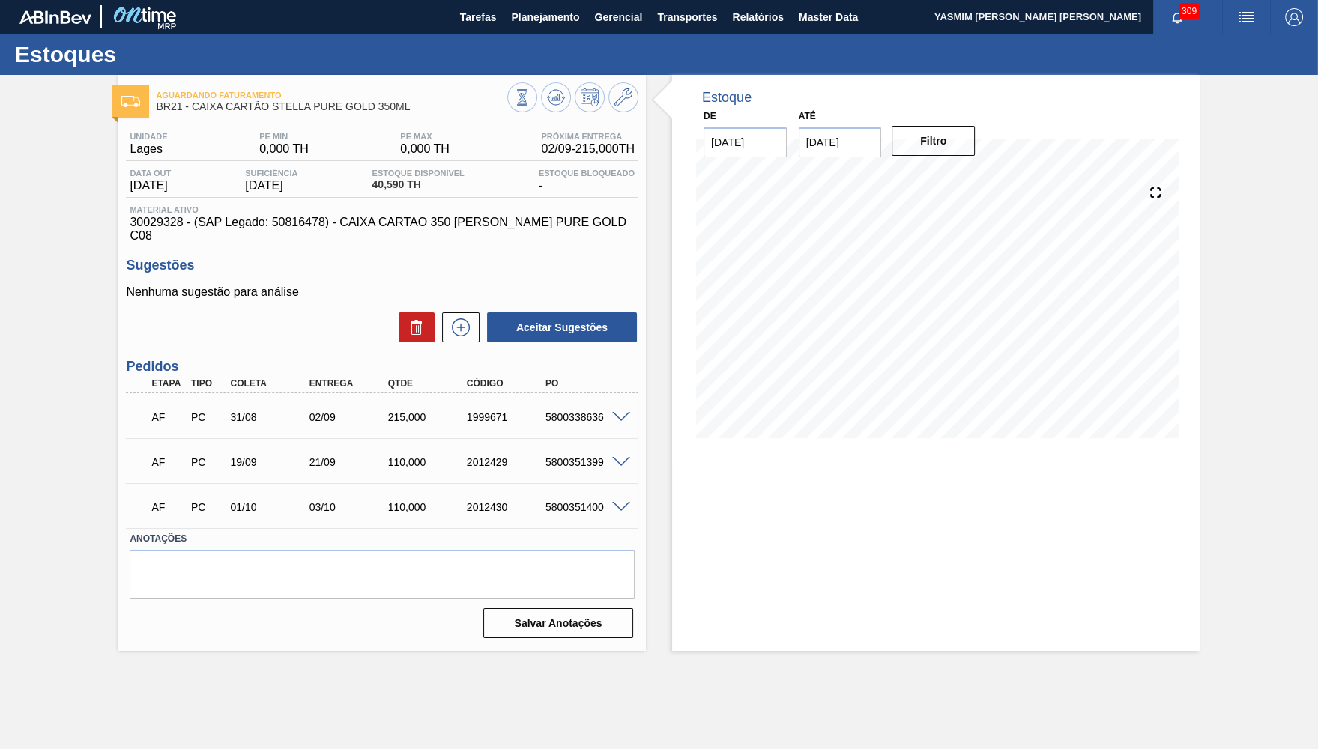
click at [622, 411] on div "5800338636" at bounding box center [586, 417] width 88 height 12
click at [616, 412] on span at bounding box center [621, 417] width 18 height 11
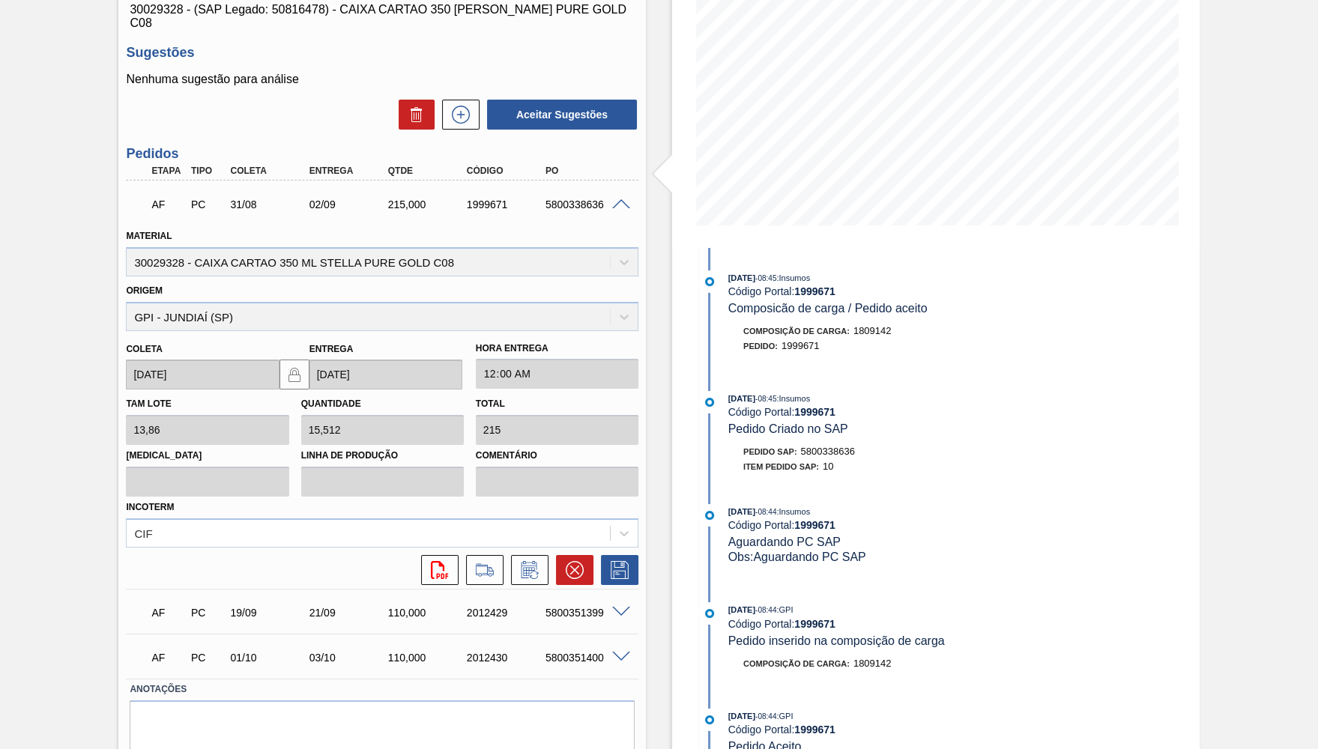
scroll to position [243, 0]
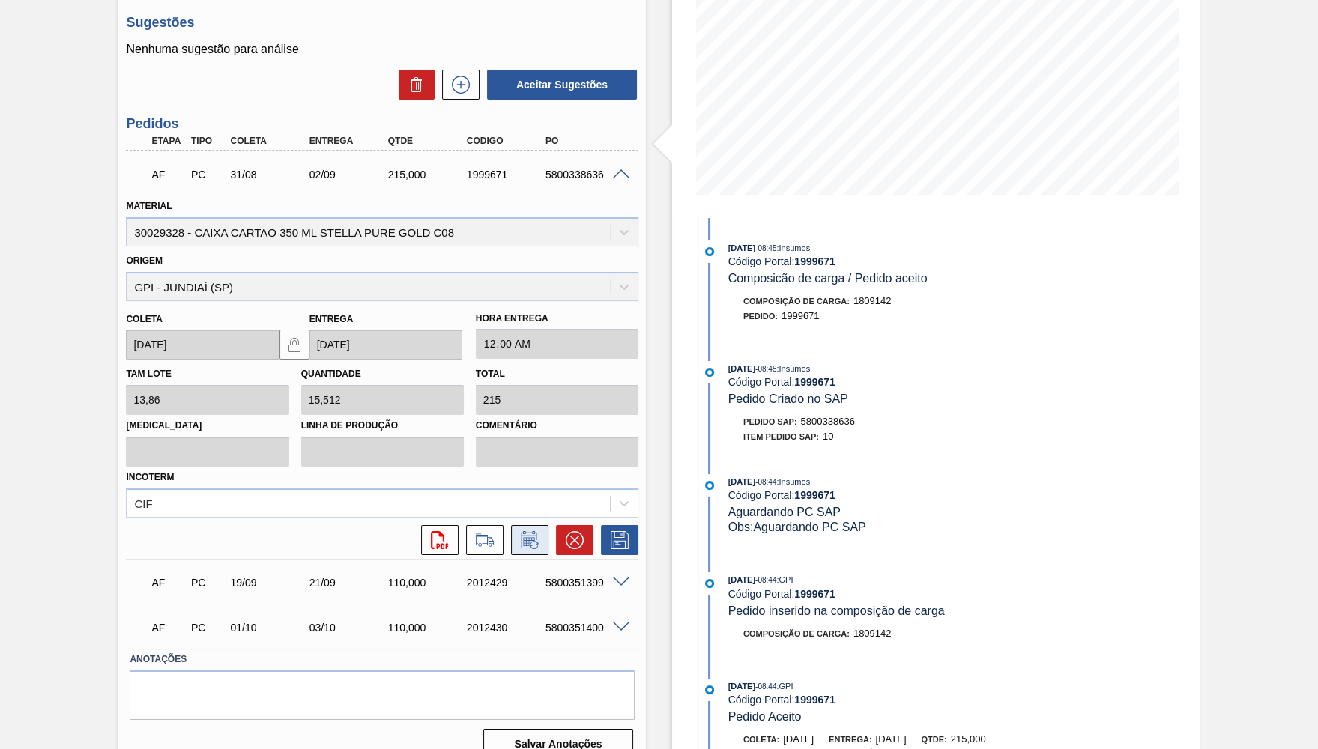
click at [534, 537] on icon at bounding box center [528, 541] width 11 height 9
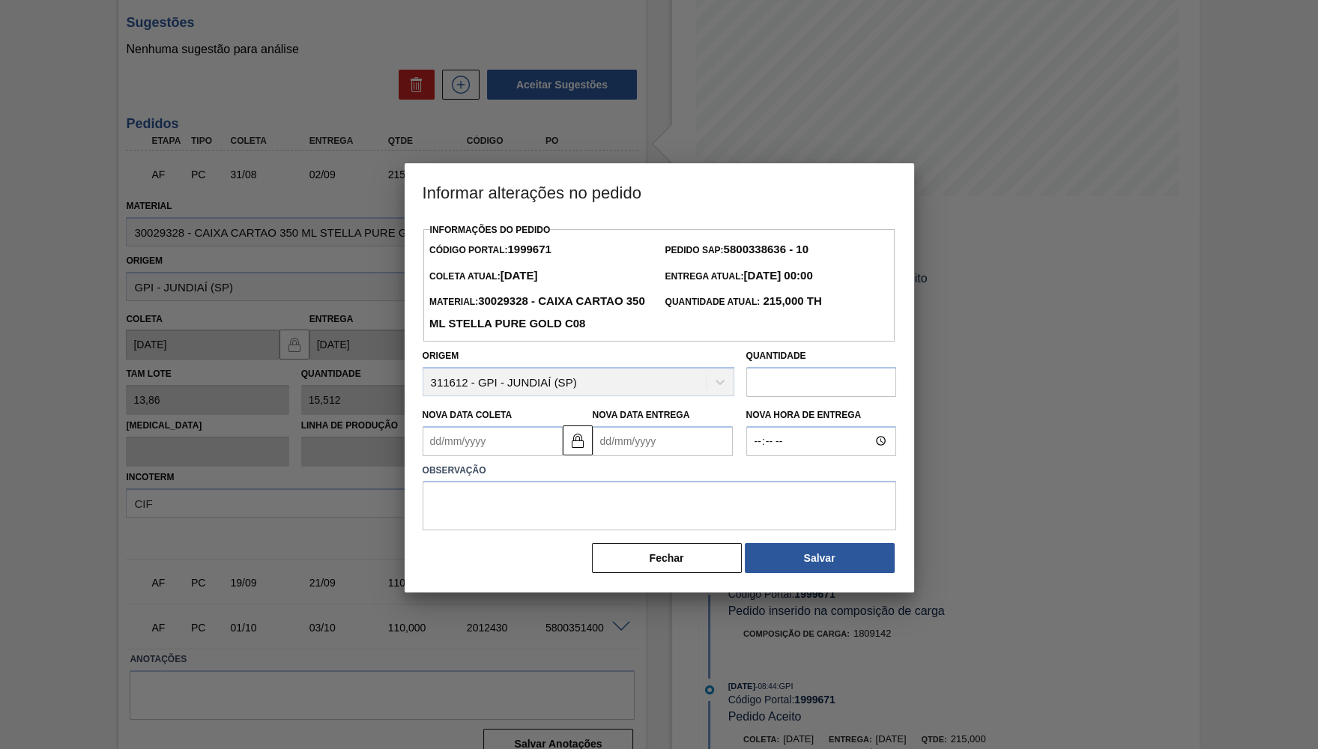
drag, startPoint x: 673, startPoint y: 421, endPoint x: 672, endPoint y: 432, distance: 10.5
click at [670, 426] on Entrega1999671 "Nova Data Entrega" at bounding box center [663, 441] width 140 height 30
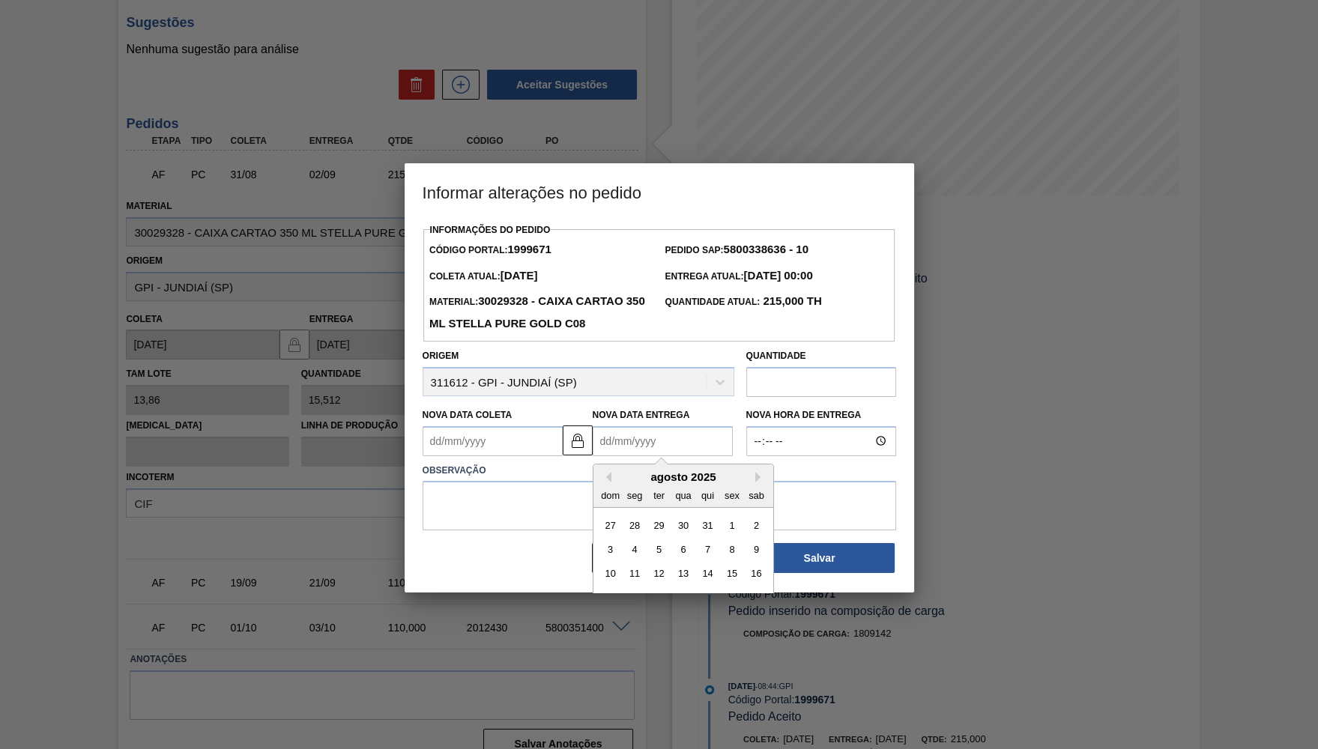
scroll to position [62, 0]
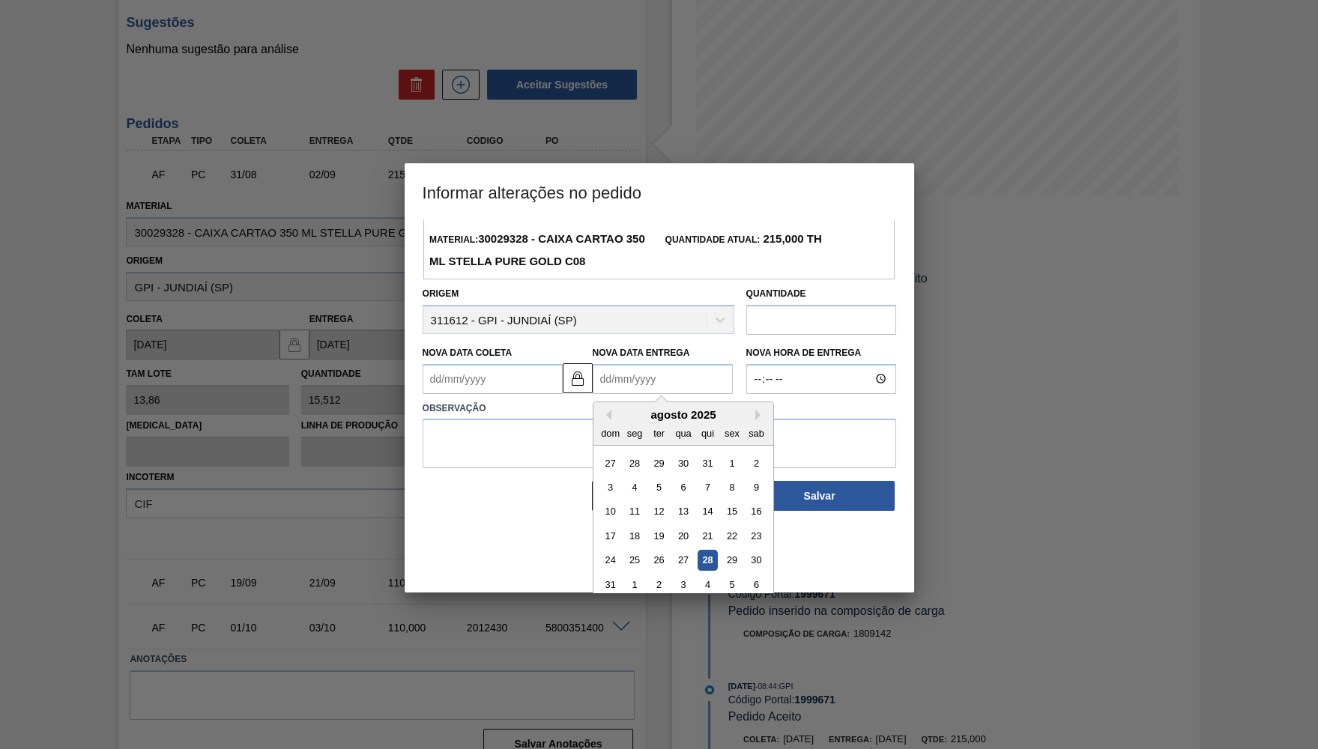
drag, startPoint x: 751, startPoint y: 536, endPoint x: 677, endPoint y: 495, distance: 84.9
click at [747, 550] on div "30" at bounding box center [756, 560] width 20 height 20
type Coleta1999671 "[DATE]"
type Entrega1999671 "[DATE]"
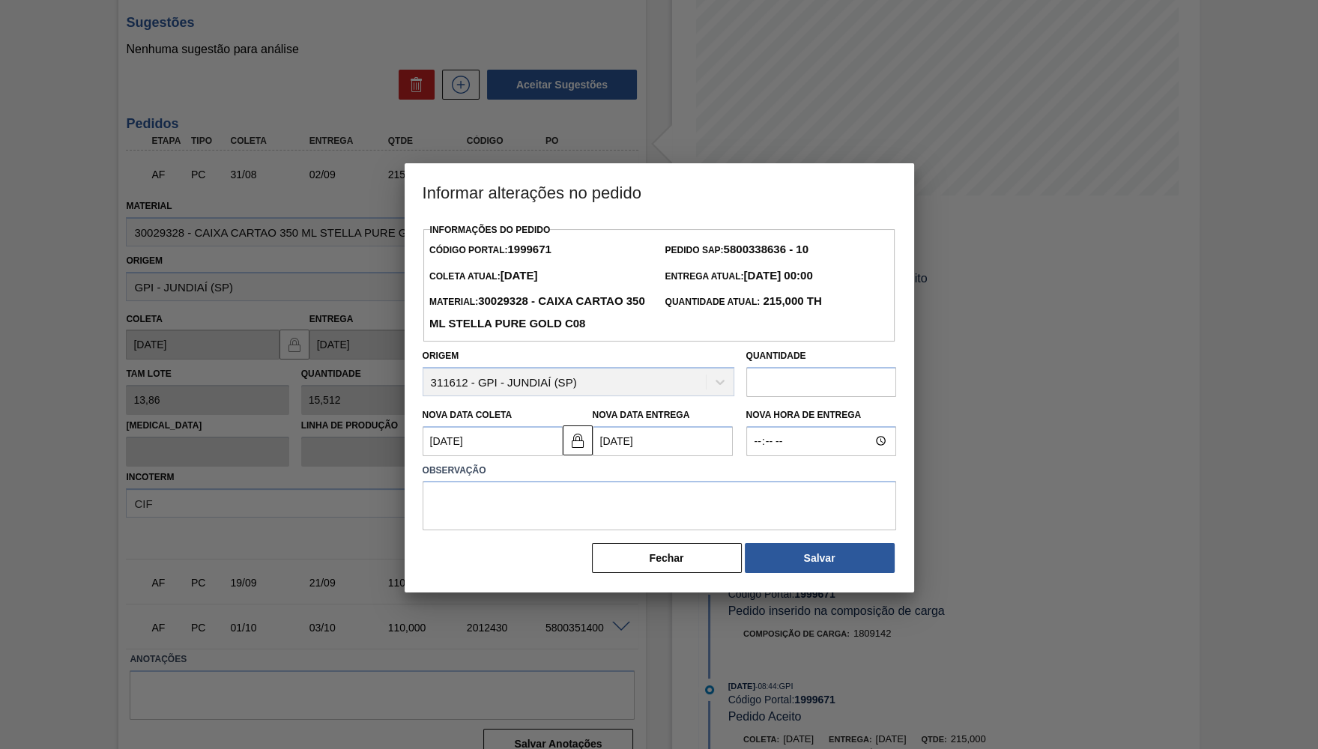
scroll to position [0, 0]
click at [617, 481] on textarea at bounding box center [660, 505] width 474 height 49
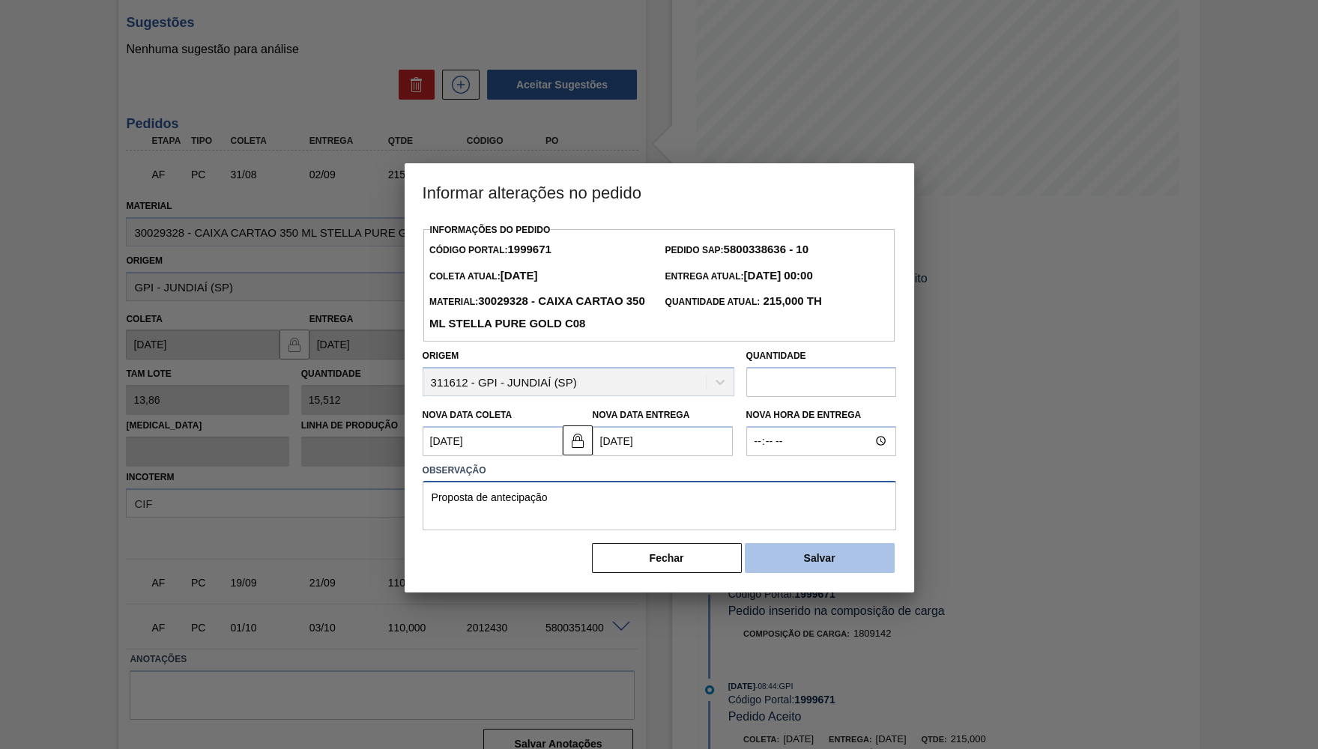
type textarea "Proposta de antecipação"
click at [808, 563] on button "Salvar" at bounding box center [820, 558] width 150 height 30
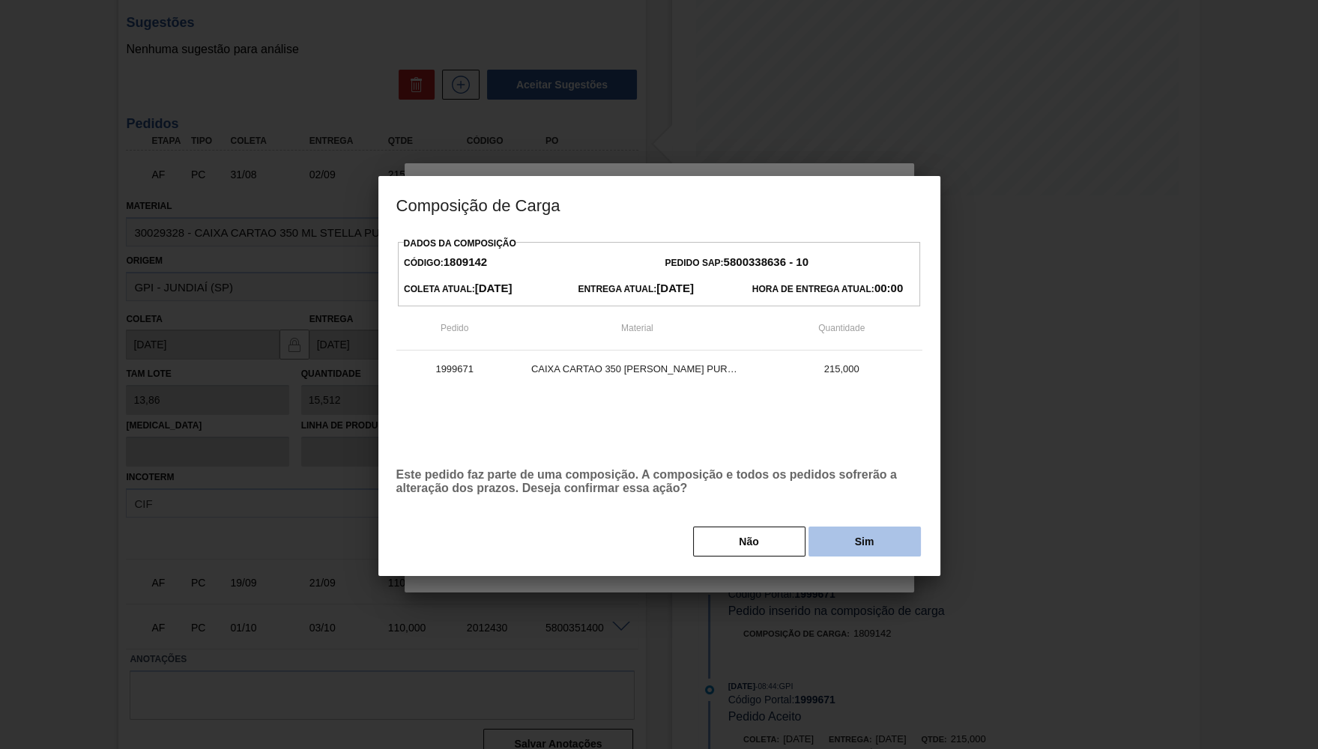
click at [864, 549] on button "Sim" at bounding box center [864, 542] width 112 height 30
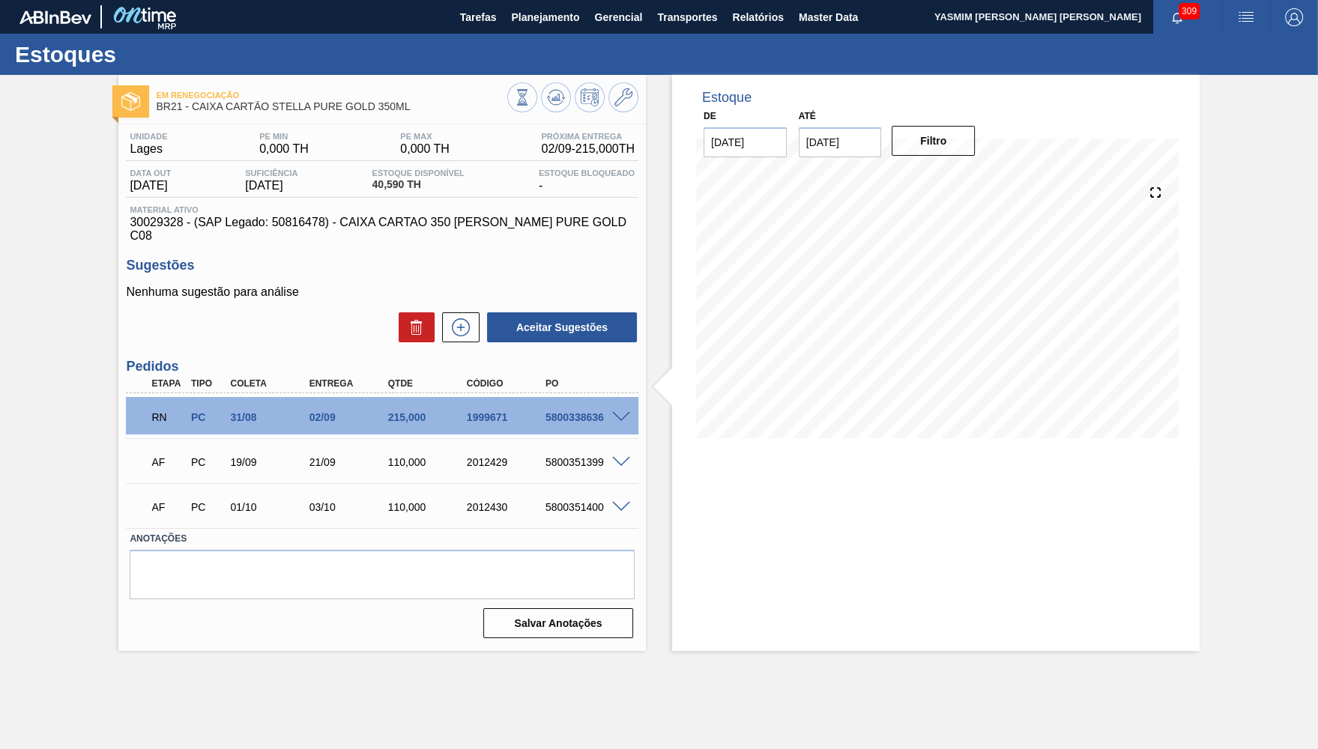
click at [432, 223] on span "30029328 - (SAP Legado: 50816478) - CAIXA CARTAO 350 [PERSON_NAME] PURE GOLD C08" at bounding box center [382, 229] width 505 height 27
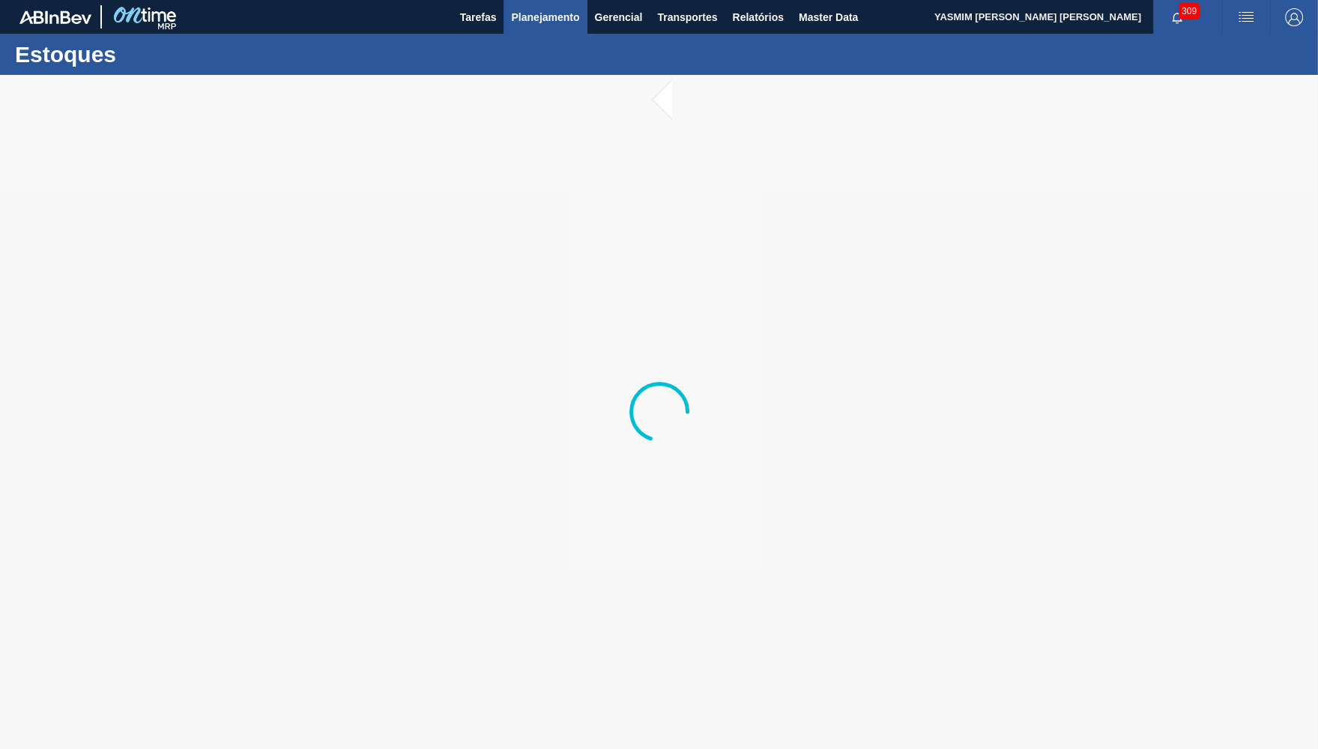
click at [534, 14] on span "Planejamento" at bounding box center [545, 17] width 68 height 18
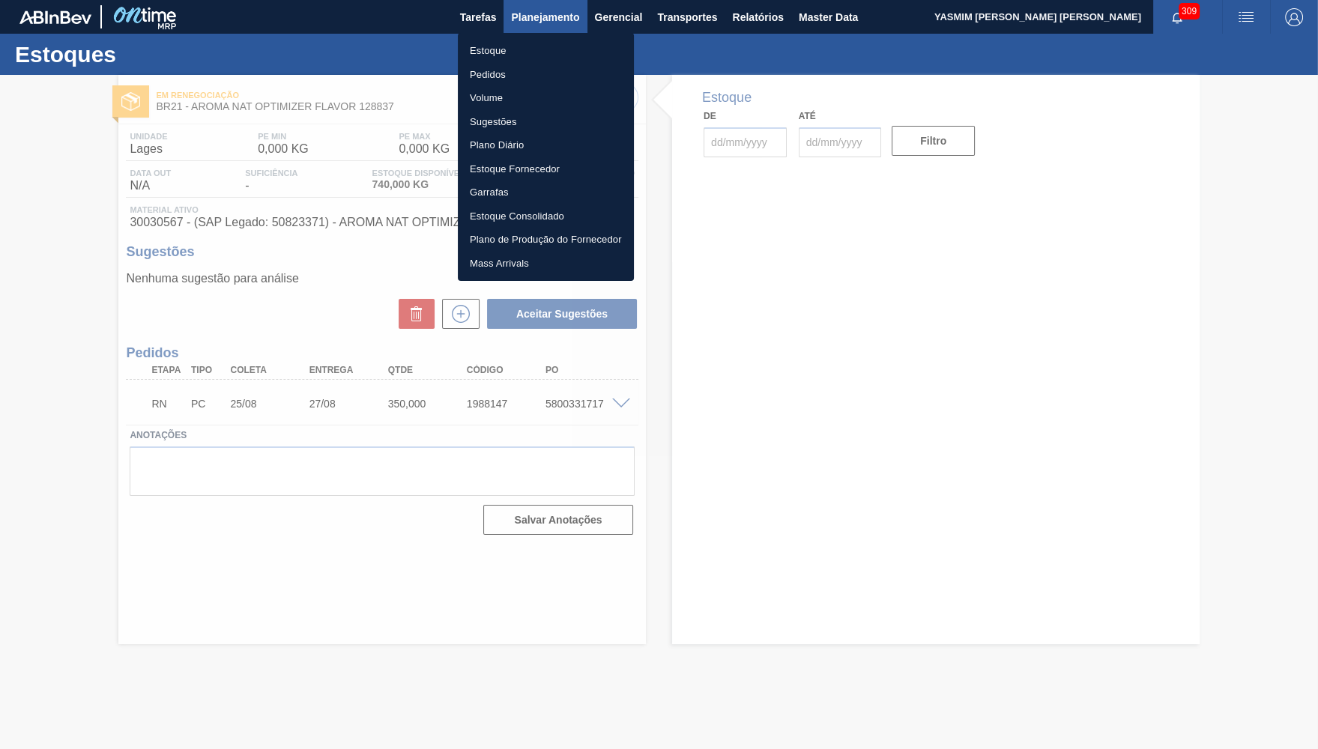
type input "[DATE]"
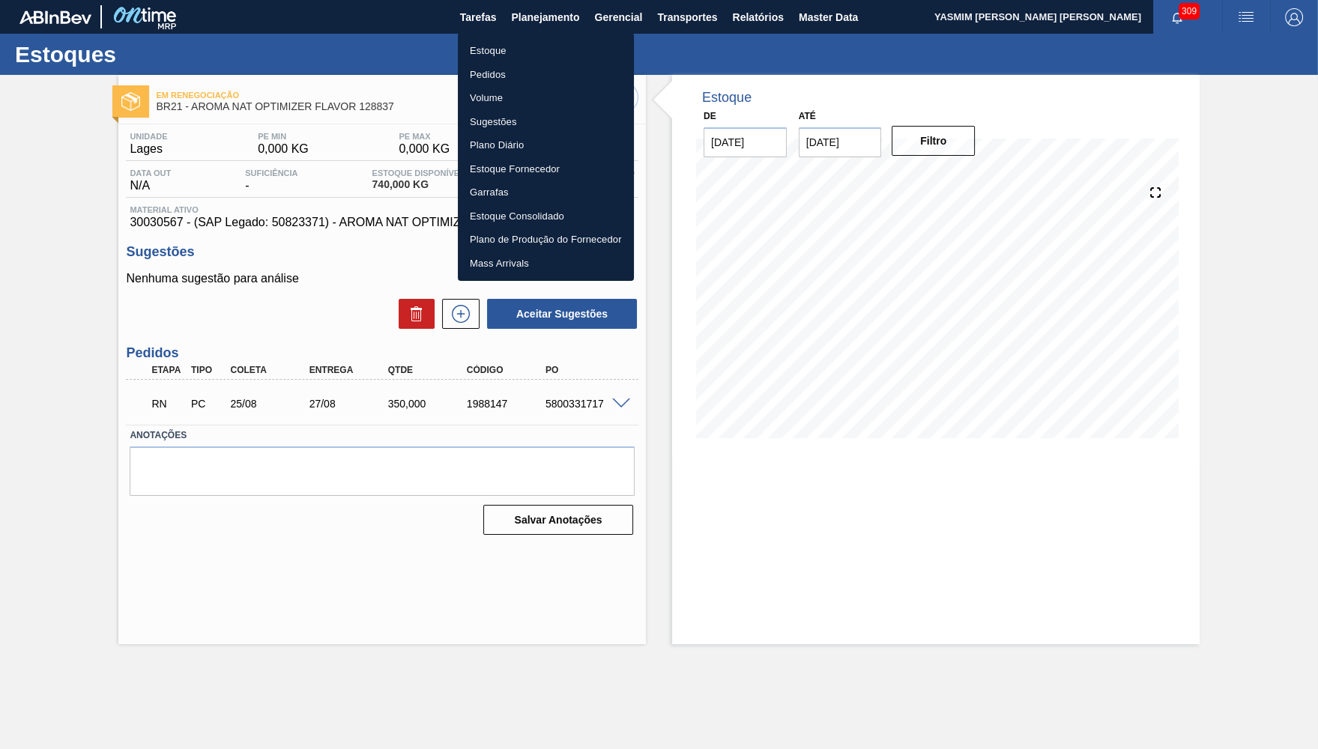
click at [516, 53] on li "Estoque" at bounding box center [546, 51] width 176 height 24
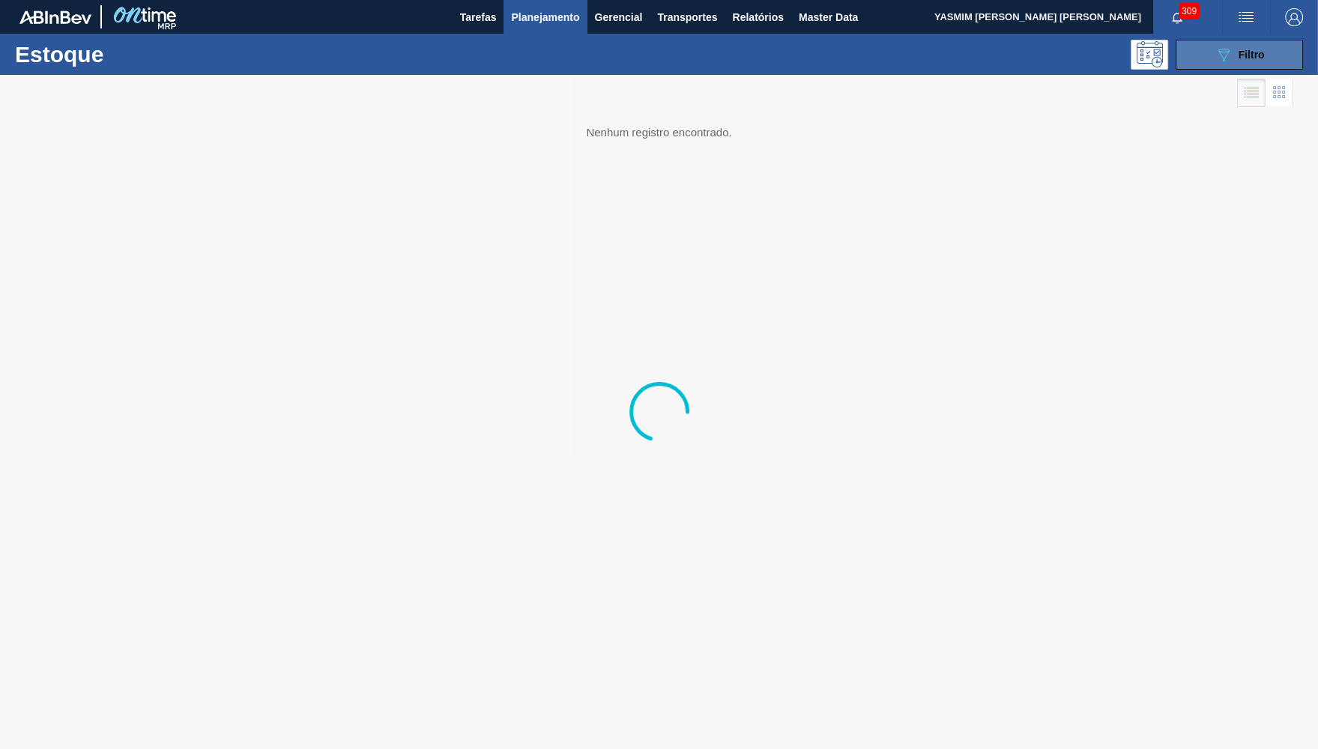
click at [1194, 66] on button "089F7B8B-B2A5-4AFE-B5C0-19BA573D28AC Filtro" at bounding box center [1239, 55] width 127 height 30
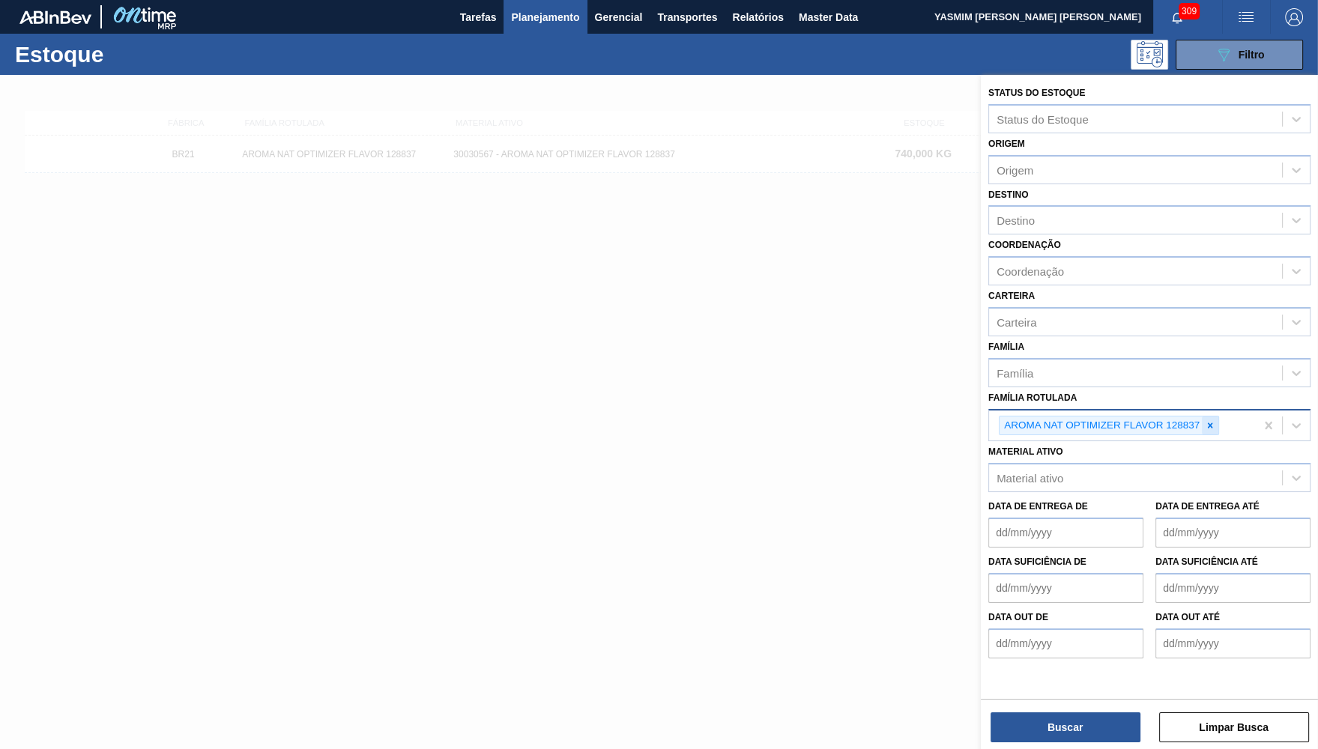
click at [1206, 420] on icon at bounding box center [1210, 425] width 10 height 10
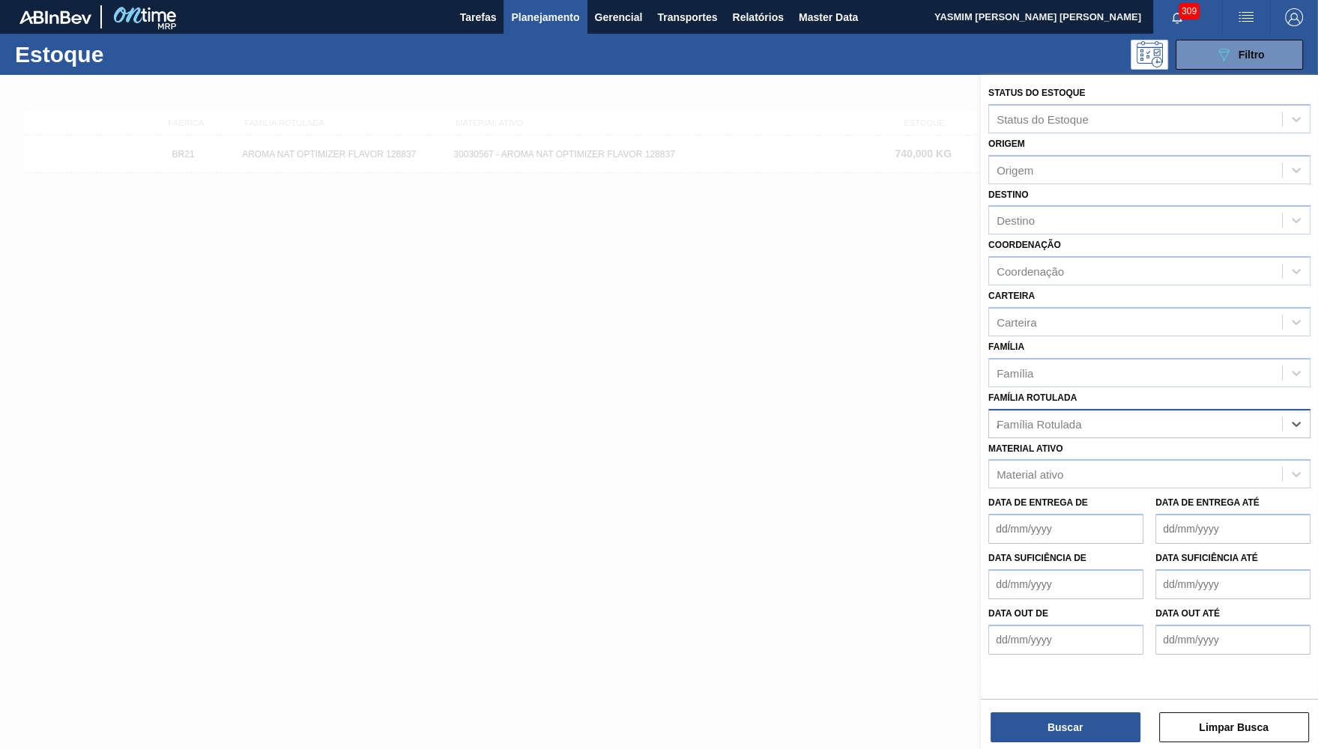
click at [998, 417] on Rotulada "AROMA DE CERVEJA LE" at bounding box center [997, 423] width 1 height 13
click at [1066, 417] on Rotulada "AROMA DE CERVEJA LE" at bounding box center [1066, 423] width 139 height 13
paste Rotulada "AROMA DE CERVEJA LE"
click at [1066, 417] on Rotulada "AROMA DE AROMA DE CERVEJA LE CERVEJA LE" at bounding box center [1066, 423] width 139 height 13
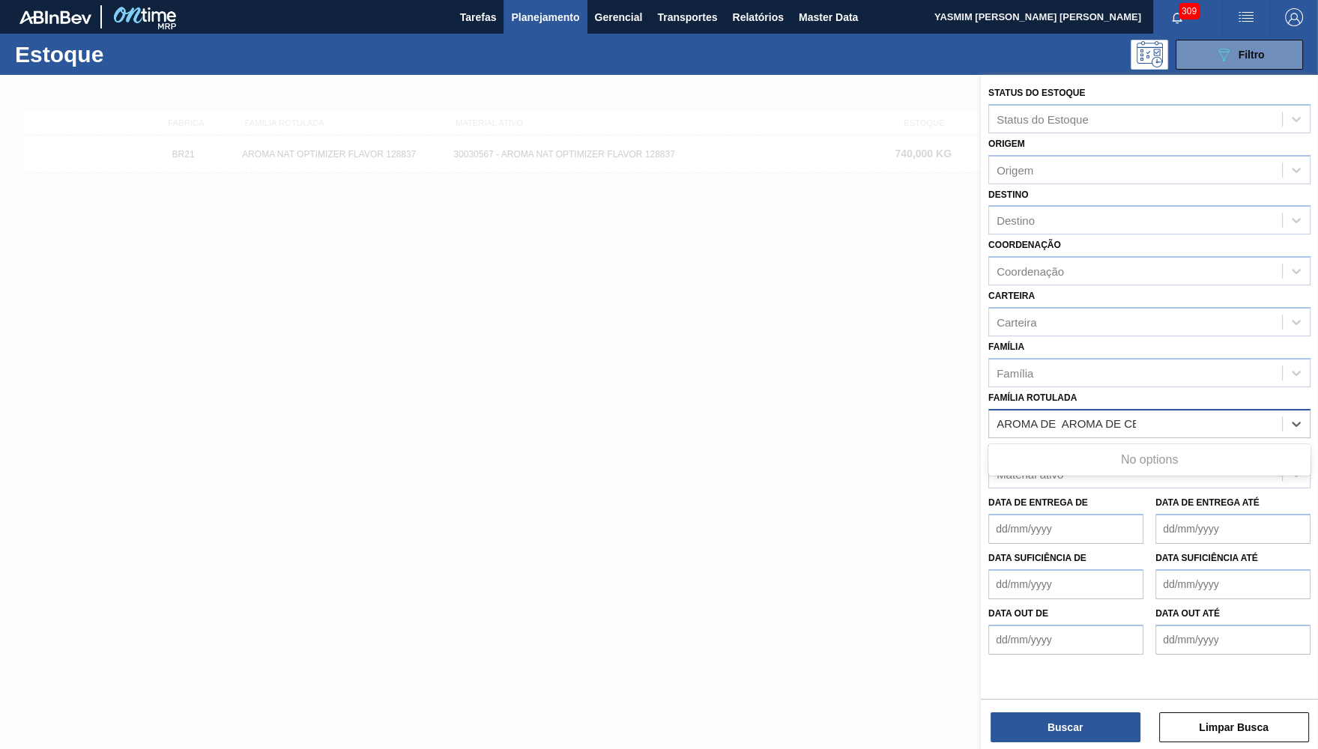
type Rotulada "AROMA DE AROMA DE CERVEJA LE CERVEJA LE"
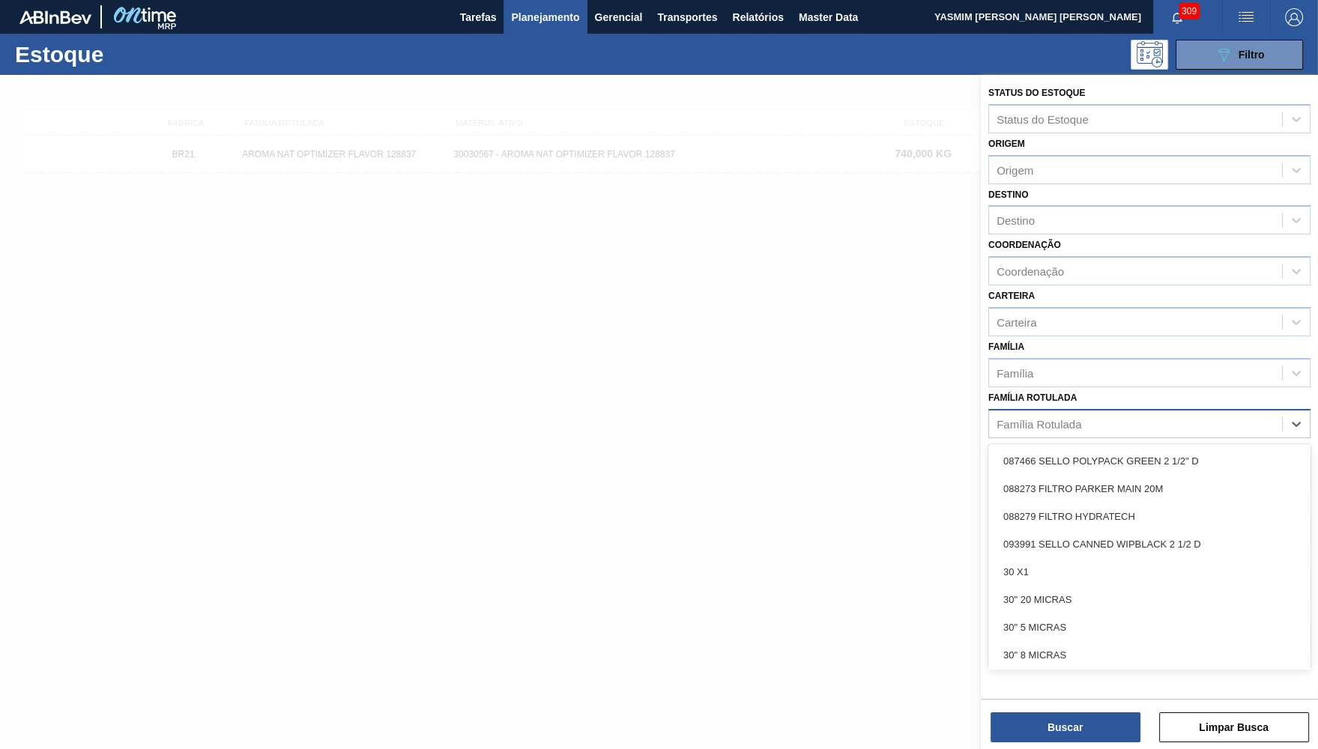
paste Rotulada "AROMA DE CERVEJA LE"
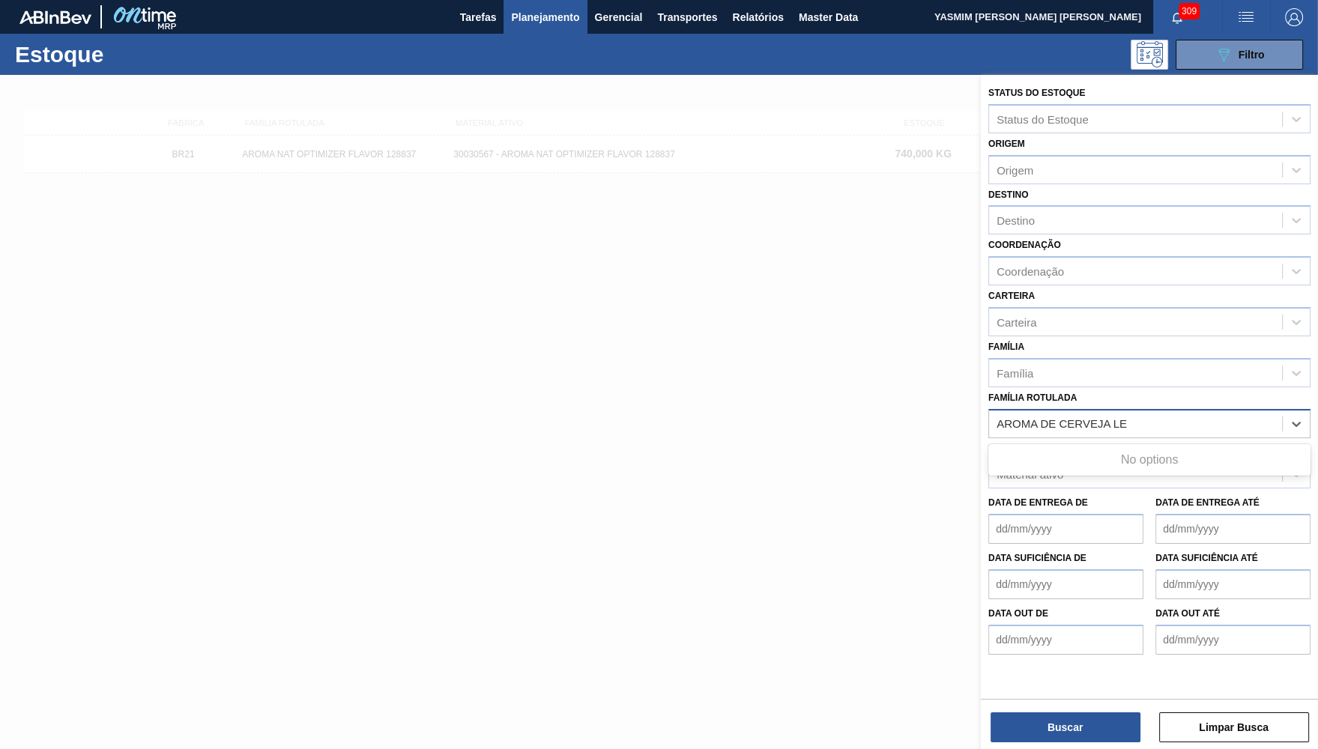
type Rotulada "AROMA DE CERVEJA LE"
click at [1183, 447] on div "AROMA DE CERVEJA LE" at bounding box center [1149, 461] width 322 height 28
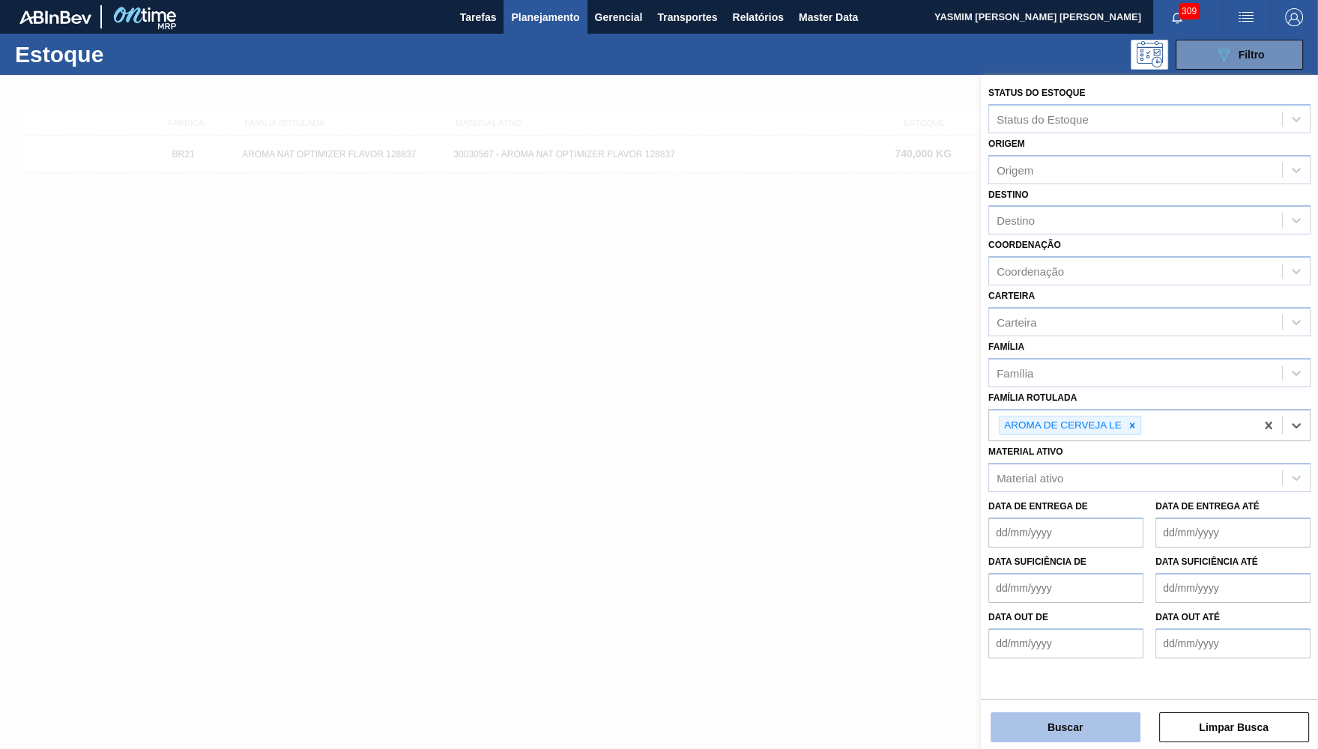
click at [1080, 715] on button "Buscar" at bounding box center [1066, 728] width 150 height 30
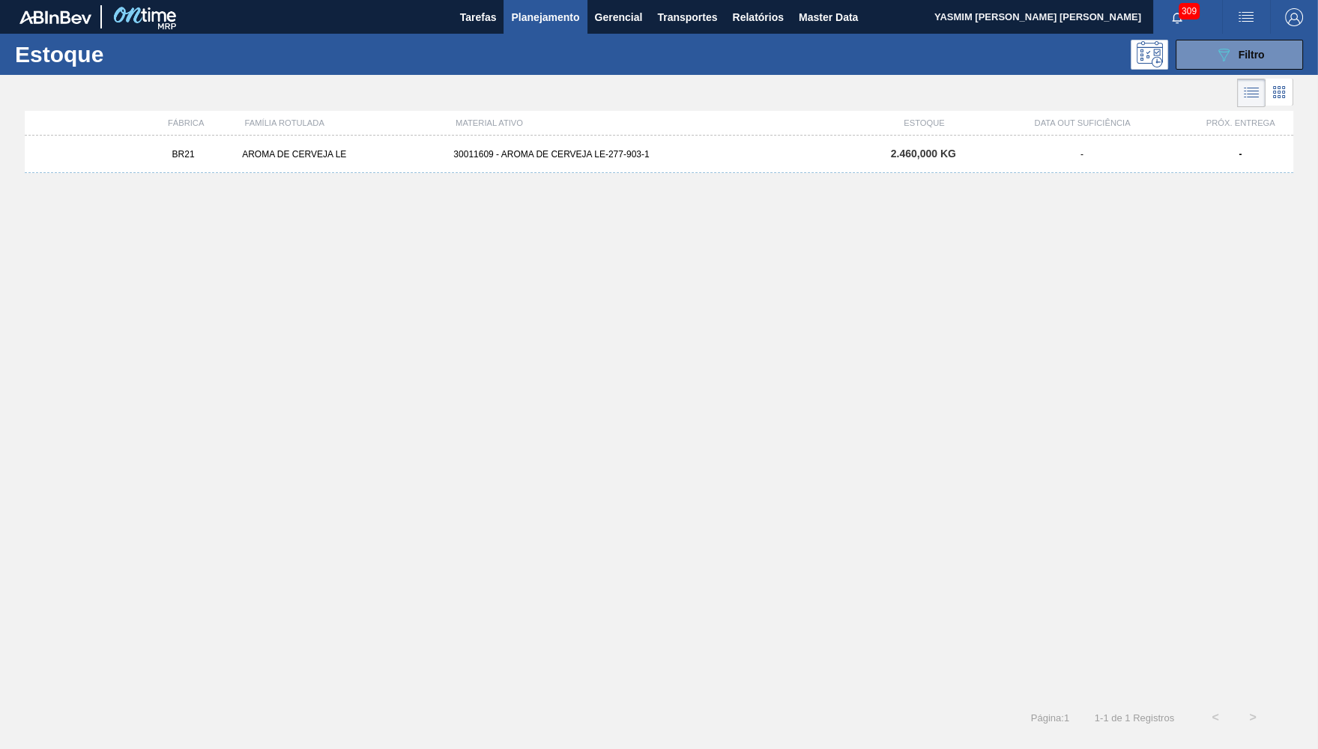
click at [905, 158] on span "2.460,000 KG" at bounding box center [923, 154] width 65 height 12
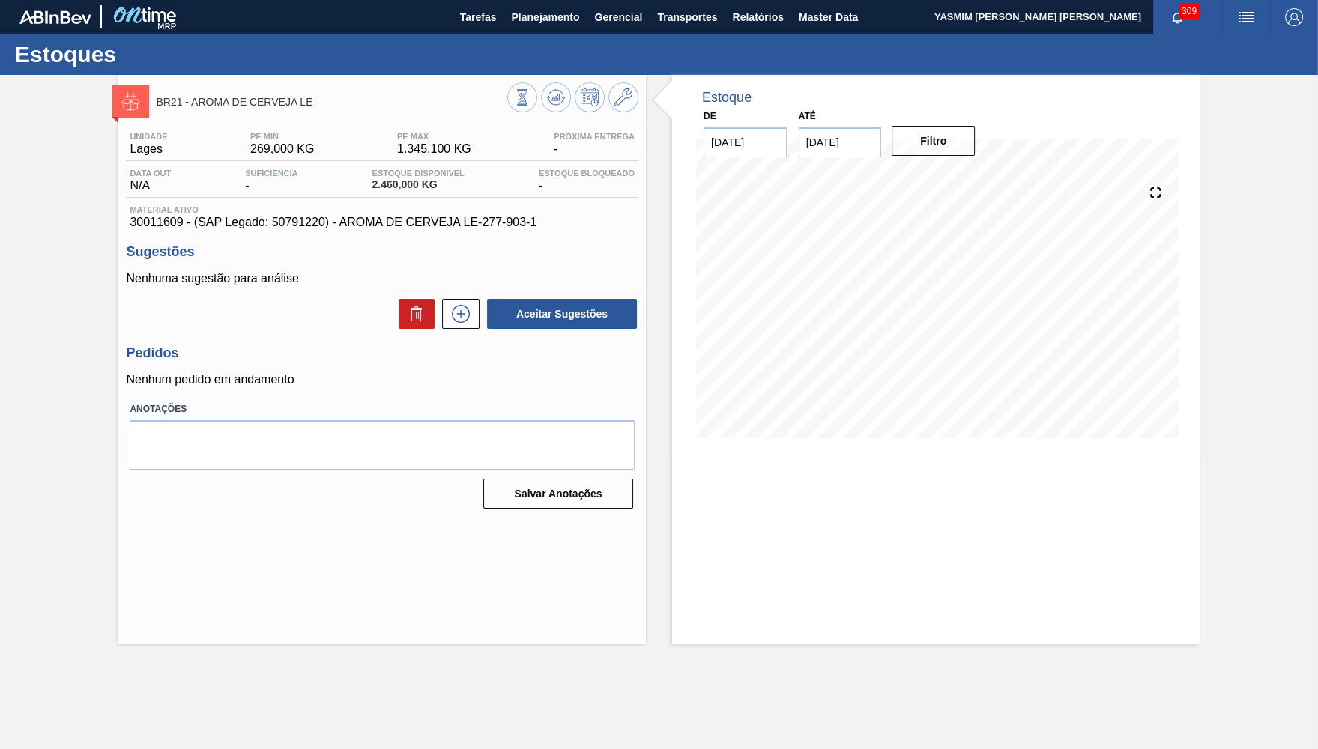
click at [877, 145] on input "[DATE]" at bounding box center [840, 142] width 83 height 30
click at [961, 174] on button "Next Month" at bounding box center [966, 178] width 10 height 10
click at [879, 313] on div "31" at bounding box center [889, 323] width 20 height 20
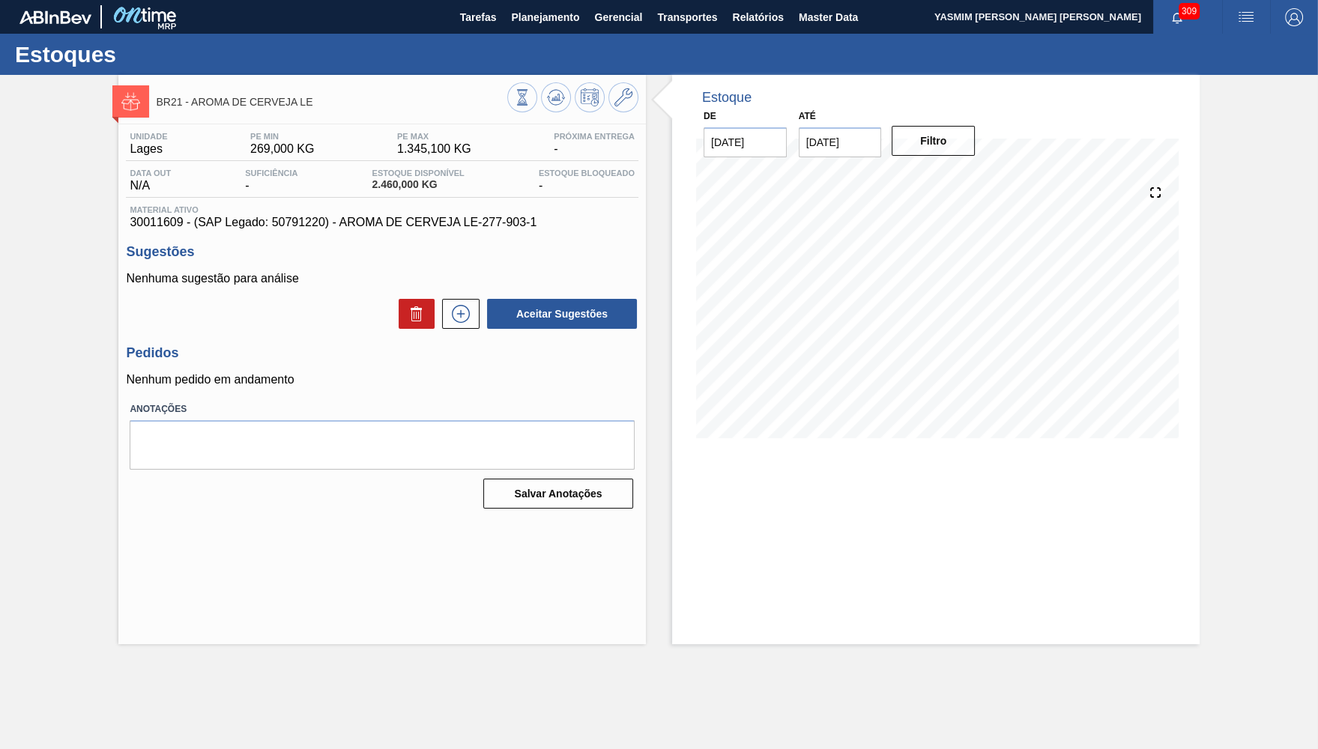
type input "[DATE]"
click at [939, 148] on button "Filtro" at bounding box center [933, 141] width 83 height 30
click at [411, 176] on span "Estoque Disponível" at bounding box center [418, 173] width 92 height 9
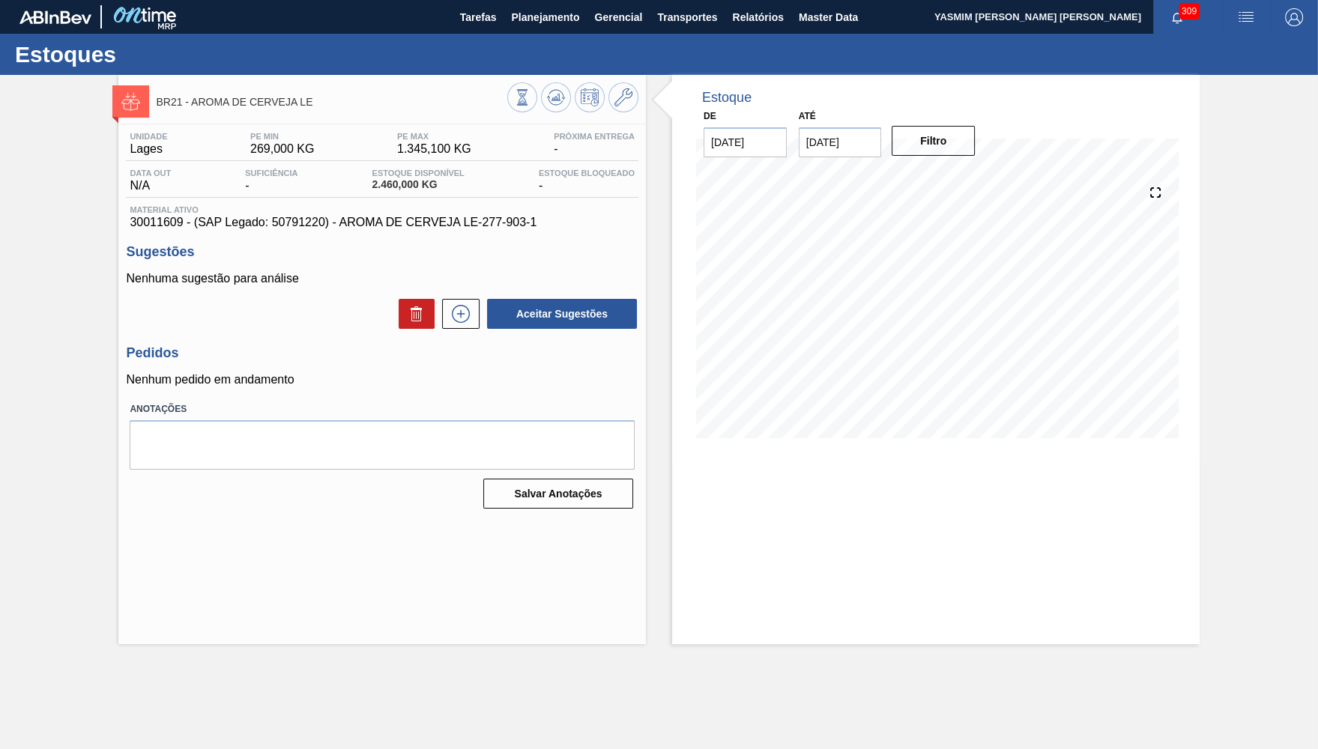
click at [419, 190] on span "2.460,000 KG" at bounding box center [418, 184] width 92 height 11
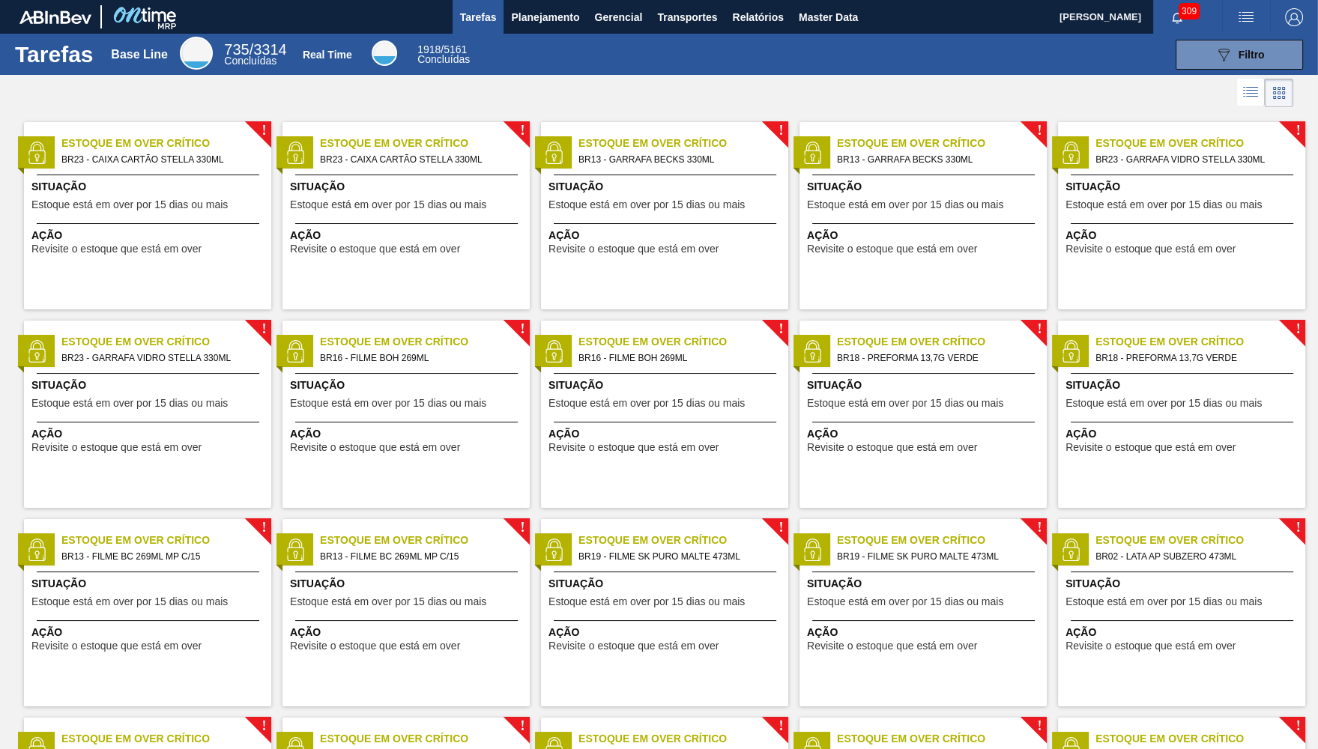
click at [1200, 25] on button "button" at bounding box center [1177, 17] width 48 height 21
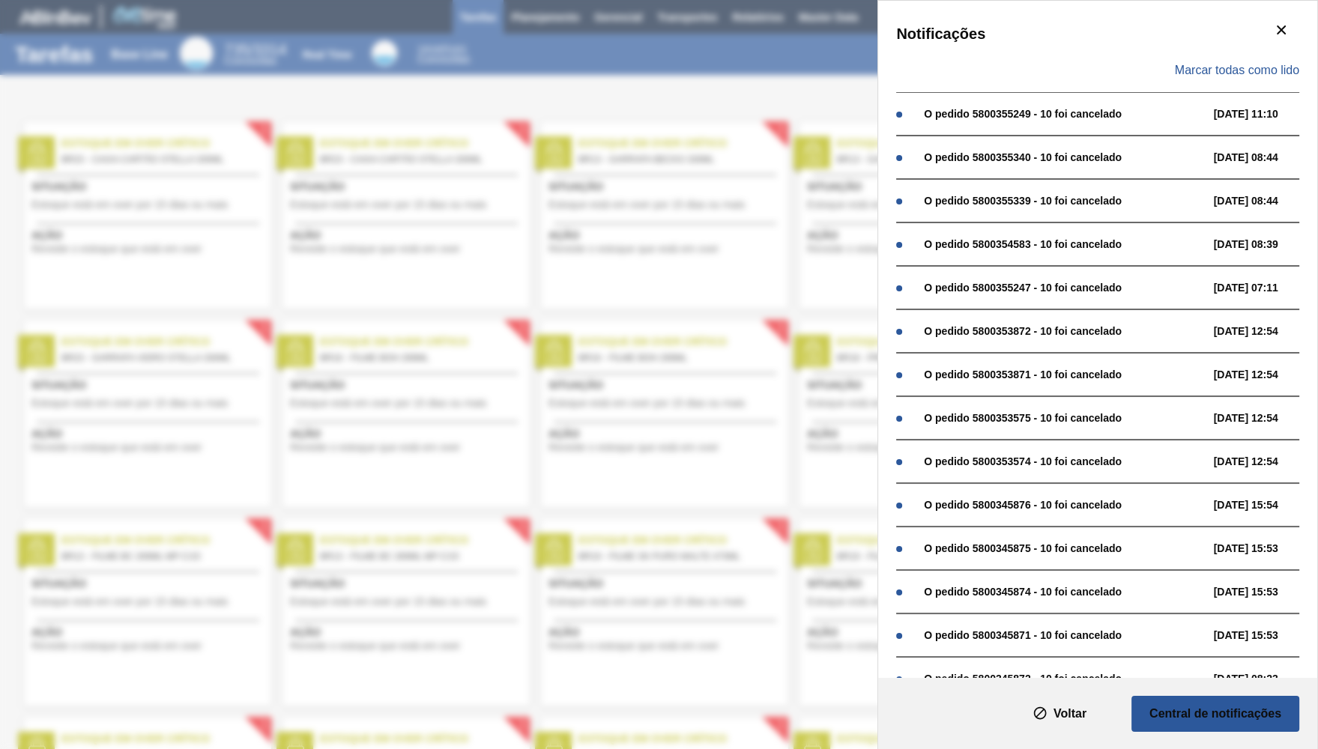
click at [1227, 40] on div "Notificações" at bounding box center [1097, 34] width 403 height 30
click at [780, 121] on div "Notificações Marcar todas como lido O pedido 5800355249 - 10 foi cancelado 26/0…" at bounding box center [659, 374] width 1318 height 749
click at [666, 206] on div "Notificações Marcar todas como lido O pedido 5800355249 - 10 foi cancelado 26/0…" at bounding box center [659, 374] width 1318 height 749
click at [1266, 33] on button "botão de ícone" at bounding box center [1281, 31] width 36 height 36
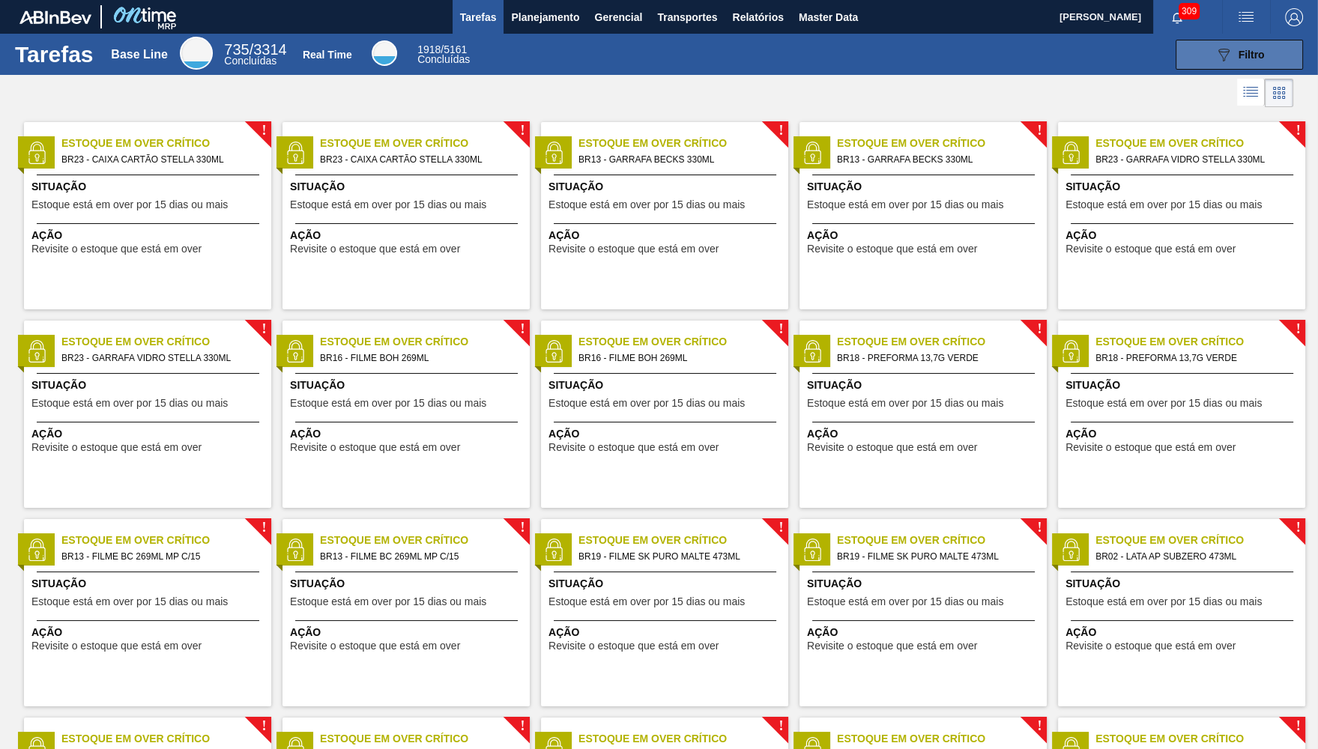
click at [1224, 65] on button "089F7B8B-B2A5-4AFE-B5C0-19BA573D28AC Filtro" at bounding box center [1239, 55] width 127 height 30
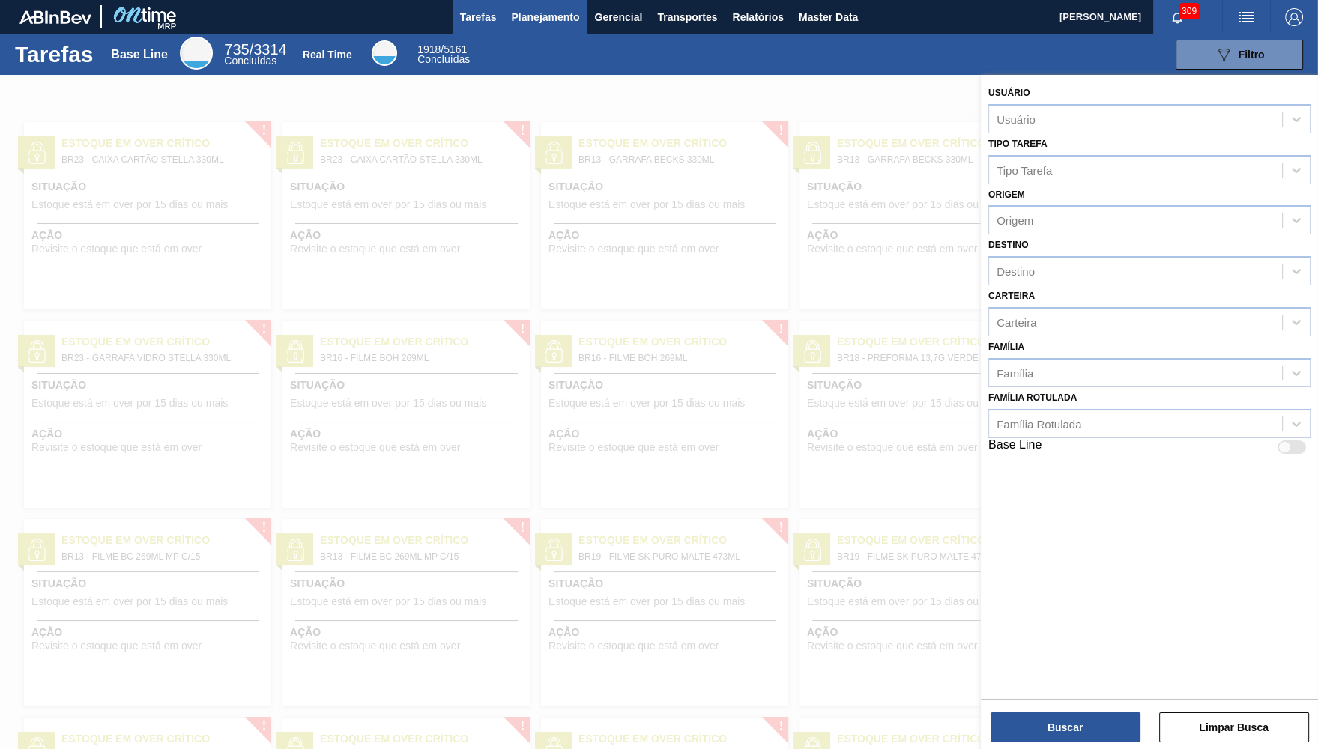
click at [532, 13] on span "Planejamento" at bounding box center [545, 17] width 68 height 18
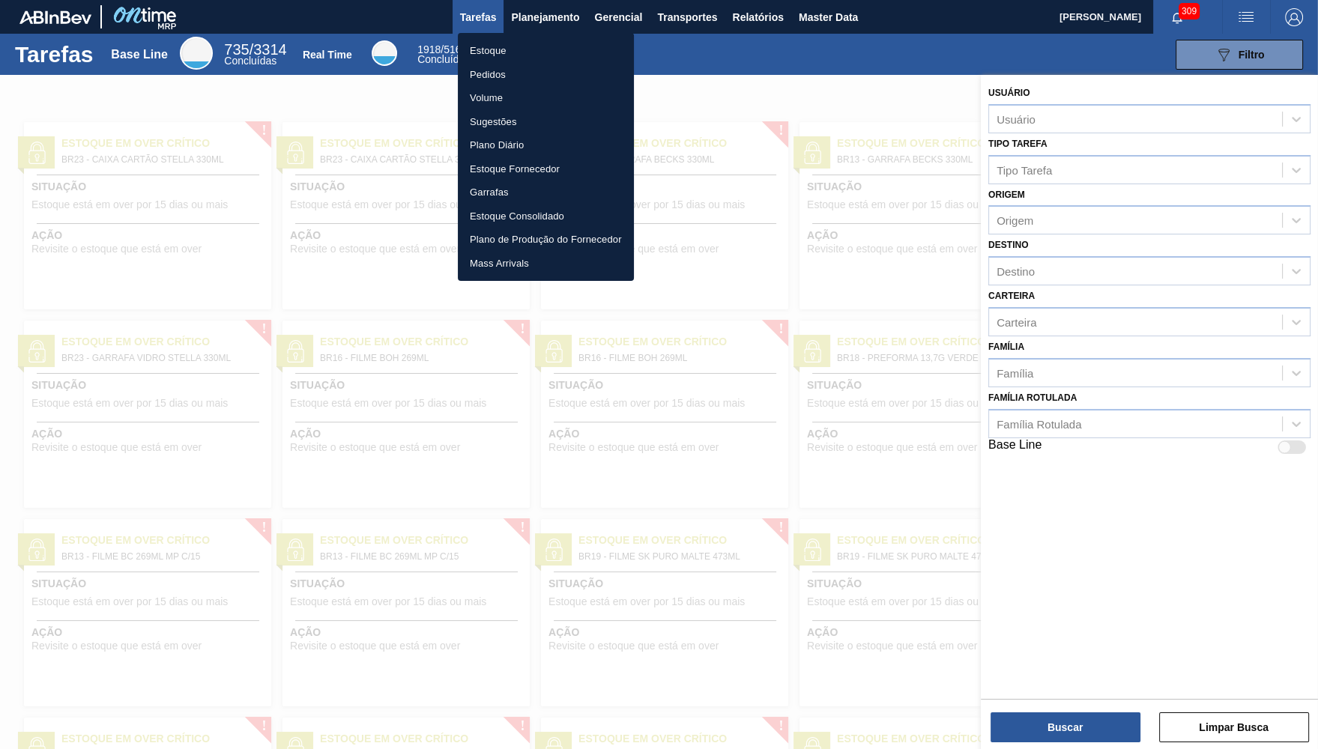
click at [531, 58] on li "Estoque" at bounding box center [546, 51] width 176 height 24
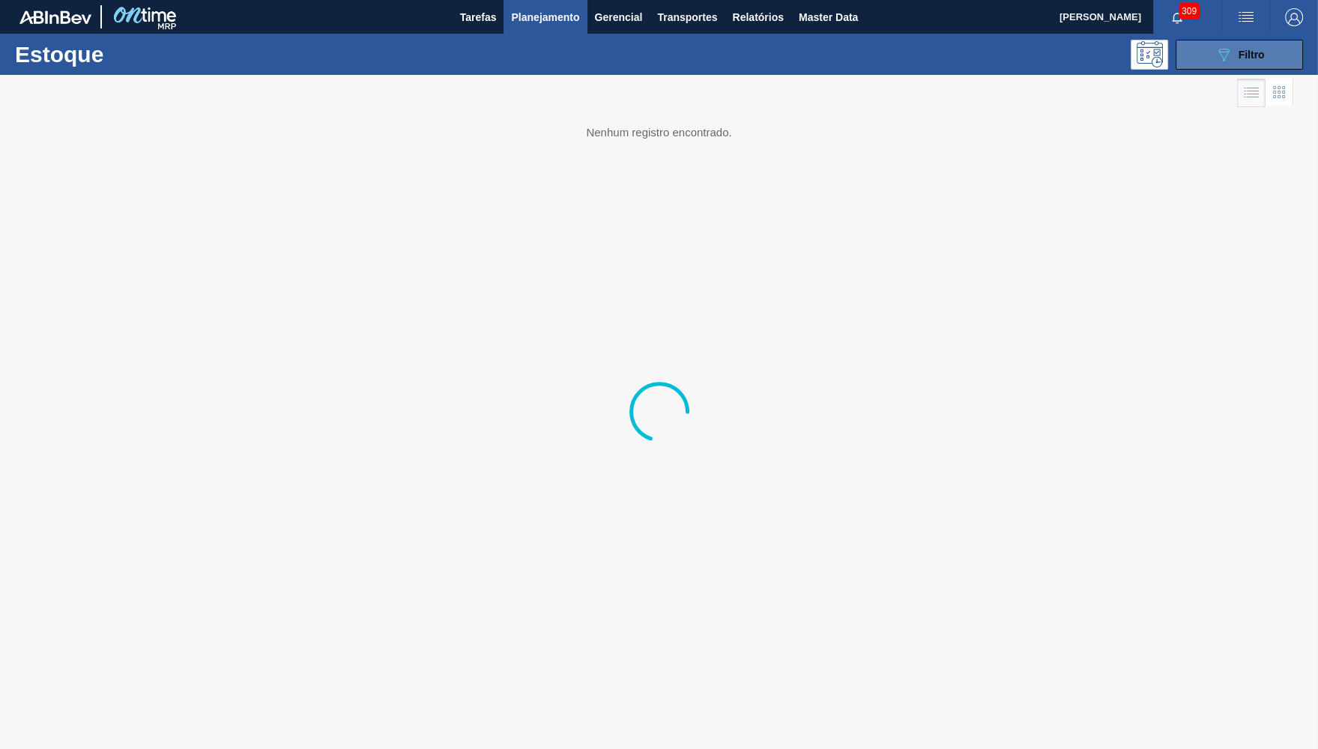
click at [1213, 56] on button "089F7B8B-B2A5-4AFE-B5C0-19BA573D28AC Filtro" at bounding box center [1239, 55] width 127 height 30
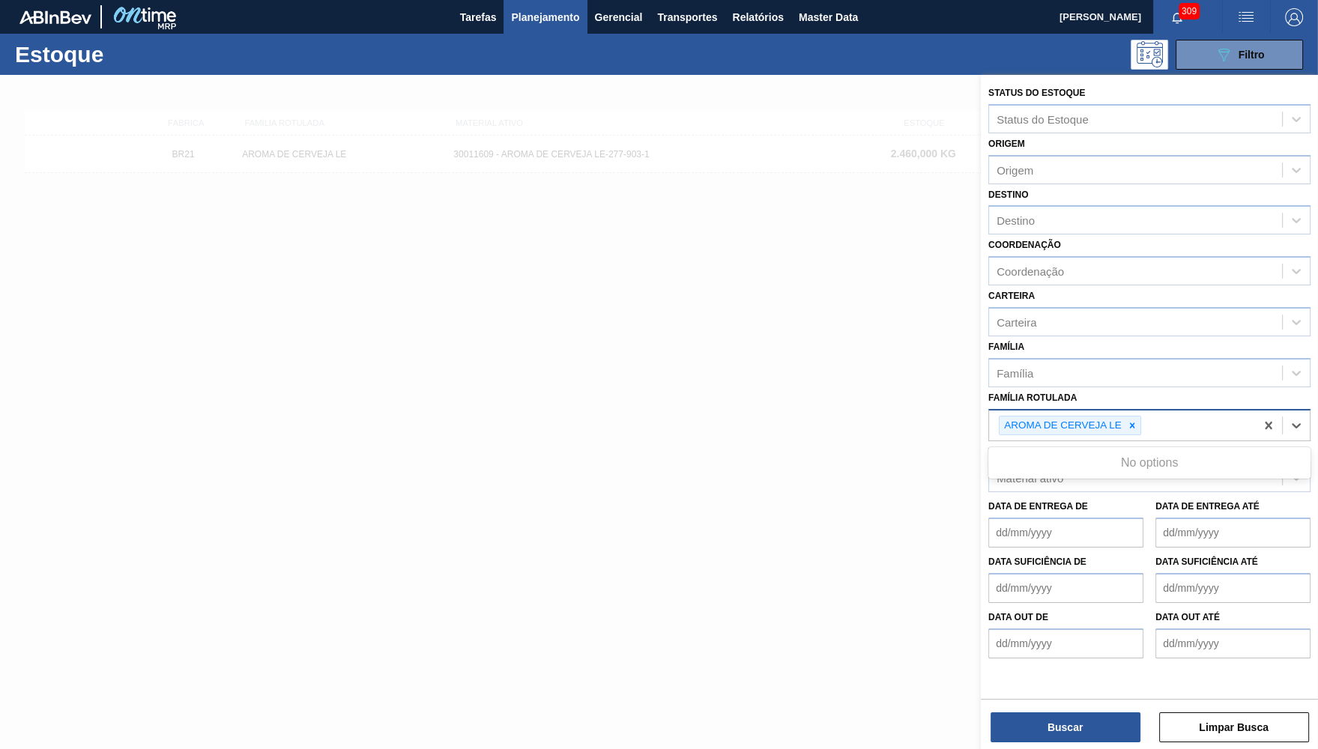
click at [1122, 417] on div "AROMA DE CERVEJA LE" at bounding box center [1062, 426] width 124 height 19
click at [1127, 417] on div at bounding box center [1132, 426] width 16 height 19
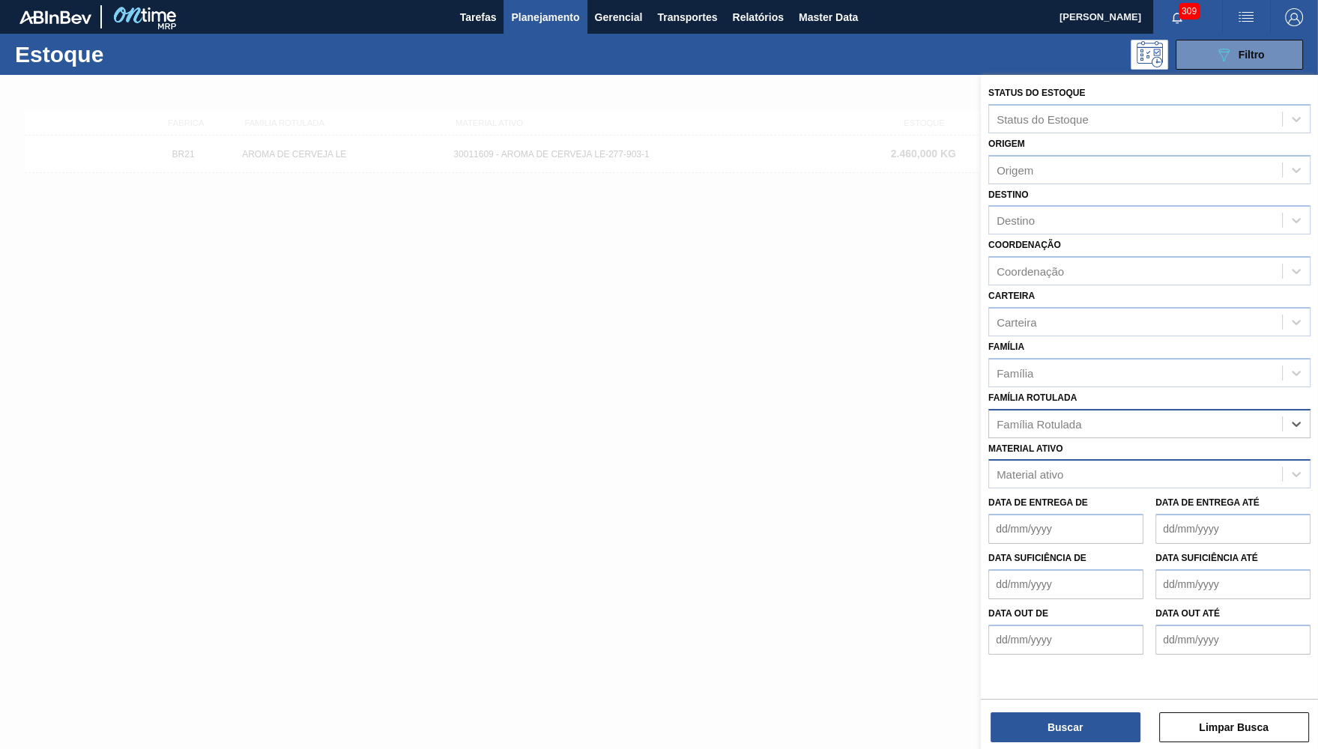
click at [1095, 467] on div "Material ativo" at bounding box center [1135, 475] width 293 height 22
paste ativo "30012283"
type ativo "30012283"
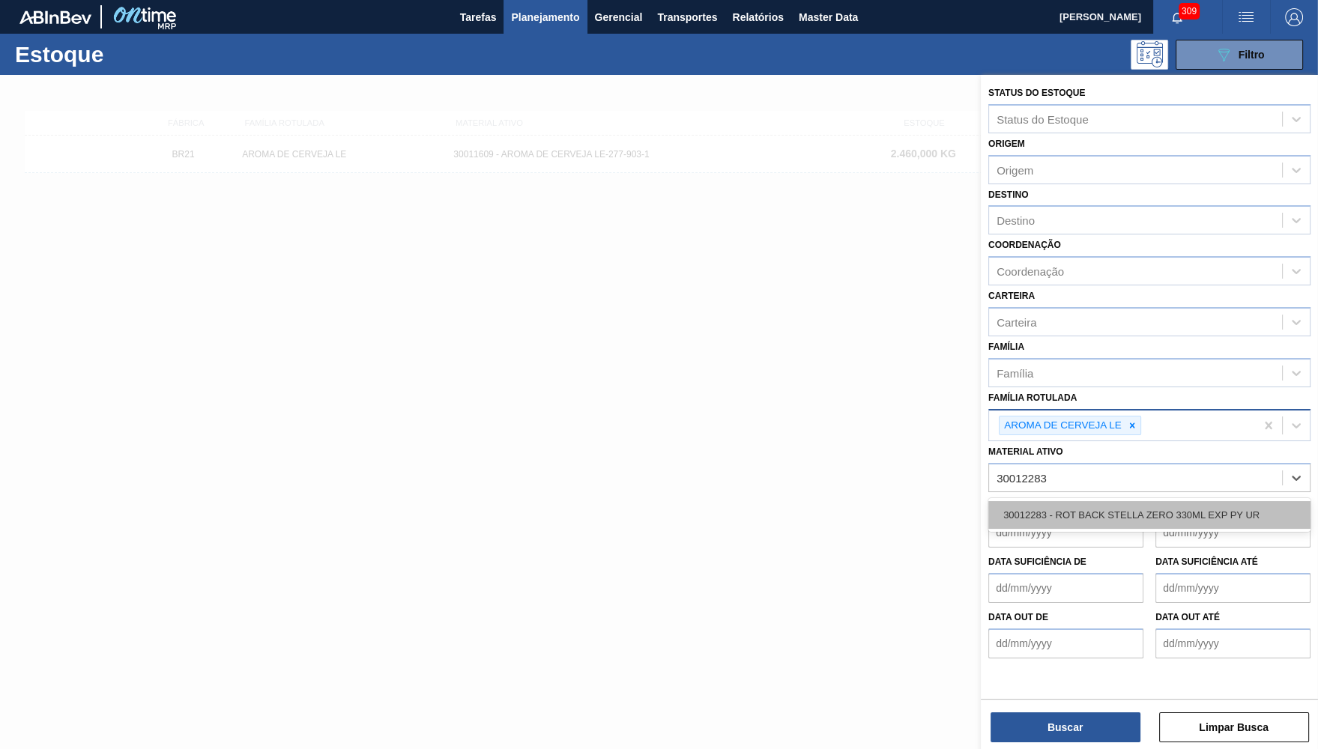
click at [1064, 507] on div "30012283 - ROT BACK STELLA ZERO 330ML EXP PY UR" at bounding box center [1149, 515] width 322 height 28
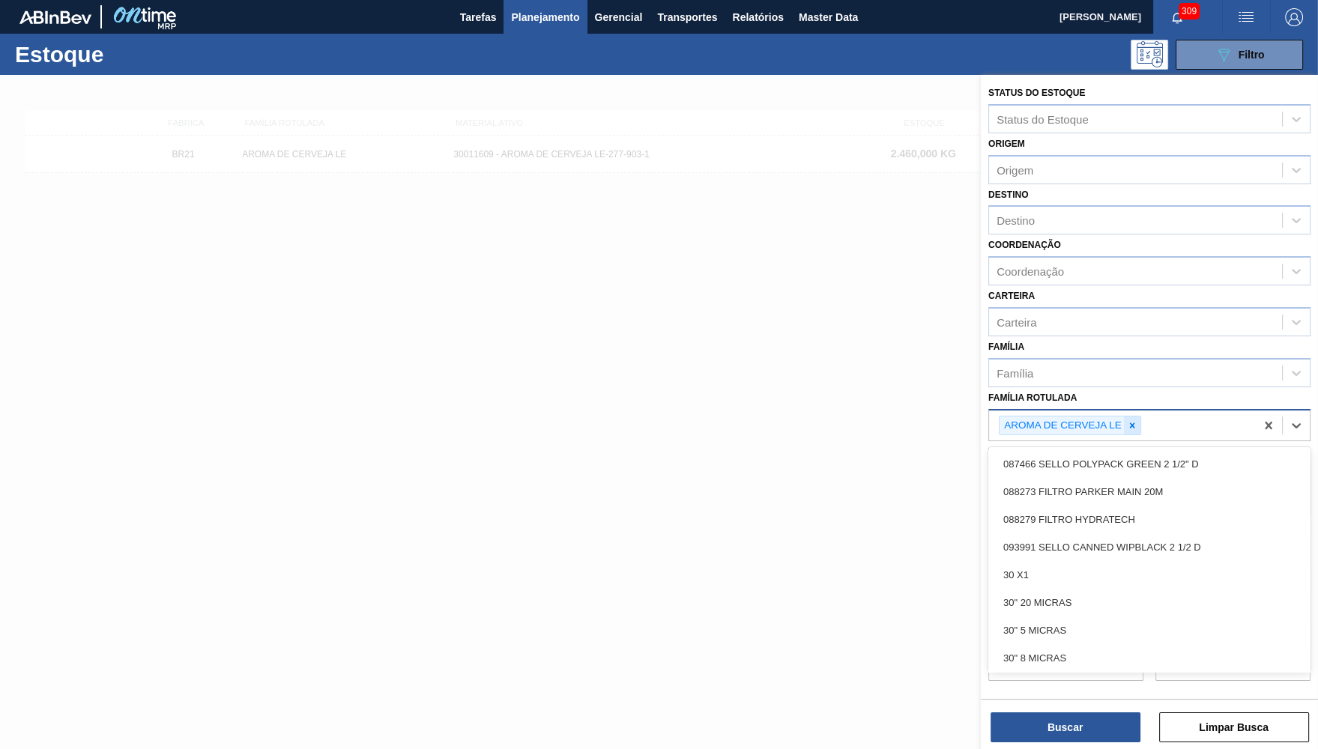
click at [1137, 416] on div "AROMA DE CERVEJA LE" at bounding box center [1070, 426] width 142 height 20
click at [1137, 420] on icon at bounding box center [1132, 425] width 10 height 10
click at [1054, 729] on button "Buscar" at bounding box center [1066, 728] width 150 height 30
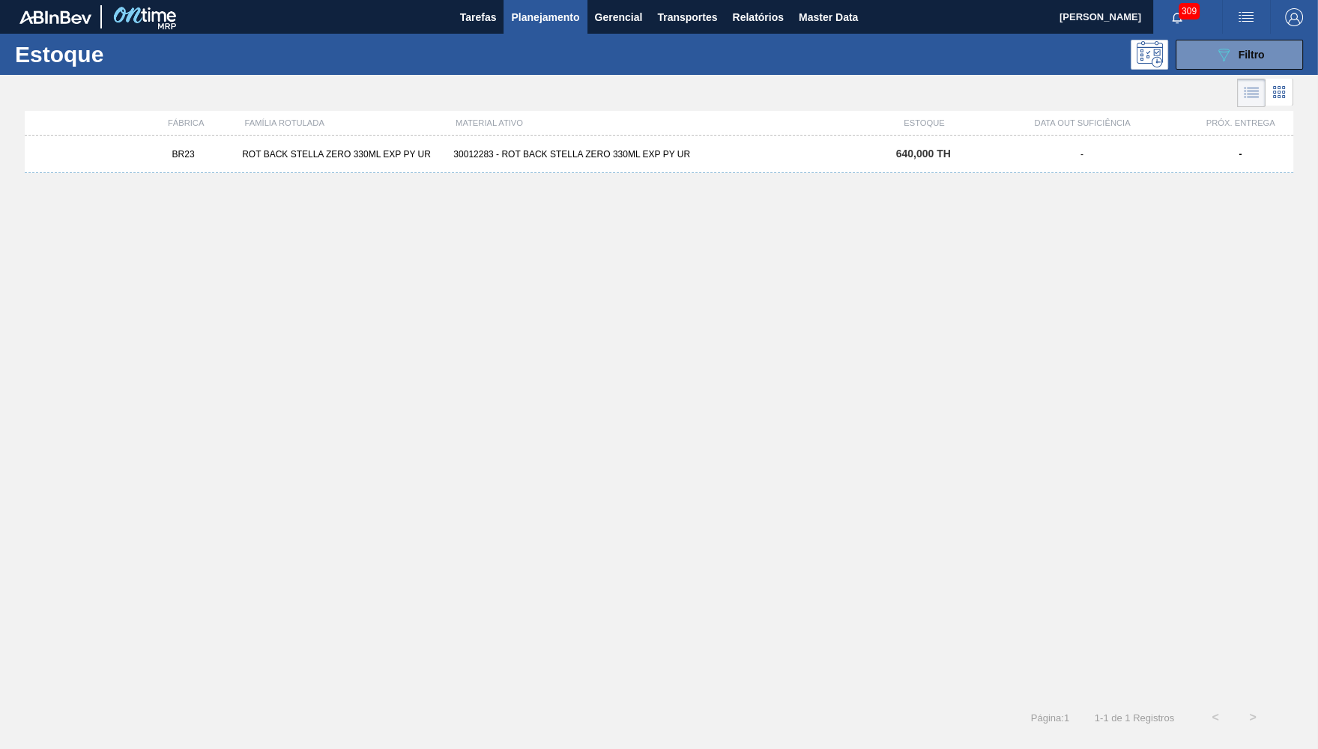
click at [557, 152] on div "30012283 - ROT BACK STELLA ZERO 330ML EXP PY UR" at bounding box center [658, 154] width 423 height 10
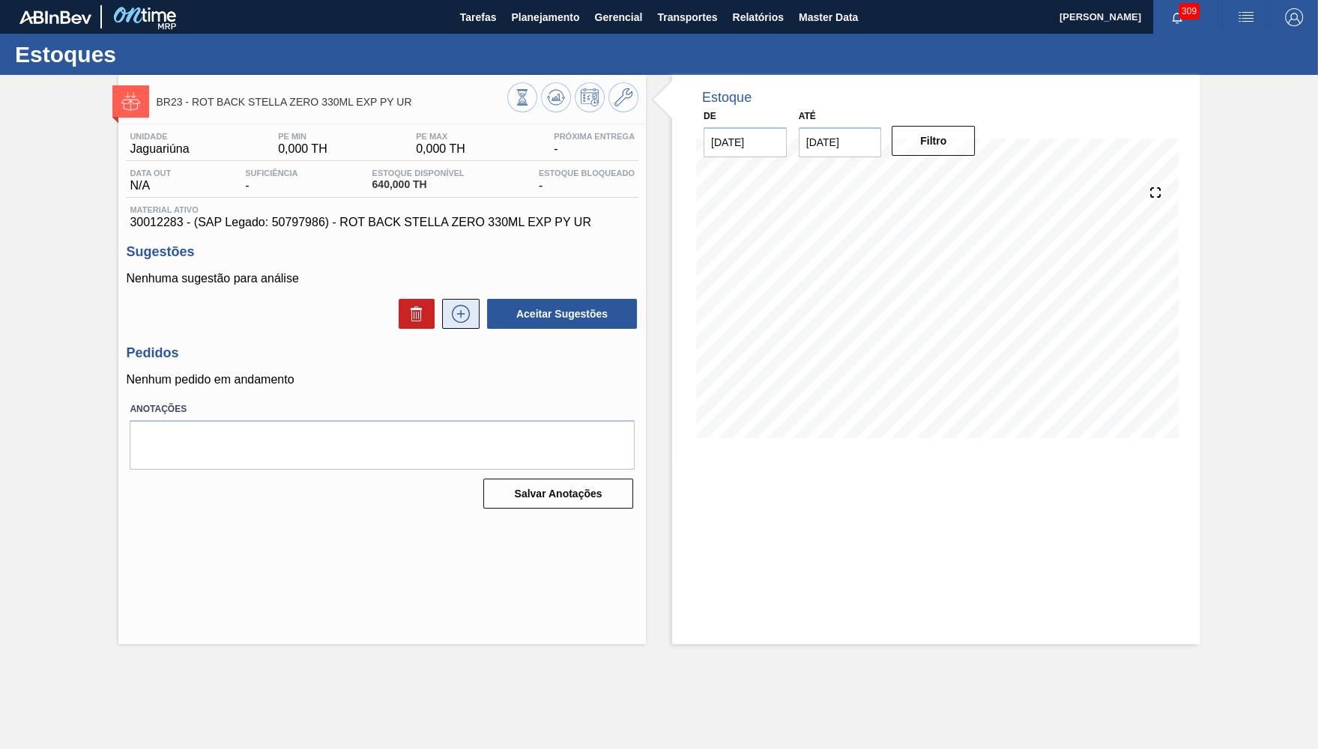
click at [447, 321] on button at bounding box center [460, 314] width 37 height 30
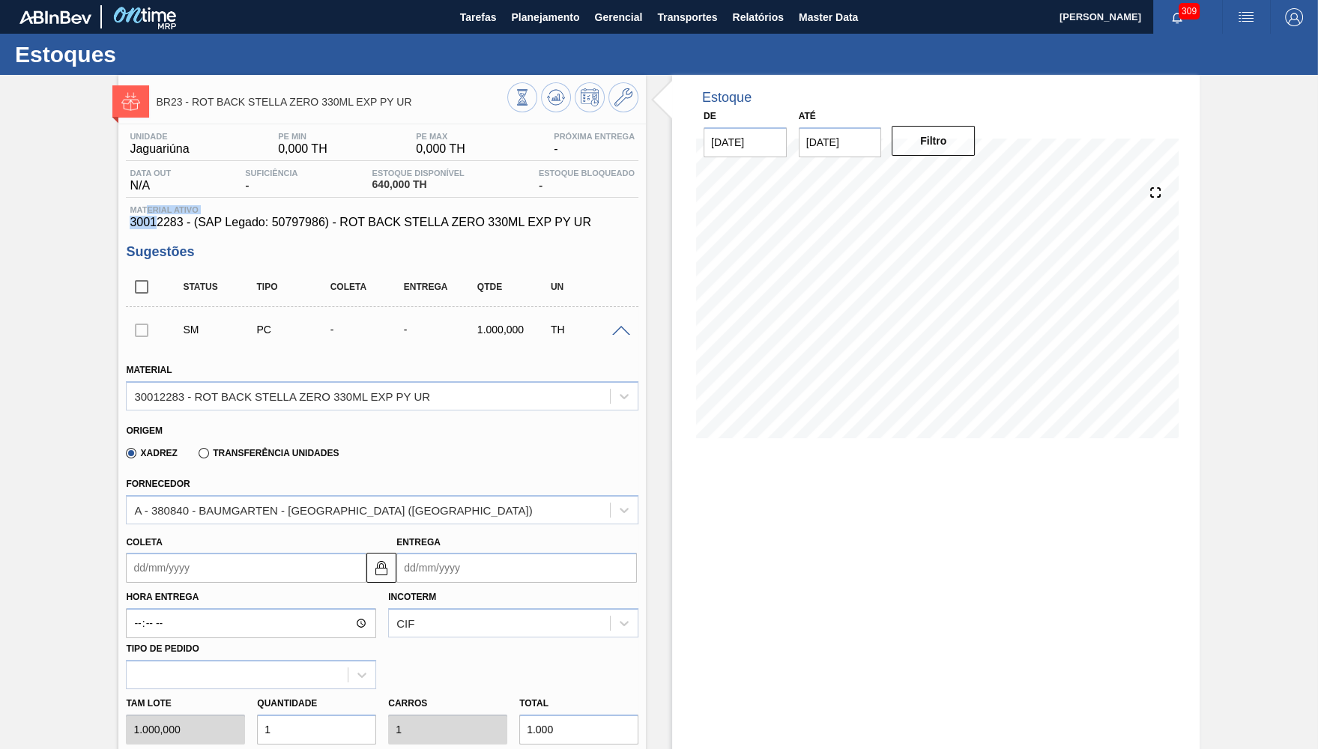
drag, startPoint x: 149, startPoint y: 215, endPoint x: 157, endPoint y: 229, distance: 15.8
click at [157, 229] on div "Material ativo 30012283 - (SAP Legado: 50797986) - ROT BACK STELLA ZERO 330ML E…" at bounding box center [382, 217] width 513 height 24
click at [157, 229] on span "30012283 - (SAP Legado: 50797986) - ROT BACK STELLA ZERO 330ML EXP PY UR" at bounding box center [382, 222] width 505 height 13
click at [157, 226] on span "30012283 - (SAP Legado: 50797986) - ROT BACK STELLA ZERO 330ML EXP PY UR" at bounding box center [382, 222] width 505 height 13
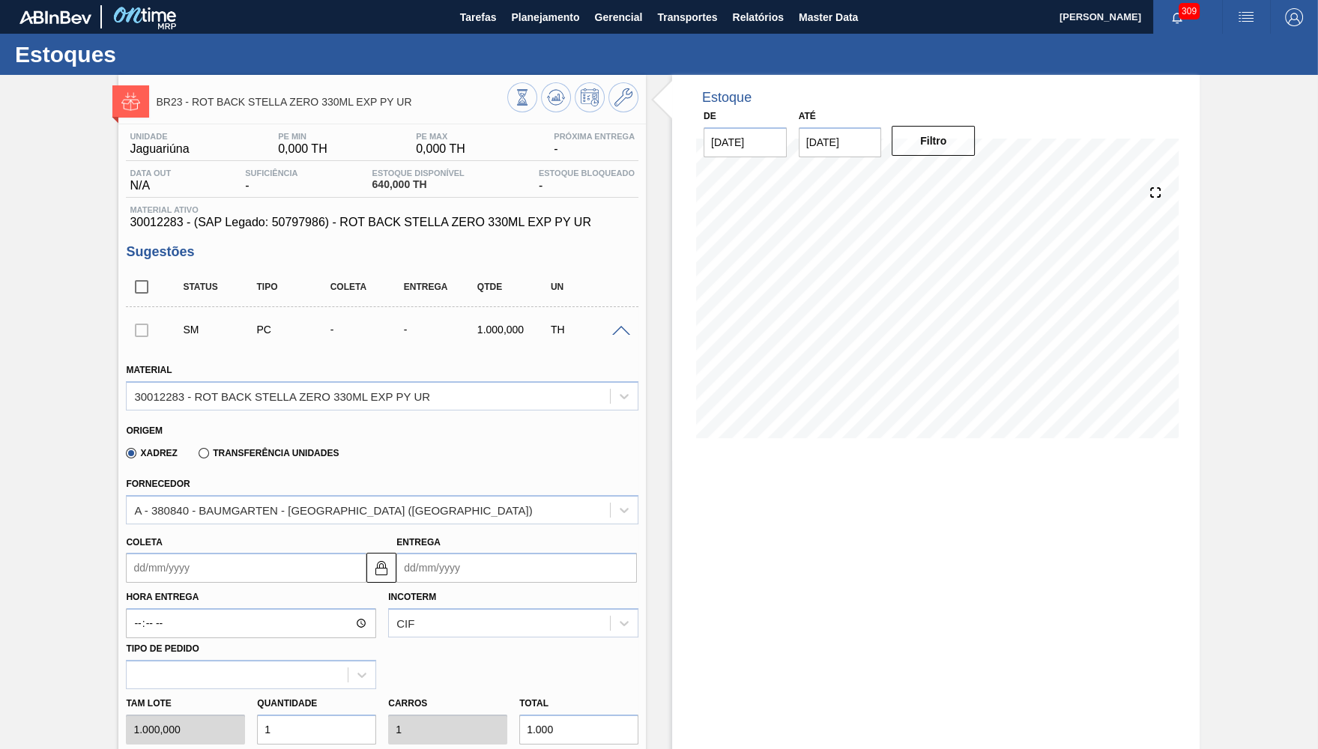
click at [157, 226] on span "30012283 - (SAP Legado: 50797986) - ROT BACK STELLA ZERO 330ML EXP PY UR" at bounding box center [382, 222] width 505 height 13
click at [519, 37] on div "Estoques" at bounding box center [659, 54] width 1318 height 41
click at [528, 25] on span "Planejamento" at bounding box center [545, 17] width 68 height 18
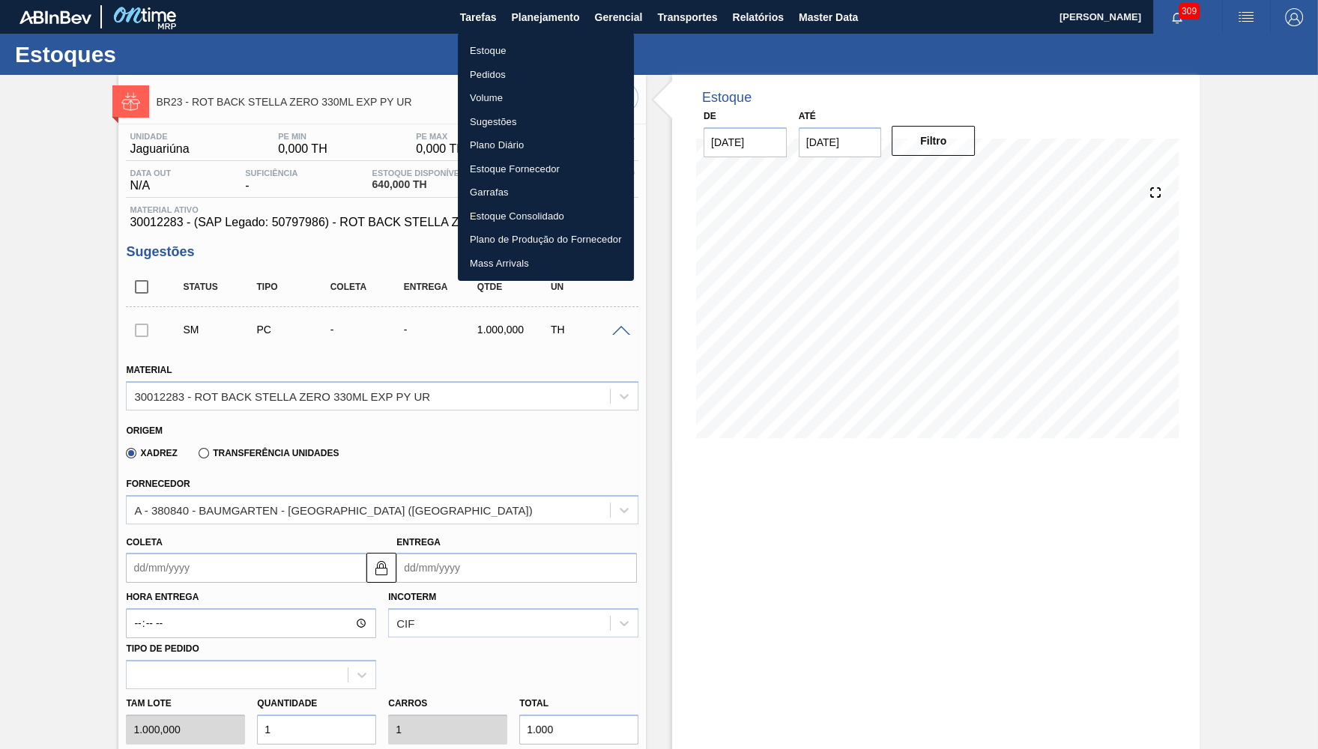
click at [510, 46] on li "Estoque" at bounding box center [546, 51] width 176 height 24
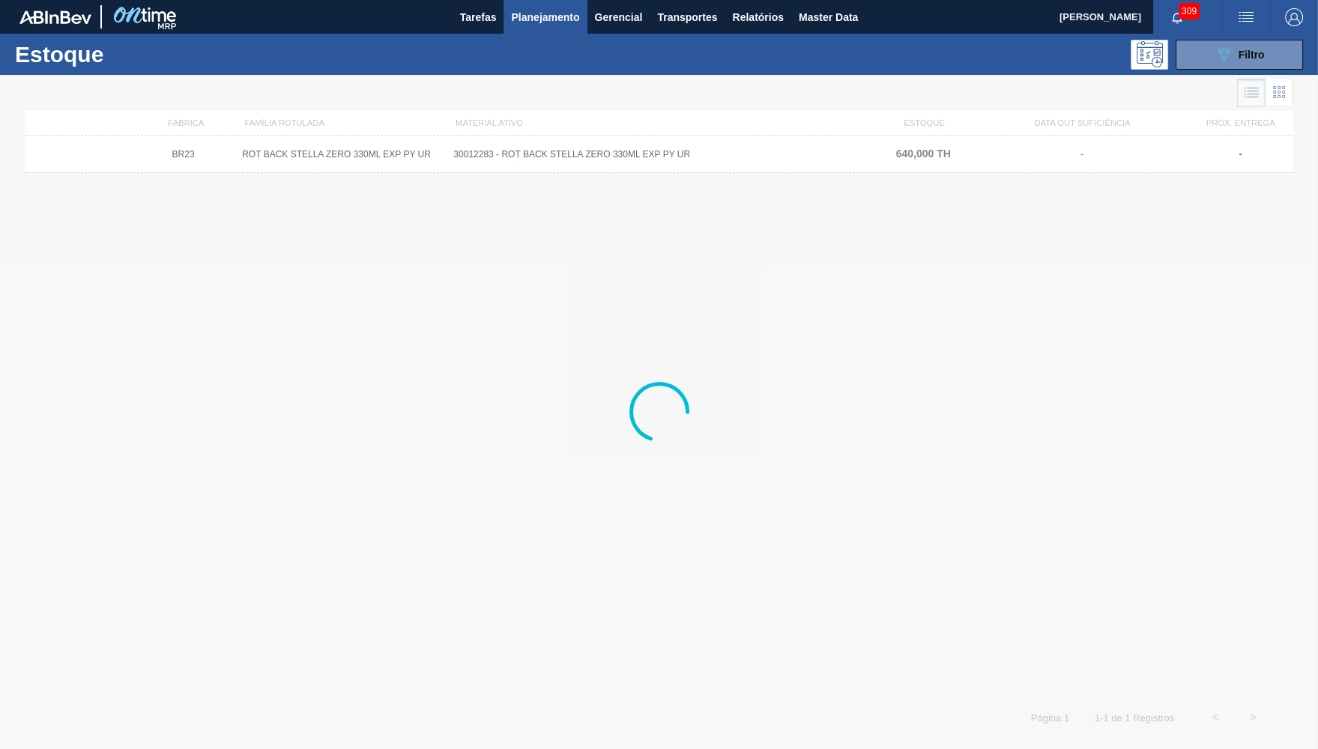
click at [1239, 38] on div "Estoque 089F7B8B-B2A5-4AFE-B5C0-19BA573D28AC Filtro" at bounding box center [659, 54] width 1318 height 41
click at [1242, 41] on button "089F7B8B-B2A5-4AFE-B5C0-19BA573D28AC Filtro" at bounding box center [1239, 55] width 127 height 30
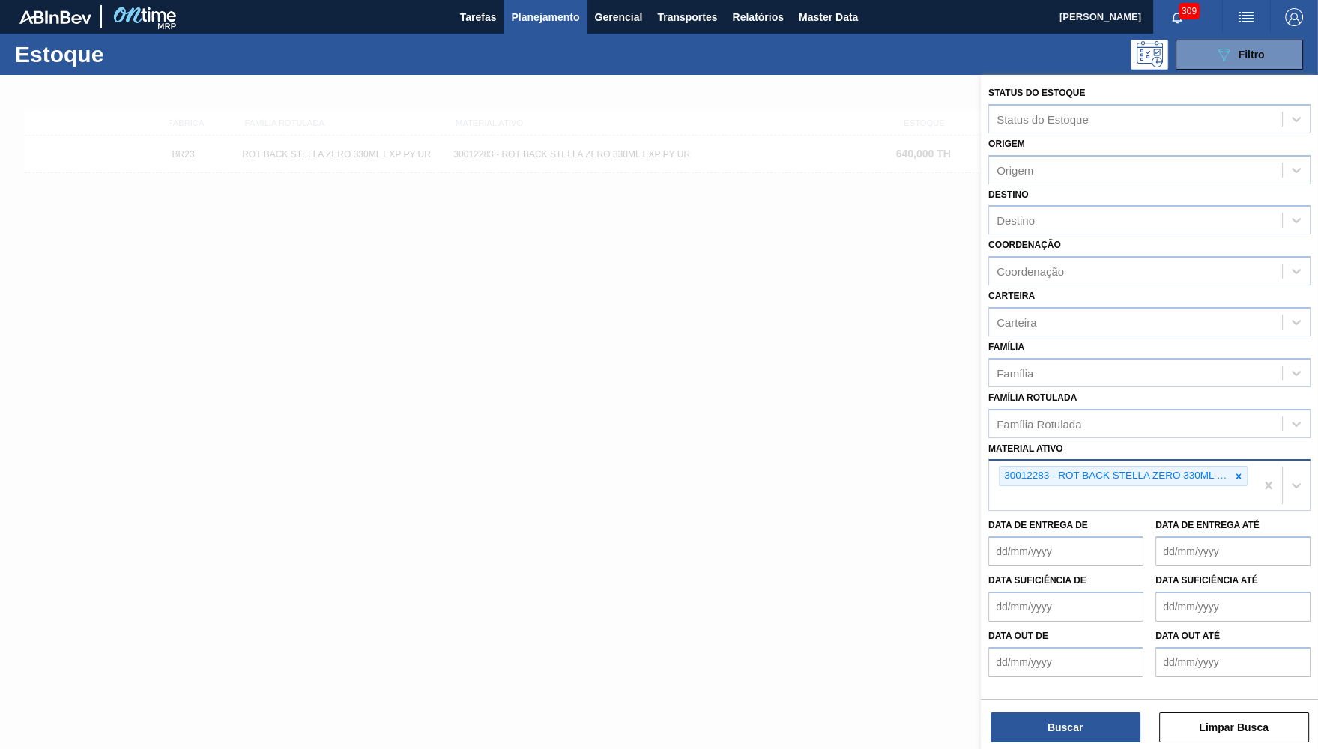
click at [1228, 467] on div "30012283 - ROT BACK STELLA ZERO 330ML EXP PY UR" at bounding box center [1115, 476] width 231 height 19
click at [1242, 471] on icon at bounding box center [1238, 476] width 10 height 10
paste ativo "30012284"
type ativo "30012284"
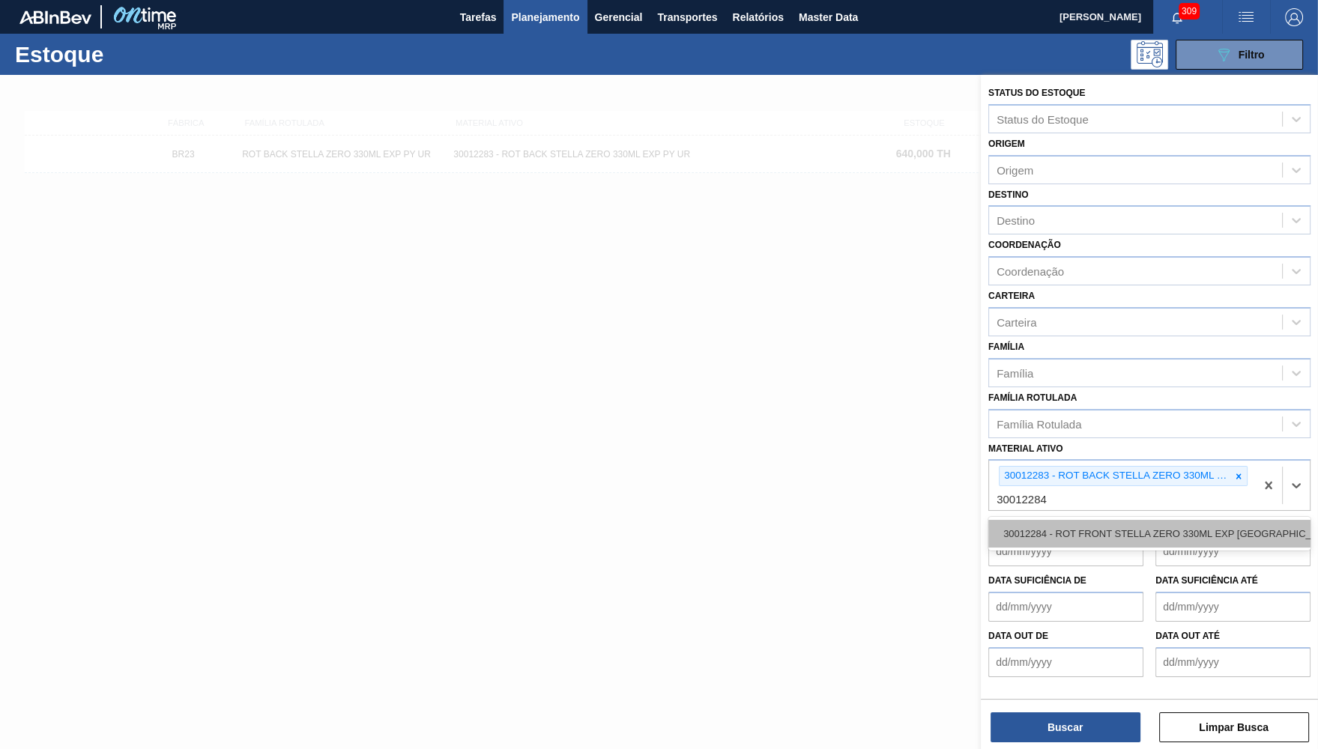
click at [1199, 520] on div "30012284 - ROT FRONT STELLA ZERO 330ML EXP CHILE" at bounding box center [1149, 534] width 322 height 28
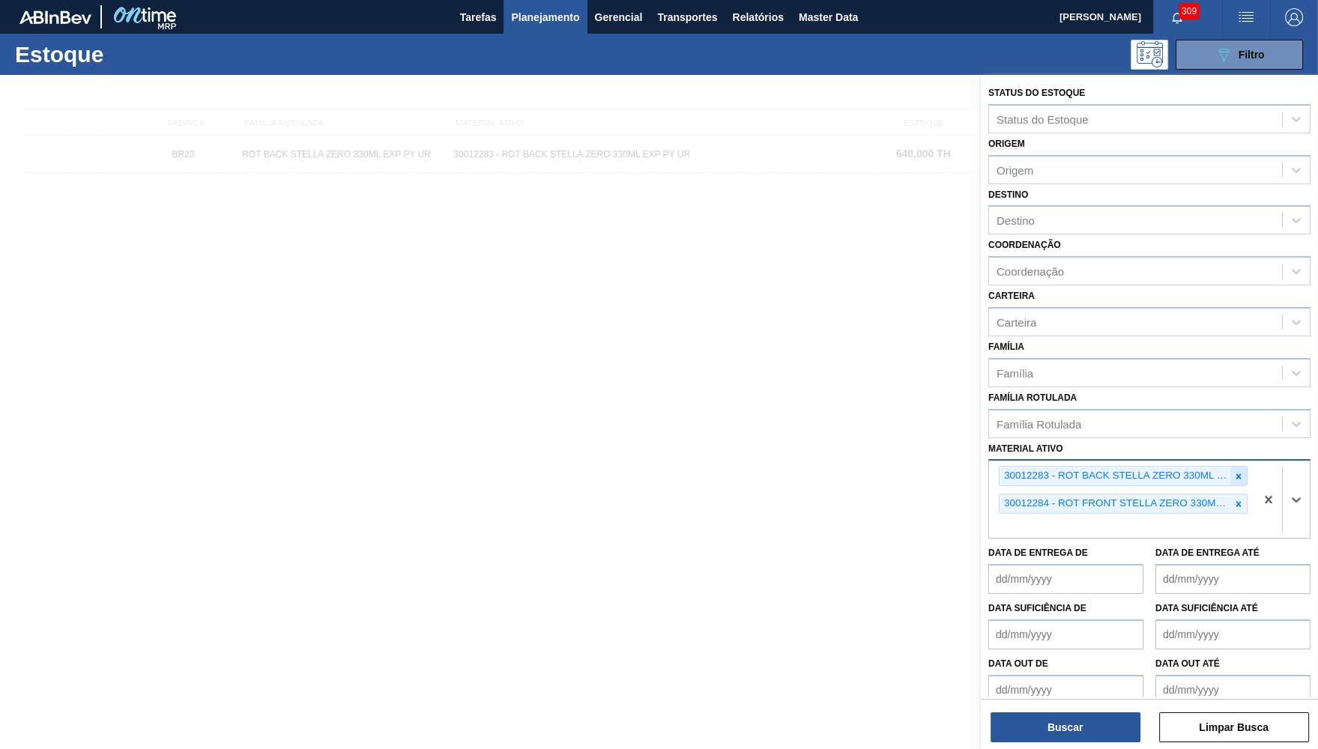
click at [1245, 467] on div at bounding box center [1238, 476] width 16 height 19
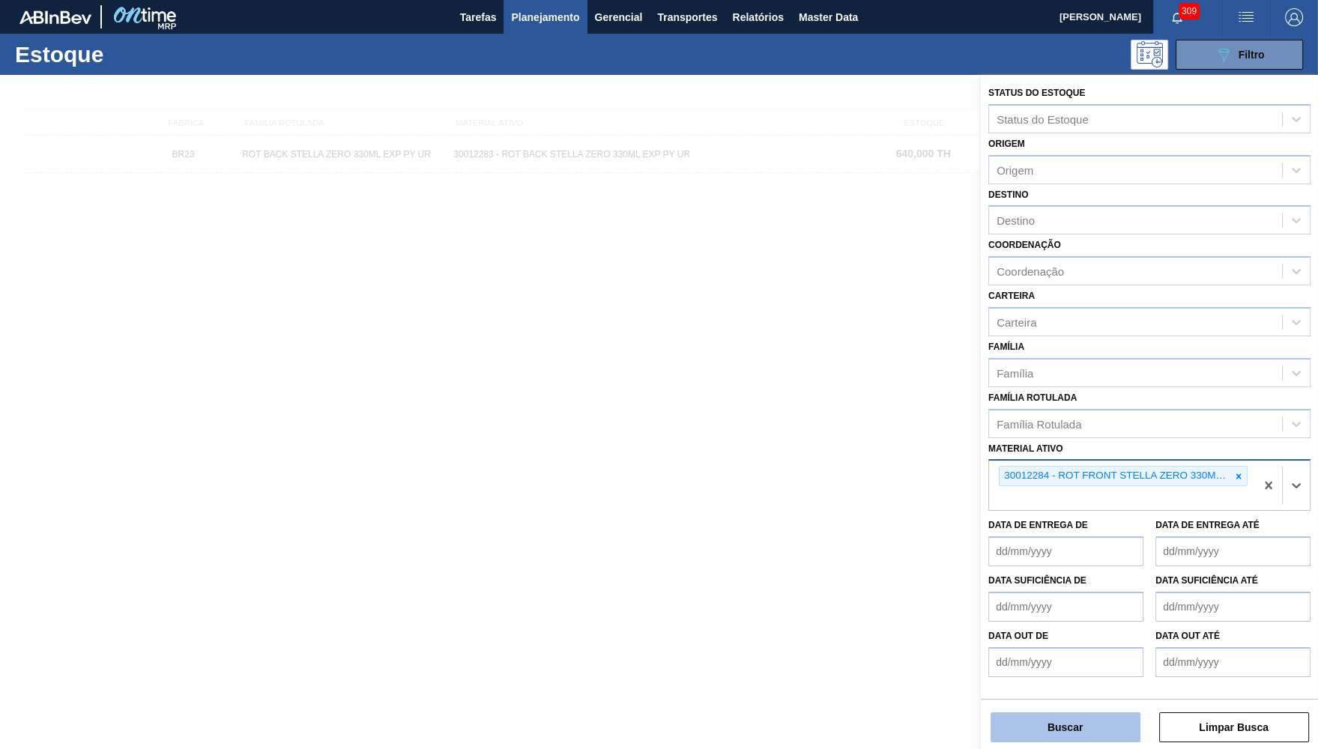
click at [1096, 728] on button "Buscar" at bounding box center [1066, 728] width 150 height 30
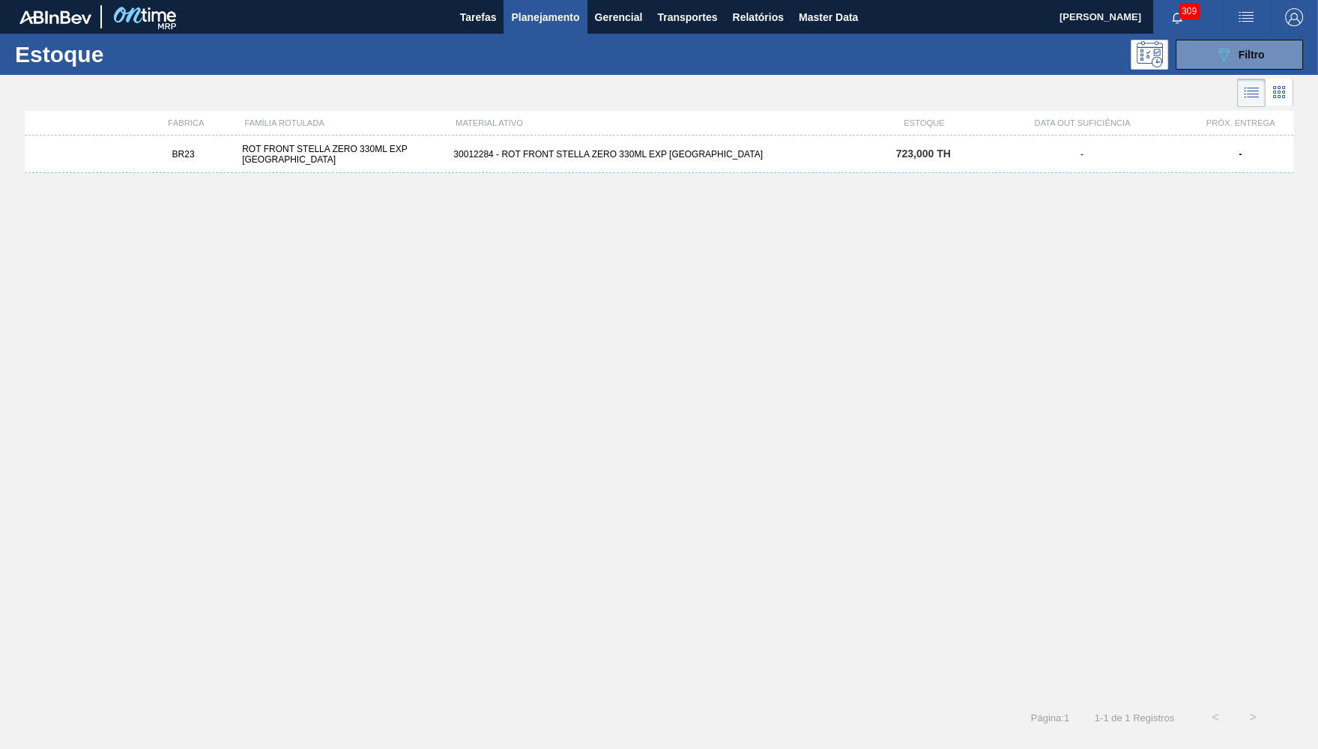
click at [363, 168] on div "BR23 ROT FRONT STELLA ZERO 330ML EXP CHILE 30012284 - ROT FRONT STELLA ZERO 330…" at bounding box center [659, 154] width 1269 height 37
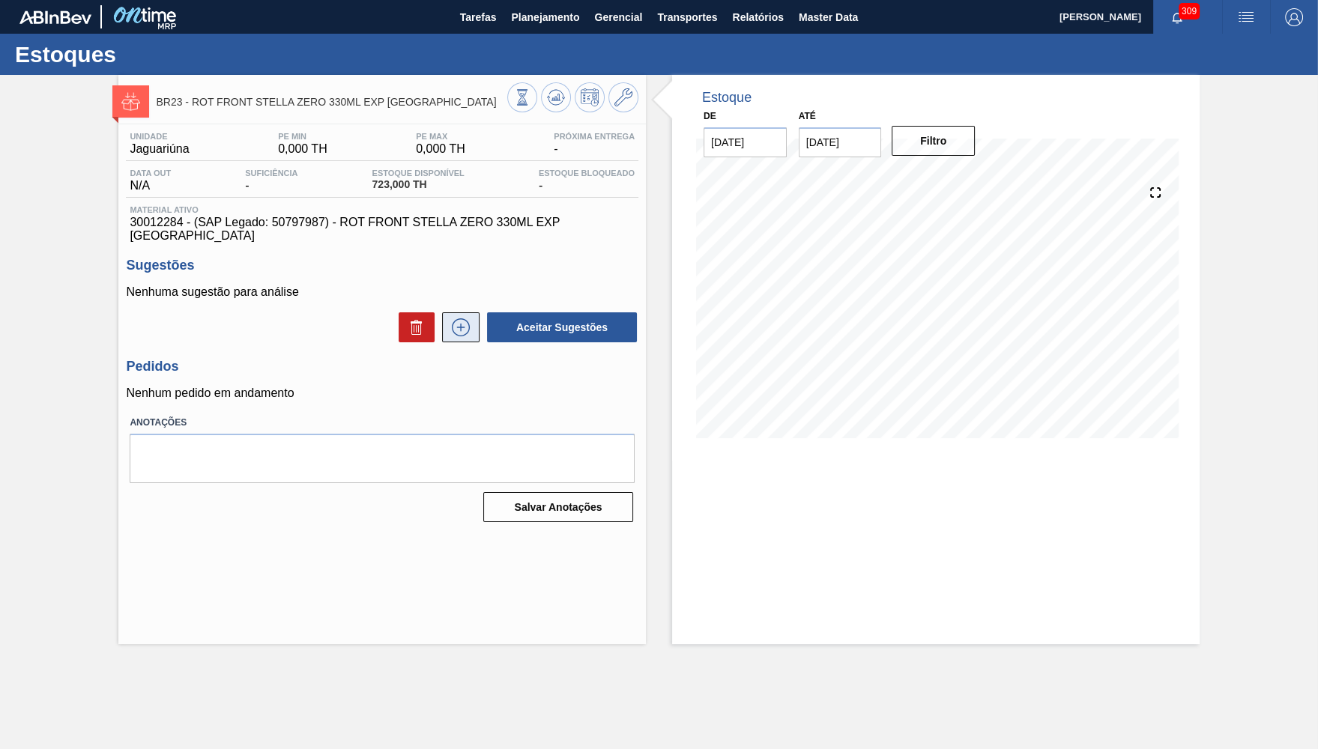
click at [474, 312] on button at bounding box center [460, 327] width 37 height 30
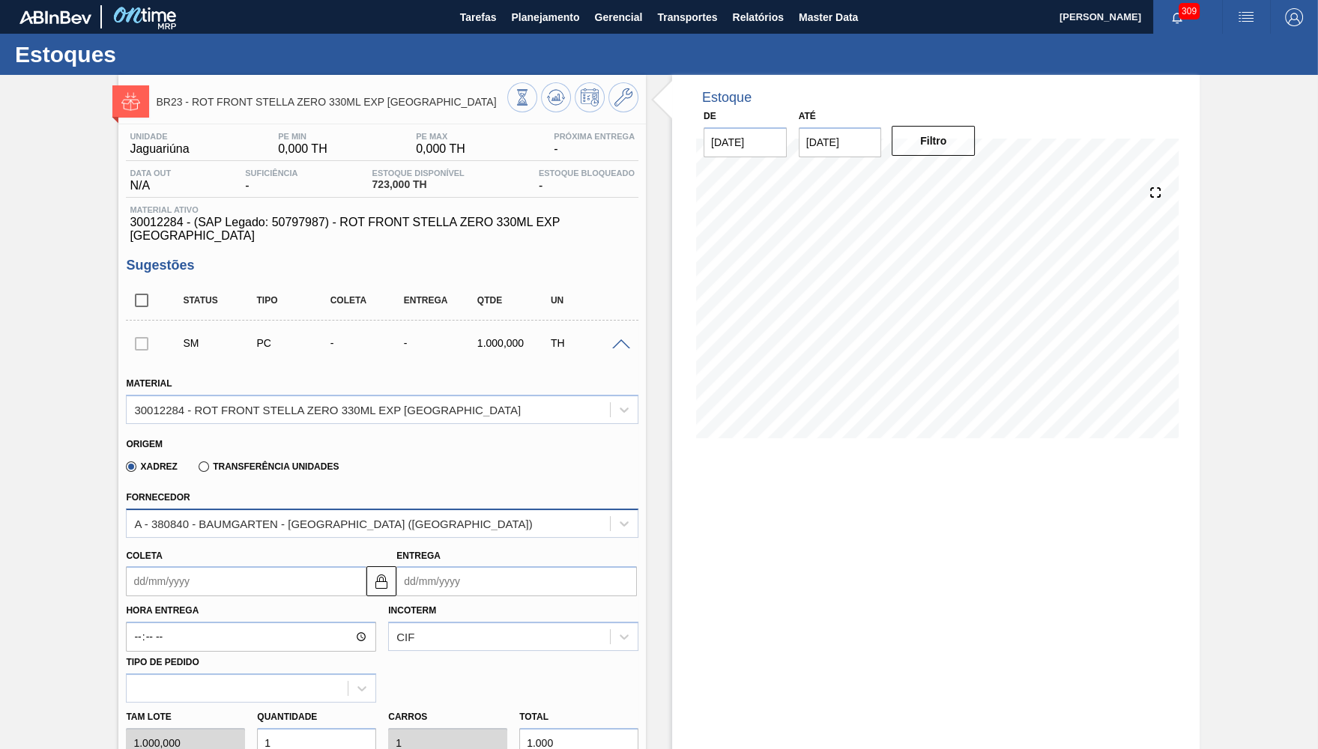
scroll to position [73, 0]
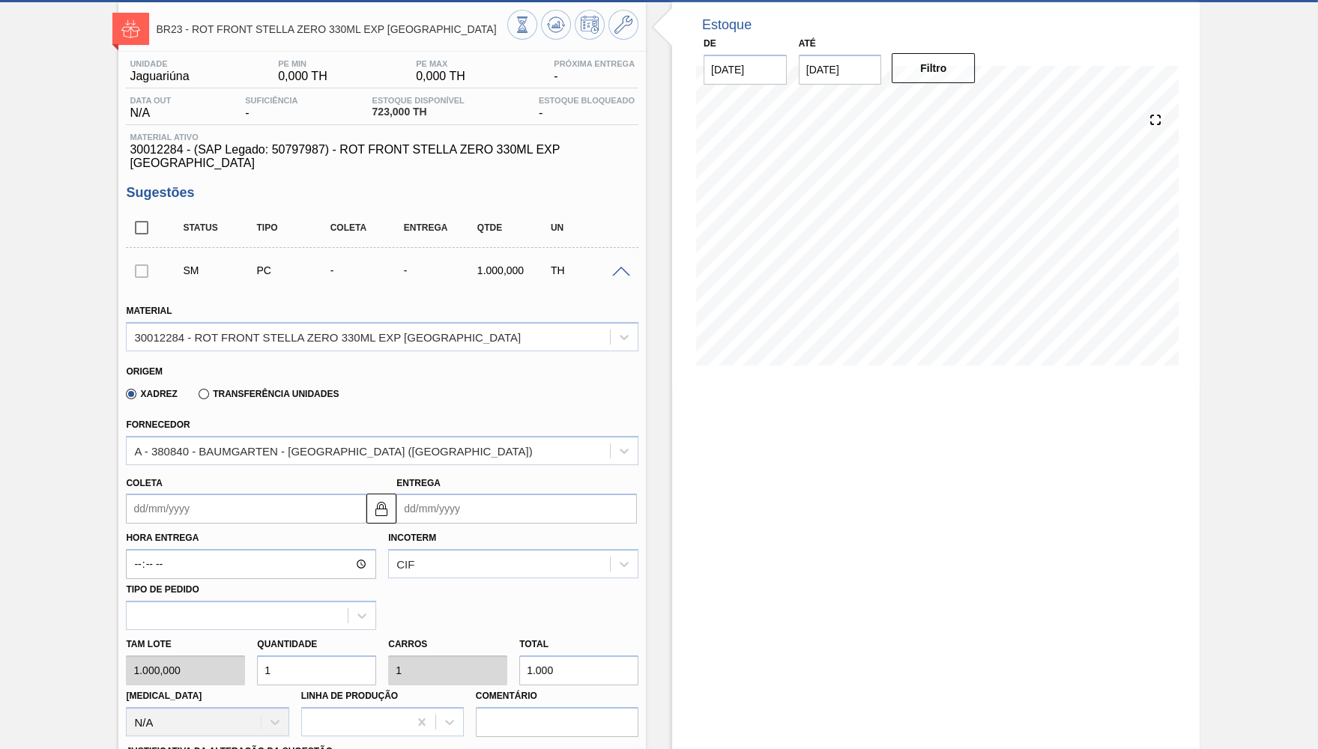
click at [384, 157] on span "30012284 - (SAP Legado: 50797987) - ROT FRONT STELLA ZERO 330ML EXP CHILE" at bounding box center [382, 156] width 505 height 27
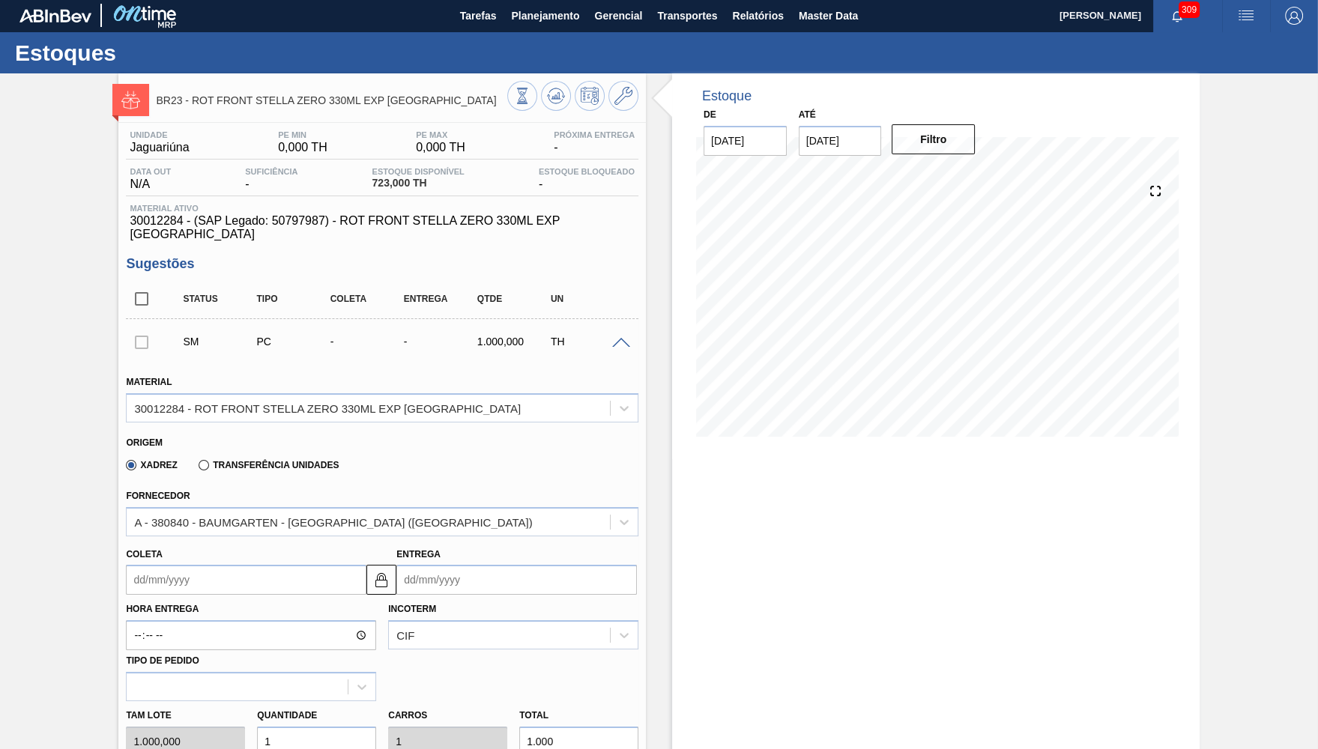
scroll to position [0, 0]
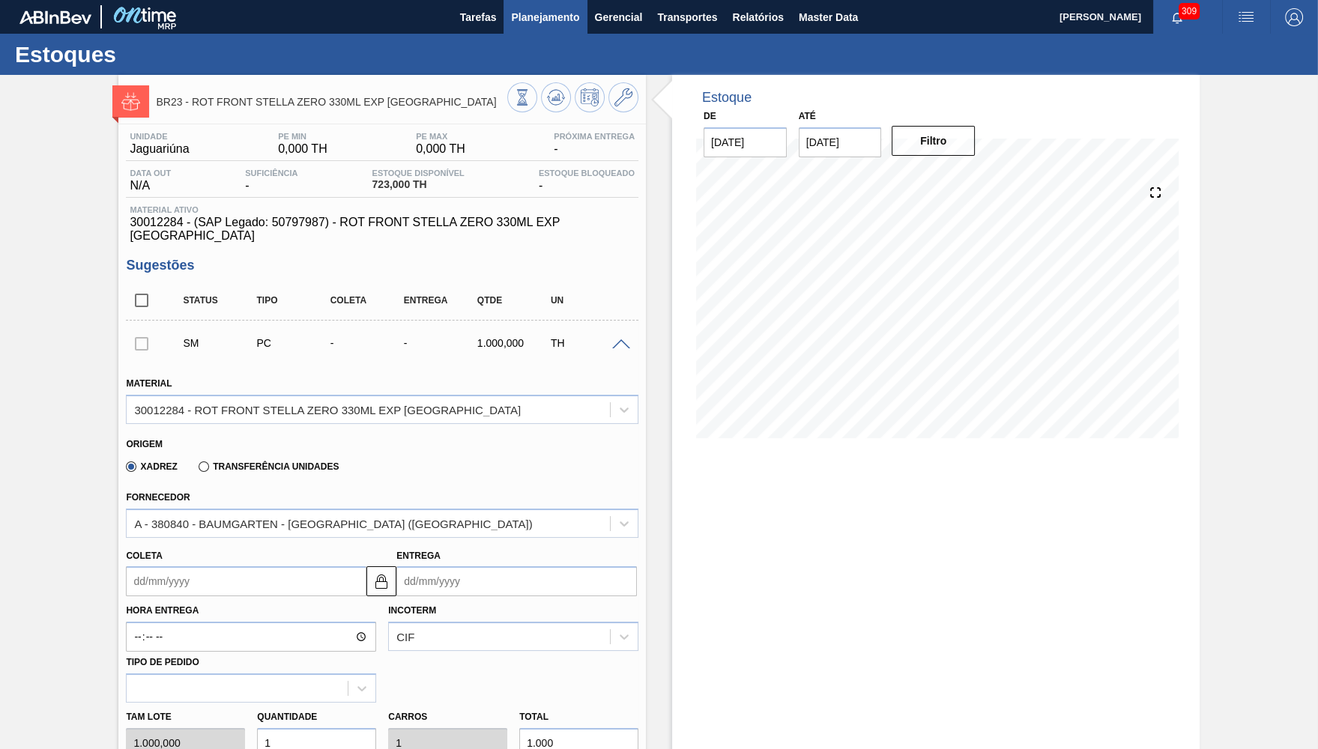
click at [550, 17] on span "Planejamento" at bounding box center [545, 17] width 68 height 18
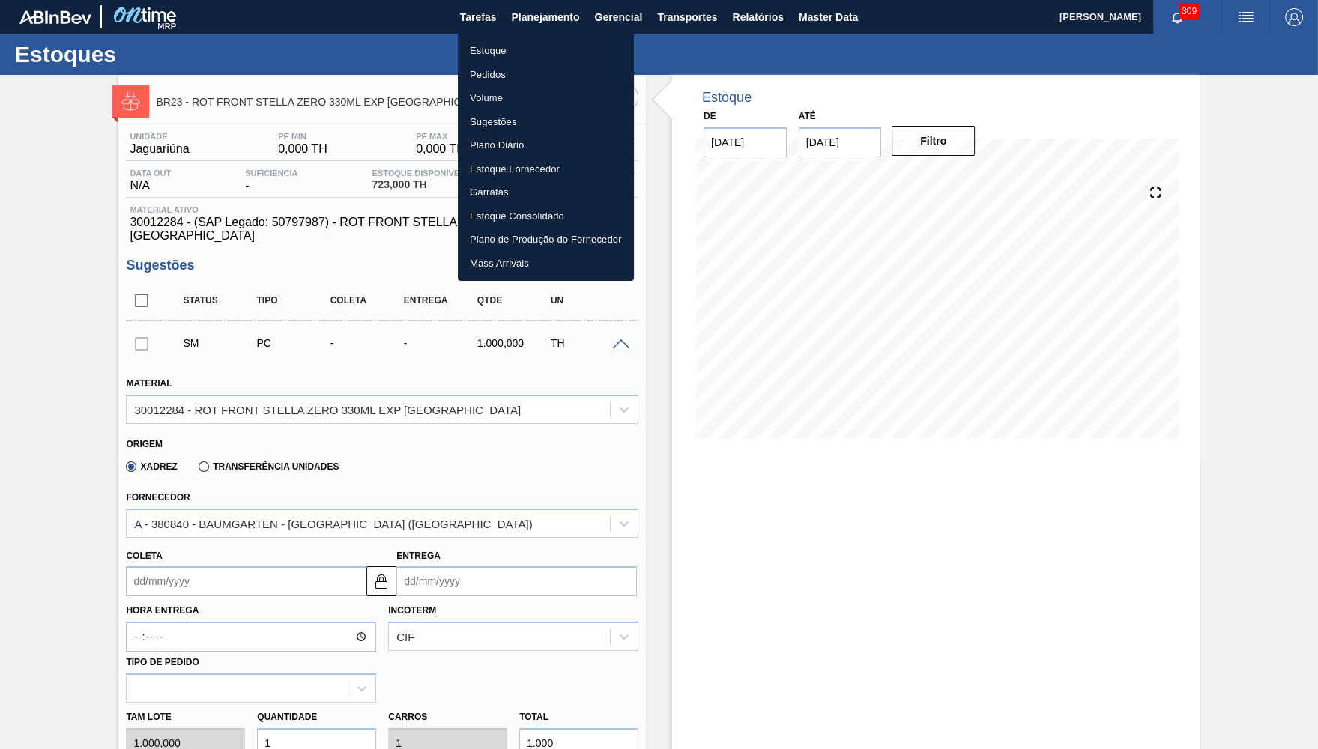
click at [533, 37] on ul "Estoque Pedidos Volume Sugestões Plano Diário Estoque Fornecedor Garrafas Estoq…" at bounding box center [546, 157] width 176 height 248
click at [520, 52] on li "Estoque" at bounding box center [546, 51] width 176 height 24
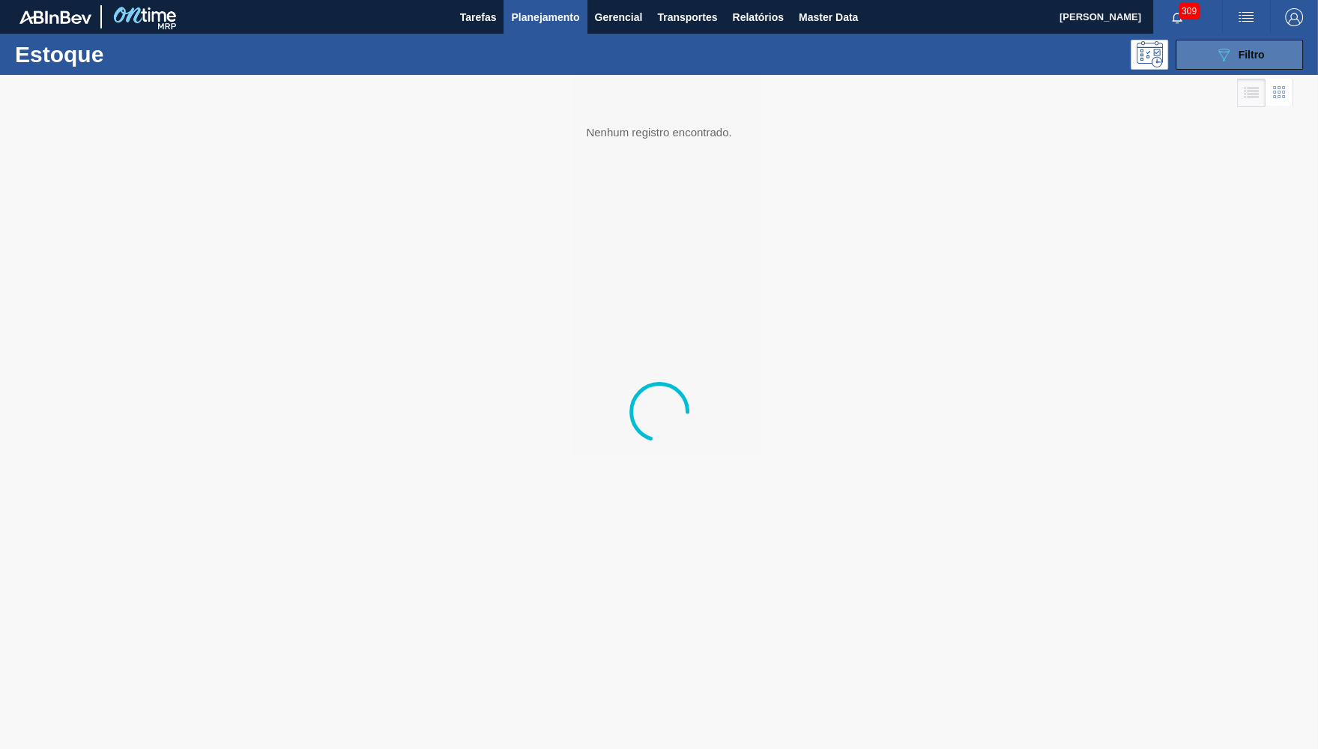
click at [1264, 55] on span "Filtro" at bounding box center [1252, 55] width 26 height 12
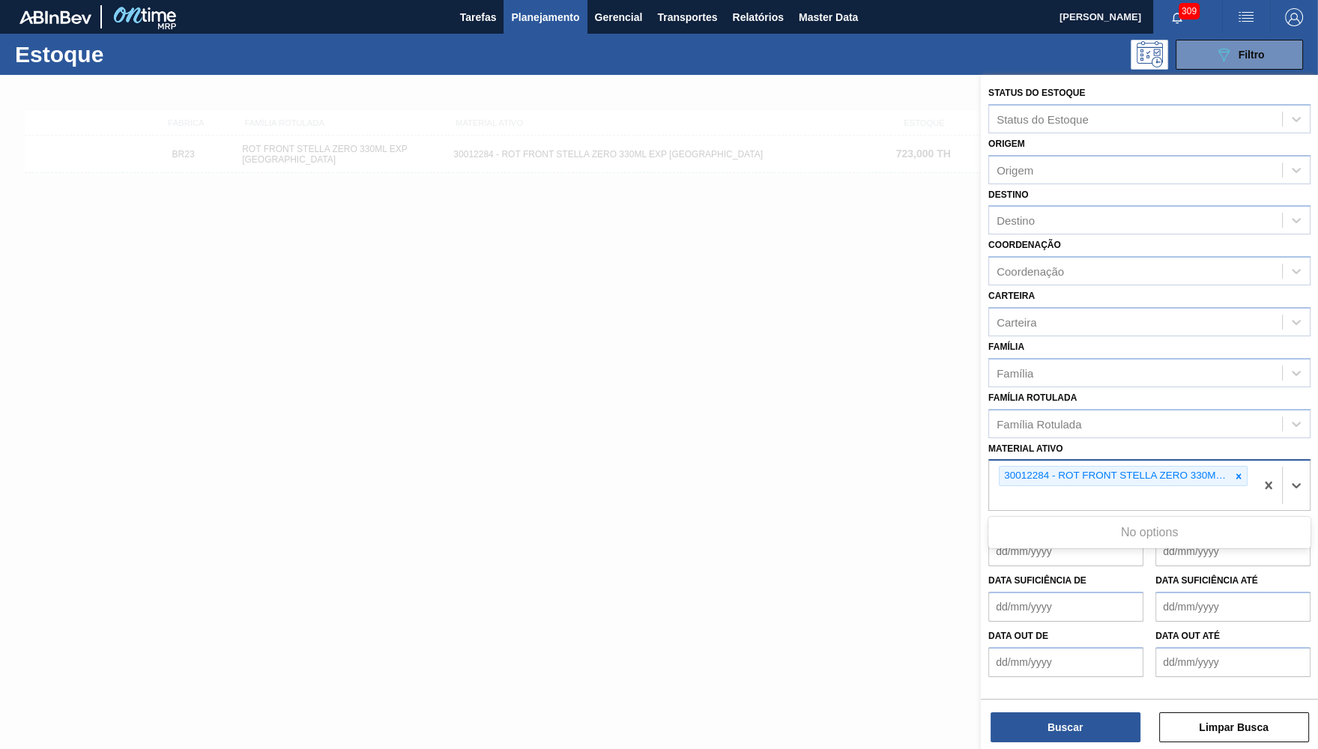
click at [1249, 465] on div "30012284 - ROT FRONT STELLA ZERO 330ML EXP CHILE" at bounding box center [1122, 485] width 266 height 49
click at [1228, 467] on div "30012284 - ROT FRONT STELLA ZERO 330ML EXP CHILE" at bounding box center [1115, 476] width 231 height 19
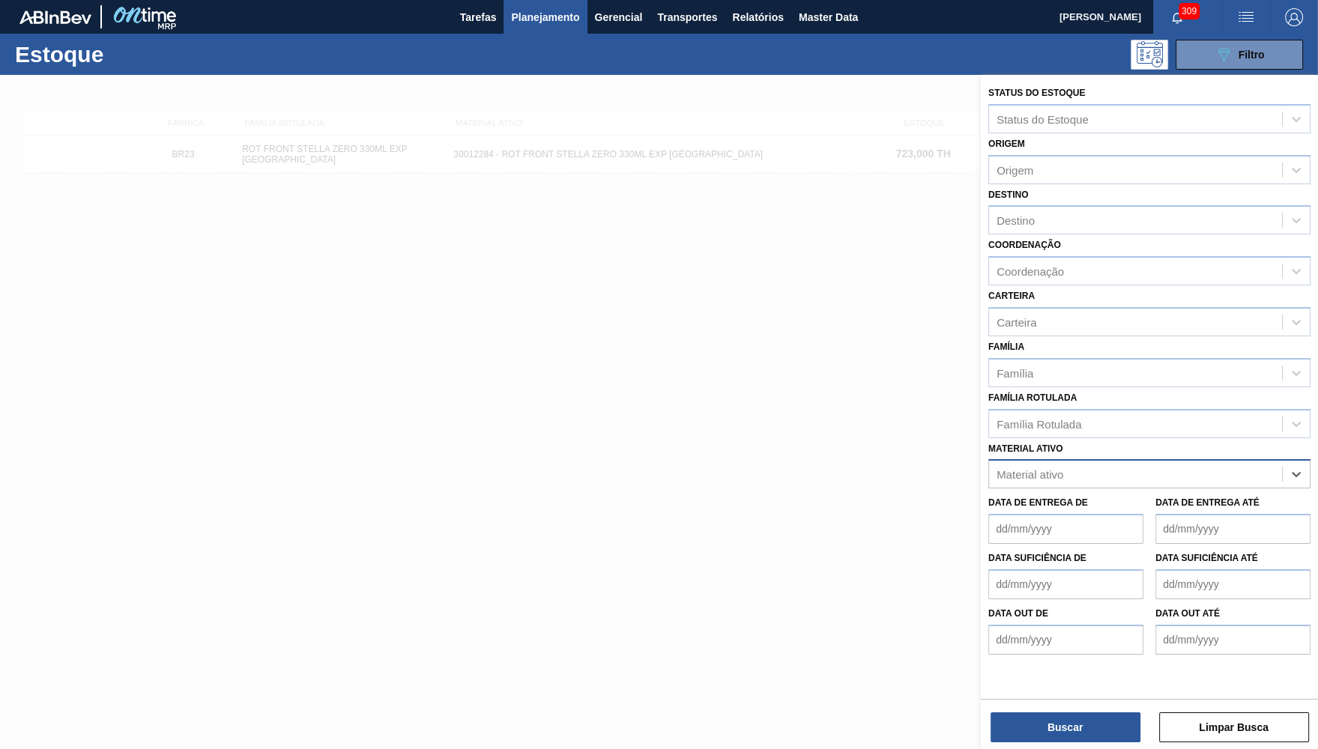
paste ativo "30012282"
type ativo "30012282"
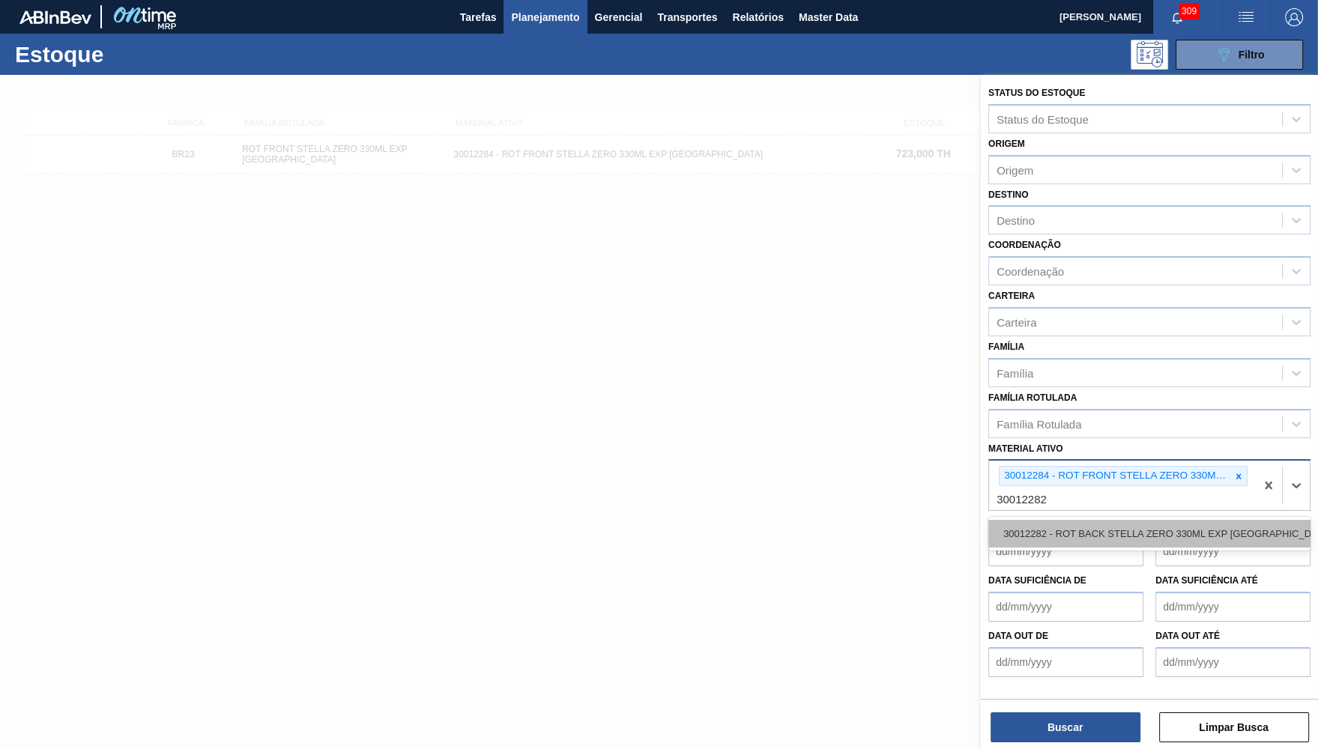
click at [1077, 524] on div "30012282 - ROT BACK STELLA ZERO 330ML EXP CHILE" at bounding box center [1149, 534] width 322 height 28
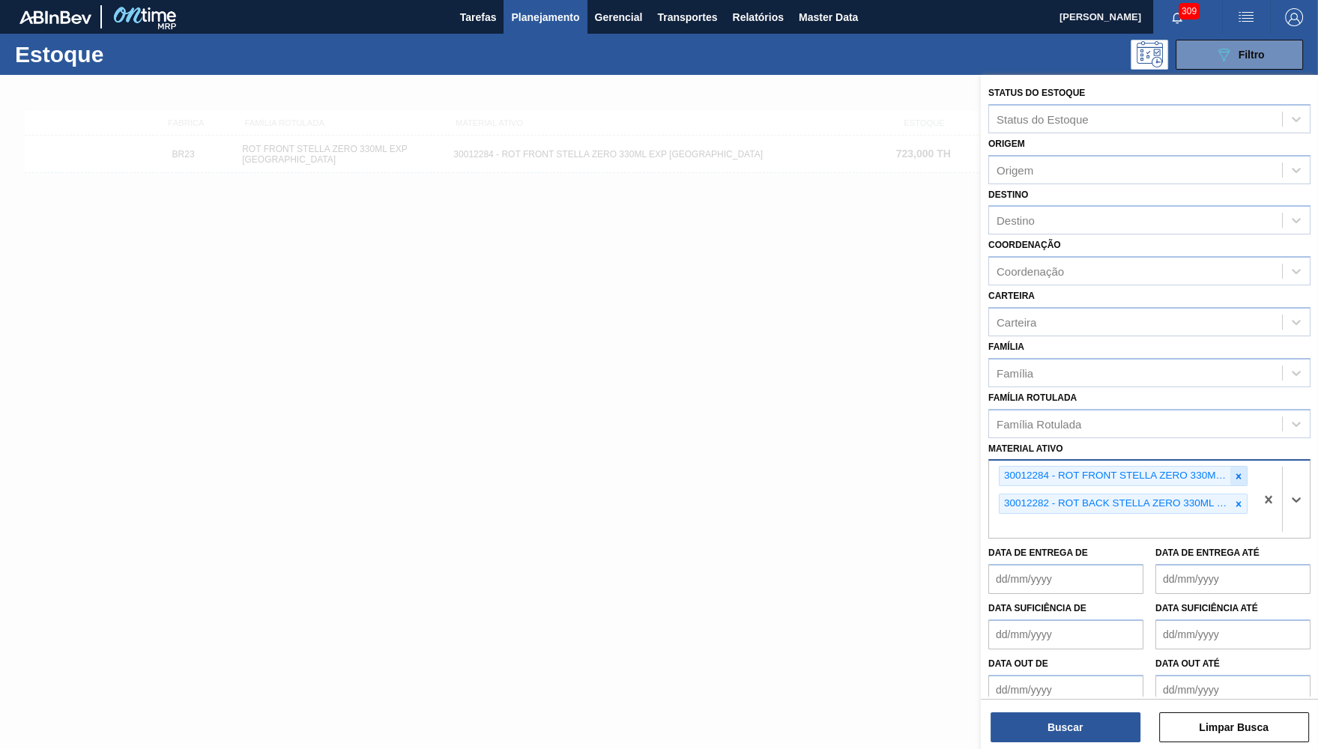
click at [1242, 467] on div at bounding box center [1238, 476] width 16 height 19
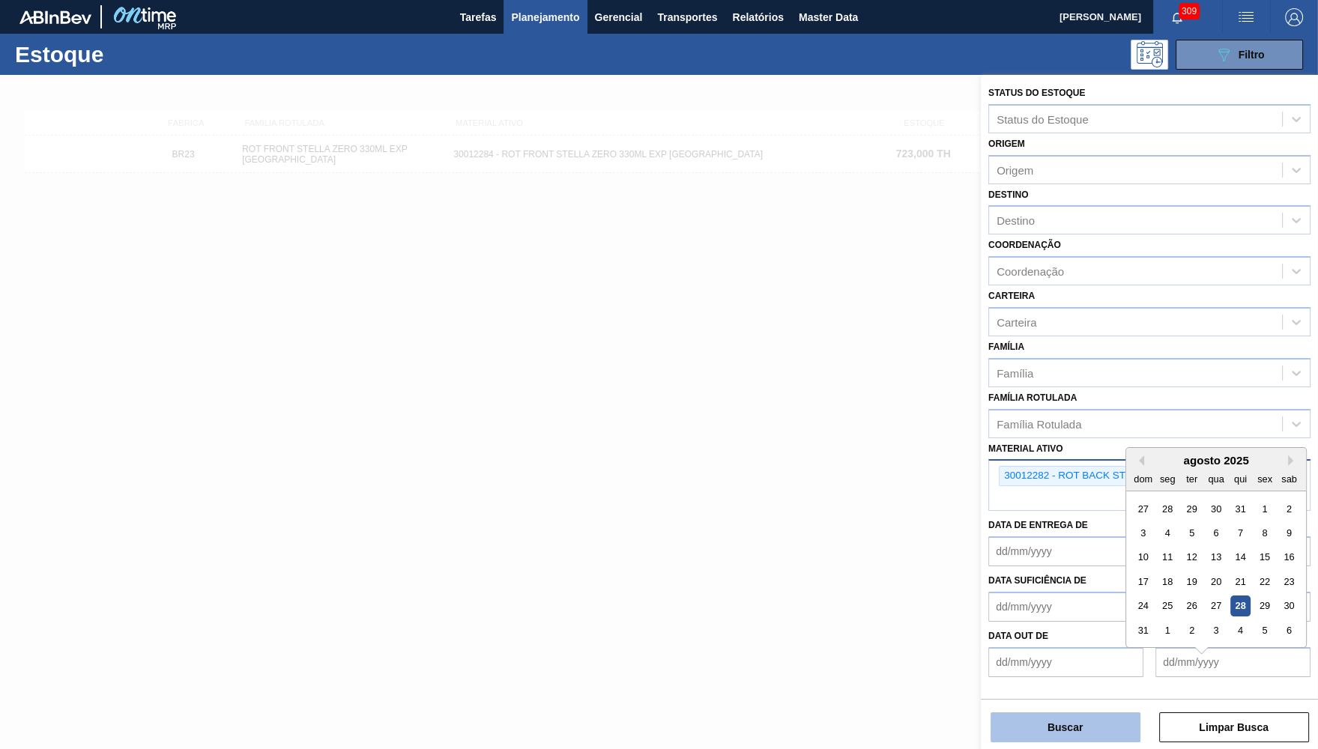
click at [1115, 731] on button "Buscar" at bounding box center [1066, 728] width 150 height 30
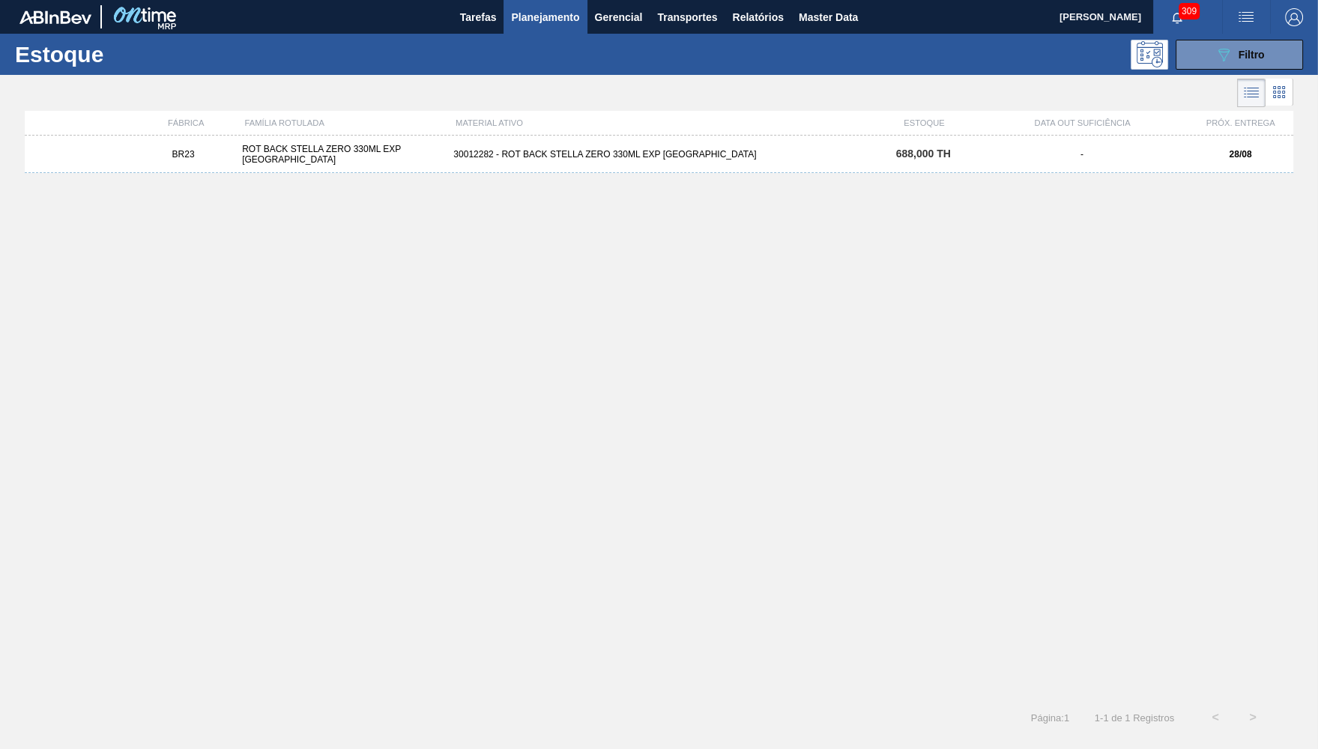
click at [794, 155] on div "30012282 - ROT BACK STELLA ZERO 330ML EXP CHILE" at bounding box center [658, 154] width 423 height 10
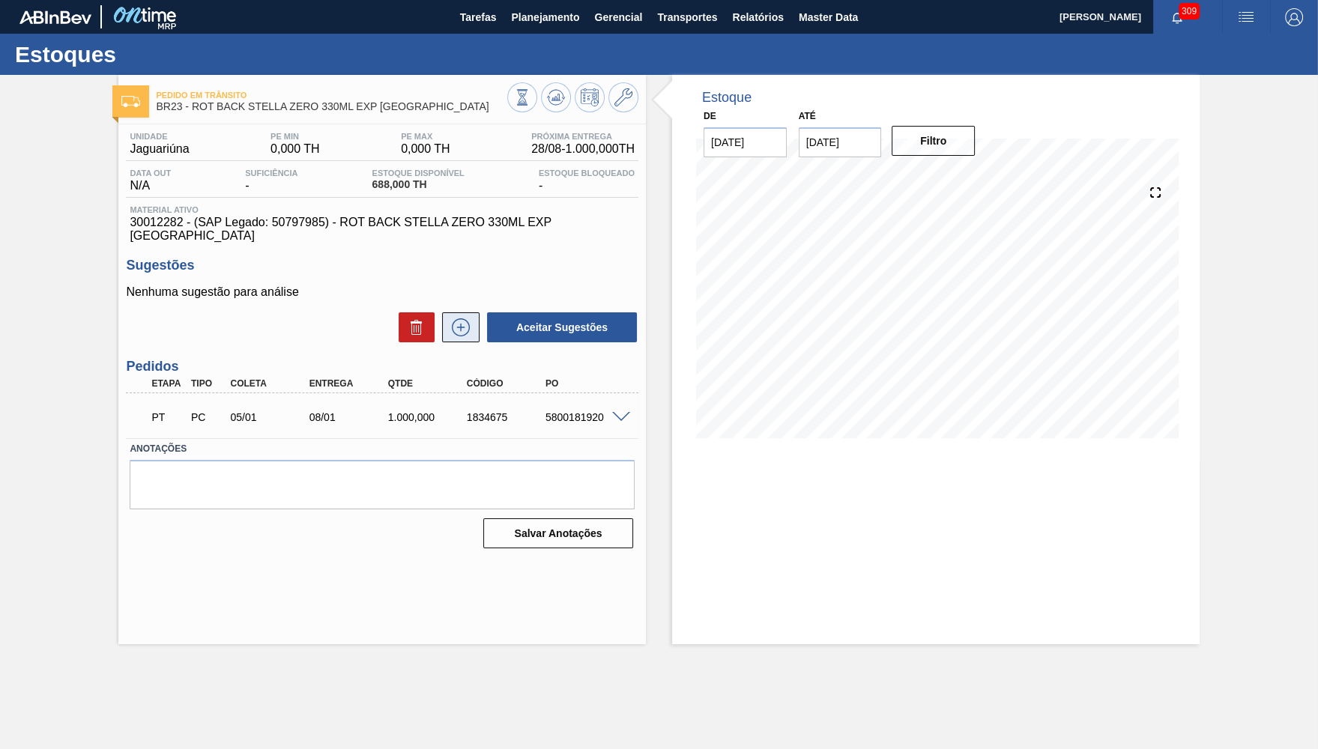
click at [476, 315] on button at bounding box center [460, 327] width 37 height 30
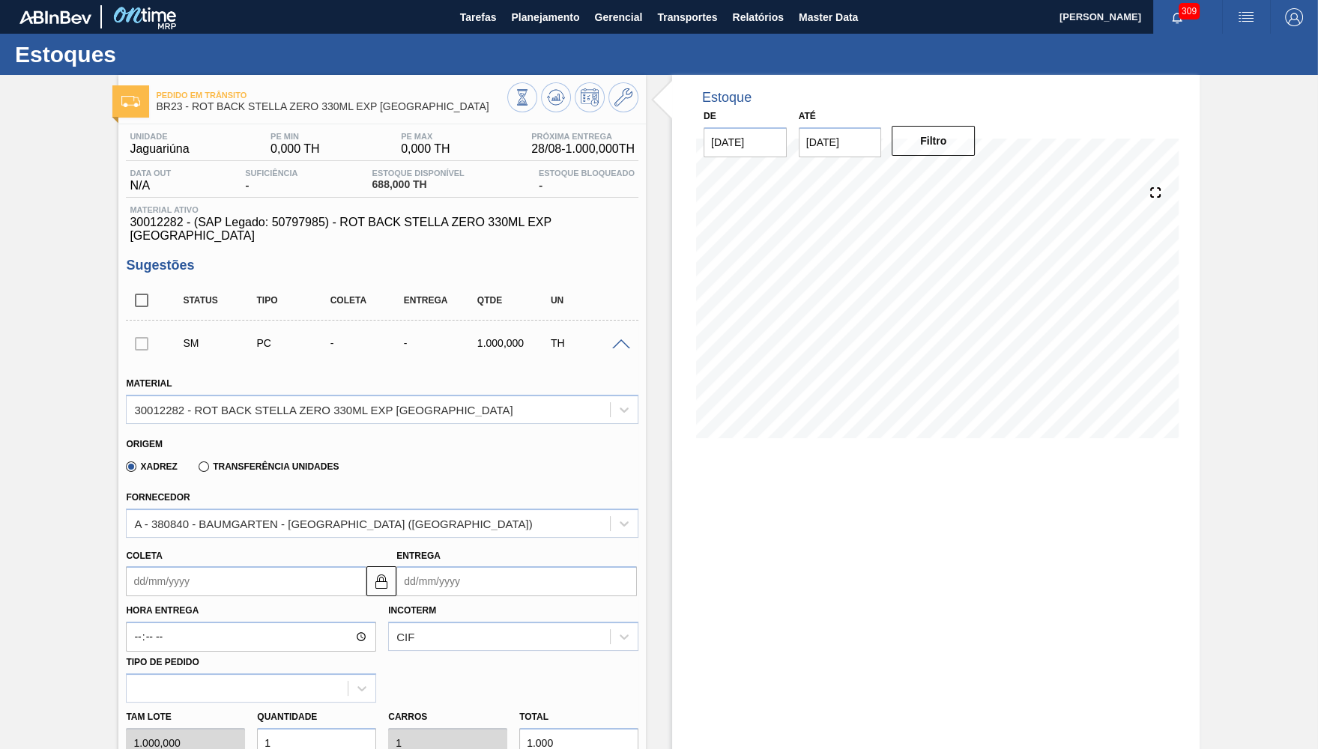
click at [257, 244] on div "Unidade Jaguariúna PE MIN 0,000 TH PE MAX 0,000 TH Próxima Entrega 28/08 - 1.00…" at bounding box center [382, 677] width 528 height 1106
click at [268, 229] on span "30012282 - (SAP Legado: 50797985) - ROT BACK STELLA ZERO 330ML EXP CHILE" at bounding box center [382, 229] width 505 height 27
